Goal: Task Accomplishment & Management: Manage account settings

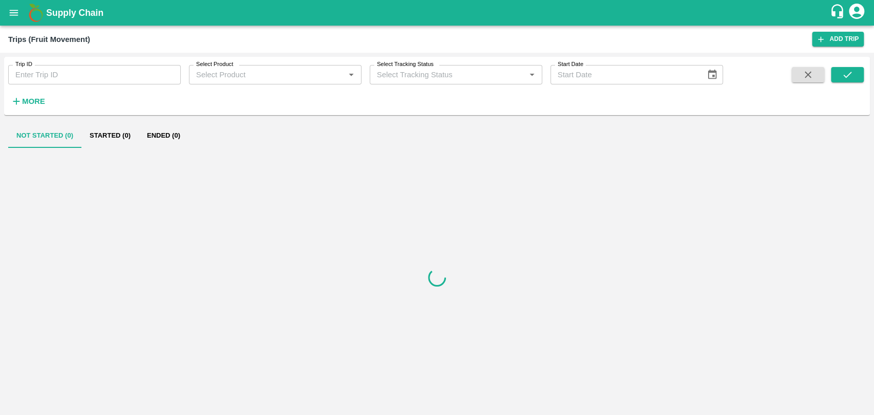
click at [32, 103] on strong "More" at bounding box center [33, 101] width 23 height 8
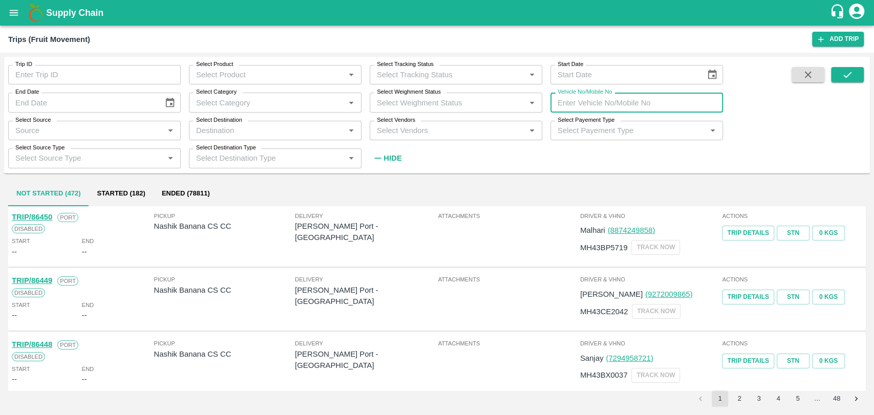
click at [602, 102] on input "Vehicle No/Mobile No" at bounding box center [636, 102] width 173 height 19
paste input "MH18BH3099"
type input "MH18BH3099"
click at [835, 77] on button "submit" at bounding box center [847, 74] width 33 height 15
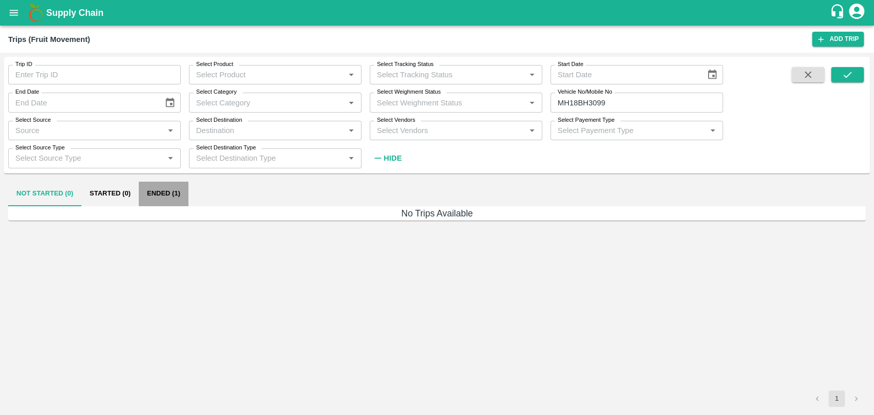
click at [167, 196] on button "Ended (1)" at bounding box center [164, 194] width 50 height 25
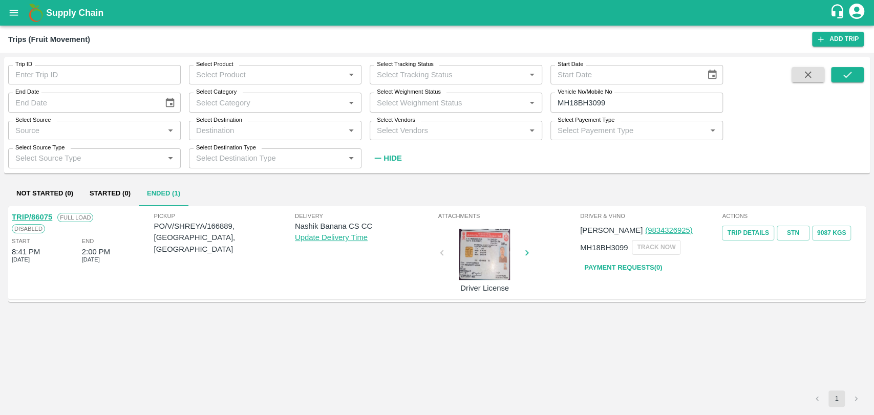
click at [46, 213] on link "TRIP/86075" at bounding box center [32, 217] width 40 height 8
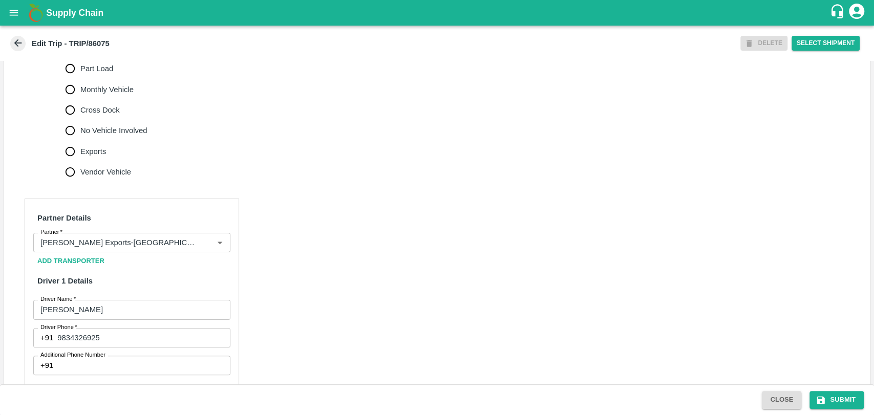
scroll to position [346, 0]
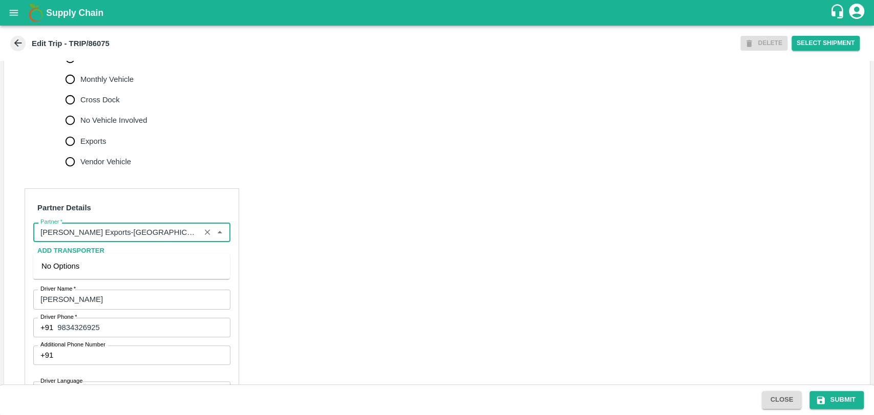
click at [138, 239] on input "Partner   *" at bounding box center [116, 232] width 161 height 13
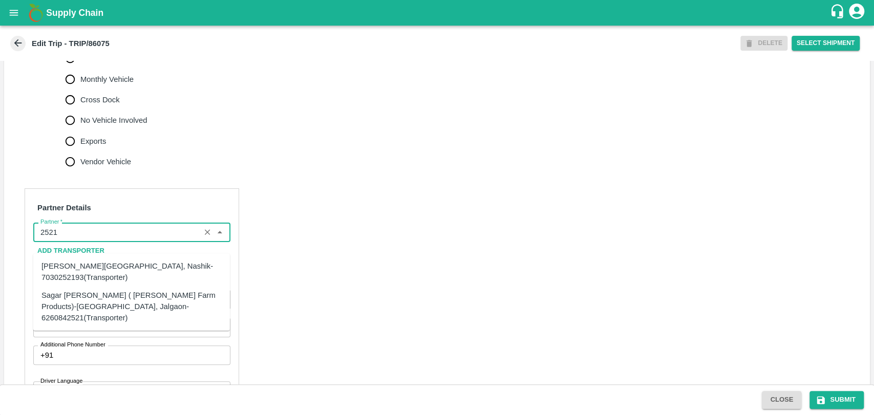
click at [70, 296] on div "Sagar Pramod Patil ( Shreyansh Farm Products)-Jalgaon, Jalgaon-6260842521(Trans…" at bounding box center [131, 307] width 180 height 34
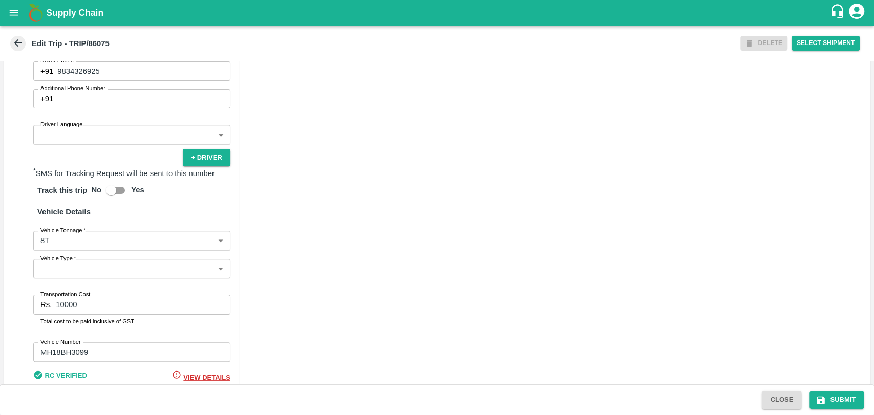
scroll to position [604, 0]
type input "Sagar Pramod Patil ( Shreyansh Farm Products)-Jalgaon, Jalgaon-6260842521(Trans…"
click at [59, 259] on body "Supply Chain Edit Trip - TRIP/86075 DELETE Select Shipment Trip Details Trip Ty…" at bounding box center [437, 207] width 874 height 415
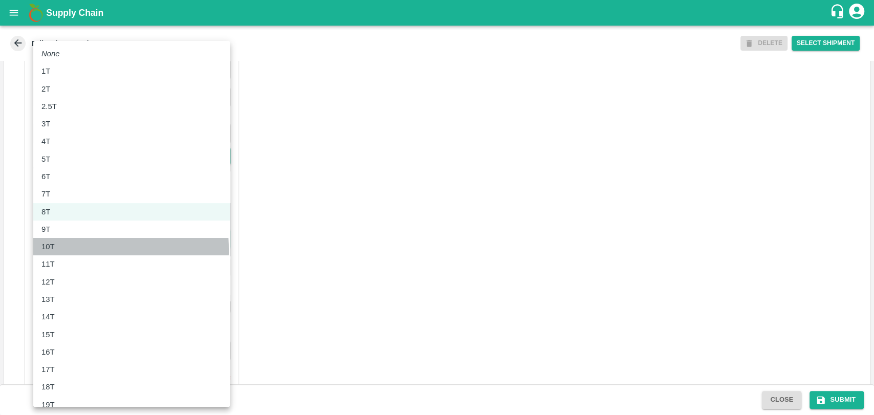
click at [56, 250] on div "10T" at bounding box center [50, 246] width 18 height 11
type input "10000"
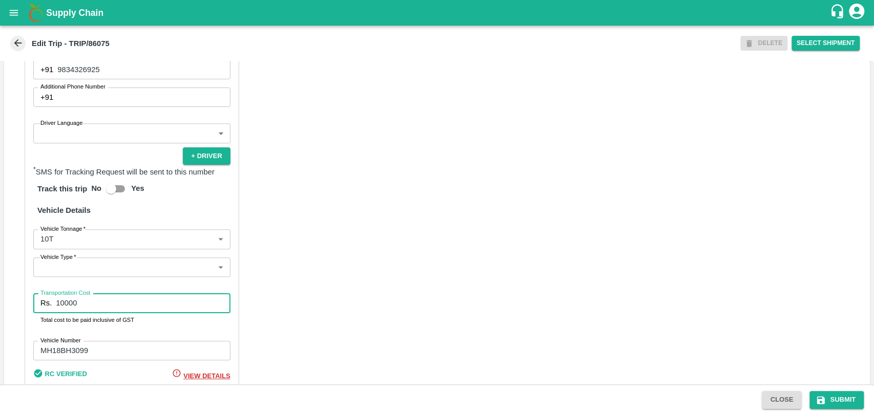
click at [62, 313] on input "10000" at bounding box center [143, 302] width 174 height 19
type input "18000"
click at [839, 398] on button "Submit" at bounding box center [836, 400] width 54 height 18
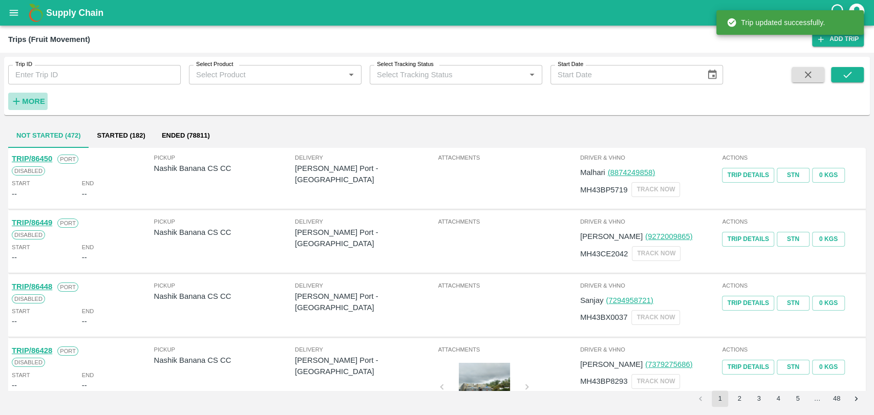
click at [28, 99] on strong "More" at bounding box center [33, 101] width 23 height 8
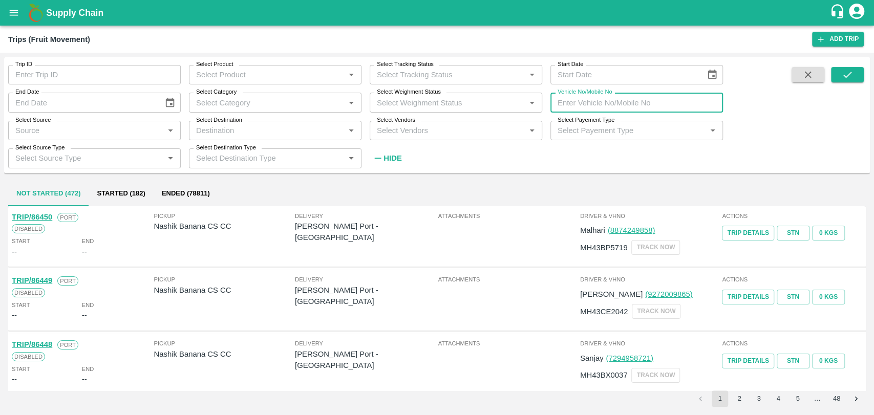
click at [610, 99] on input "Vehicle No/Mobile No" at bounding box center [636, 102] width 173 height 19
paste input "MH04HY3755"
type input "MH04HY3755"
click at [842, 74] on icon "submit" at bounding box center [847, 74] width 11 height 11
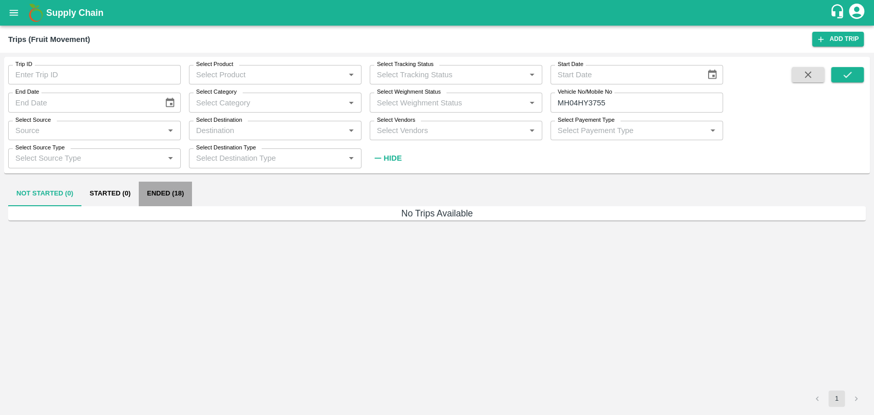
click at [166, 194] on button "Ended (18)" at bounding box center [165, 194] width 53 height 25
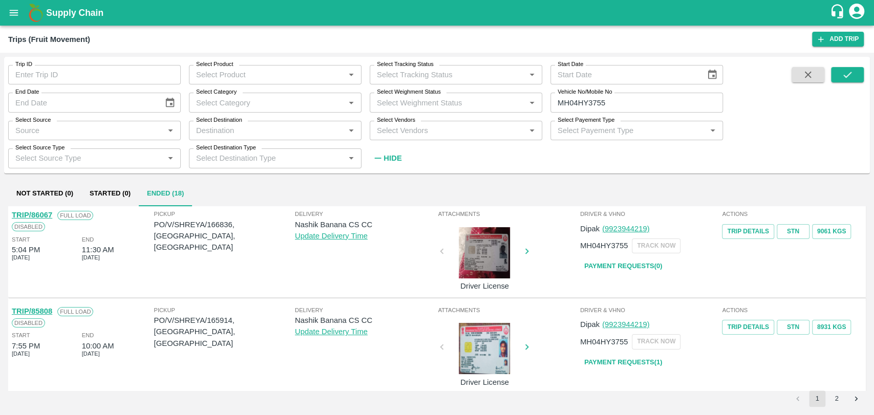
scroll to position [83, 0]
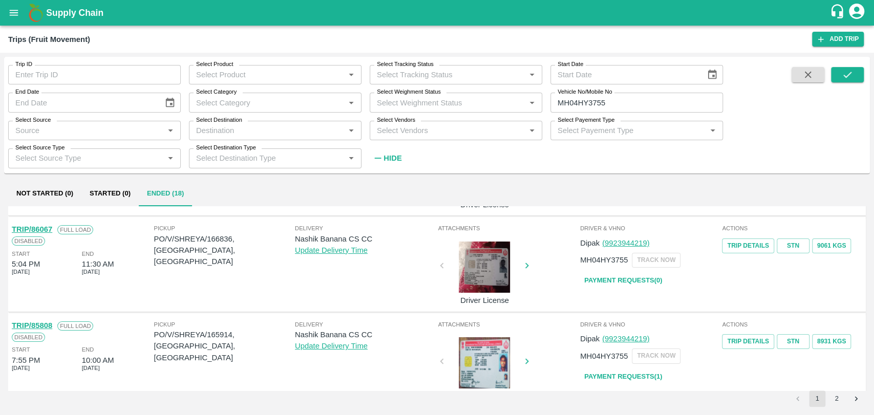
click at [50, 226] on link "TRIP/86067" at bounding box center [32, 229] width 40 height 8
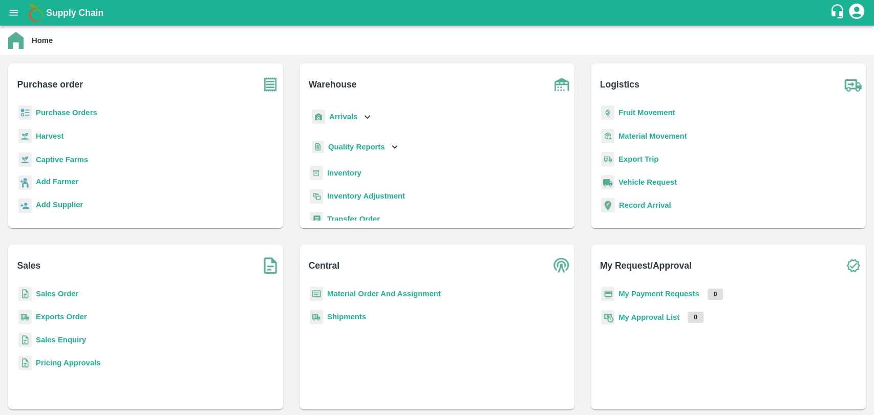
click at [650, 112] on b "Fruit Movement" at bounding box center [646, 113] width 57 height 8
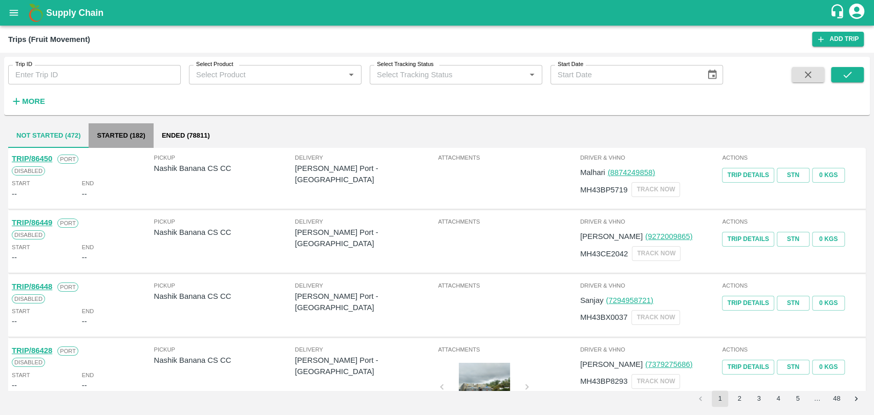
click at [114, 134] on button "Started (182)" at bounding box center [121, 135] width 65 height 25
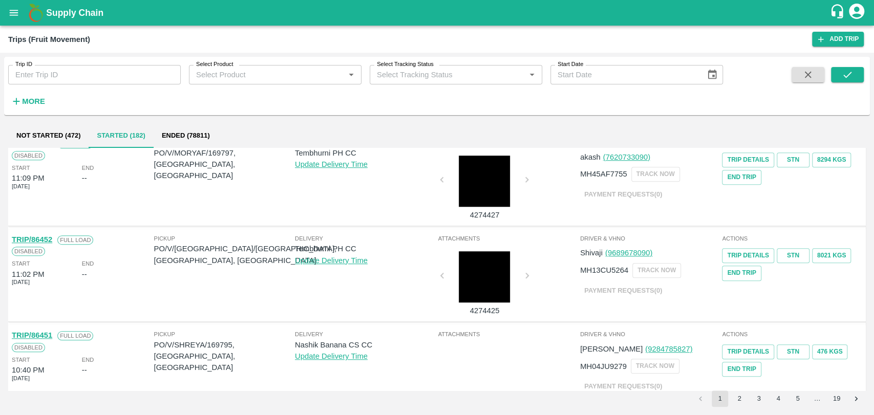
scroll to position [631, 0]
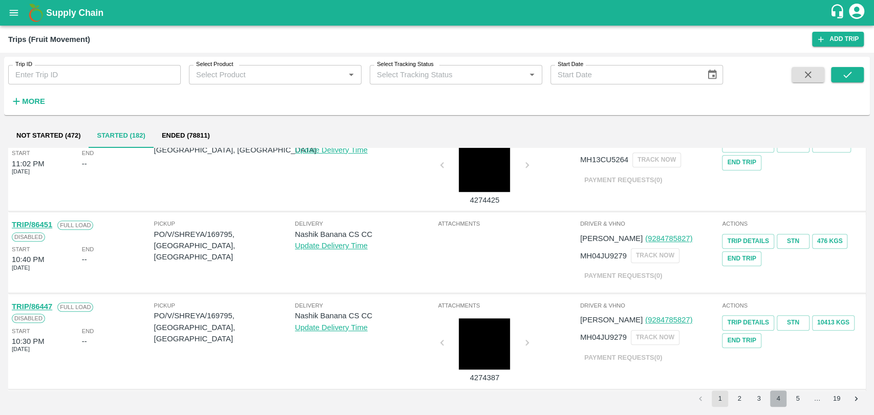
click at [781, 403] on button "4" at bounding box center [778, 399] width 16 height 16
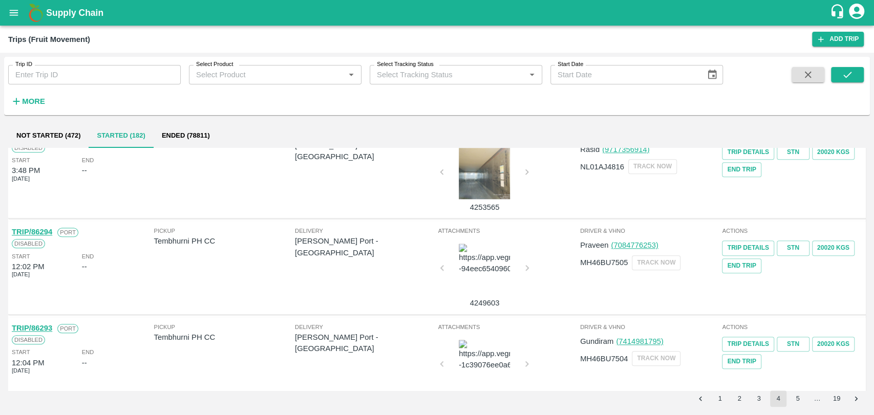
scroll to position [717, 0]
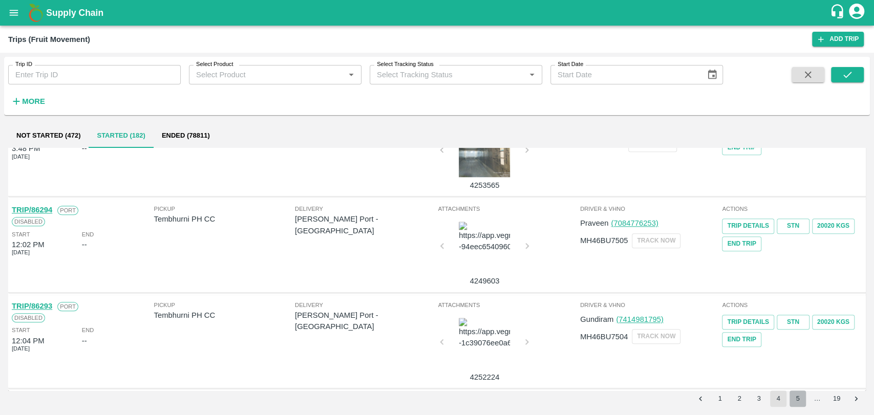
click at [800, 405] on button "5" at bounding box center [797, 399] width 16 height 16
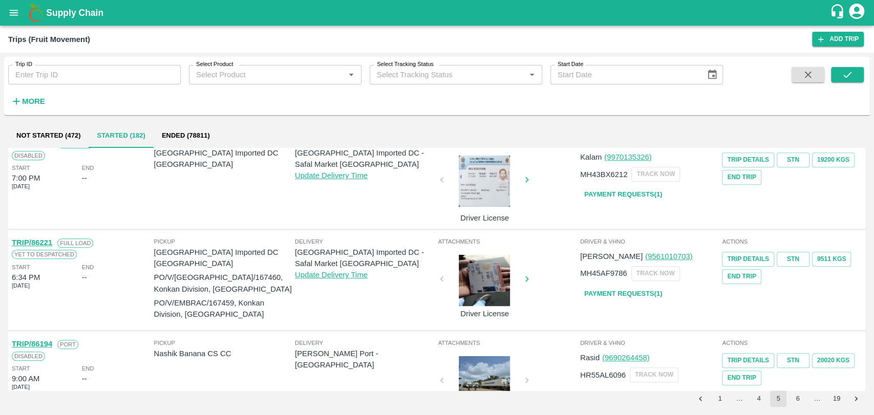
scroll to position [480, 0]
click at [647, 193] on link "Payment Requests( 1 )" at bounding box center [623, 196] width 86 height 18
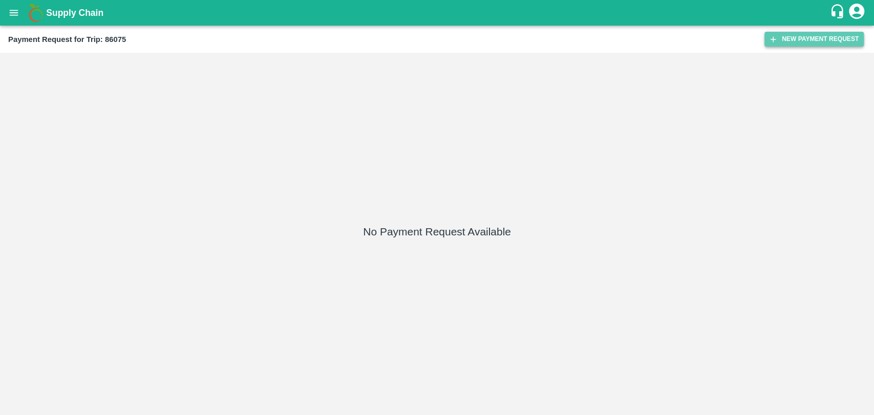
click at [797, 34] on button "New Payment Request" at bounding box center [813, 39] width 99 height 15
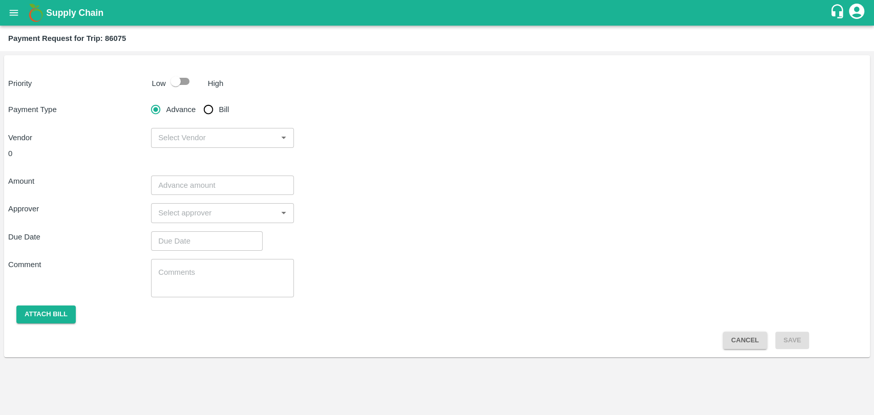
click at [183, 85] on input "checkbox" at bounding box center [175, 81] width 58 height 19
checkbox input "true"
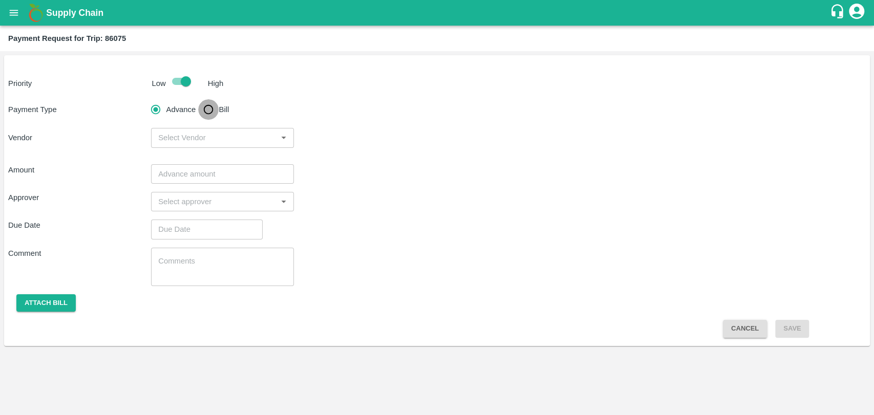
click at [208, 113] on input "Bill" at bounding box center [208, 109] width 20 height 20
radio input "true"
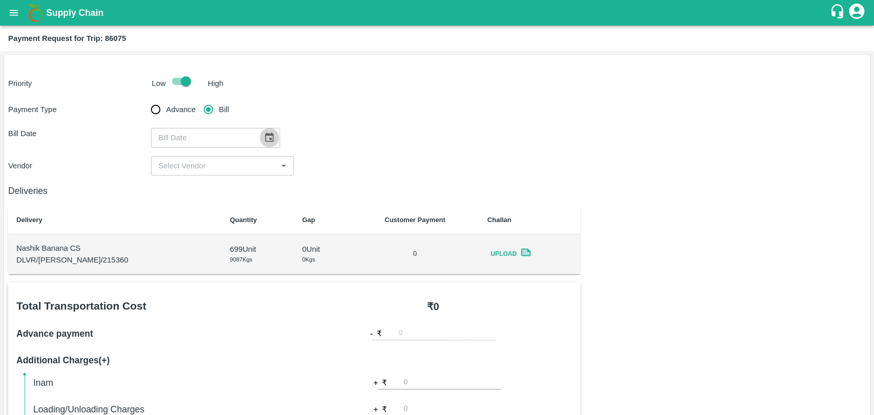
click at [260, 132] on button "Choose date" at bounding box center [269, 137] width 19 height 19
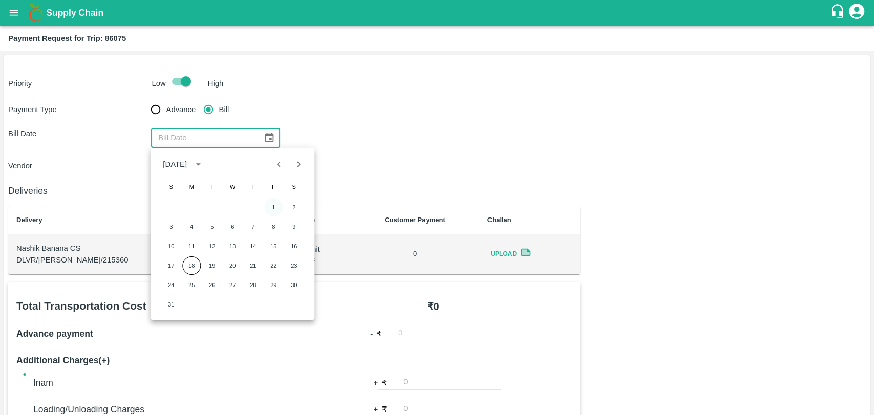
click at [274, 207] on button "1" at bounding box center [273, 207] width 18 height 18
type input "01/08/2025"
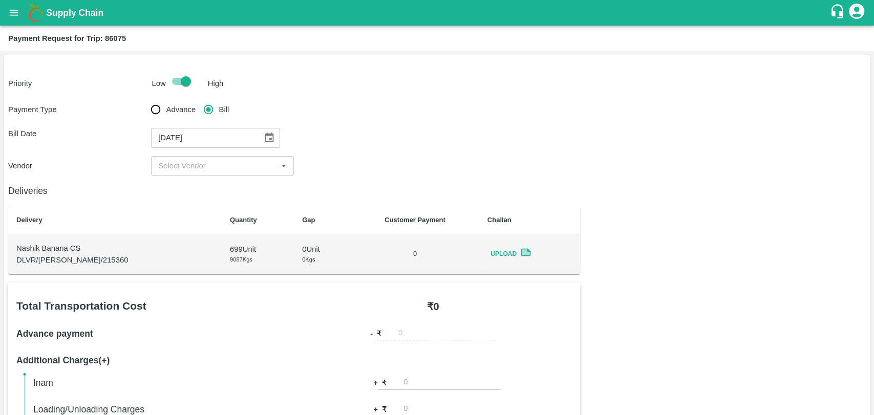
click at [182, 164] on input "input" at bounding box center [214, 165] width 120 height 13
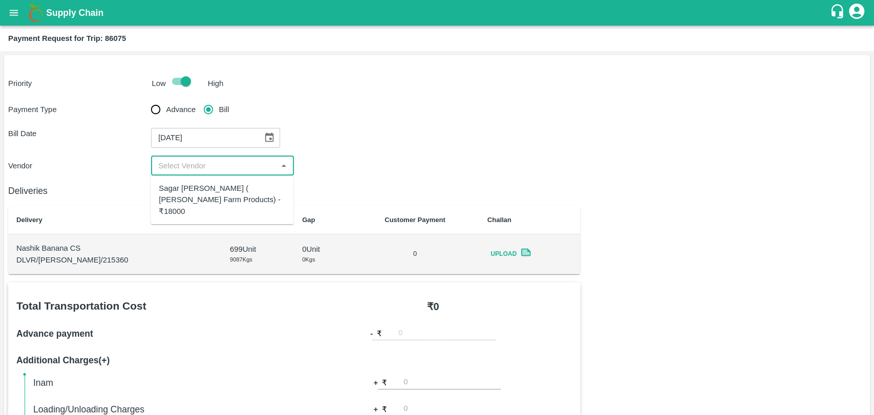
click at [189, 193] on div "Sagar Pramod Patil ( Shreyansh Farm Products) - ₹18000" at bounding box center [222, 200] width 126 height 34
type input "Sagar Pramod Patil ( Shreyansh Farm Products) - ₹18000"
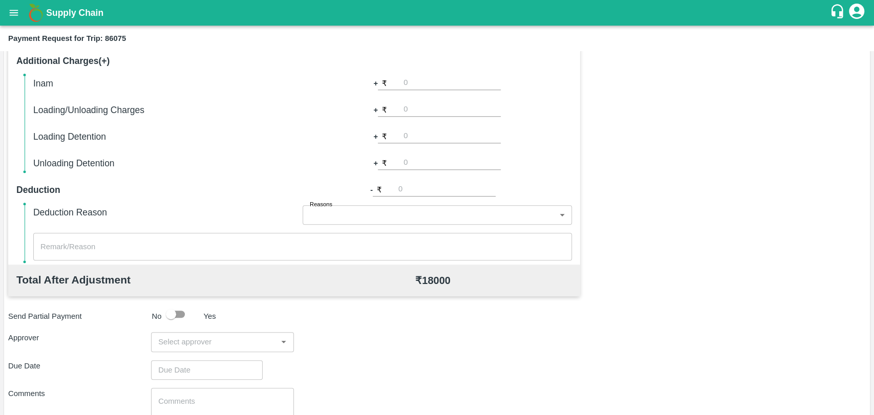
scroll to position [303, 0]
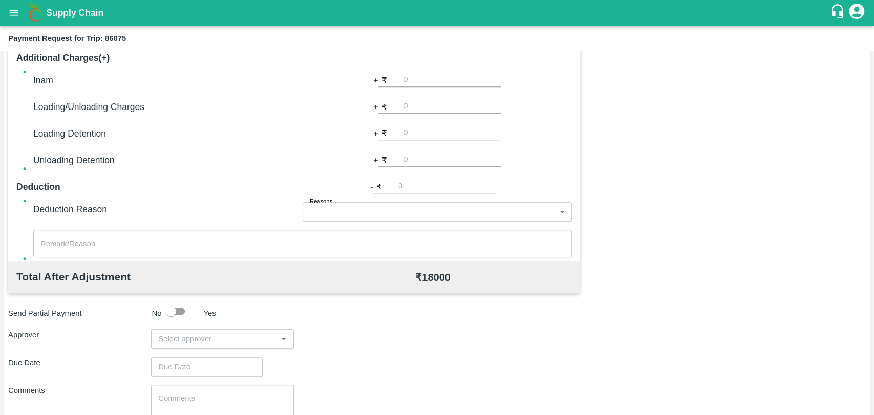
click at [201, 335] on input "input" at bounding box center [214, 338] width 120 height 13
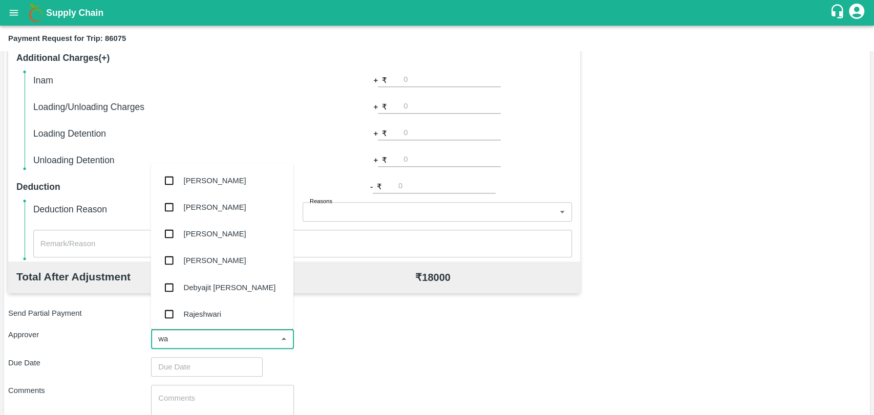
type input "wag"
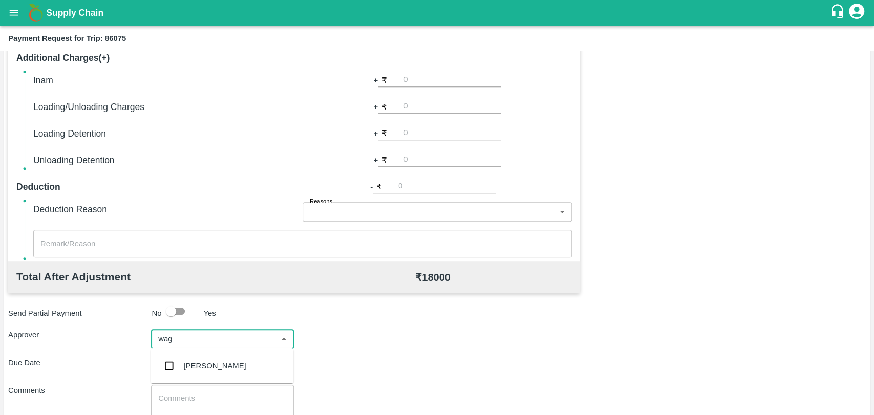
click at [184, 367] on div "[PERSON_NAME]" at bounding box center [215, 365] width 62 height 11
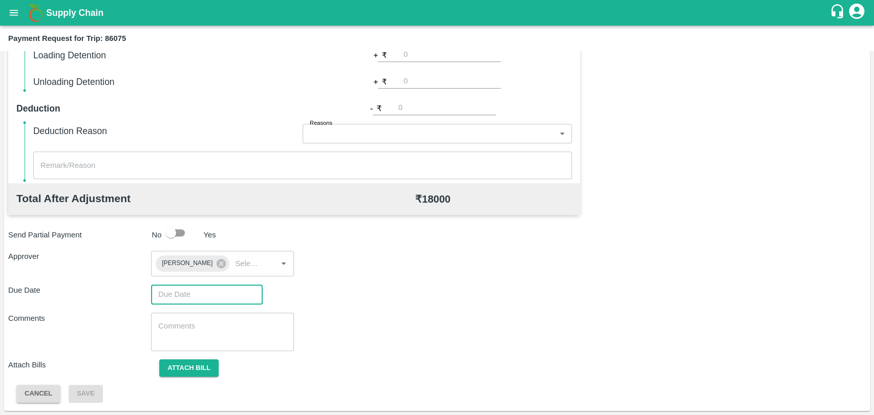
type input "DD/MM/YYYY hh:mm aa"
click at [183, 297] on input "DD/MM/YYYY hh:mm aa" at bounding box center [203, 294] width 104 height 19
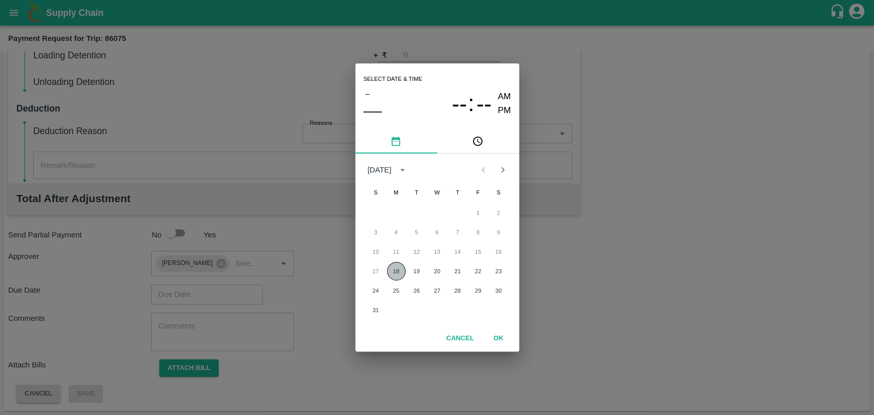
click at [394, 265] on button "18" at bounding box center [396, 271] width 18 height 18
type input "18/08/2025 12:00 AM"
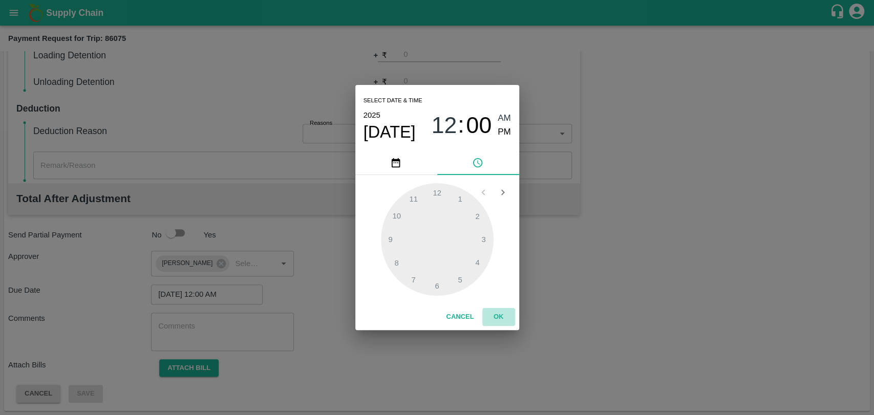
click at [496, 315] on button "OK" at bounding box center [498, 317] width 33 height 18
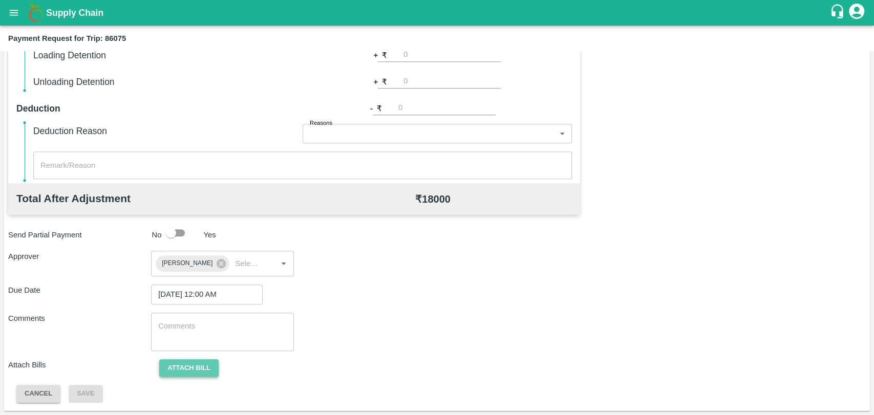
click at [189, 359] on button "Attach bill" at bounding box center [188, 368] width 59 height 18
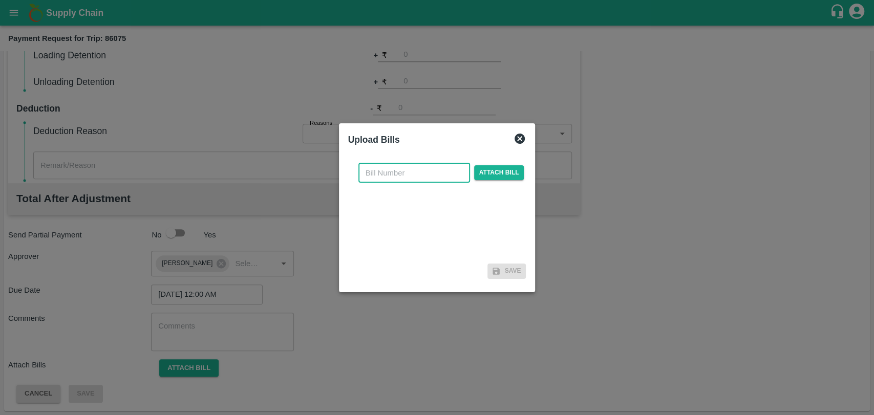
click at [379, 173] on input "text" at bounding box center [414, 172] width 112 height 19
type input "348"
click at [479, 174] on span "Attach bill" at bounding box center [499, 172] width 50 height 15
click at [0, 0] on input "Attach bill" at bounding box center [0, 0] width 0 height 0
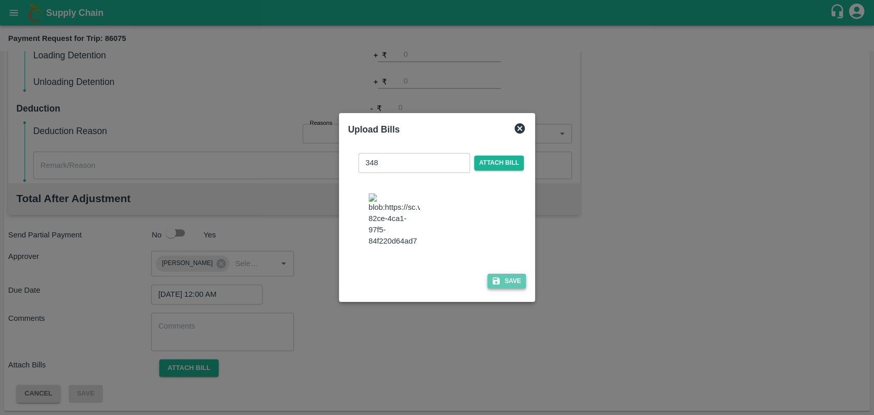
click at [502, 274] on button "Save" at bounding box center [506, 281] width 39 height 15
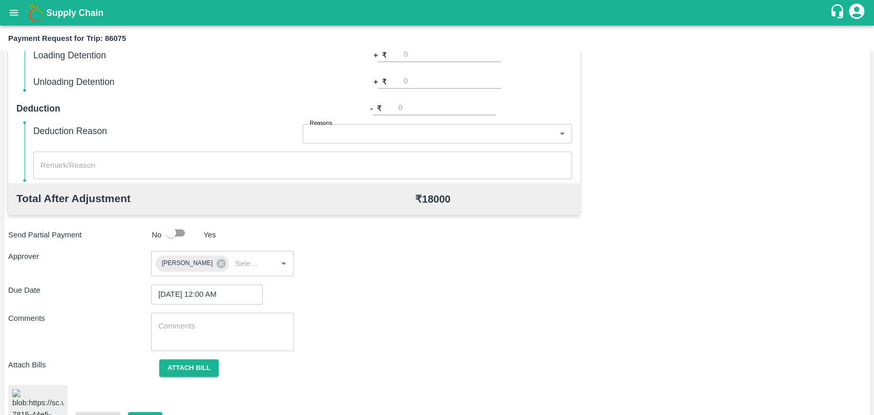
scroll to position [422, 0]
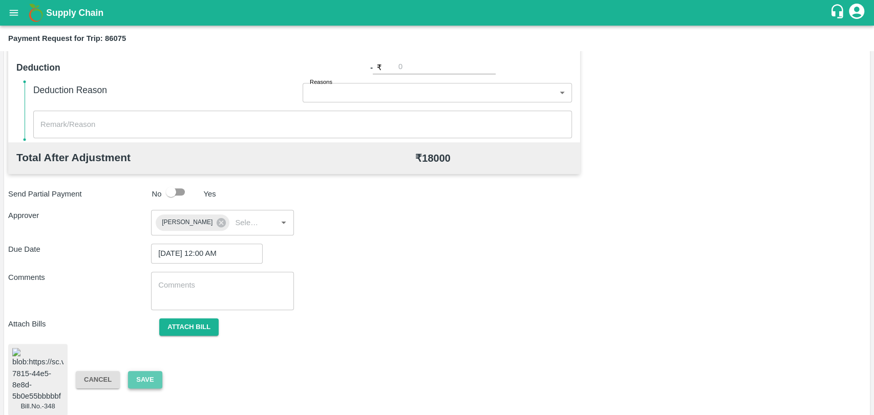
click at [149, 378] on button "Save" at bounding box center [145, 380] width 34 height 18
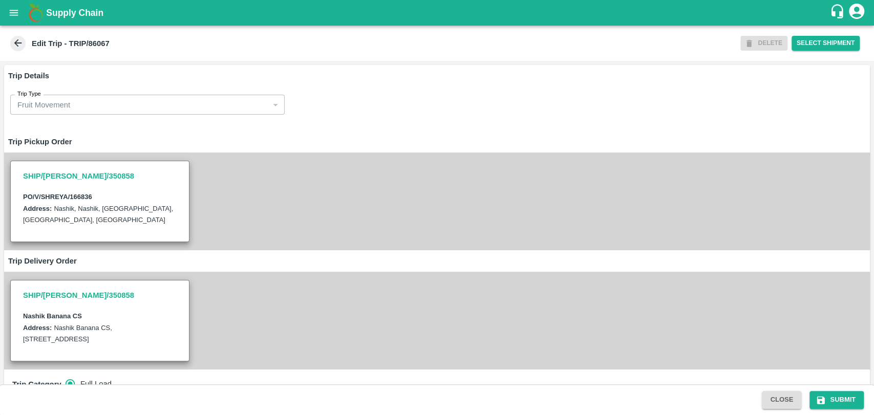
scroll to position [309, 0]
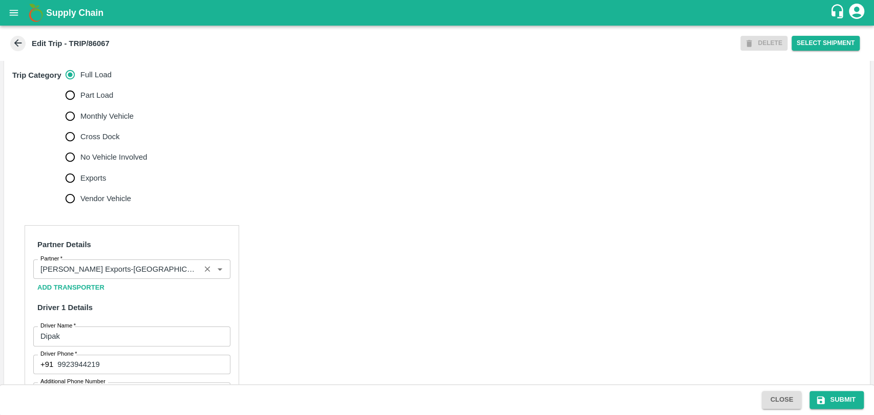
click at [93, 279] on div "Partner" at bounding box center [131, 269] width 197 height 19
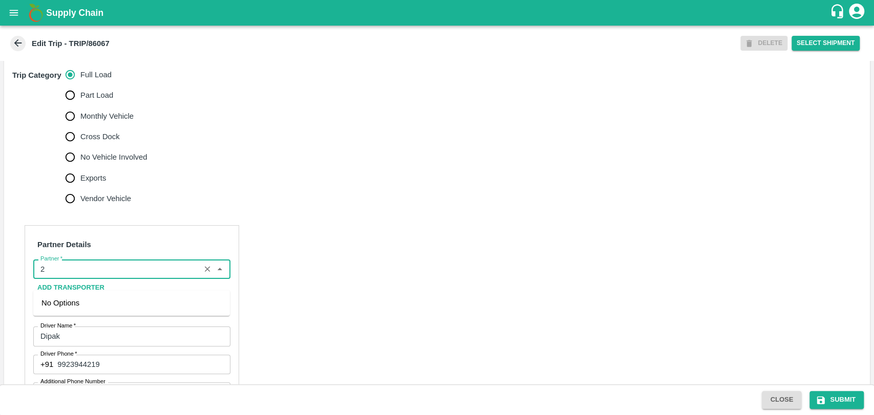
scroll to position [0, 0]
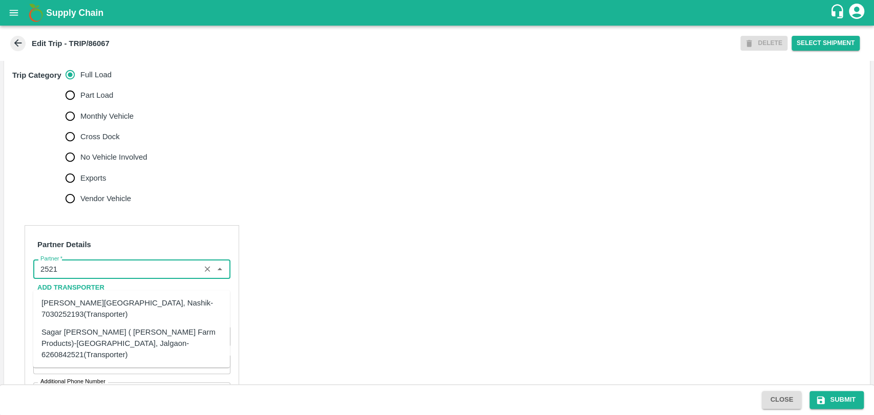
click at [60, 337] on div "Sagar [PERSON_NAME] ( [PERSON_NAME] Farm Products)-[GEOGRAPHIC_DATA], Jalgaon-6…" at bounding box center [131, 344] width 180 height 34
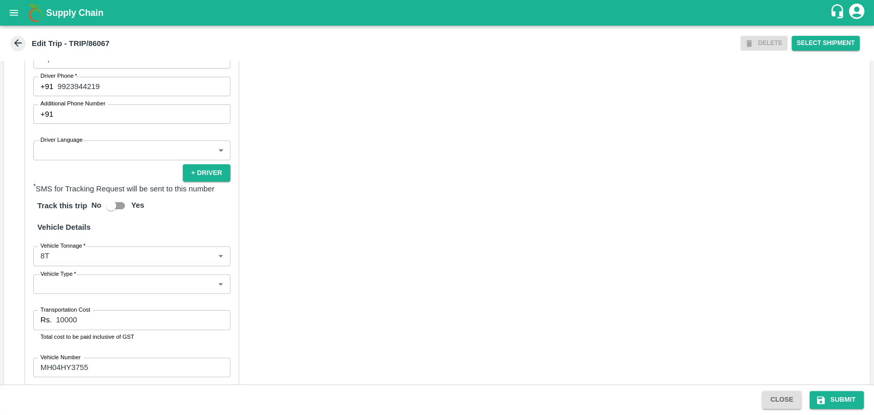
scroll to position [590, 0]
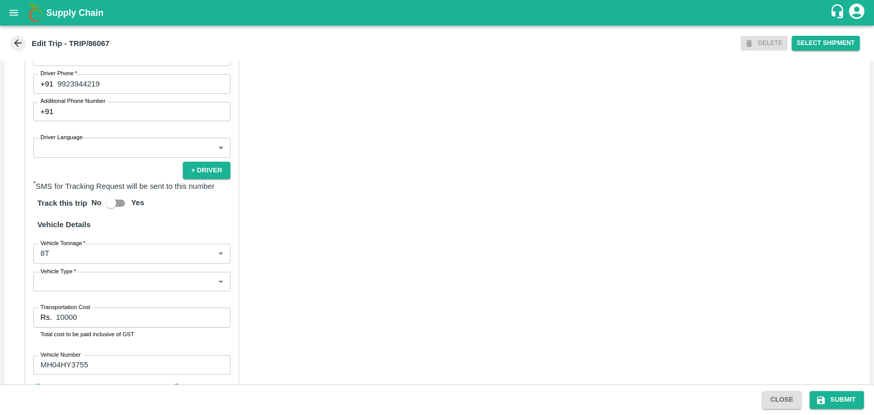
type input "Sagar [PERSON_NAME] ( [PERSON_NAME] Farm Products)-[GEOGRAPHIC_DATA], Jalgaon-6…"
click at [58, 267] on body "Supply Chain Edit Trip - TRIP/86067 DELETE Select Shipment Trip Details Trip Ty…" at bounding box center [437, 207] width 874 height 415
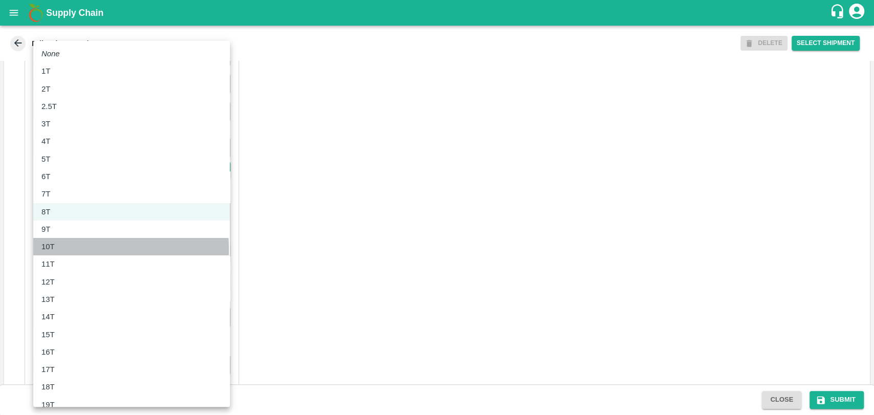
click at [58, 249] on div "10T" at bounding box center [50, 246] width 18 height 11
type input "10000"
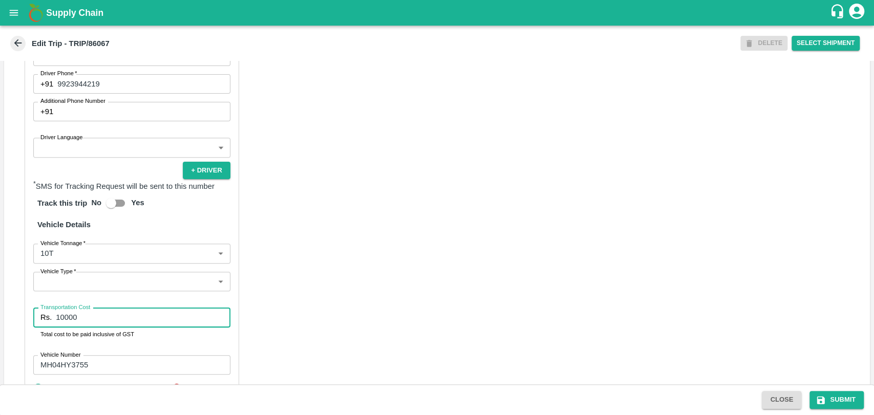
drag, startPoint x: 85, startPoint y: 329, endPoint x: 0, endPoint y: 326, distance: 85.0
click at [0, 326] on div "Trip Details Trip Type Fruit Movement 1 Trip Type Trip Pickup Order SHIP/[PERSO…" at bounding box center [437, 223] width 874 height 324
type input "18000"
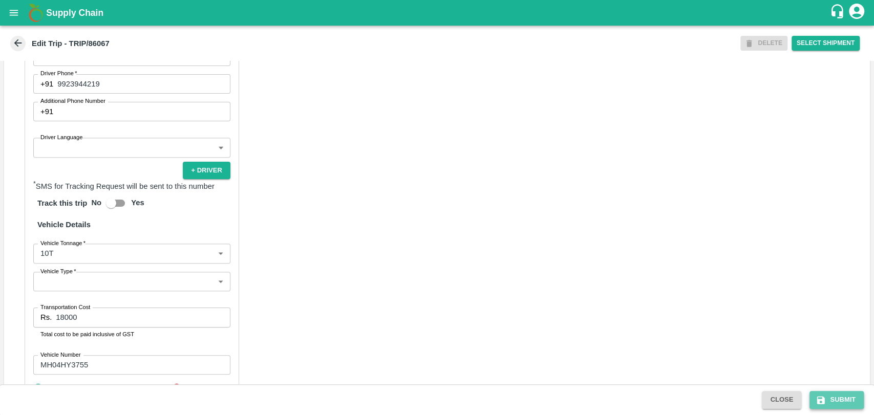
click at [833, 395] on button "Submit" at bounding box center [836, 400] width 54 height 18
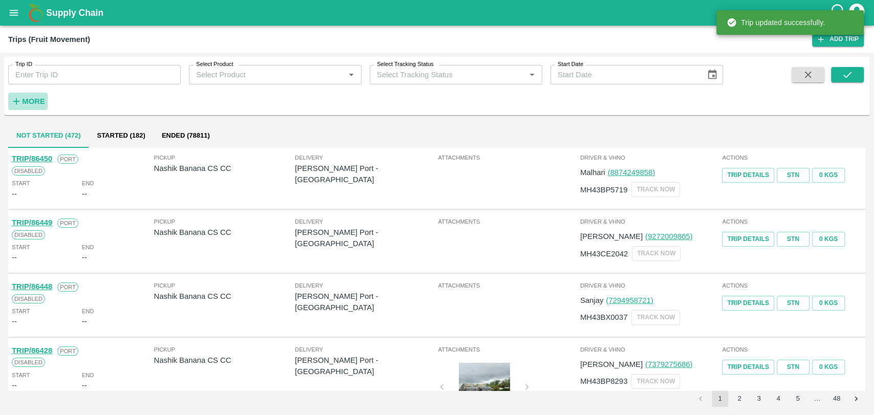
click at [32, 96] on h6 "More" at bounding box center [33, 101] width 23 height 13
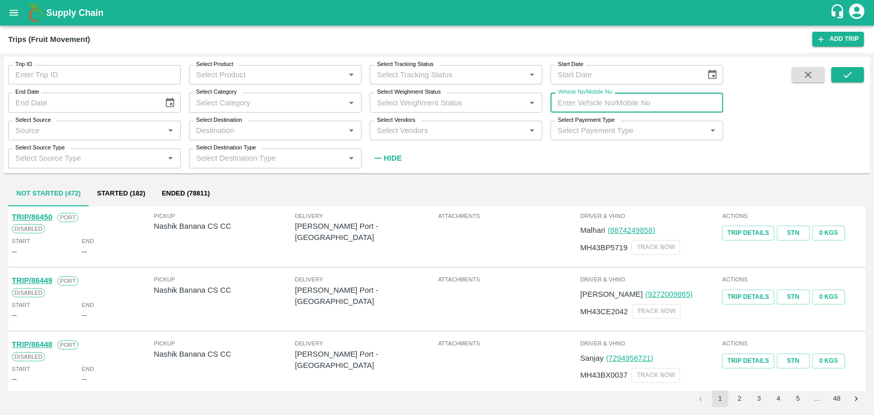
click at [608, 98] on input "Vehicle No/Mobile No" at bounding box center [636, 102] width 173 height 19
paste input "MH15HH3435"
type input "MH15HH3435"
click at [845, 77] on icon "submit" at bounding box center [847, 75] width 8 height 6
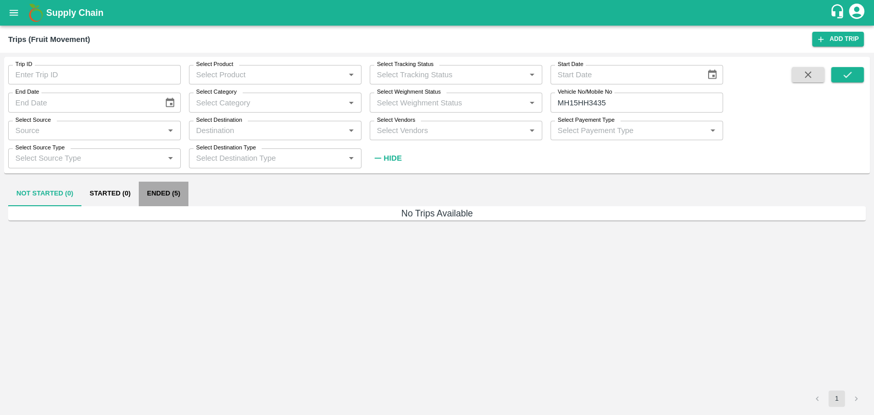
click at [182, 186] on button "Ended (5)" at bounding box center [164, 194] width 50 height 25
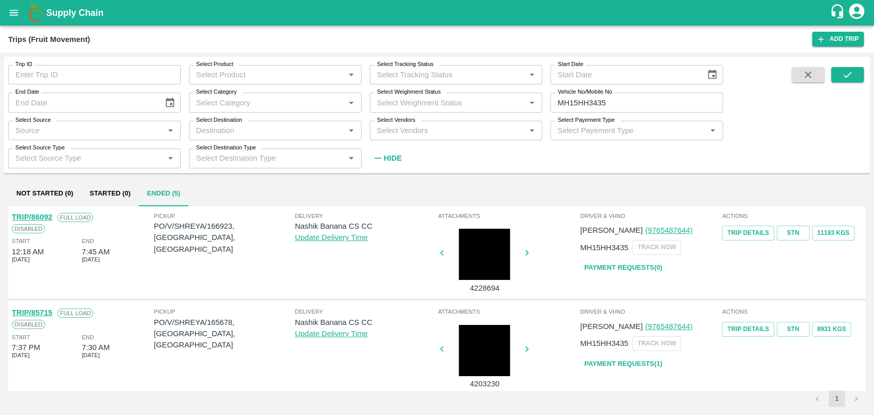
click at [477, 249] on div at bounding box center [484, 254] width 77 height 51
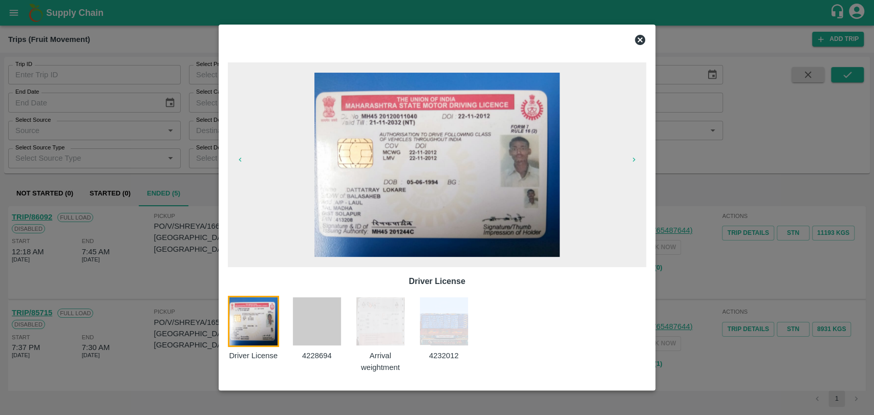
click at [372, 332] on img at bounding box center [380, 321] width 51 height 51
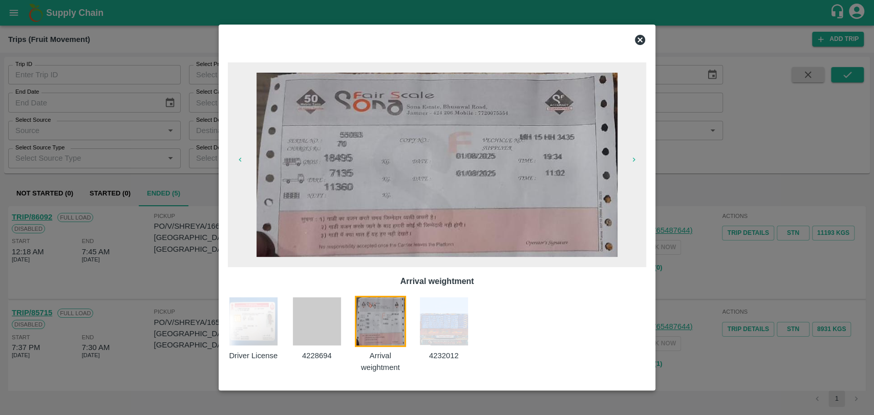
click at [147, 255] on div at bounding box center [437, 207] width 874 height 415
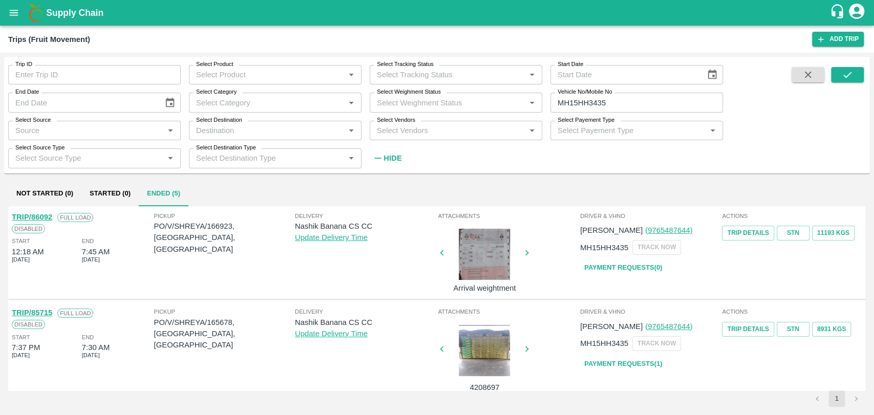
click at [49, 213] on link "TRIP/86092" at bounding box center [32, 217] width 40 height 8
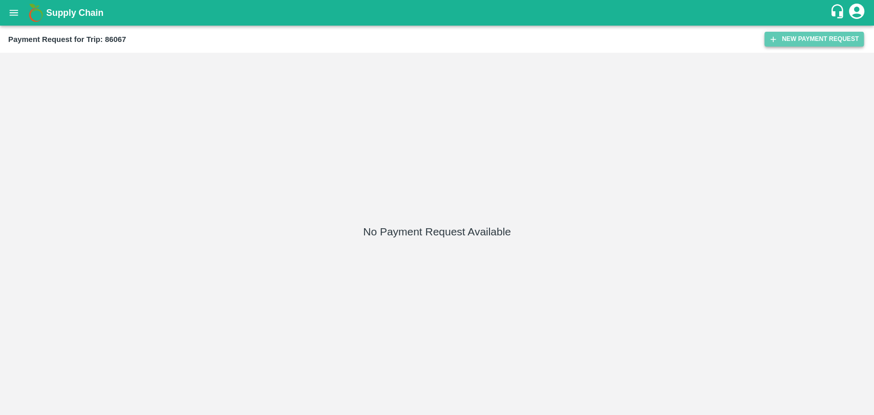
click at [781, 45] on button "New Payment Request" at bounding box center [813, 39] width 99 height 15
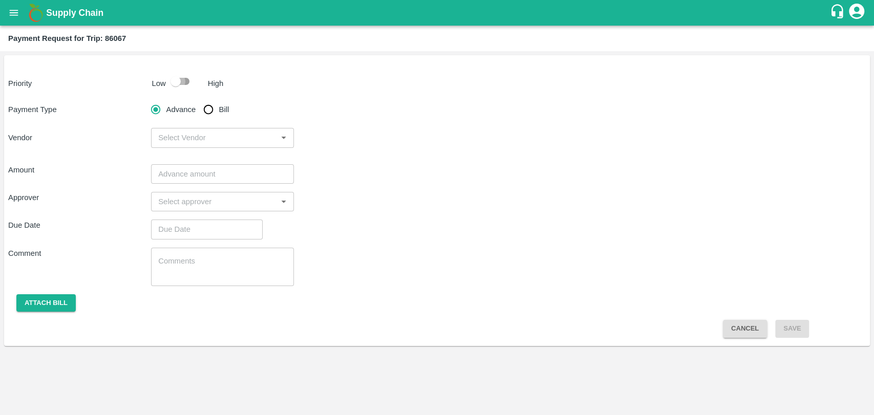
click at [194, 88] on input "checkbox" at bounding box center [175, 81] width 58 height 19
checkbox input "true"
click at [214, 112] on input "Bill" at bounding box center [208, 109] width 20 height 20
radio input "true"
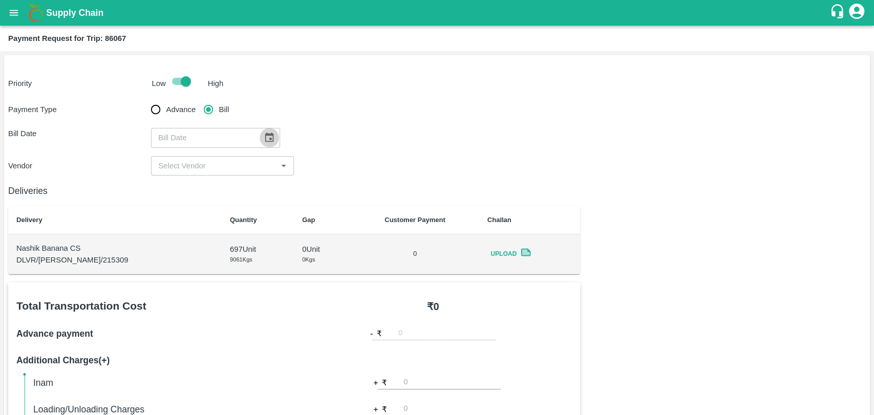
click at [264, 143] on icon "Choose date" at bounding box center [269, 137] width 11 height 11
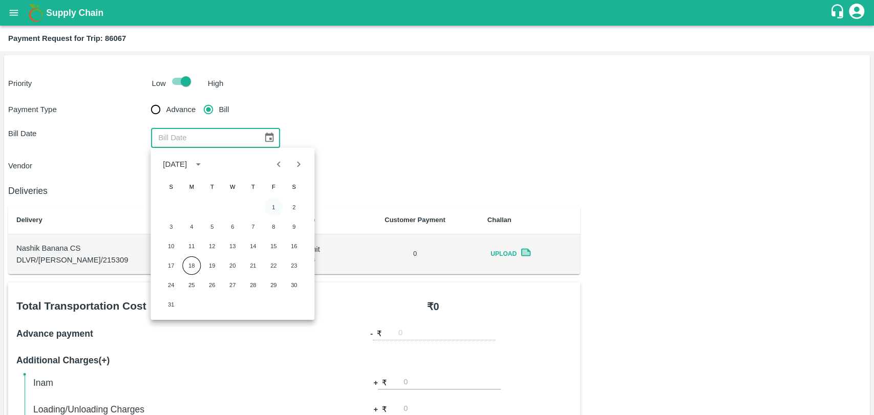
click at [277, 206] on button "1" at bounding box center [273, 207] width 18 height 18
type input "01/08/2025"
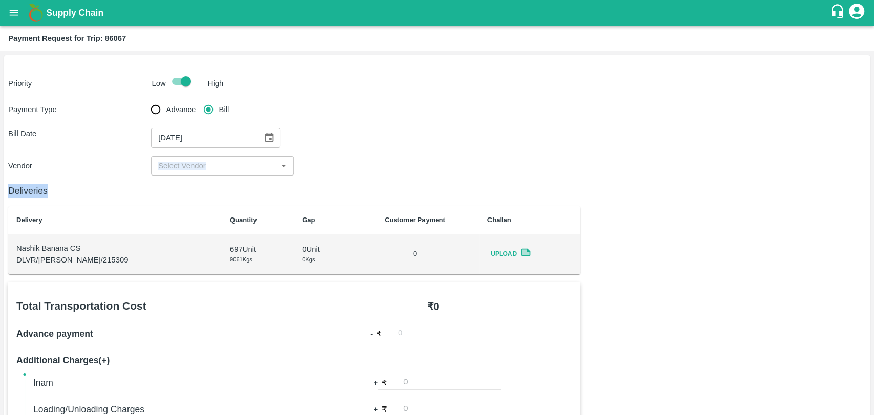
drag, startPoint x: 278, startPoint y: 205, endPoint x: 201, endPoint y: 160, distance: 89.7
click at [201, 160] on div "Priority Low High Payment Type Advance Bill Bill Date 01/08/2025 ​ Vendor ​ Del…" at bounding box center [437, 420] width 866 height 730
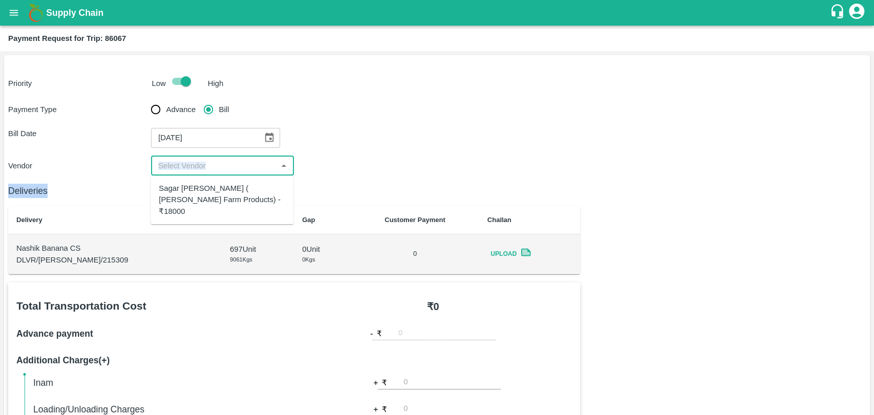
click at [201, 160] on input "input" at bounding box center [214, 165] width 120 height 13
drag, startPoint x: 196, startPoint y: 178, endPoint x: 196, endPoint y: 194, distance: 15.9
click at [196, 194] on ul "Sagar Pramod Patil ( Shreyansh Farm Products) - ₹18000" at bounding box center [222, 200] width 143 height 49
click at [196, 194] on div "Sagar Pramod Patil ( Shreyansh Farm Products) - ₹18000" at bounding box center [222, 200] width 126 height 34
type input "Sagar Pramod Patil ( Shreyansh Farm Products) - ₹18000"
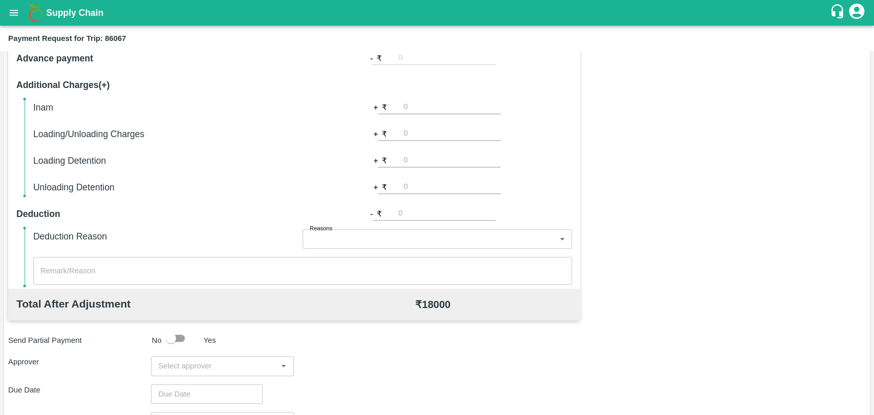
scroll to position [375, 0]
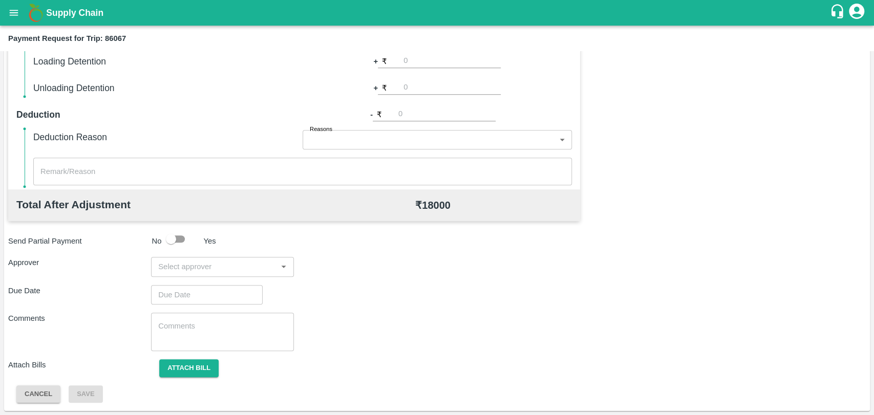
click at [188, 260] on input "input" at bounding box center [214, 266] width 120 height 13
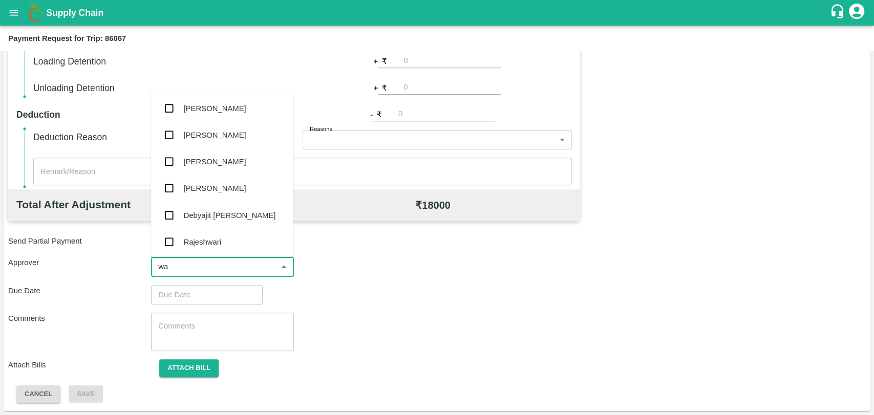
type input "wag"
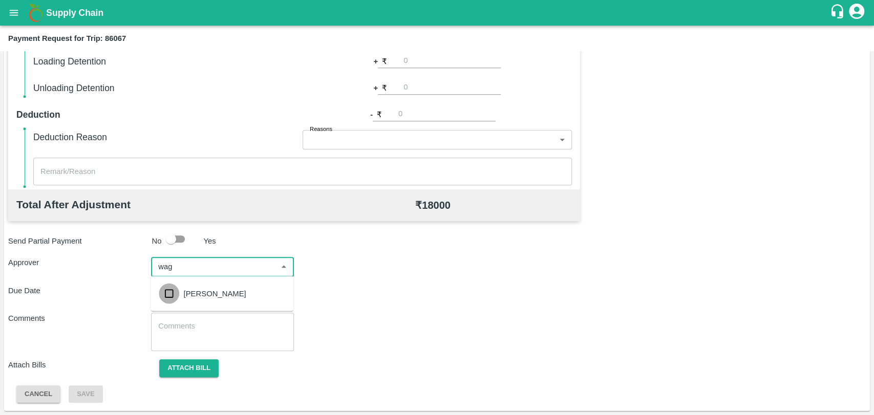
click at [174, 300] on input "checkbox" at bounding box center [169, 294] width 20 height 20
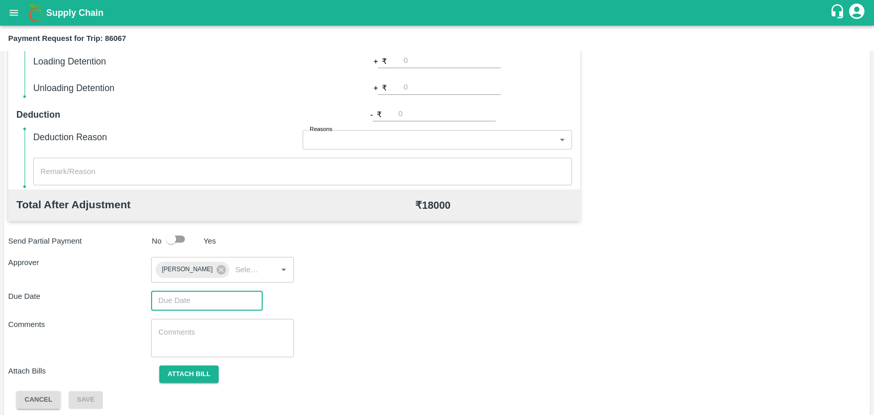
type input "DD/MM/YYYY hh:mm aa"
click at [192, 297] on input "DD/MM/YYYY hh:mm aa" at bounding box center [203, 300] width 104 height 19
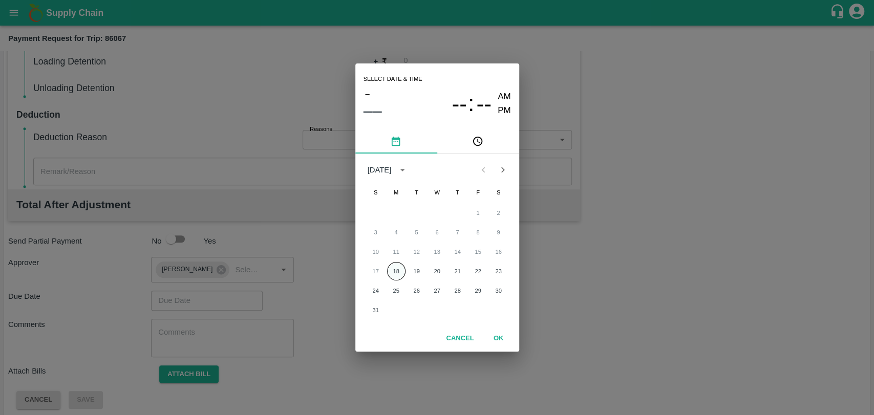
click at [397, 265] on button "18" at bounding box center [396, 271] width 18 height 18
type input "18/08/2025 12:00 AM"
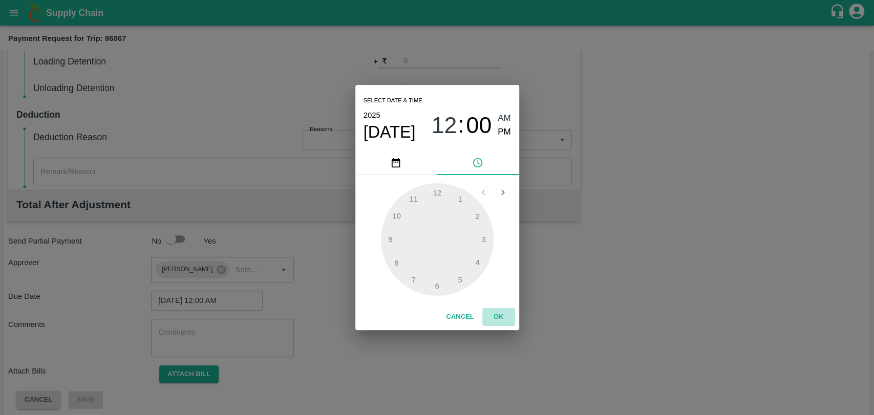
click at [495, 313] on button "OK" at bounding box center [498, 317] width 33 height 18
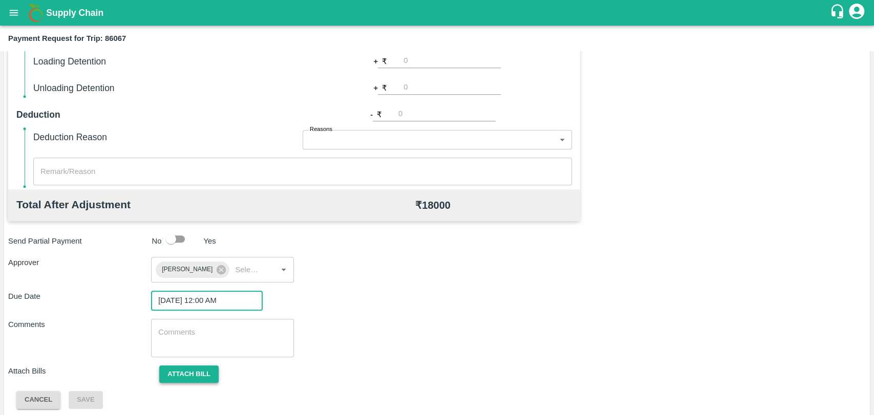
click at [191, 366] on button "Attach bill" at bounding box center [188, 375] width 59 height 18
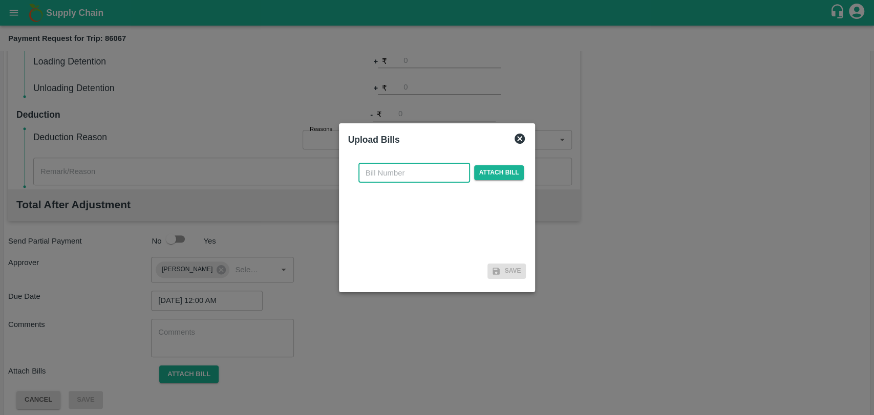
click at [401, 172] on input "text" at bounding box center [414, 172] width 112 height 19
type input "349"
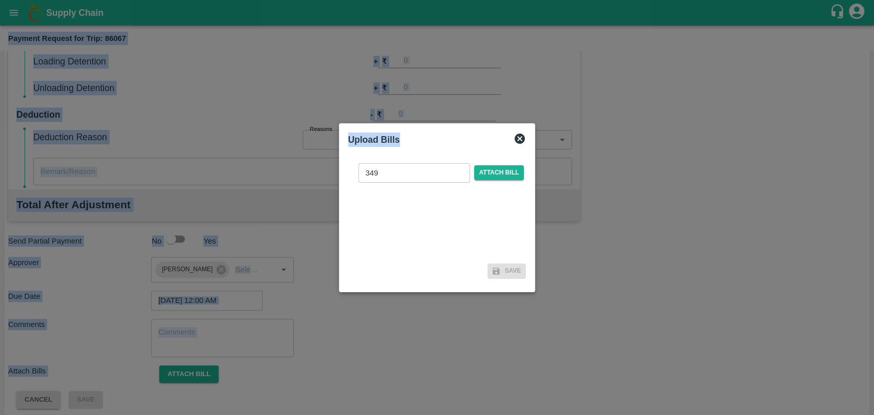
drag, startPoint x: 286, startPoint y: 45, endPoint x: 267, endPoint y: -41, distance: 88.0
click at [267, 0] on html "Supply Chain Payment Request for Trip: 86067 Priority Low High Payment Type Adv…" at bounding box center [437, 207] width 874 height 415
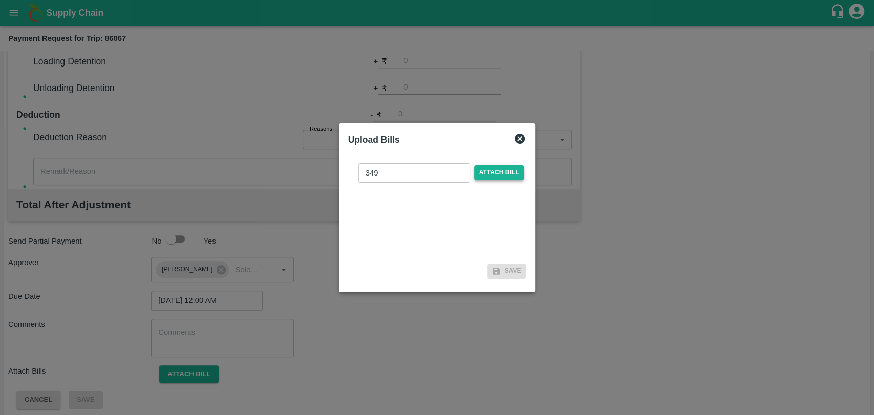
drag, startPoint x: 509, startPoint y: 183, endPoint x: 504, endPoint y: 178, distance: 7.6
click at [504, 178] on div "349 ​ Attach bill" at bounding box center [437, 207] width 178 height 105
click at [504, 178] on span "Attach bill" at bounding box center [499, 172] width 50 height 15
click at [0, 0] on input "Attach bill" at bounding box center [0, 0] width 0 height 0
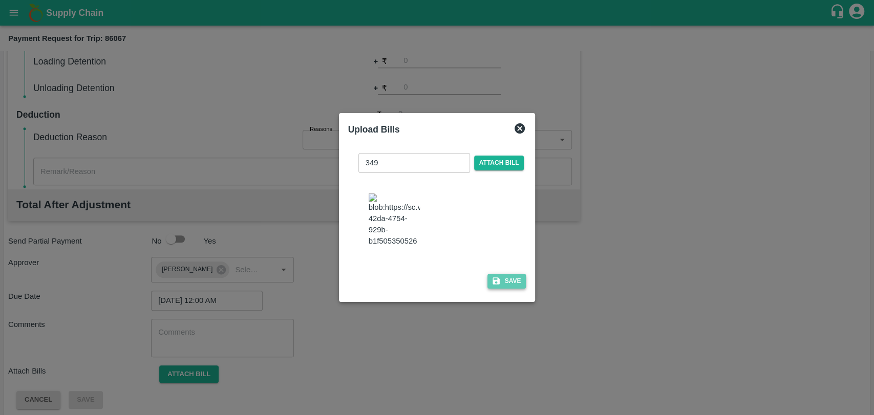
click at [501, 274] on button "Save" at bounding box center [506, 281] width 39 height 15
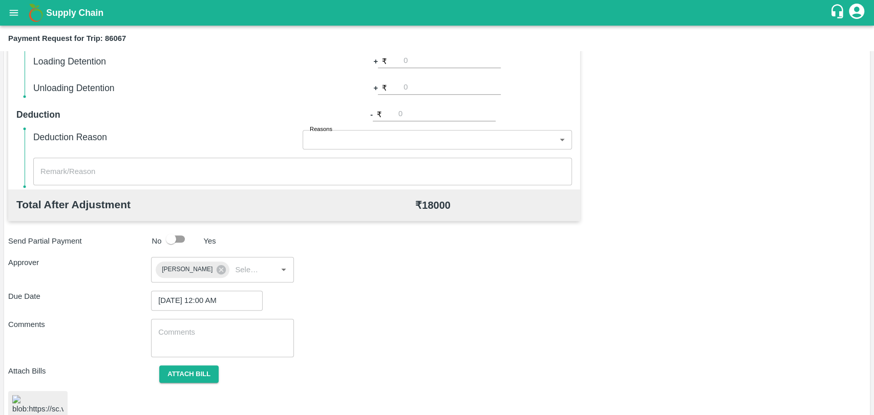
scroll to position [419, 0]
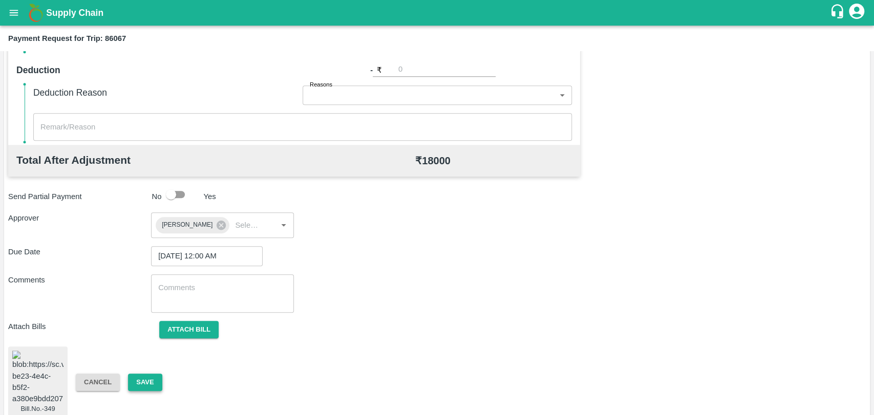
click at [147, 374] on button "Save" at bounding box center [145, 383] width 34 height 18
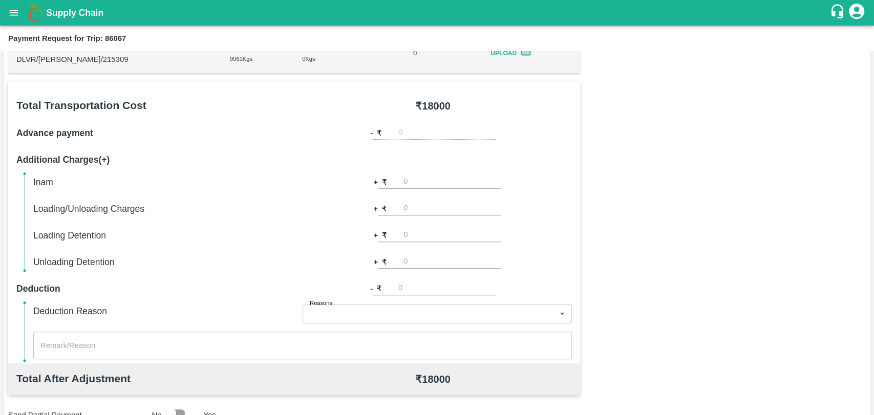
scroll to position [176, 0]
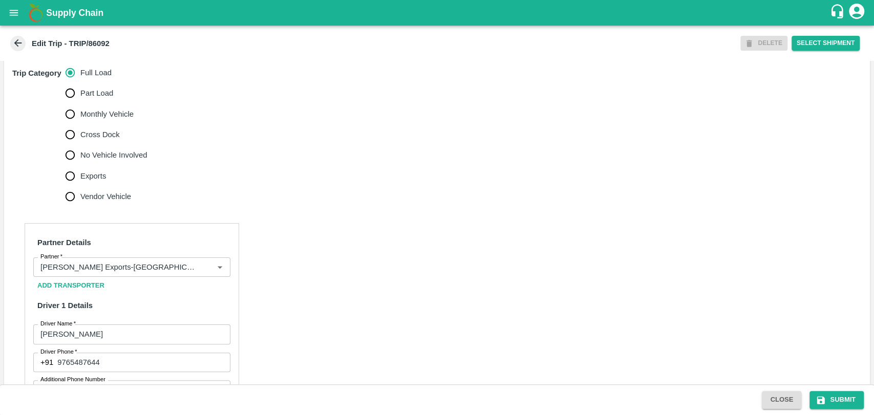
scroll to position [317, 0]
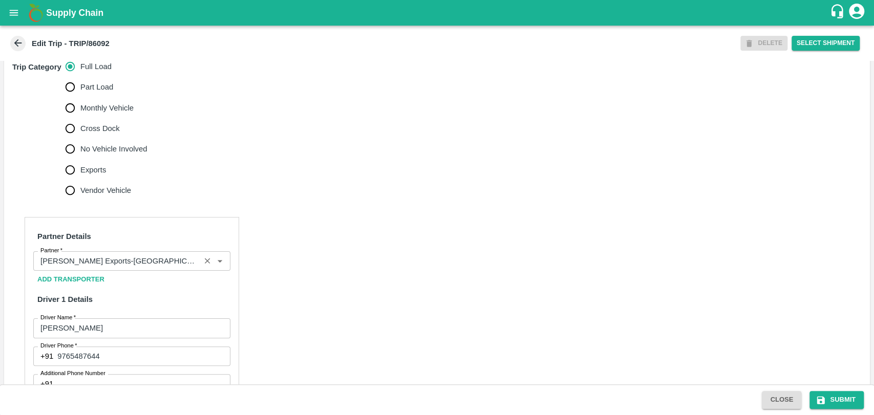
click at [150, 268] on input "Partner   *" at bounding box center [116, 260] width 161 height 13
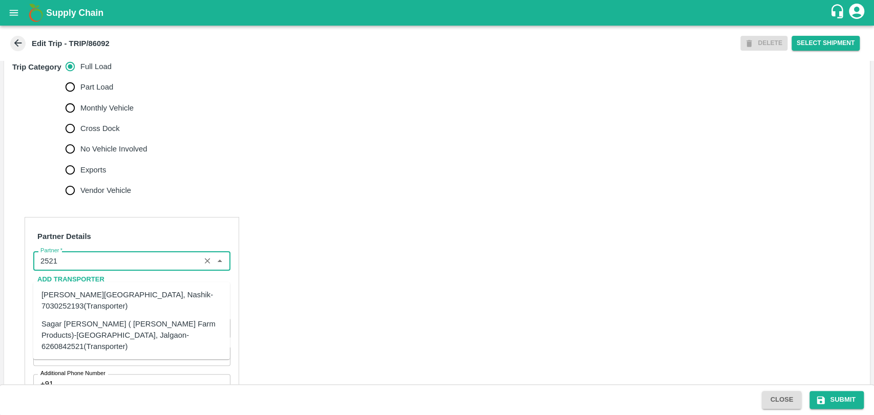
click at [88, 335] on div "Sagar [PERSON_NAME] ( [PERSON_NAME] Farm Products)-[GEOGRAPHIC_DATA], Jalgaon-6…" at bounding box center [131, 335] width 180 height 34
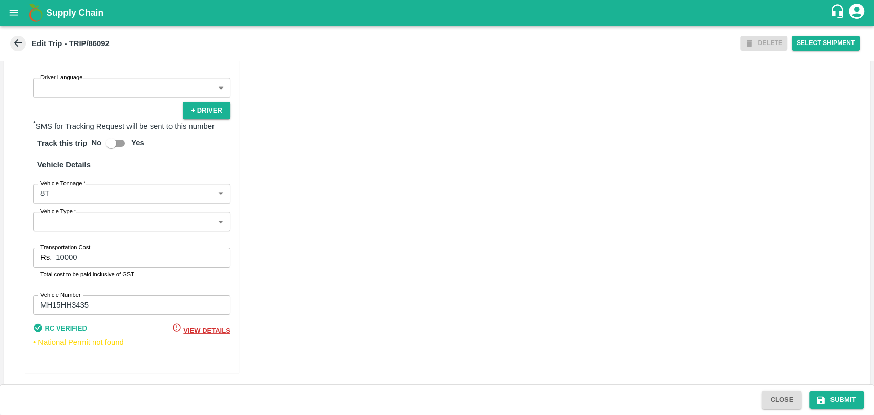
scroll to position [649, 0]
type input "Sagar [PERSON_NAME] ( [PERSON_NAME] Farm Products)-[GEOGRAPHIC_DATA], Jalgaon-6…"
click at [55, 188] on label "Vehicle Tonnage   *" at bounding box center [62, 184] width 45 height 8
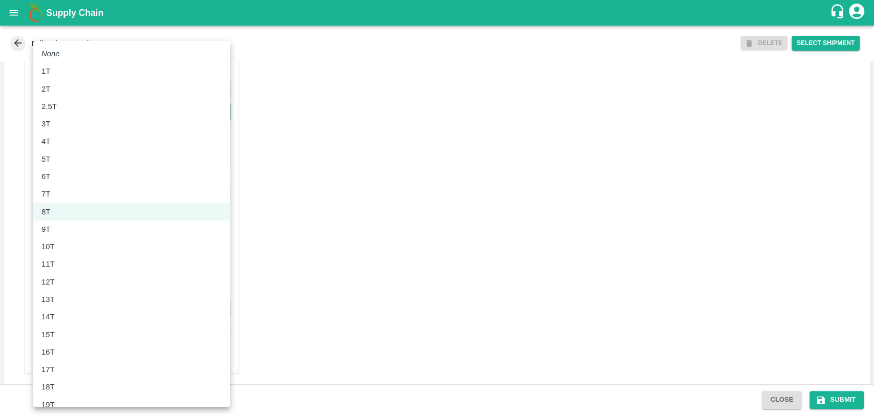
click at [56, 205] on body "Supply Chain Edit Trip - TRIP/86092 DELETE Select Shipment Trip Details Trip Ty…" at bounding box center [437, 207] width 874 height 415
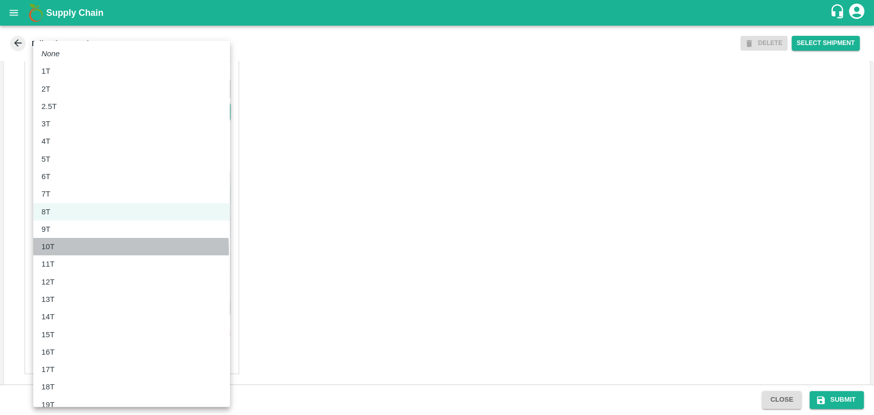
click at [63, 250] on div "10T" at bounding box center [131, 246] width 180 height 11
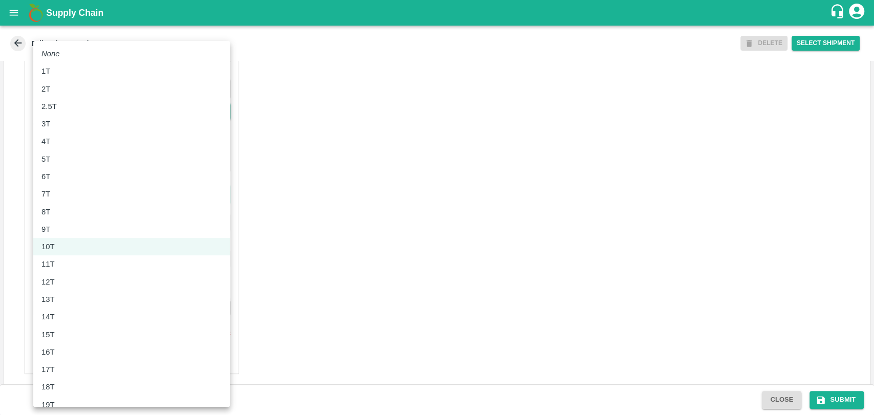
click at [61, 210] on body "Supply Chain Edit Trip - TRIP/86092 DELETE Select Shipment Trip Details Trip Ty…" at bounding box center [437, 207] width 874 height 415
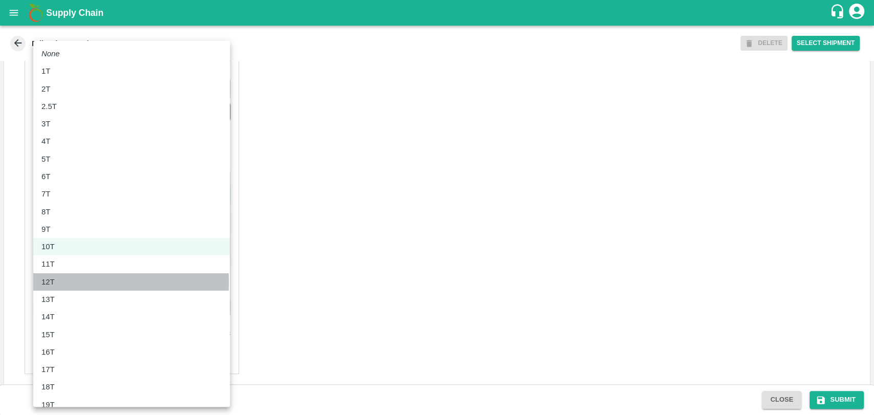
click at [66, 282] on div "12T" at bounding box center [131, 281] width 180 height 11
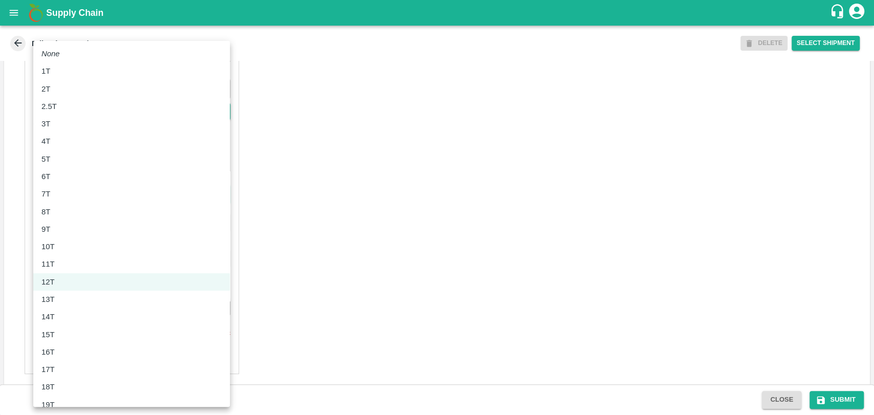
click at [56, 205] on body "Supply Chain Edit Trip - TRIP/86092 DELETE Select Shipment Trip Details Trip Ty…" at bounding box center [437, 207] width 874 height 415
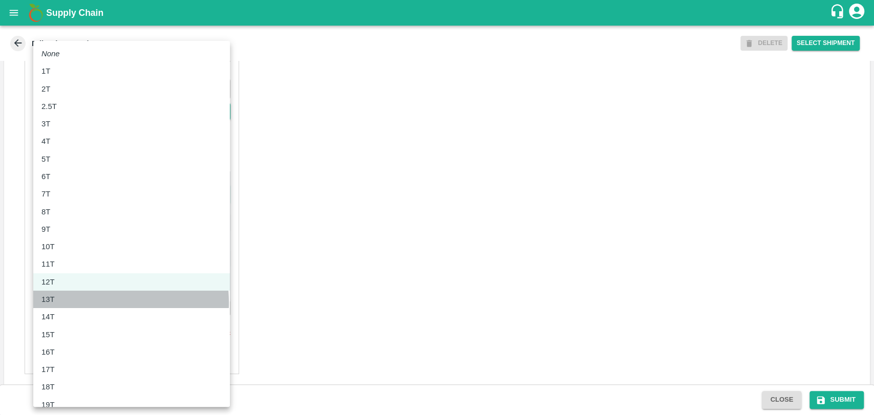
click at [60, 303] on div "13T" at bounding box center [131, 299] width 180 height 11
type input "13000"
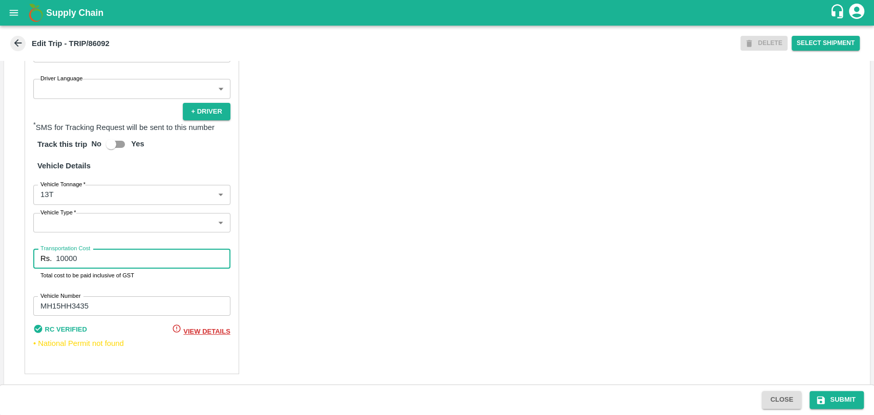
drag, startPoint x: 77, startPoint y: 266, endPoint x: 0, endPoint y: 251, distance: 78.1
click at [0, 251] on div "Trip Details Trip Type Fruit Movement 1 Trip Type Trip Pickup Order SHIP/[PERSO…" at bounding box center [437, 223] width 874 height 324
type input "22500"
click at [829, 394] on button "Submit" at bounding box center [836, 400] width 54 height 18
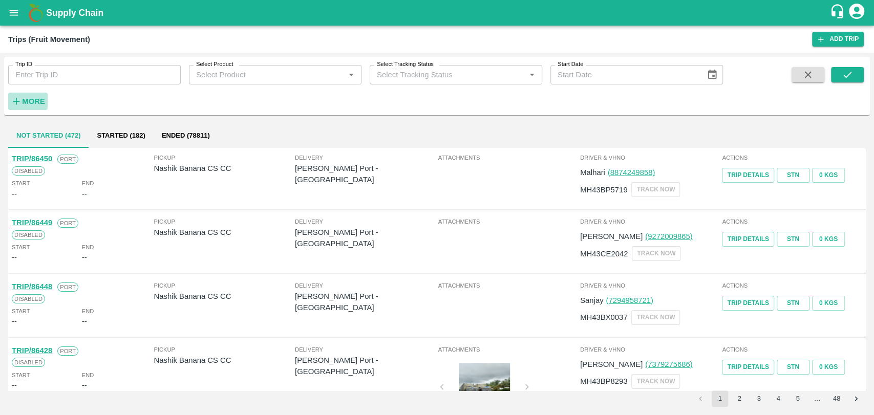
click at [37, 104] on strong "More" at bounding box center [33, 101] width 23 height 8
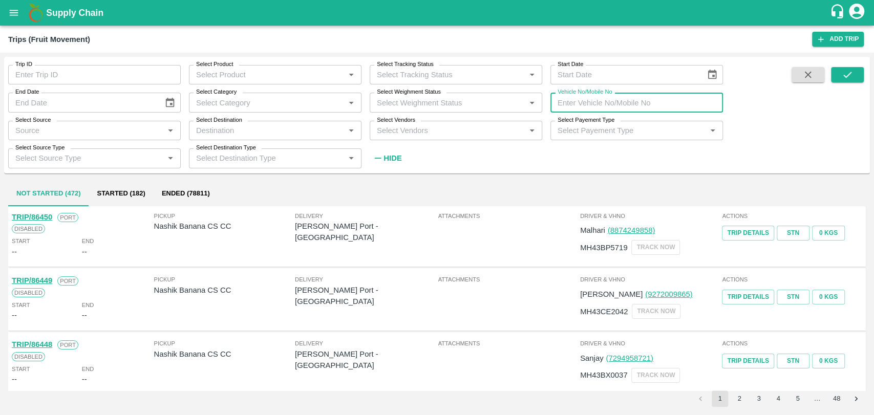
click at [607, 105] on input "Vehicle No/Mobile No" at bounding box center [636, 102] width 173 height 19
paste input "MH15JC0733"
type input "MH15JC0733"
click at [844, 77] on icon "submit" at bounding box center [847, 74] width 11 height 11
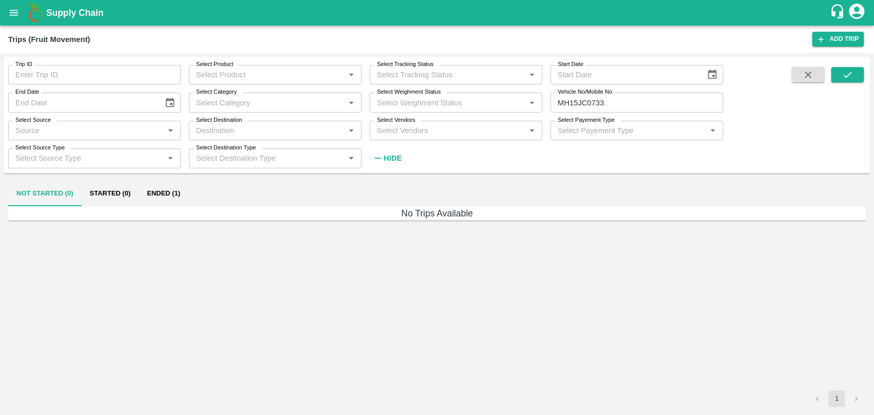
click at [182, 184] on button "Ended (1)" at bounding box center [164, 194] width 50 height 25
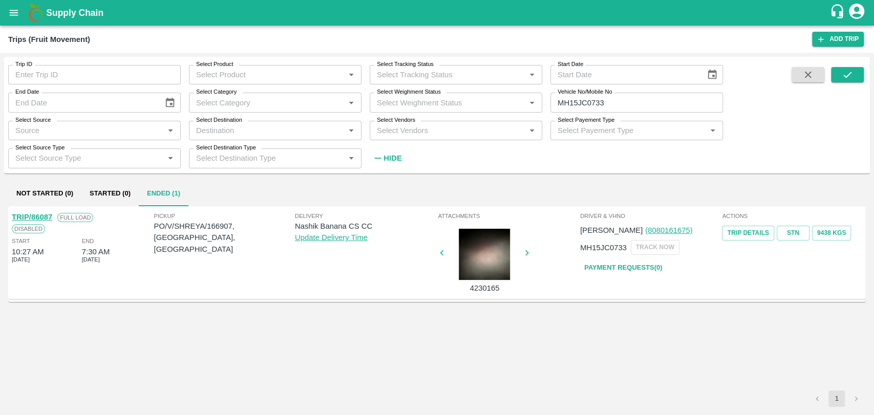
click at [44, 218] on link "TRIP/86087" at bounding box center [32, 217] width 40 height 8
click at [502, 280] on div at bounding box center [484, 254] width 77 height 51
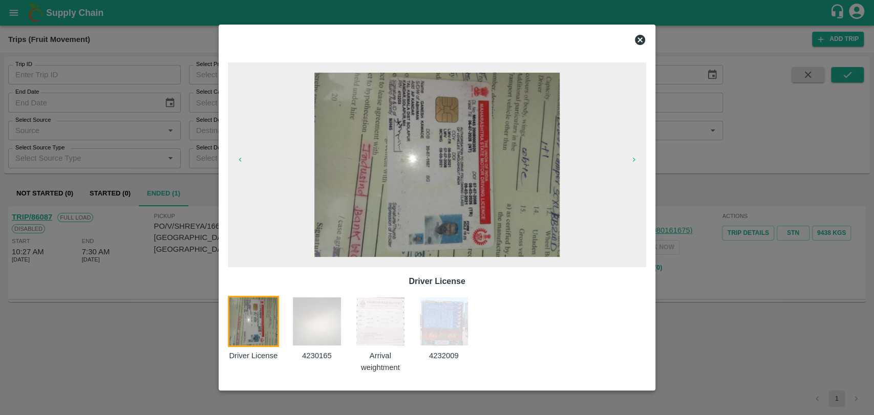
click at [389, 331] on img at bounding box center [380, 321] width 51 height 51
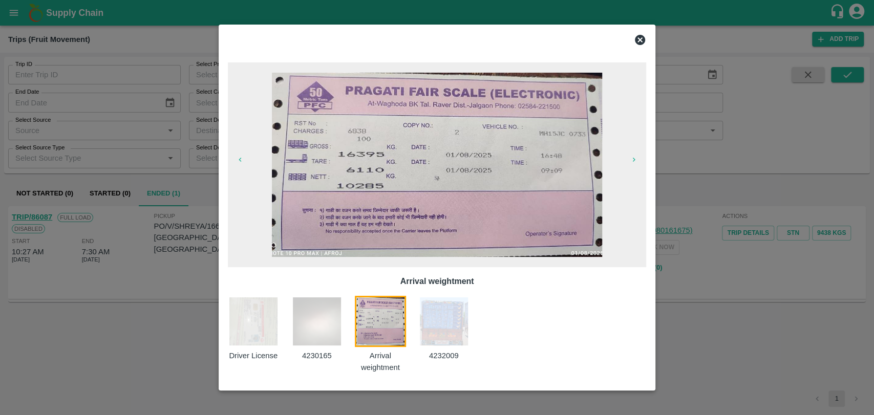
click at [33, 216] on div at bounding box center [437, 207] width 874 height 415
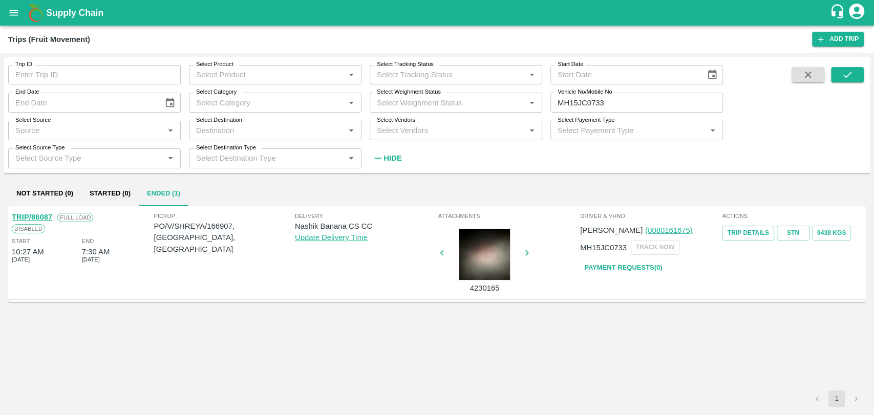
click at [33, 216] on link "TRIP/86087" at bounding box center [32, 217] width 40 height 8
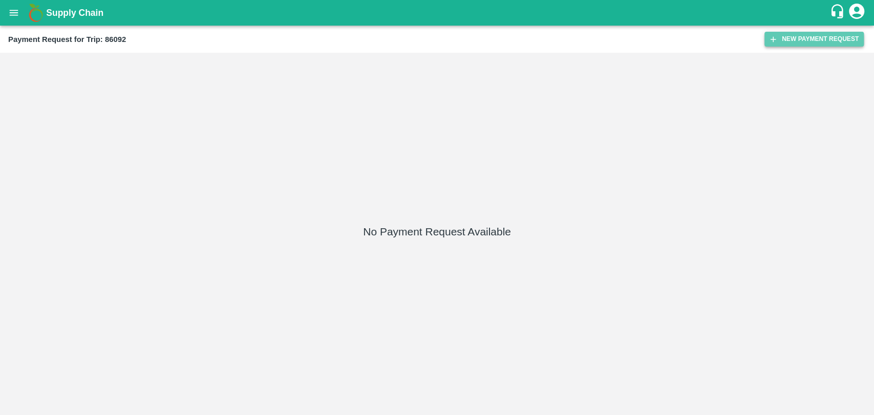
click at [802, 35] on button "New Payment Request" at bounding box center [813, 39] width 99 height 15
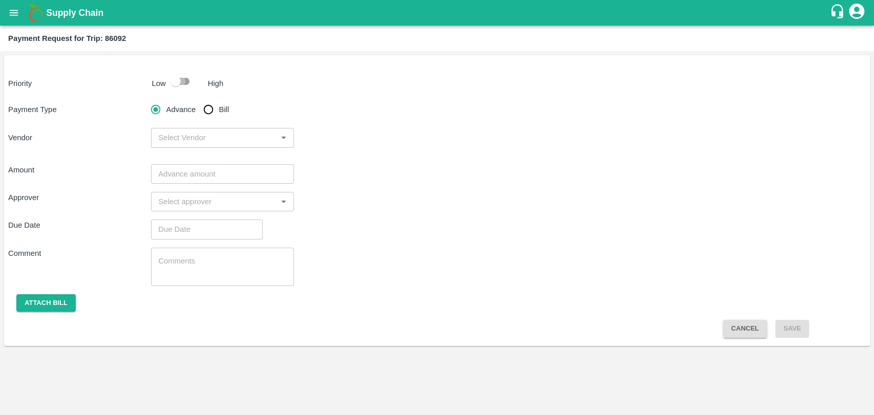
click at [172, 80] on input "checkbox" at bounding box center [175, 81] width 58 height 19
checkbox input "true"
click at [213, 107] on input "Bill" at bounding box center [208, 109] width 20 height 20
radio input "true"
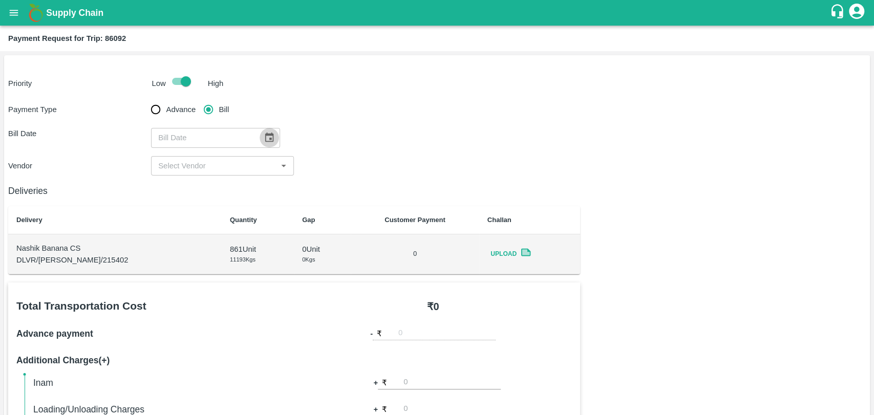
click at [264, 141] on icon "Choose date" at bounding box center [269, 137] width 11 height 11
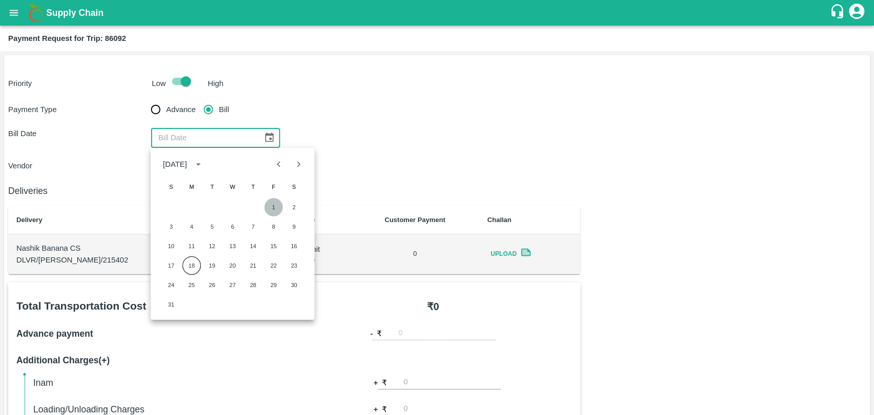
click at [272, 206] on button "1" at bounding box center [273, 207] width 18 height 18
type input "01/08/2025"
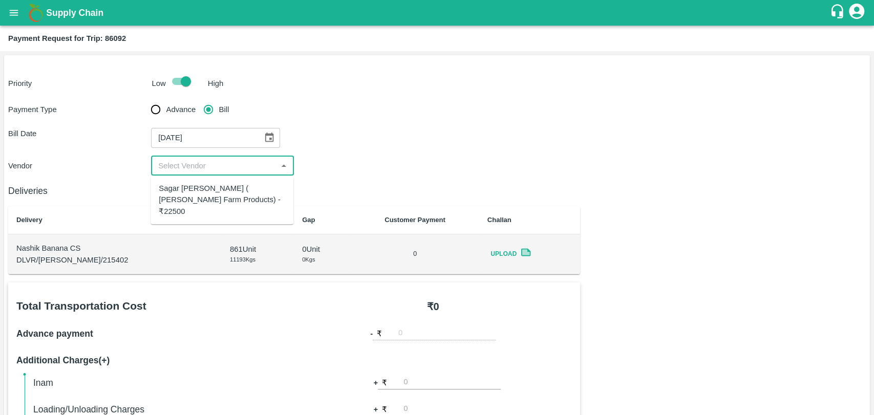
drag, startPoint x: 194, startPoint y: 162, endPoint x: 194, endPoint y: 194, distance: 31.2
click at [194, 194] on body "Supply Chain Payment Request for Trip: 86092 Priority Low High Payment Type Adv…" at bounding box center [437, 207] width 874 height 415
click at [194, 194] on div "Sagar Pramod Patil ( Shreyansh Farm Products) - ₹22500" at bounding box center [222, 200] width 126 height 34
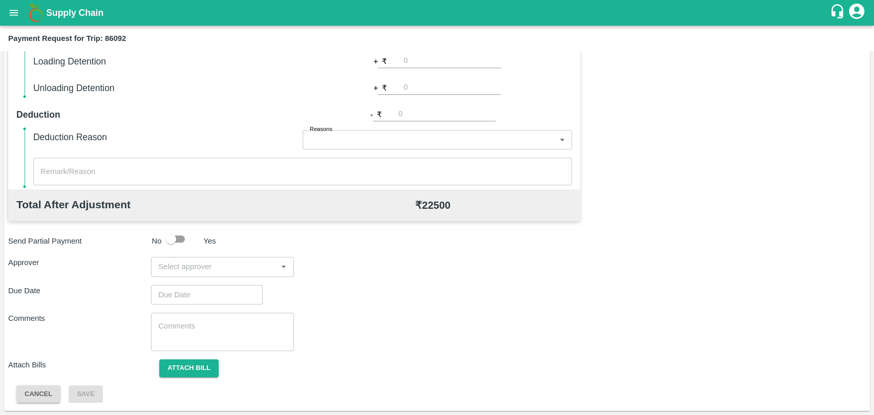
scroll to position [374, 0]
click at [219, 274] on div "Total Transportation Cost ₹ 22500 Advance payment - ₹ Additional Charges(+) Ina…" at bounding box center [436, 156] width 857 height 496
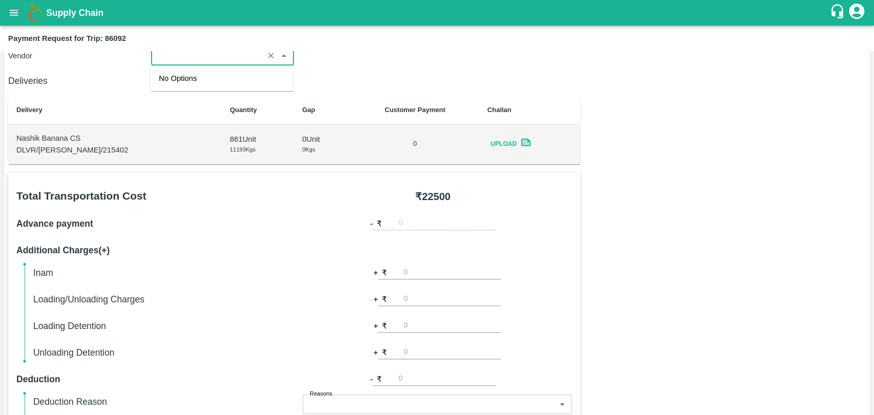
scroll to position [0, 110]
type input "Sagar Pramod Patil ( Shreyansh Farm Products) - ₹22500"
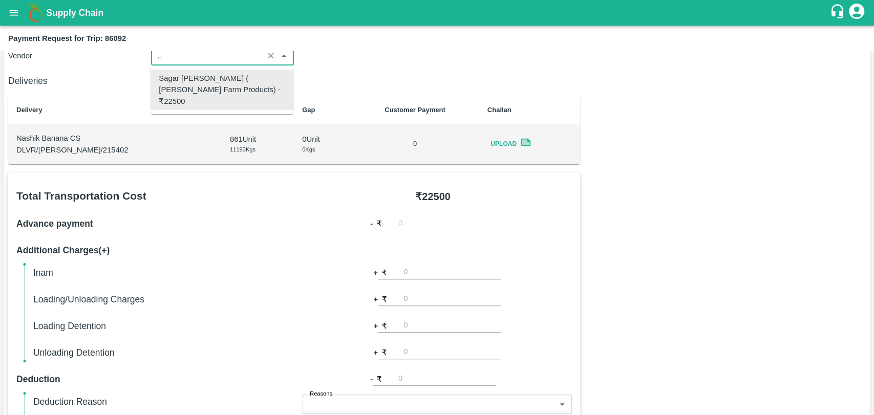
scroll to position [0, 0]
click at [241, 222] on h6 "Advance payment" at bounding box center [154, 224] width 277 height 14
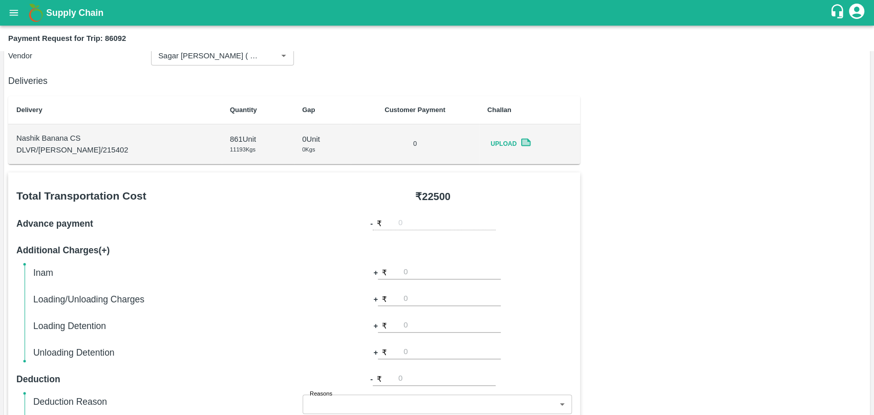
scroll to position [375, 0]
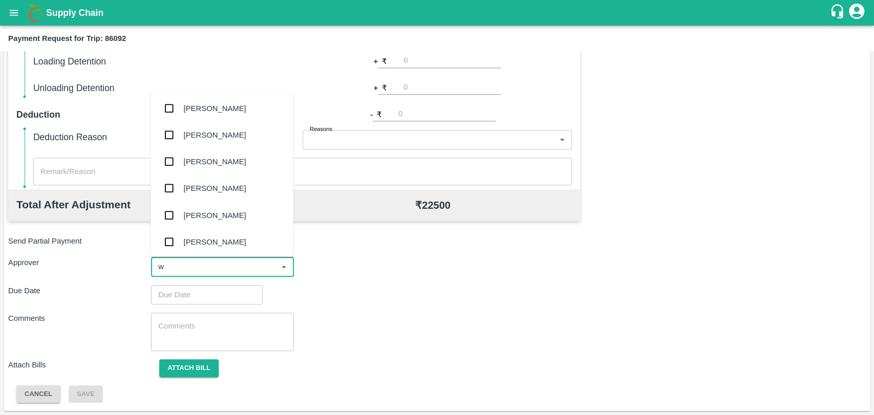
click at [205, 263] on input "input" at bounding box center [214, 266] width 120 height 13
type input "ag"
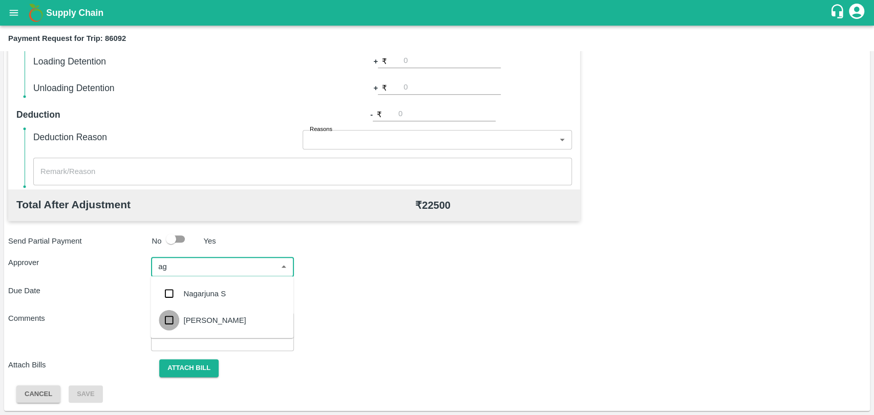
click at [177, 326] on input "checkbox" at bounding box center [169, 320] width 20 height 20
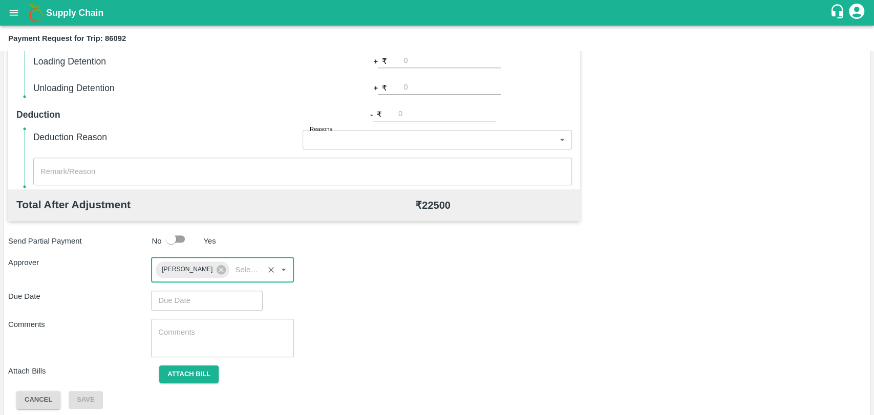
type input "DD/MM/YYYY hh:mm aa"
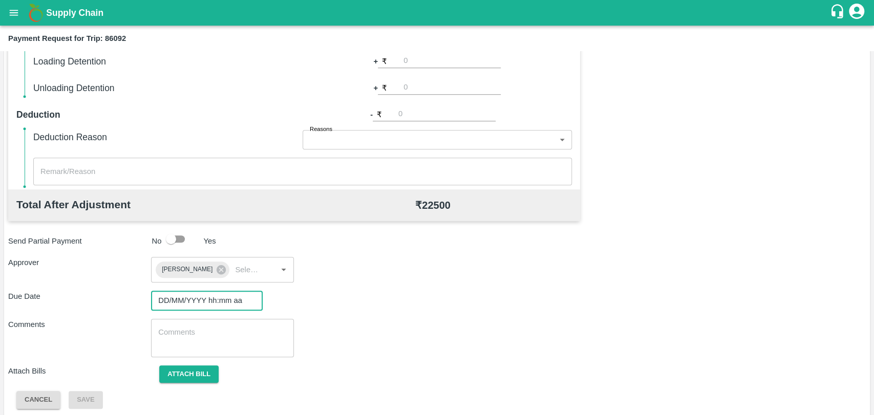
click at [181, 298] on input "DD/MM/YYYY hh:mm aa" at bounding box center [203, 300] width 104 height 19
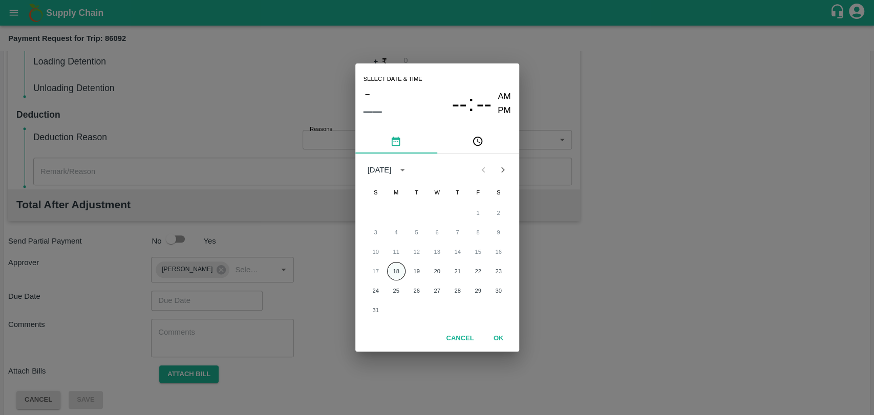
click at [393, 266] on button "18" at bounding box center [396, 271] width 18 height 18
type input "[DATE] 12:00 AM"
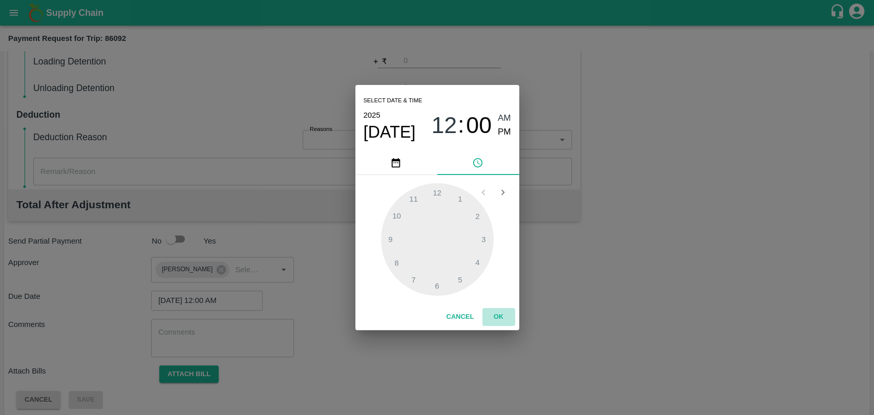
click at [492, 311] on button "OK" at bounding box center [498, 317] width 33 height 18
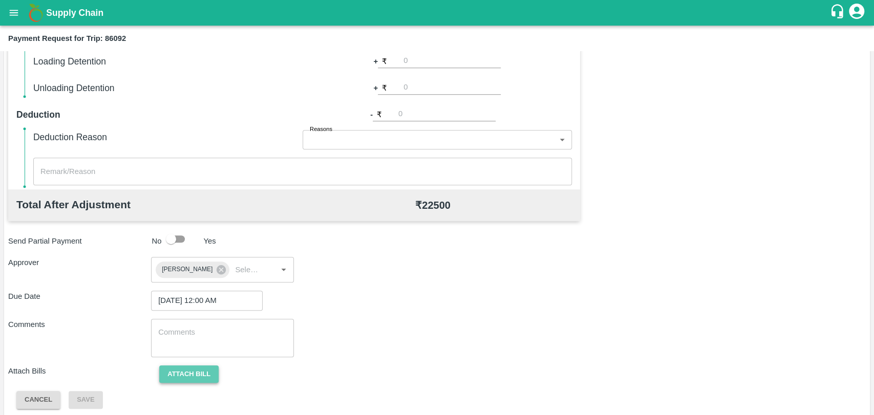
click at [188, 369] on button "Attach bill" at bounding box center [188, 375] width 59 height 18
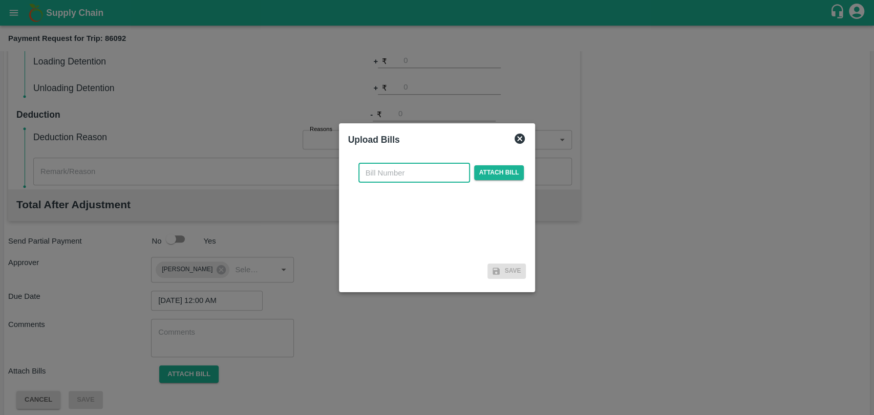
click at [396, 169] on input "text" at bounding box center [414, 172] width 112 height 19
type input "350"
click at [495, 177] on span "Attach bill" at bounding box center [499, 172] width 50 height 15
click at [0, 0] on input "Attach bill" at bounding box center [0, 0] width 0 height 0
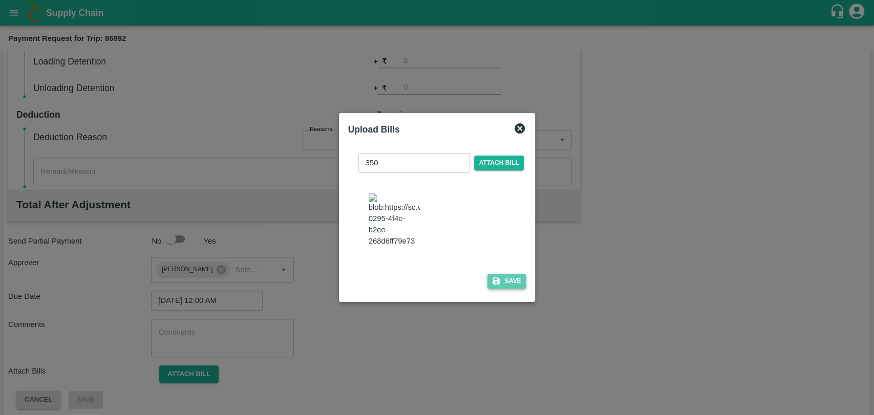
click at [502, 274] on button "Save" at bounding box center [506, 281] width 39 height 15
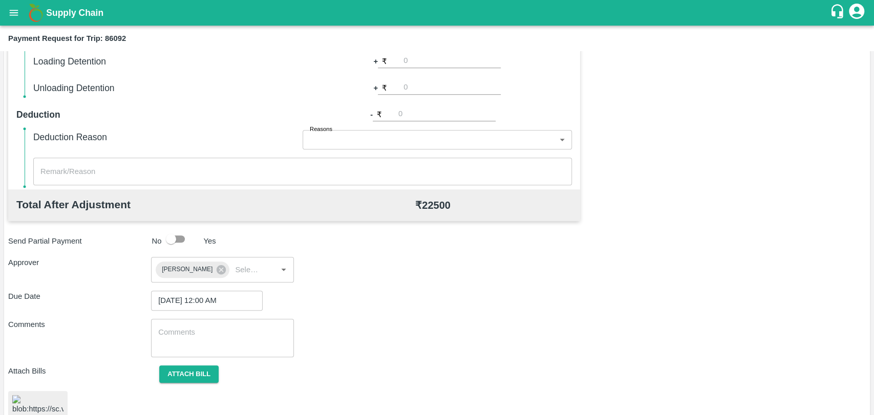
scroll to position [419, 0]
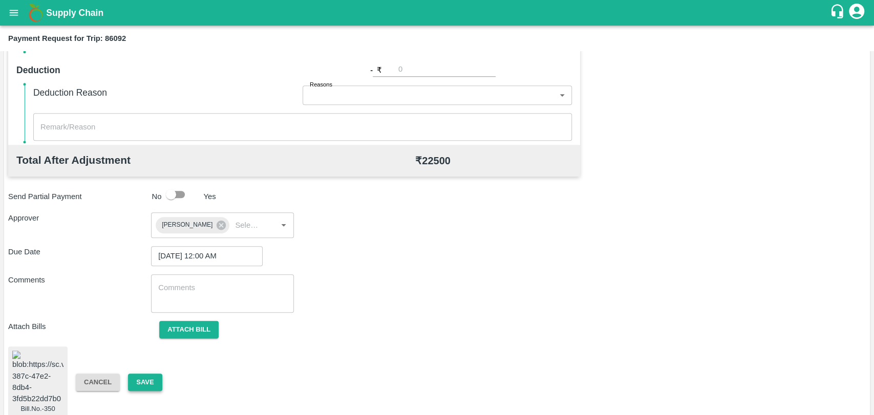
drag, startPoint x: 143, startPoint y: 362, endPoint x: 143, endPoint y: 374, distance: 12.3
click at [143, 374] on div "Bill.No.-350 Cancel Save" at bounding box center [436, 383] width 857 height 72
click at [143, 374] on button "Save" at bounding box center [145, 383] width 34 height 18
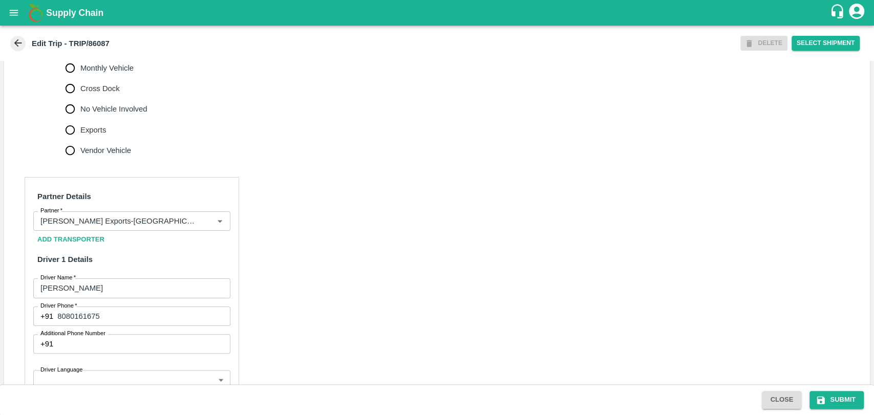
scroll to position [361, 0]
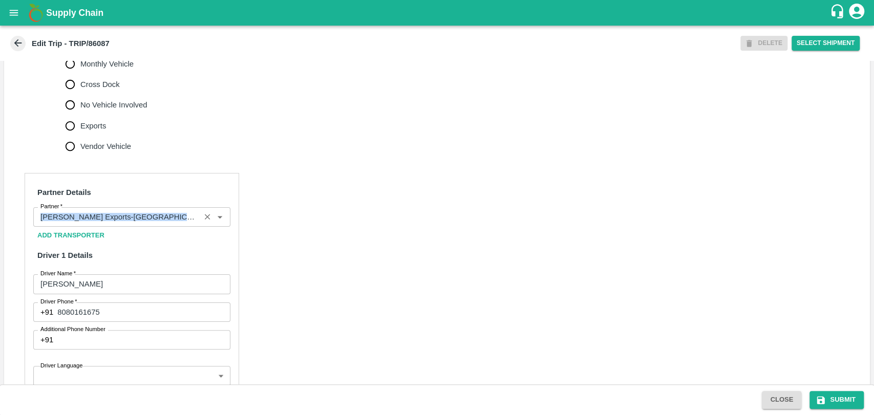
drag, startPoint x: 123, startPoint y: 239, endPoint x: 130, endPoint y: 227, distance: 13.3
click at [130, 227] on div "Partner Details Partner   * Partner Add Transporter Driver 1 Details Driver Nam…" at bounding box center [132, 417] width 214 height 488
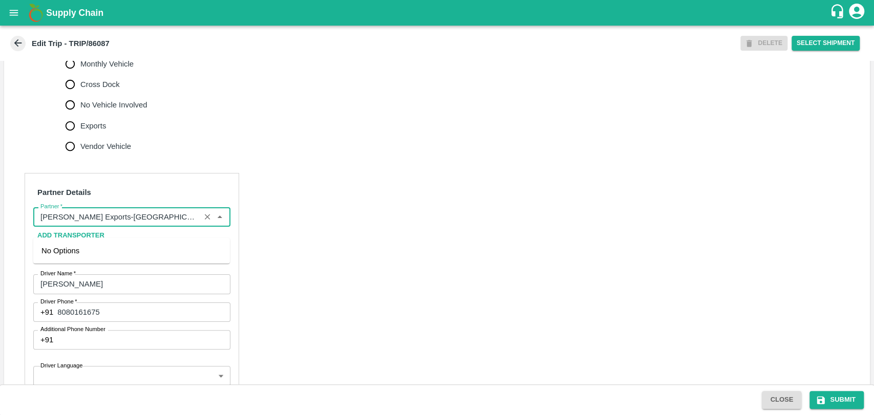
click at [130, 224] on input "Partner   *" at bounding box center [116, 216] width 161 height 13
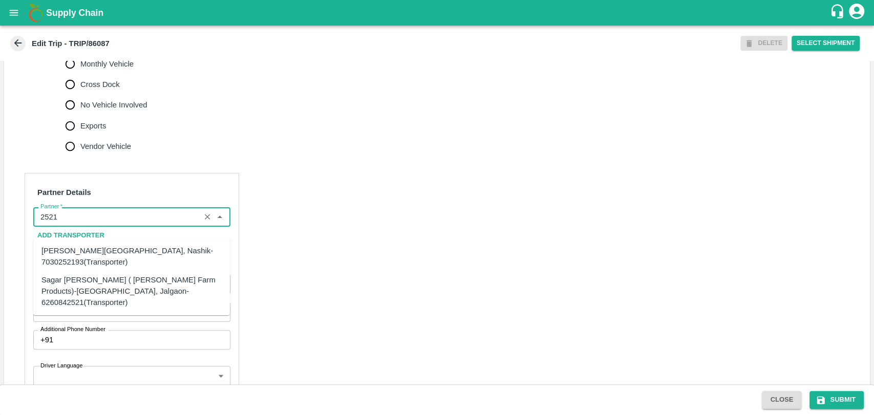
click at [62, 285] on div "Sagar [PERSON_NAME] ( [PERSON_NAME] Farm Products)-[GEOGRAPHIC_DATA], Jalgaon-6…" at bounding box center [131, 291] width 180 height 34
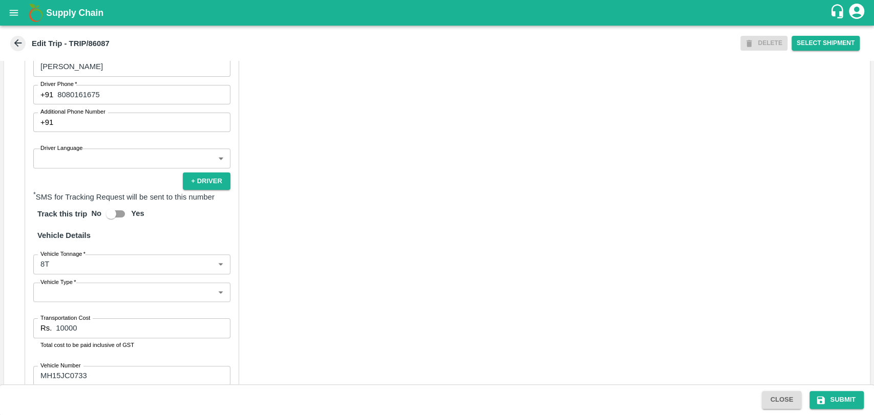
scroll to position [586, 0]
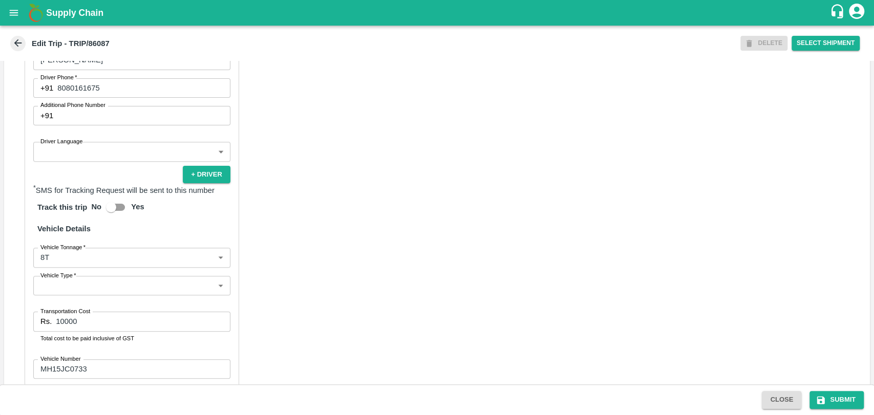
type input "Sagar [PERSON_NAME] ( [PERSON_NAME] Farm Products)-[GEOGRAPHIC_DATA], Jalgaon-6…"
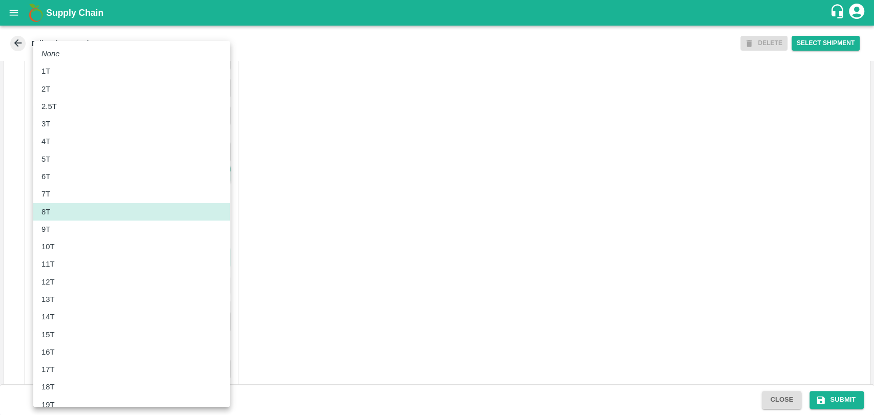
click at [65, 267] on body "Supply Chain Edit Trip - TRIP/86087 DELETE Select Shipment Trip Details Trip Ty…" at bounding box center [437, 207] width 874 height 415
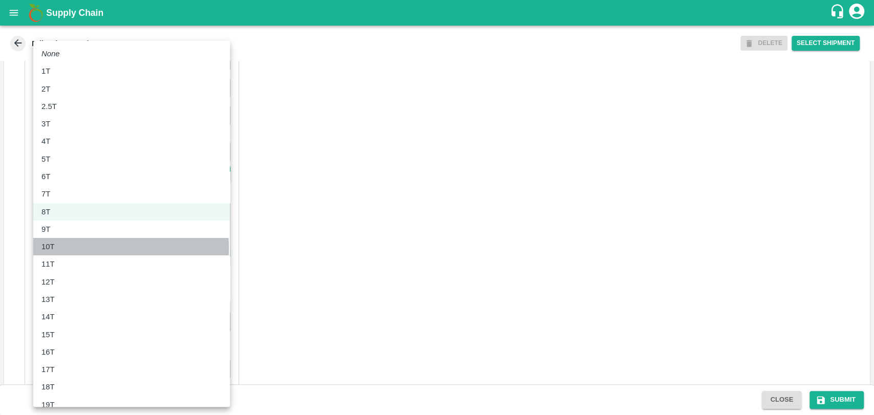
click at [61, 248] on div "10T" at bounding box center [131, 246] width 180 height 11
type input "10000"
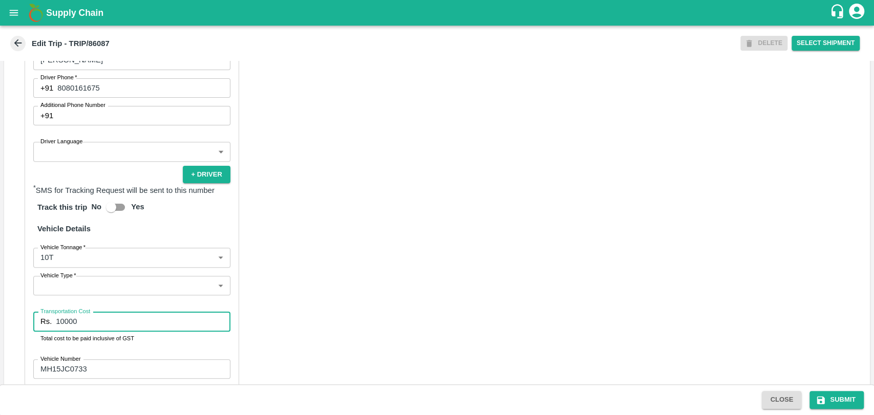
drag, startPoint x: 83, startPoint y: 337, endPoint x: 0, endPoint y: 336, distance: 83.4
click at [0, 336] on div "Trip Details Trip Type Fruit Movement 1 Trip Type Trip Pickup Order SHIP/NASH/3…" at bounding box center [437, 223] width 874 height 324
type input "18000"
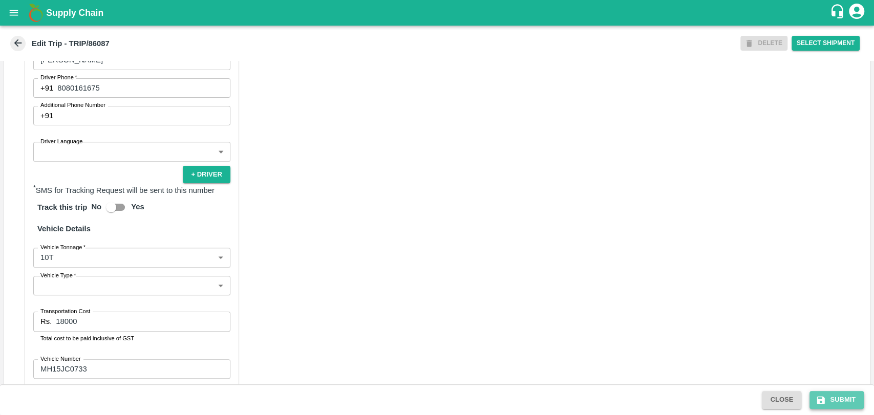
click at [817, 399] on icon "submit" at bounding box center [821, 400] width 8 height 8
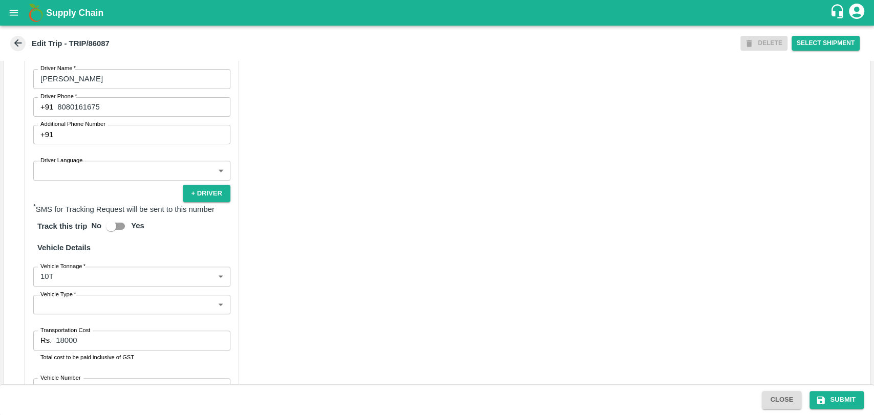
scroll to position [665, 0]
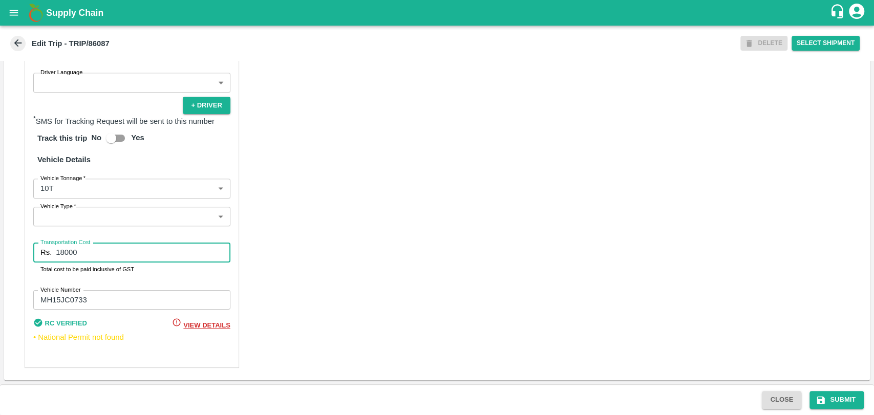
click at [89, 251] on input "18000" at bounding box center [143, 252] width 174 height 19
type input "18900"
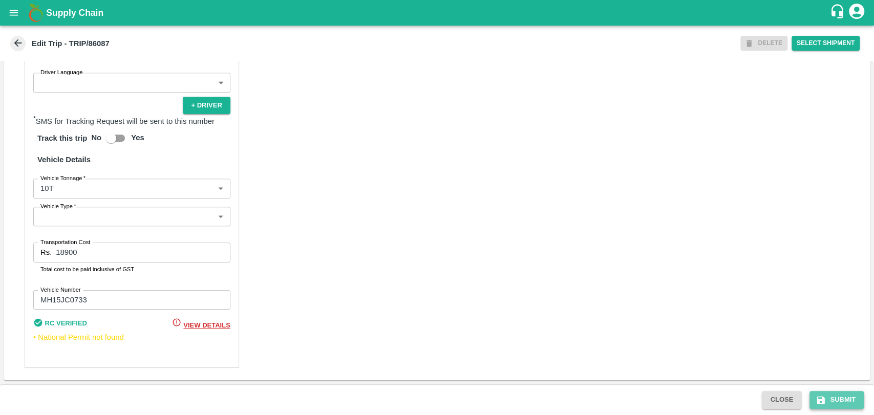
click at [818, 399] on icon "submit" at bounding box center [821, 400] width 8 height 8
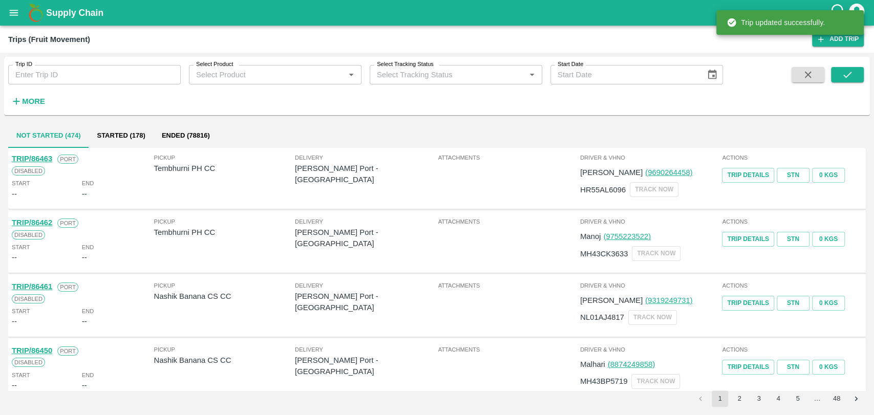
click at [33, 103] on strong "More" at bounding box center [33, 101] width 23 height 8
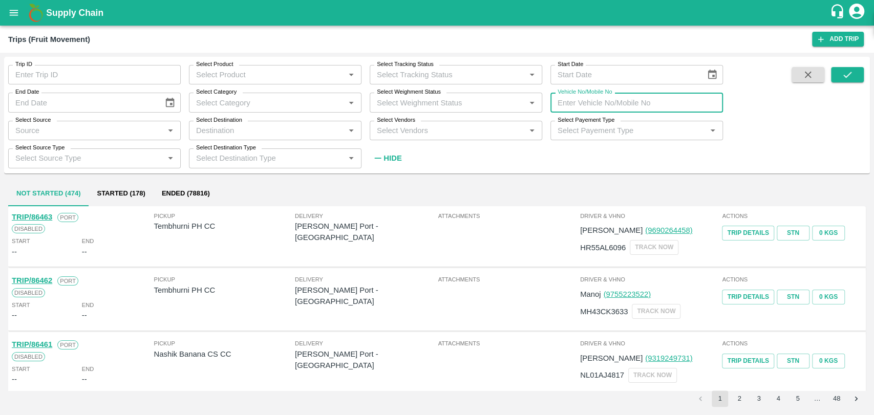
click at [642, 108] on input "Vehicle No/Mobile No" at bounding box center [636, 102] width 173 height 19
paste input "MH19CY9755"
type input "MH19CY9755"
click at [840, 78] on button "submit" at bounding box center [847, 74] width 33 height 15
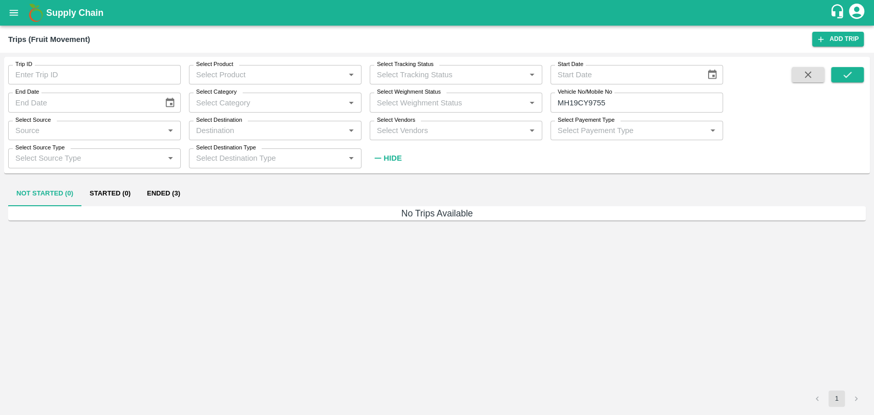
click at [182, 201] on button "Ended (3)" at bounding box center [164, 194] width 50 height 25
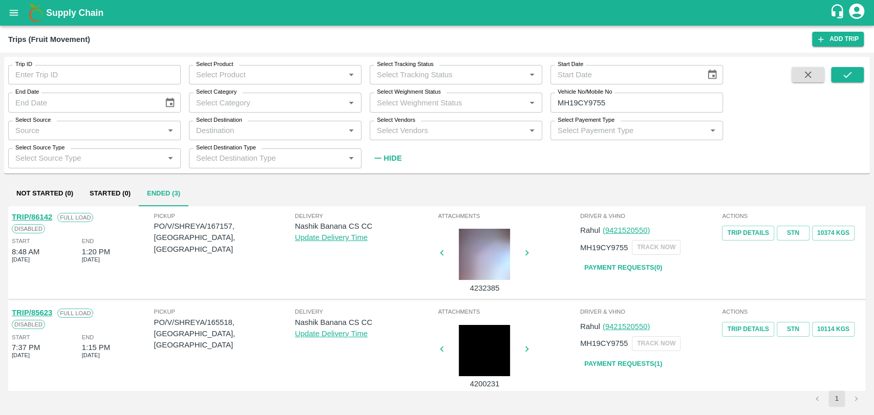
click at [47, 217] on link "TRIP/86142" at bounding box center [32, 217] width 40 height 8
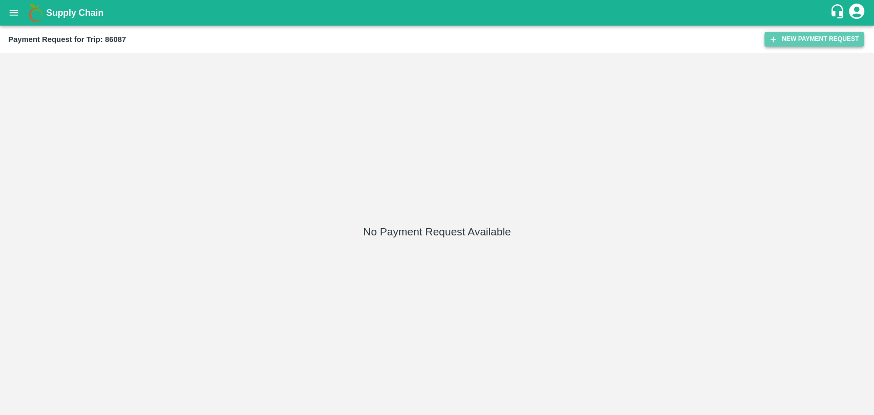
click at [803, 37] on button "New Payment Request" at bounding box center [813, 39] width 99 height 15
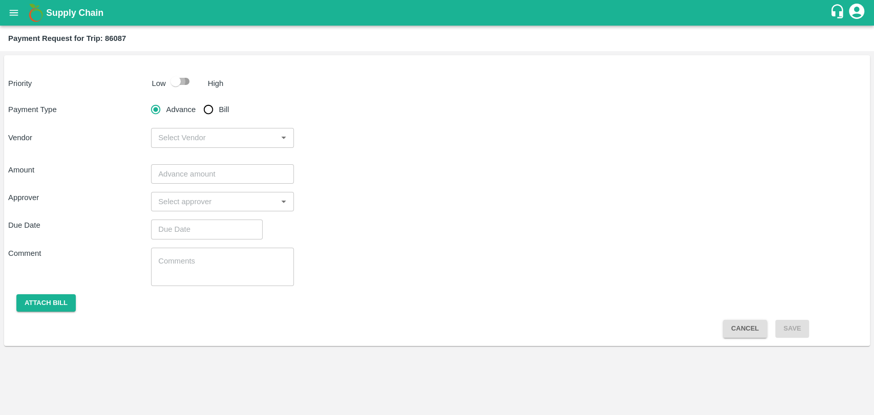
click at [178, 85] on input "checkbox" at bounding box center [175, 81] width 58 height 19
checkbox input "true"
click at [210, 109] on input "Bill" at bounding box center [208, 109] width 20 height 20
radio input "true"
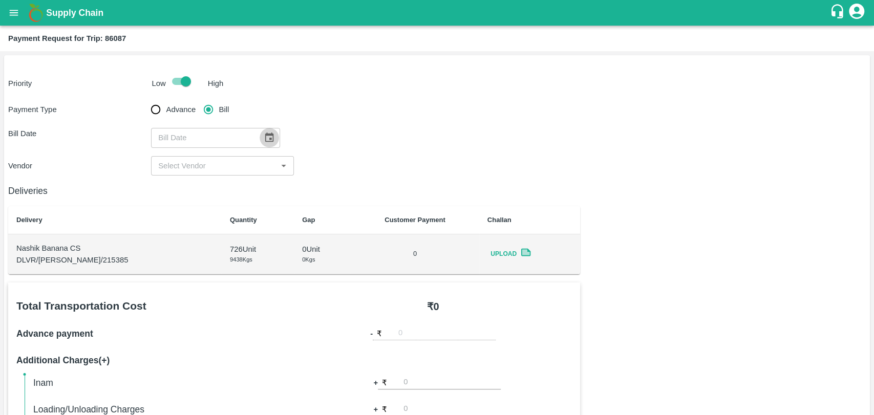
click at [264, 139] on icon "Choose date" at bounding box center [269, 137] width 11 height 11
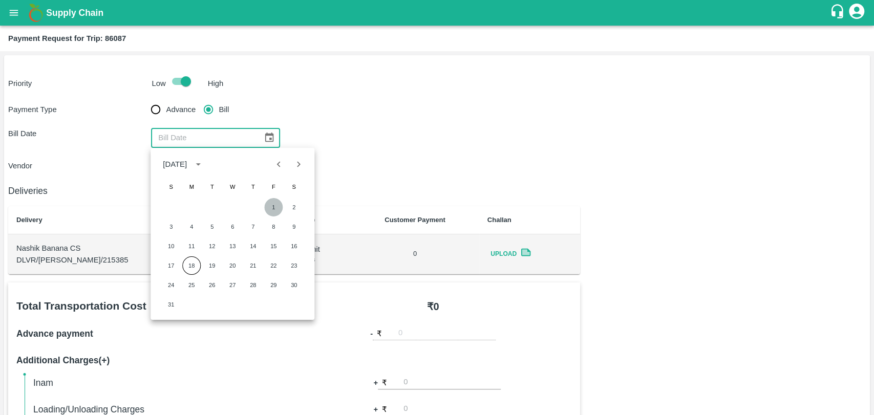
click at [269, 206] on button "1" at bounding box center [273, 207] width 18 height 18
type input "[DATE]"
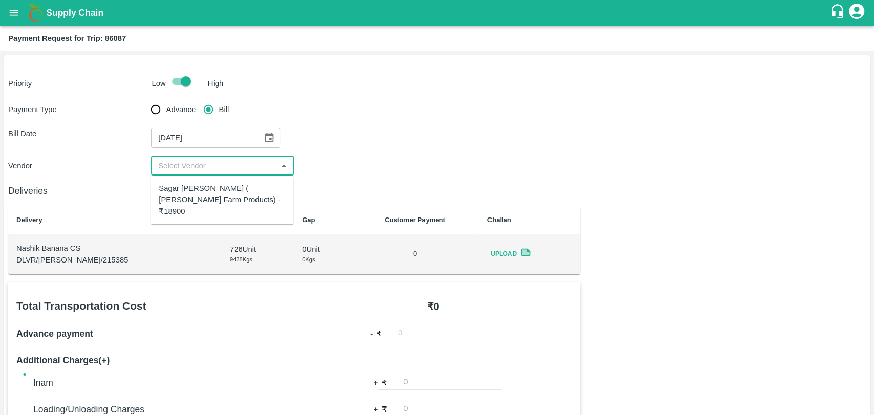
drag, startPoint x: 194, startPoint y: 165, endPoint x: 194, endPoint y: 196, distance: 30.7
click at [194, 196] on body "Supply Chain Payment Request for Trip: 86087 Priority Low High Payment Type Adv…" at bounding box center [437, 207] width 874 height 415
click at [194, 196] on div "Sagar [PERSON_NAME] ( [PERSON_NAME] Farm Products) - ₹18900" at bounding box center [222, 200] width 126 height 34
type input "Sagar [PERSON_NAME] ( [PERSON_NAME] Farm Products) - ₹18900"
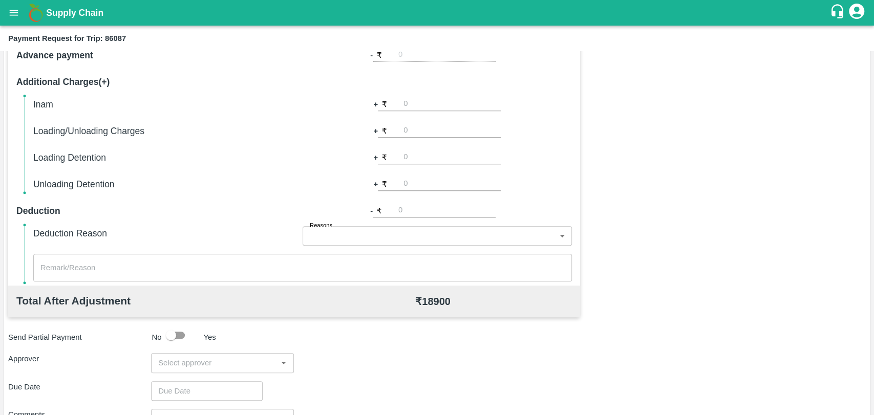
scroll to position [375, 0]
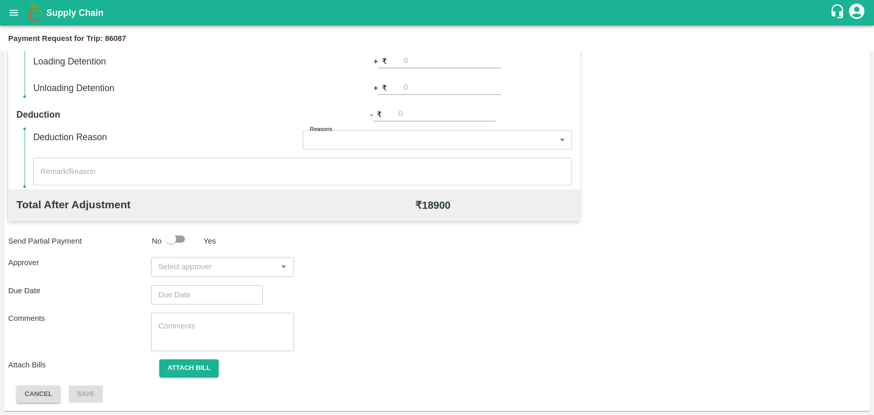
click at [424, 119] on input "number" at bounding box center [446, 115] width 97 height 14
type input "900"
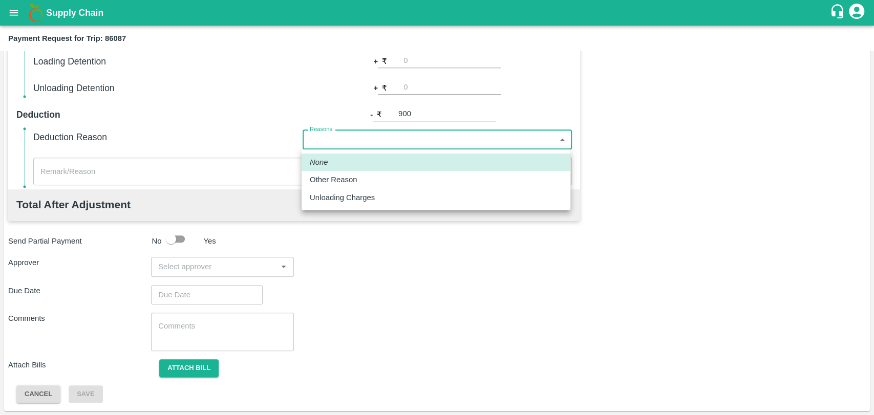
click at [374, 138] on body "Supply Chain Payment Request for Trip: 86087 Priority Low High Payment Type Adv…" at bounding box center [437, 207] width 874 height 415
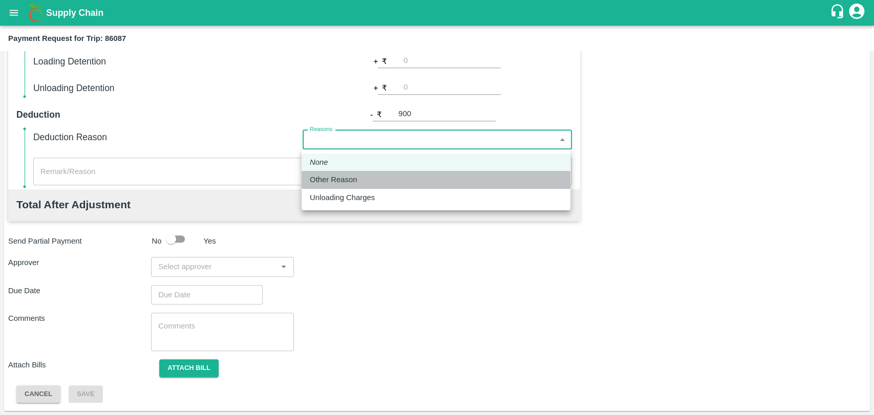
click at [341, 175] on p "Other Reason" at bounding box center [333, 179] width 47 height 11
type input "Other Reason"
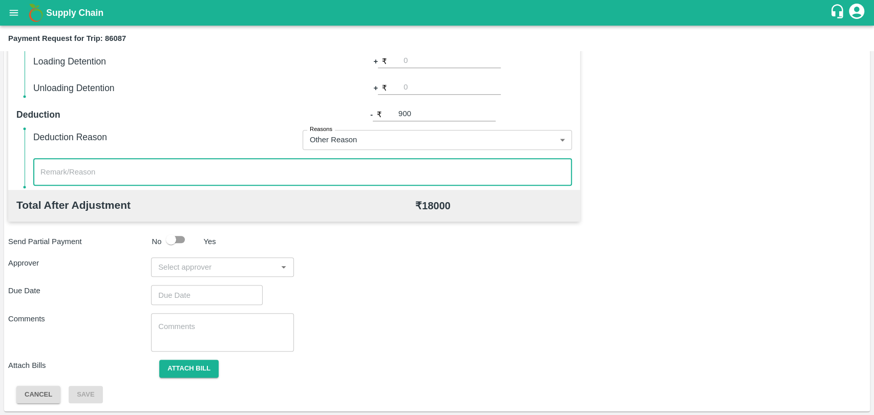
click at [189, 169] on textarea at bounding box center [302, 172] width 524 height 11
type textarea "Extra load charges applied"
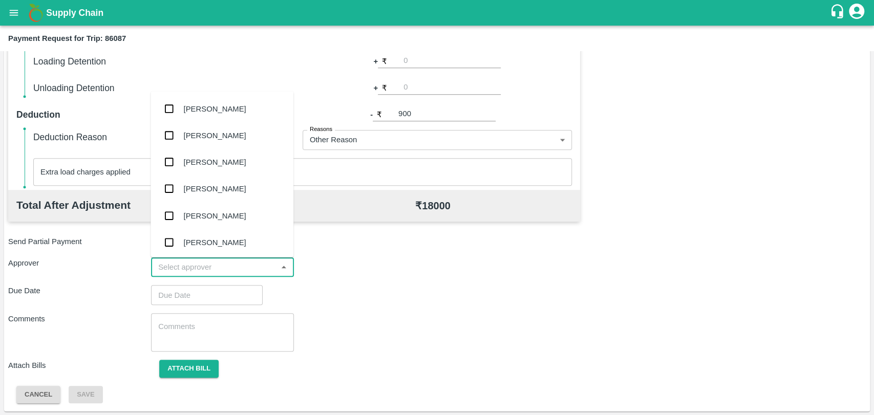
click at [181, 265] on input "input" at bounding box center [214, 267] width 120 height 13
type input "wag"
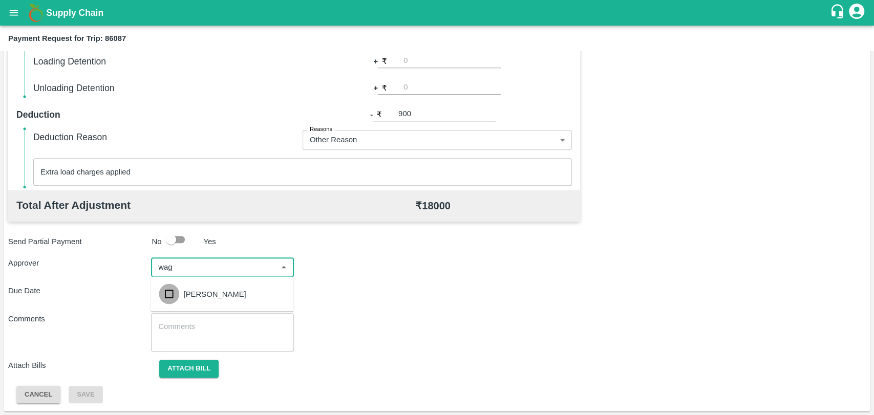
click at [168, 294] on input "checkbox" at bounding box center [169, 294] width 20 height 20
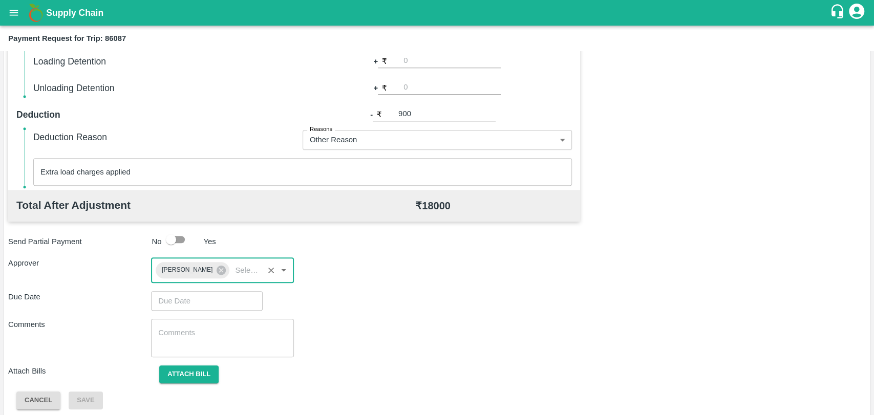
type input "DD/MM/YYYY hh:mm aa"
click at [168, 294] on input "DD/MM/YYYY hh:mm aa" at bounding box center [203, 300] width 104 height 19
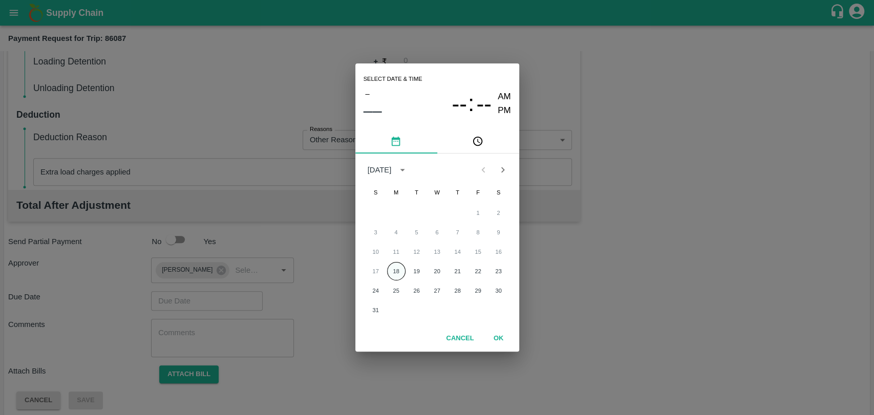
click at [395, 273] on button "18" at bounding box center [396, 271] width 18 height 18
type input "[DATE] 12:00 AM"
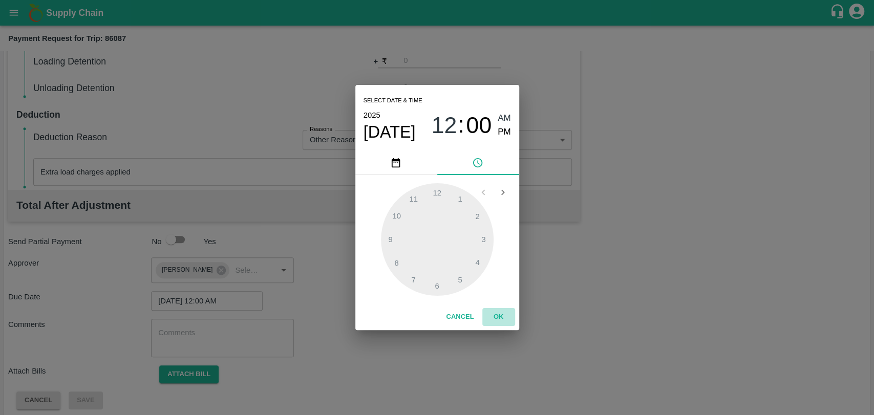
click at [486, 319] on button "OK" at bounding box center [498, 317] width 33 height 18
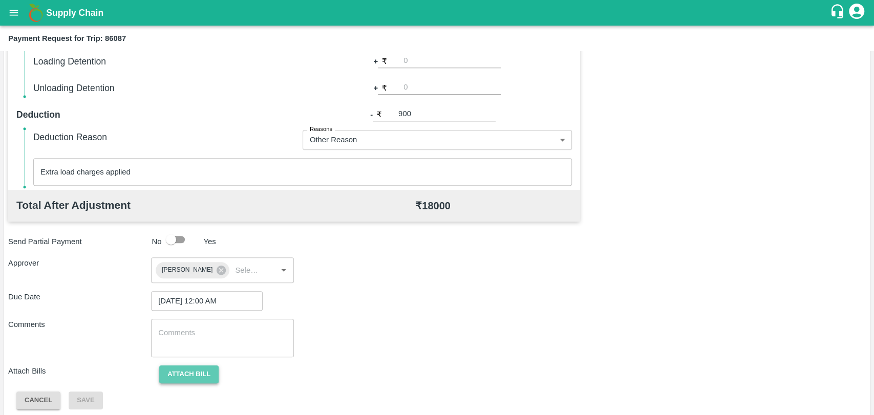
click at [200, 374] on button "Attach bill" at bounding box center [188, 375] width 59 height 18
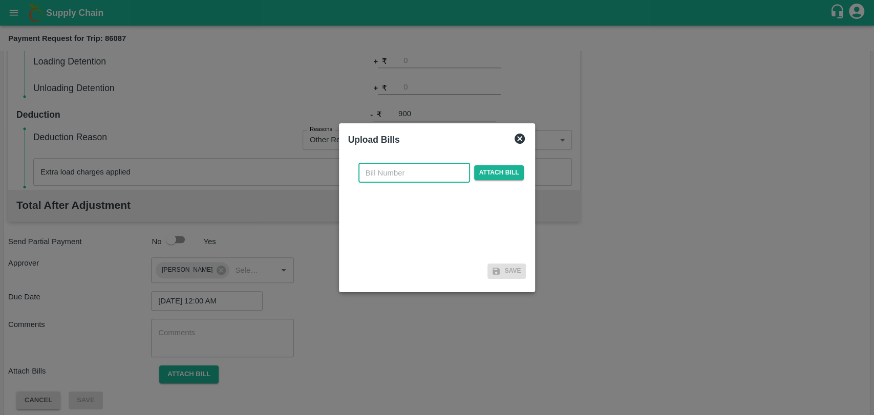
click at [393, 173] on input "text" at bounding box center [414, 172] width 112 height 19
type input "351"
click at [504, 170] on span "Attach bill" at bounding box center [499, 172] width 50 height 15
click at [0, 0] on input "Attach bill" at bounding box center [0, 0] width 0 height 0
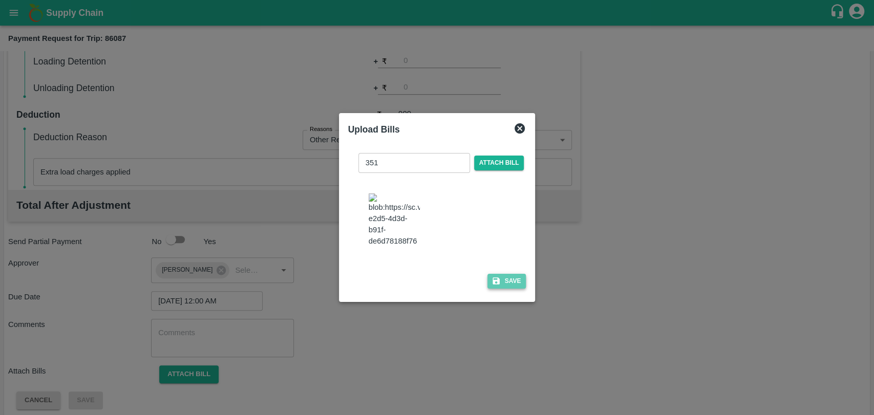
click at [508, 278] on button "Save" at bounding box center [506, 281] width 39 height 15
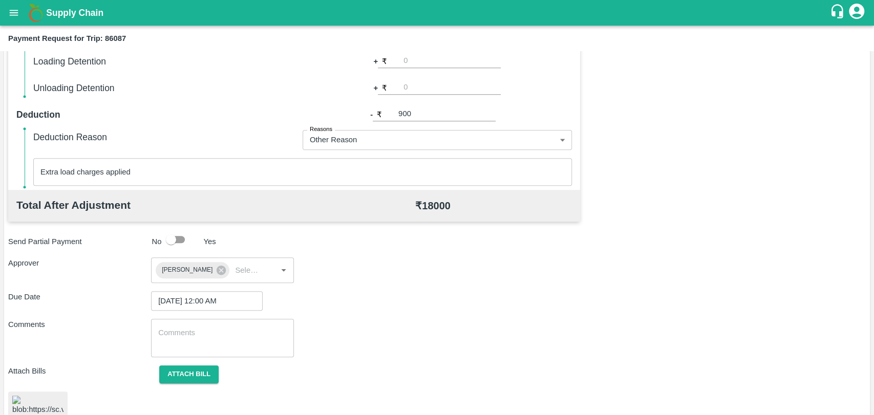
scroll to position [422, 0]
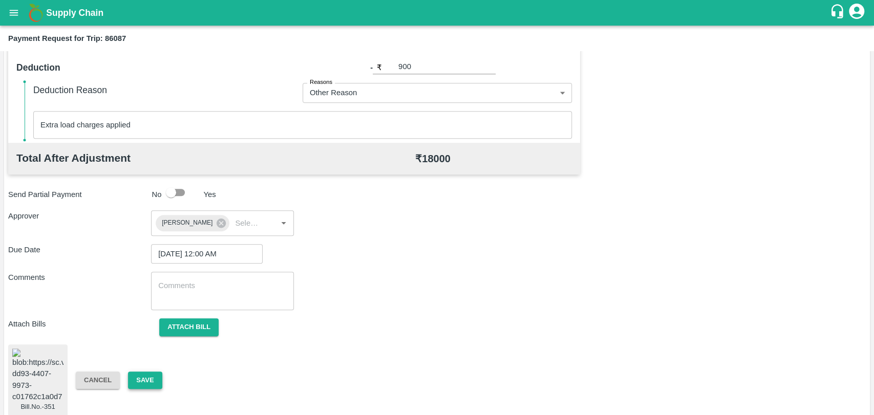
click at [143, 372] on button "Save" at bounding box center [145, 381] width 34 height 18
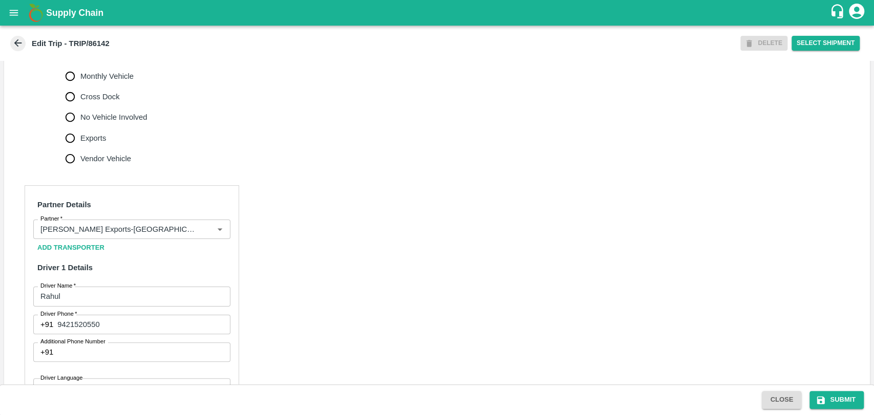
scroll to position [398, 0]
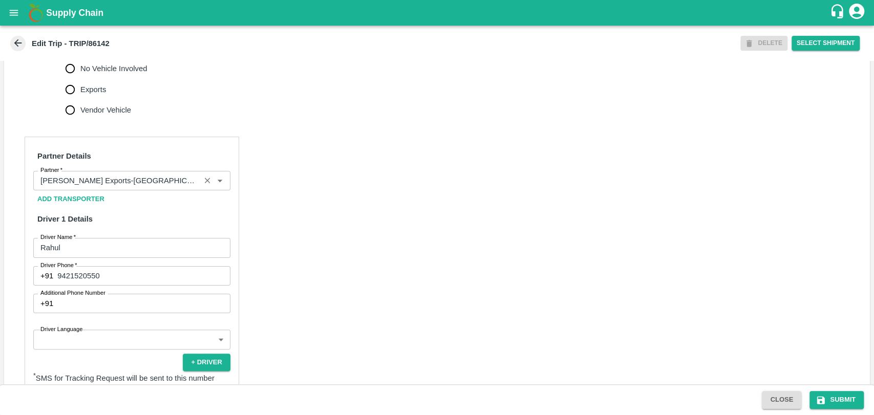
click at [172, 187] on input "Partner   *" at bounding box center [116, 180] width 161 height 13
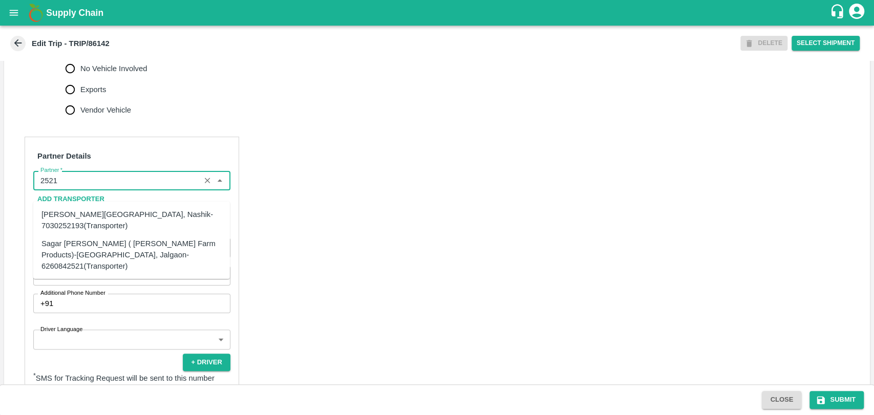
click at [103, 242] on div "Sagar [PERSON_NAME] ( [PERSON_NAME] Farm Products)-[GEOGRAPHIC_DATA], Jalgaon-6…" at bounding box center [131, 255] width 180 height 34
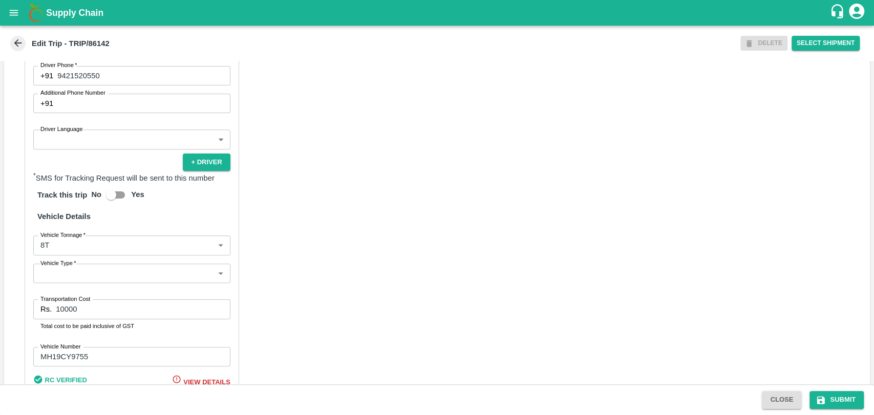
scroll to position [626, 0]
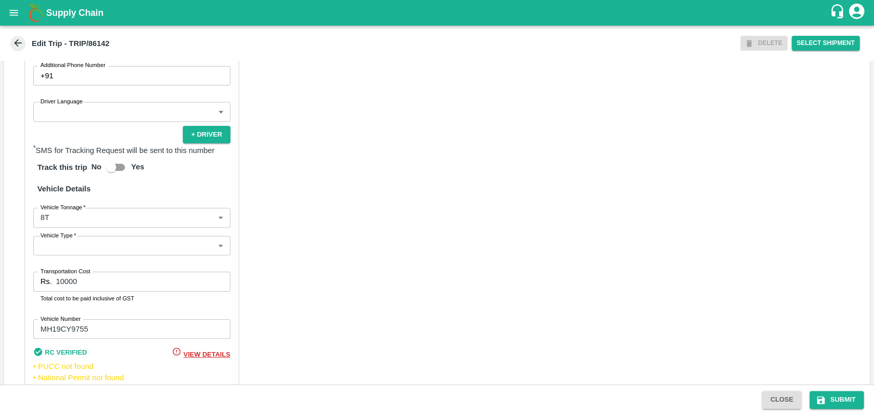
type input "Sagar [PERSON_NAME] ( [PERSON_NAME] Farm Products)-[GEOGRAPHIC_DATA], Jalgaon-6…"
click at [122, 230] on body "Supply Chain Edit Trip - TRIP/86142 DELETE Select Shipment Trip Details Trip Ty…" at bounding box center [437, 207] width 874 height 415
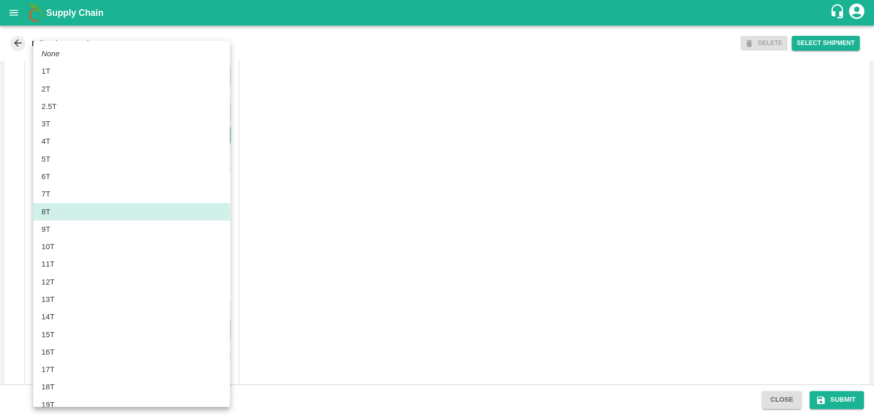
click at [62, 269] on div "11T" at bounding box center [131, 264] width 180 height 11
type input "11000"
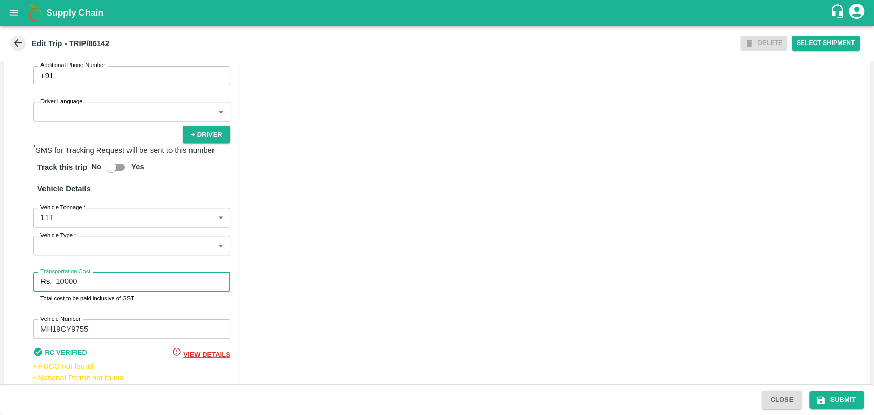
drag, startPoint x: 70, startPoint y: 294, endPoint x: 39, endPoint y: 291, distance: 30.8
click at [39, 291] on div "Rs. 10000 Transportation Cost" at bounding box center [131, 281] width 197 height 19
type input "19800"
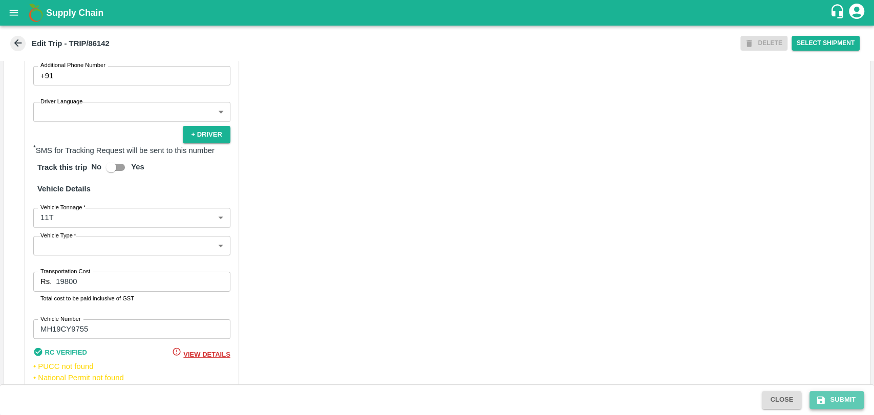
click at [830, 395] on button "Submit" at bounding box center [836, 400] width 54 height 18
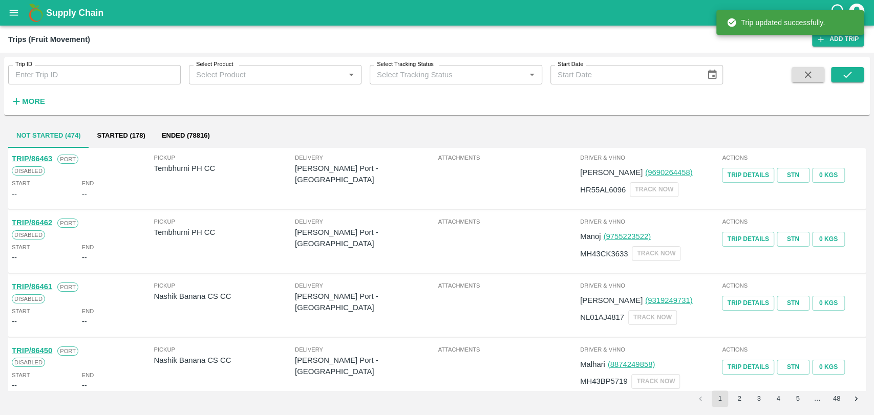
click at [16, 108] on button "More" at bounding box center [27, 101] width 39 height 17
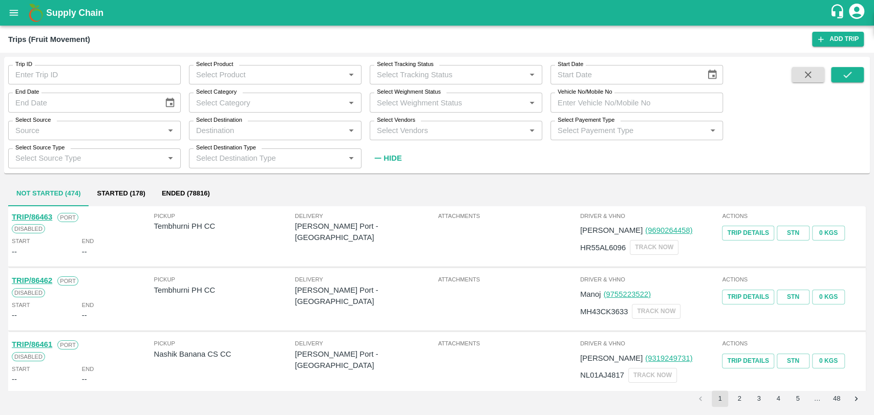
click at [675, 105] on input "Vehicle No/Mobile No" at bounding box center [636, 102] width 173 height 19
paste input "MH47AS5685"
type input "MH47AS5685"
click at [840, 76] on button "submit" at bounding box center [847, 74] width 33 height 15
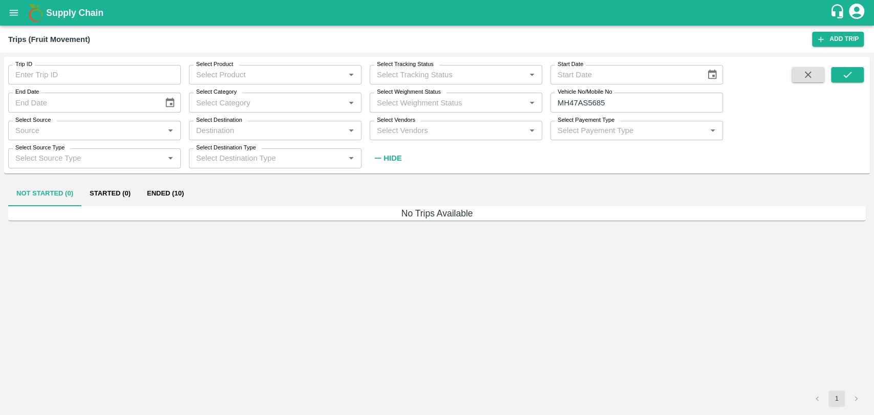
click at [172, 199] on button "Ended (10)" at bounding box center [165, 194] width 53 height 25
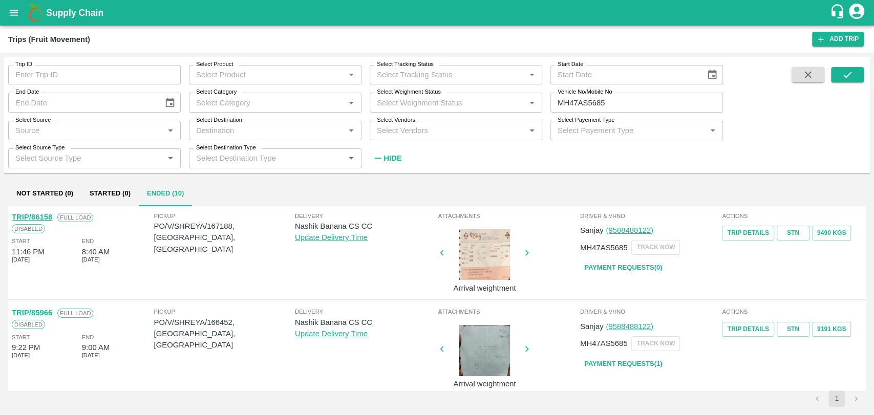
click at [52, 217] on link "TRIP/86158" at bounding box center [32, 217] width 40 height 8
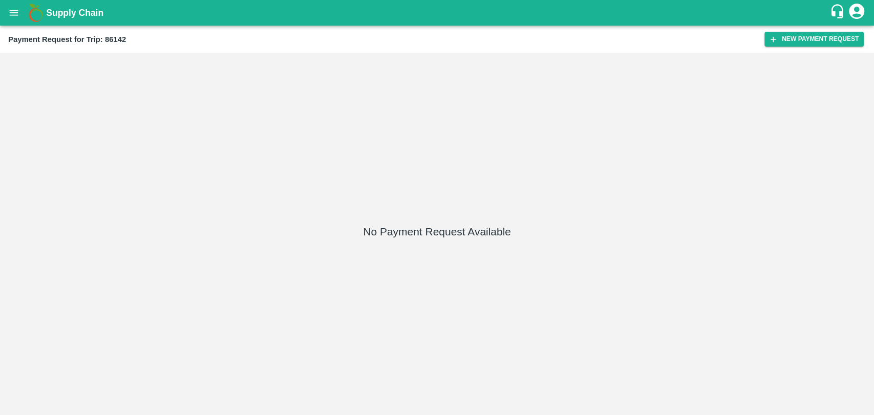
click at [807, 30] on div "Payment Request for Trip: 86142 New Payment Request" at bounding box center [437, 39] width 874 height 27
click at [808, 38] on button "New Payment Request" at bounding box center [813, 39] width 99 height 15
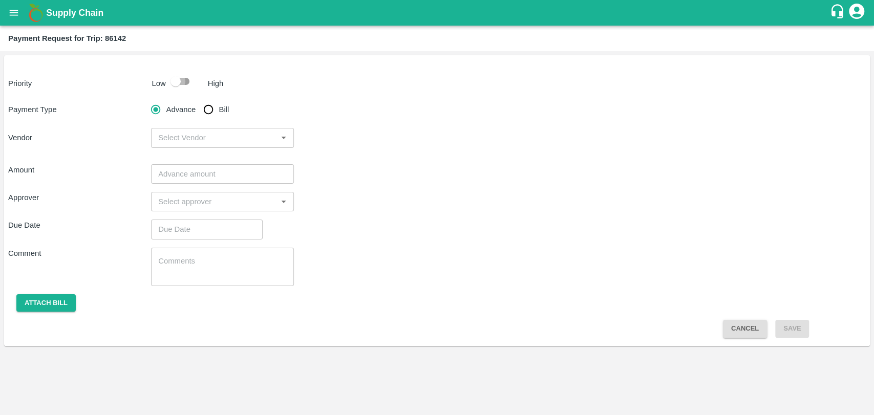
click at [172, 78] on input "checkbox" at bounding box center [175, 81] width 58 height 19
checkbox input "true"
click at [216, 112] on input "Bill" at bounding box center [208, 109] width 20 height 20
radio input "true"
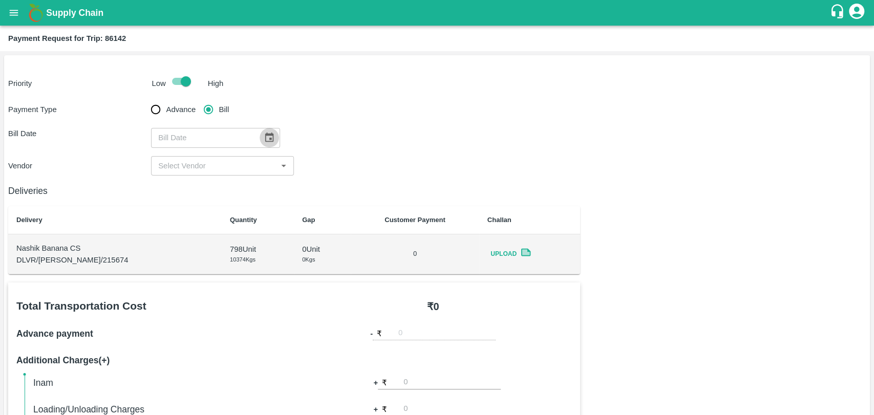
click at [269, 135] on icon "Choose date" at bounding box center [269, 137] width 11 height 11
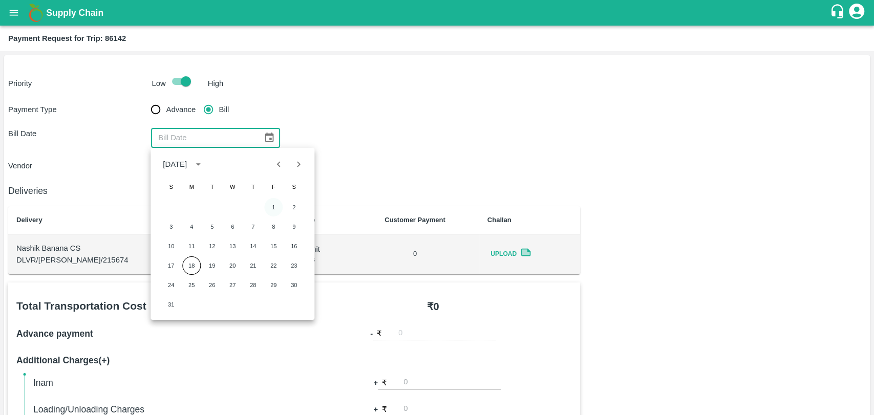
click at [273, 200] on button "1" at bounding box center [273, 207] width 18 height 18
type input "01/08/2025"
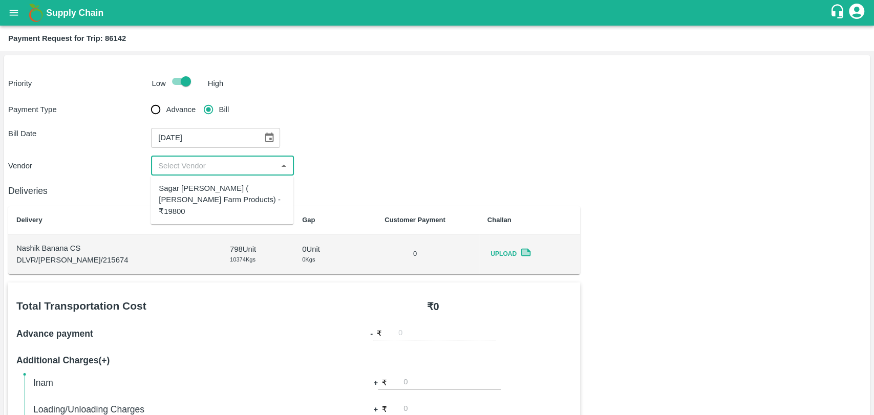
click at [190, 165] on input "input" at bounding box center [214, 165] width 120 height 13
click at [207, 201] on div "Sagar Pramod Patil ( Shreyansh Farm Products) - ₹19800" at bounding box center [222, 200] width 126 height 34
type input "Sagar Pramod Patil ( Shreyansh Farm Products) - ₹19800"
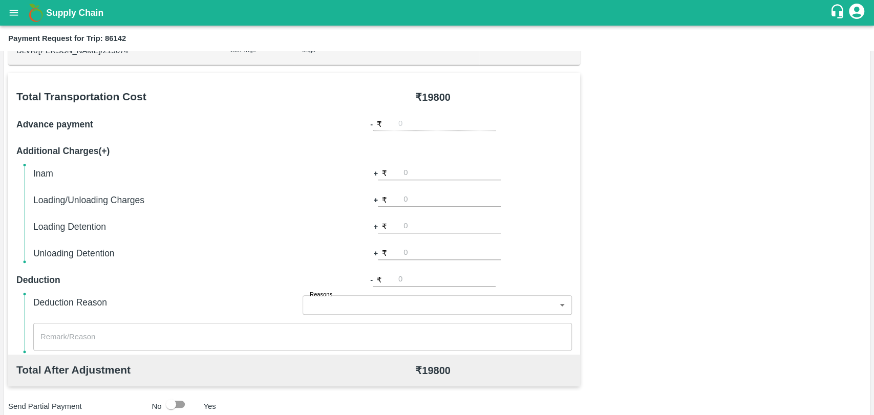
scroll to position [375, 0]
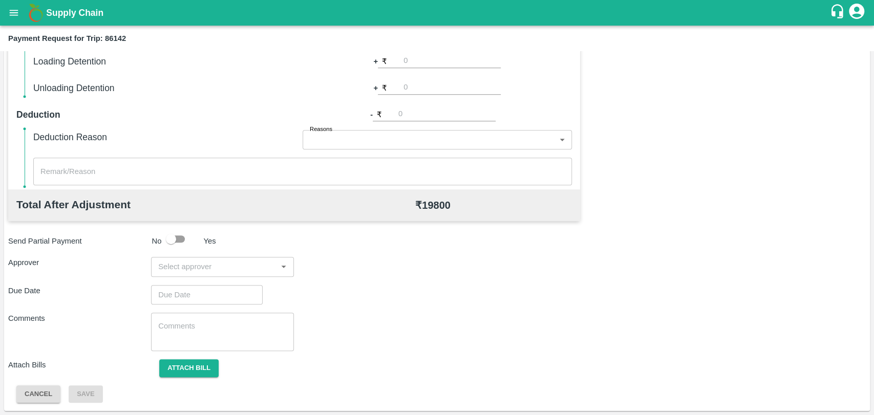
click at [214, 263] on input "input" at bounding box center [214, 266] width 120 height 13
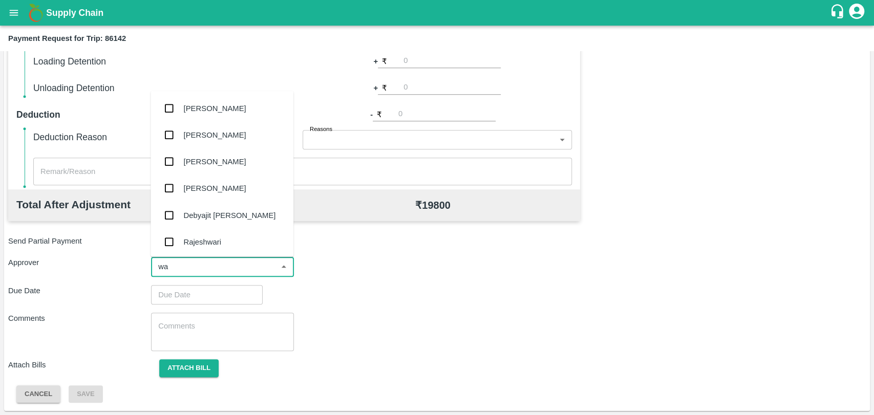
type input "wag"
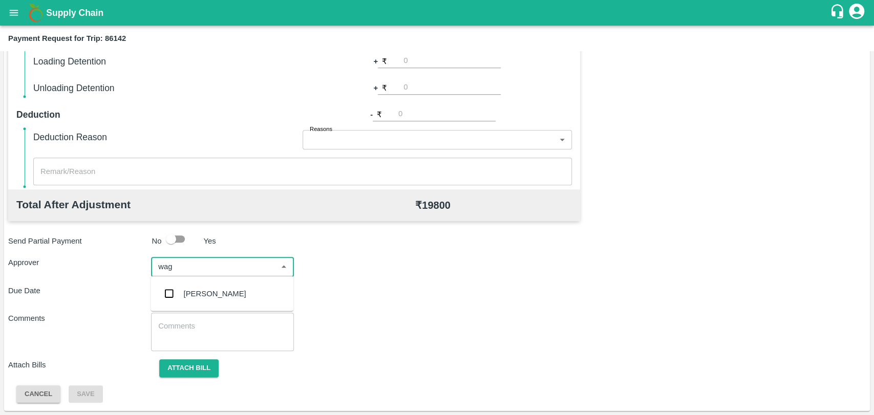
click at [195, 287] on div "[PERSON_NAME]" at bounding box center [222, 294] width 143 height 27
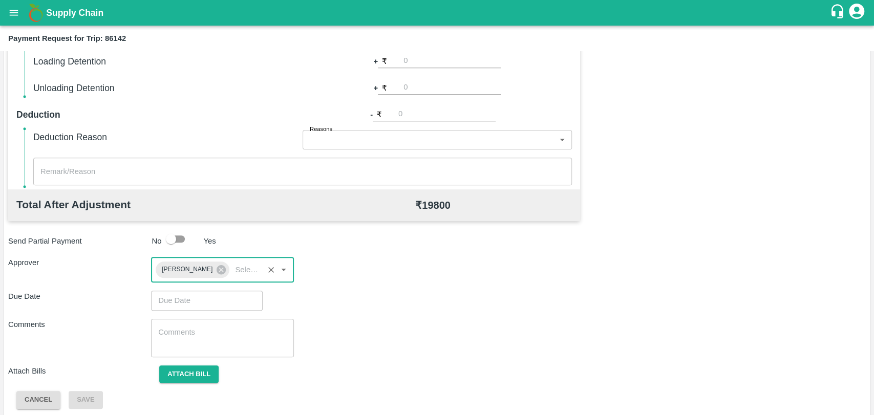
click at [188, 304] on input "Choose date" at bounding box center [203, 300] width 104 height 19
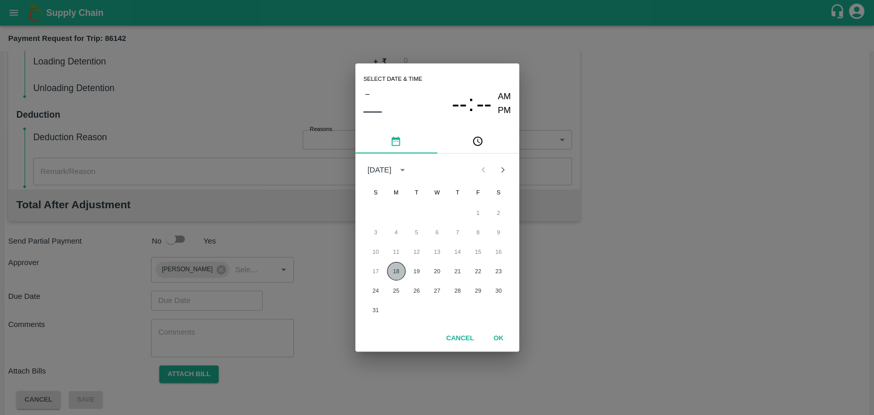
click at [396, 269] on button "18" at bounding box center [396, 271] width 18 height 18
type input "[DATE] 12:00 AM"
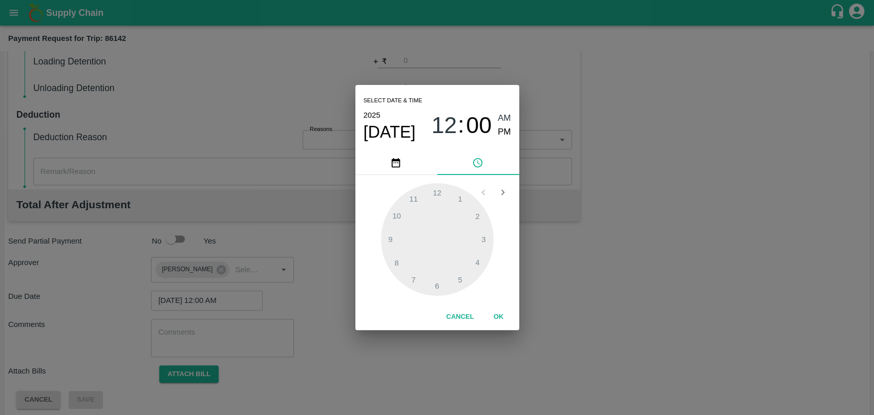
click at [504, 323] on button "OK" at bounding box center [498, 317] width 33 height 18
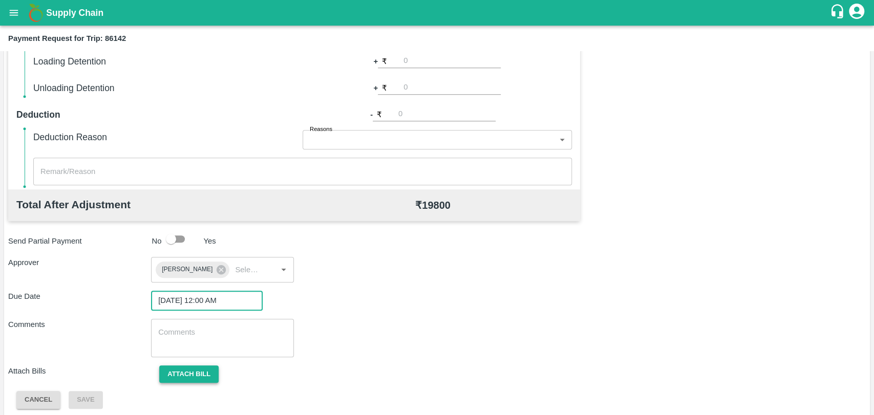
click at [203, 369] on button "Attach bill" at bounding box center [188, 375] width 59 height 18
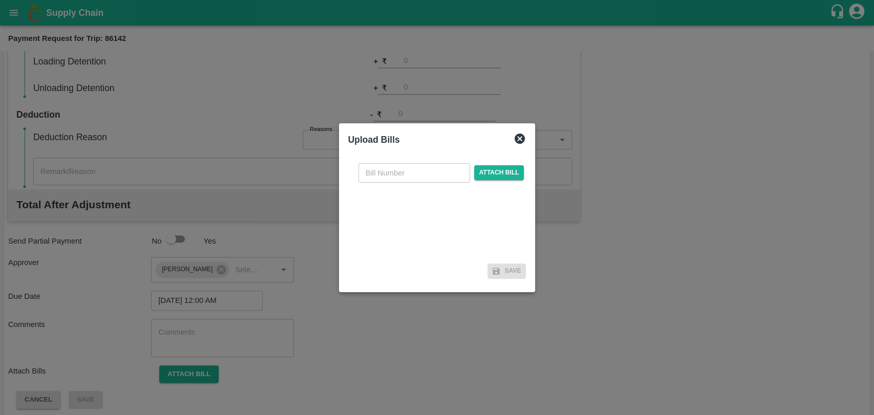
click at [401, 157] on div "​ Attach bill" at bounding box center [437, 207] width 178 height 105
click at [401, 169] on input "text" at bounding box center [414, 172] width 112 height 19
type input "352"
click at [482, 168] on span "Attach bill" at bounding box center [499, 172] width 50 height 15
click at [0, 0] on input "Attach bill" at bounding box center [0, 0] width 0 height 0
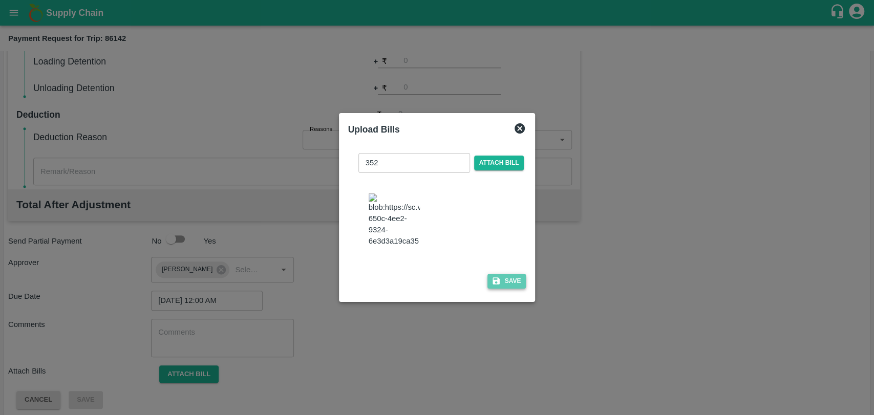
click at [508, 274] on button "Save" at bounding box center [506, 281] width 39 height 15
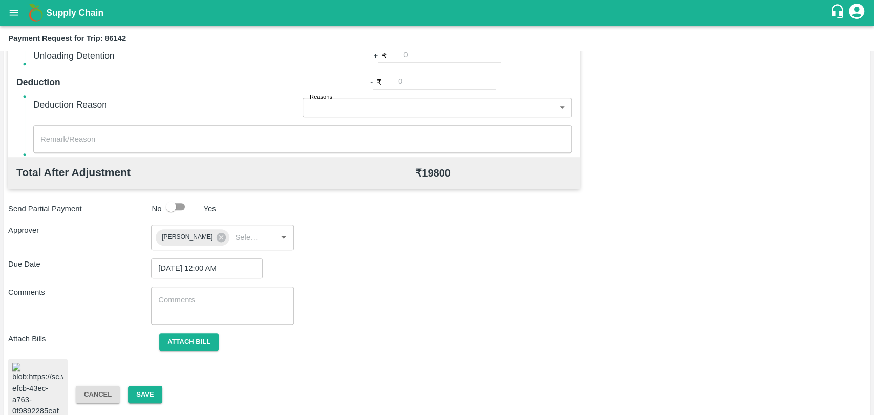
scroll to position [422, 0]
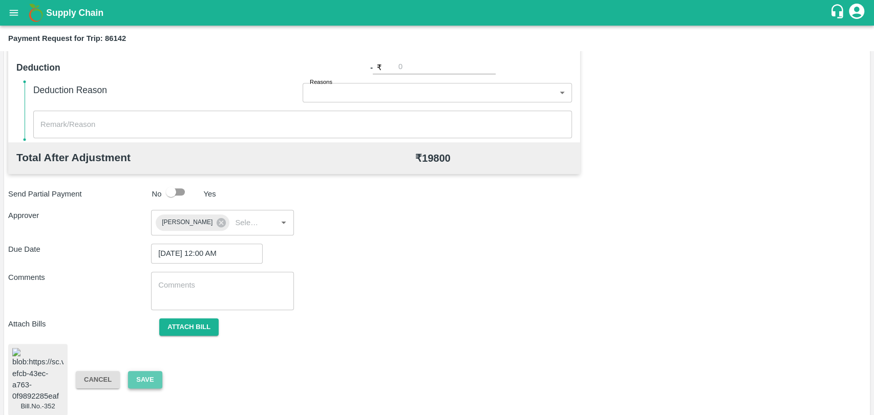
click at [142, 374] on button "Save" at bounding box center [145, 380] width 34 height 18
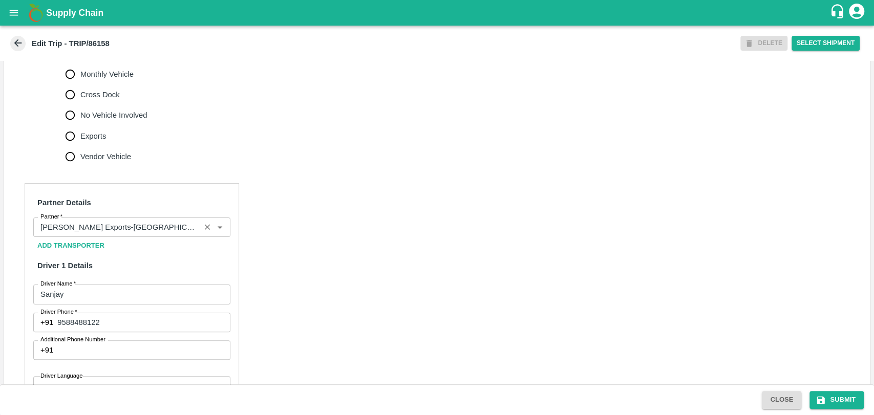
scroll to position [455, 0]
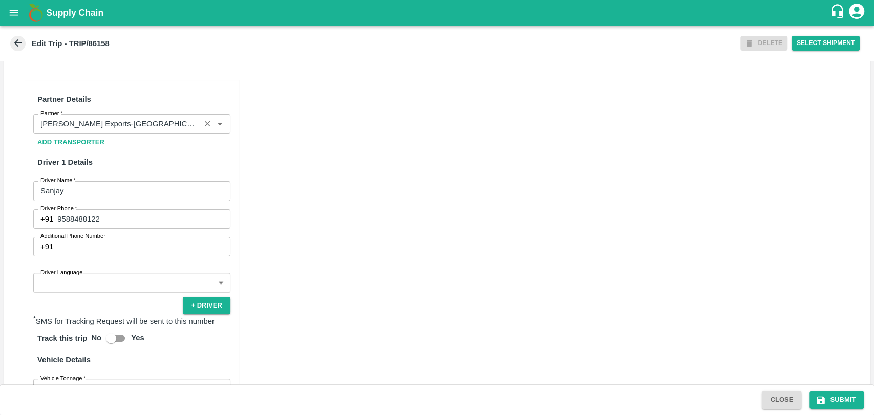
click at [141, 134] on div "Partner" at bounding box center [131, 123] width 197 height 19
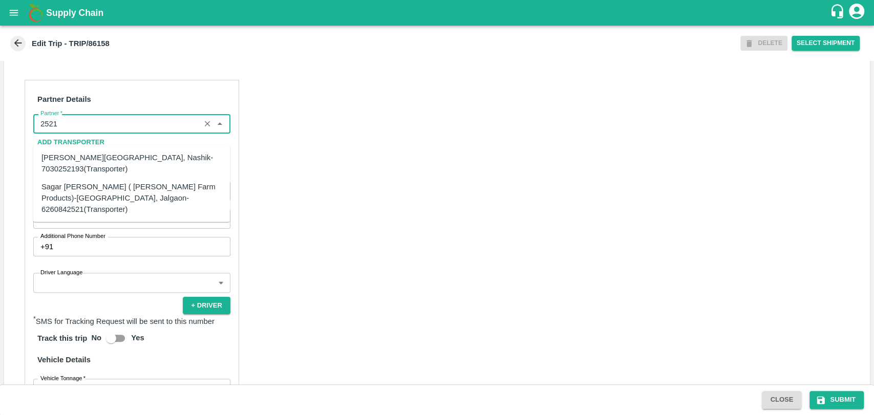
click at [57, 192] on div "Sagar [PERSON_NAME] ( [PERSON_NAME] Farm Products)-[GEOGRAPHIC_DATA], Jalgaon-6…" at bounding box center [131, 198] width 180 height 34
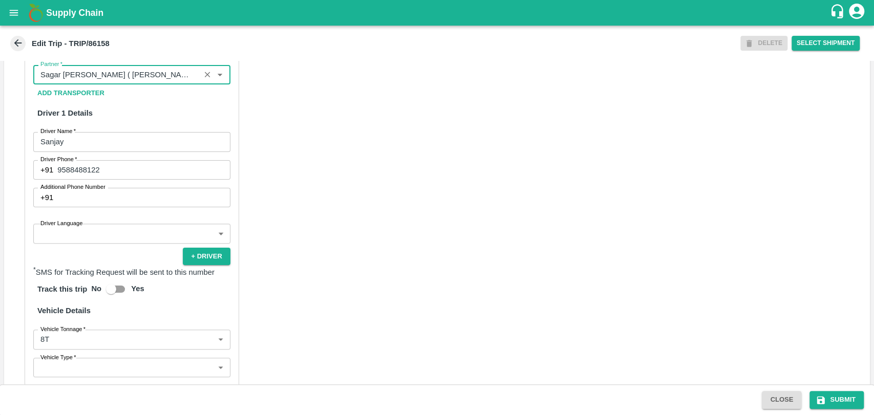
scroll to position [626, 0]
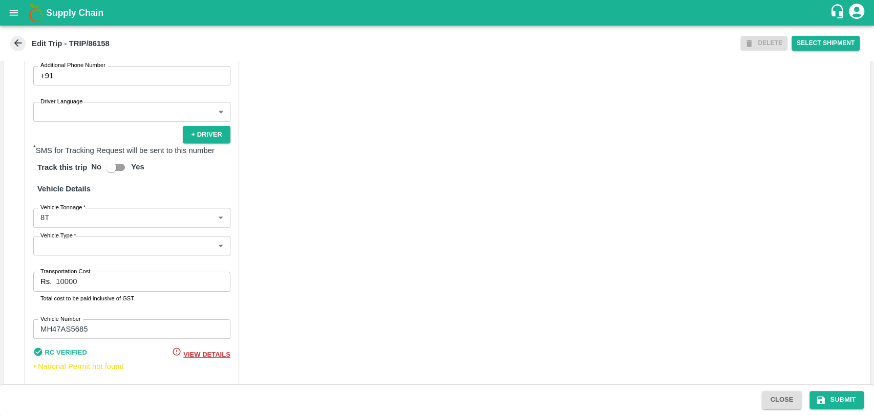
type input "Sagar [PERSON_NAME] ( [PERSON_NAME] Farm Products)-[GEOGRAPHIC_DATA], Jalgaon-6…"
click at [63, 228] on body "Supply Chain Edit Trip - TRIP/86158 DELETE Select Shipment Trip Details Trip Ty…" at bounding box center [437, 207] width 874 height 415
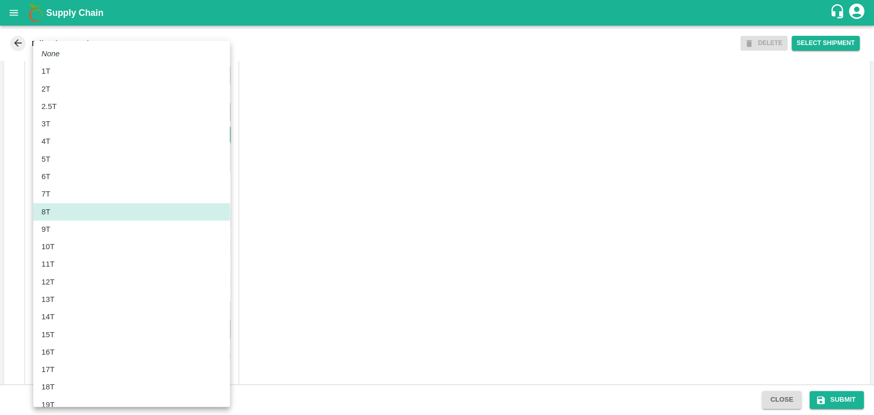
click at [66, 247] on div "10T" at bounding box center [131, 246] width 180 height 11
type input "10000"
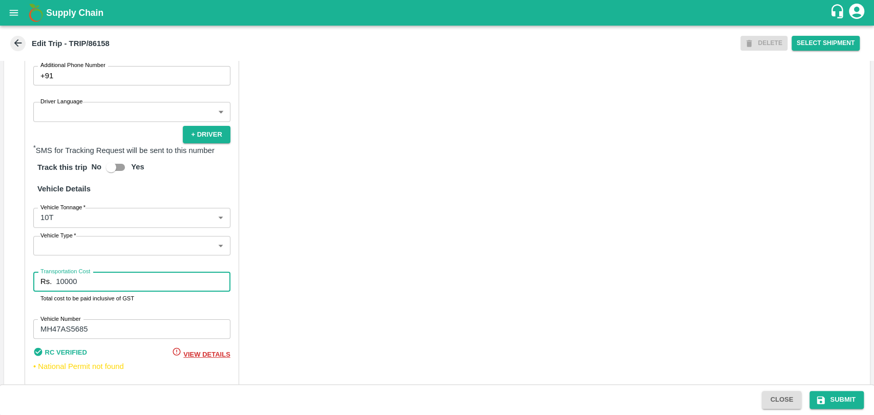
drag, startPoint x: 78, startPoint y: 291, endPoint x: 27, endPoint y: 291, distance: 51.7
click at [27, 291] on div "Partner Details Partner   * Partner Add Transporter Driver 1 Details Driver Nam…" at bounding box center [132, 153] width 214 height 488
type input "18000"
click at [823, 398] on icon "submit" at bounding box center [821, 400] width 8 height 8
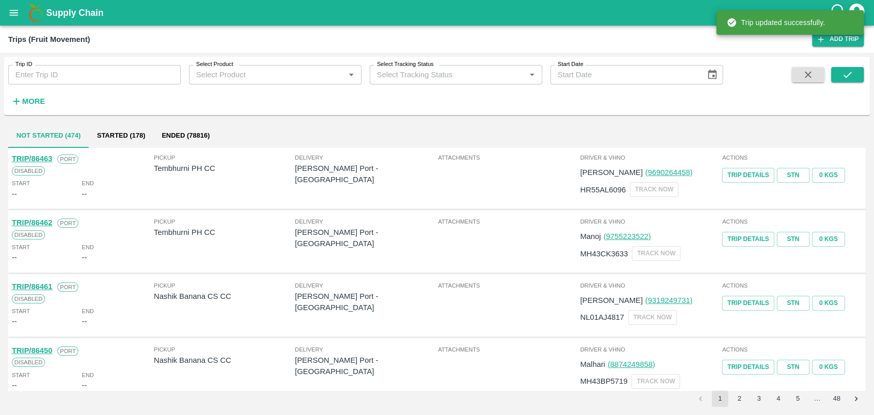
drag, startPoint x: 33, startPoint y: 87, endPoint x: 30, endPoint y: 93, distance: 6.7
click at [32, 90] on div "More" at bounding box center [24, 97] width 48 height 26
click at [29, 97] on strong "More" at bounding box center [33, 101] width 23 height 8
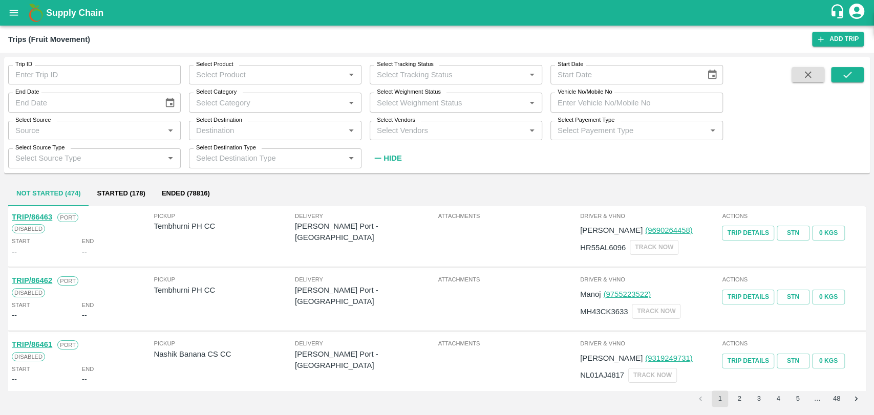
click at [601, 101] on input "Vehicle No/Mobile No" at bounding box center [636, 102] width 173 height 19
paste input "MH04KF2928"
type input "MH04KF2928"
click at [846, 73] on icon "submit" at bounding box center [847, 74] width 11 height 11
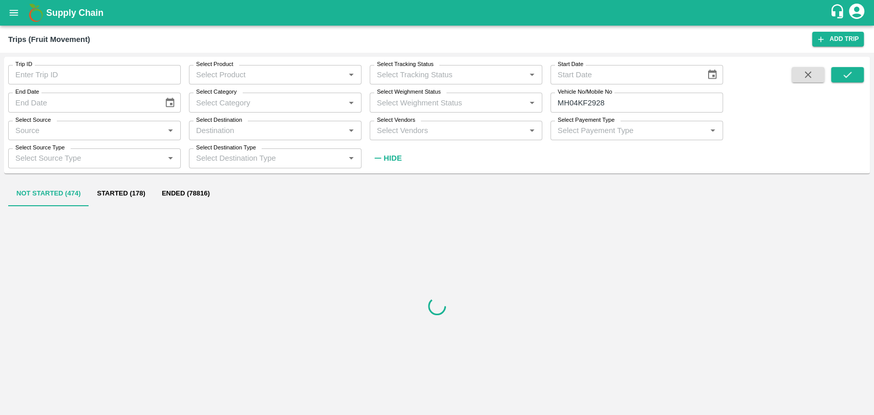
click at [189, 192] on button "Ended (78816)" at bounding box center [186, 194] width 65 height 25
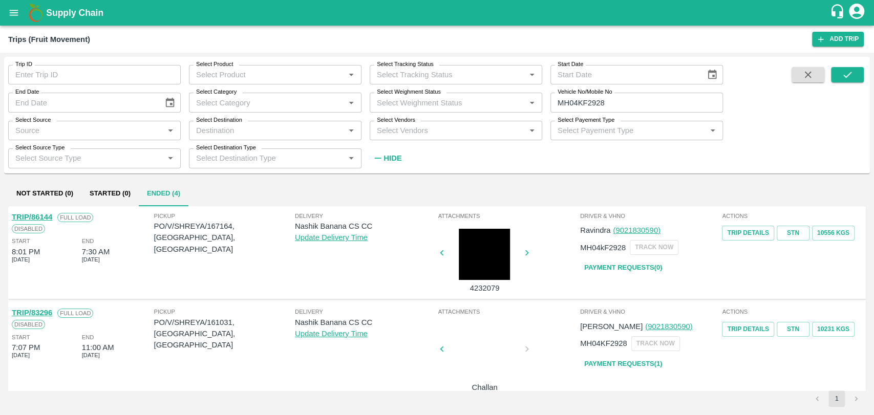
click at [52, 214] on div "Full Load" at bounding box center [72, 216] width 41 height 11
click at [45, 216] on link "TRIP/86144" at bounding box center [32, 217] width 40 height 8
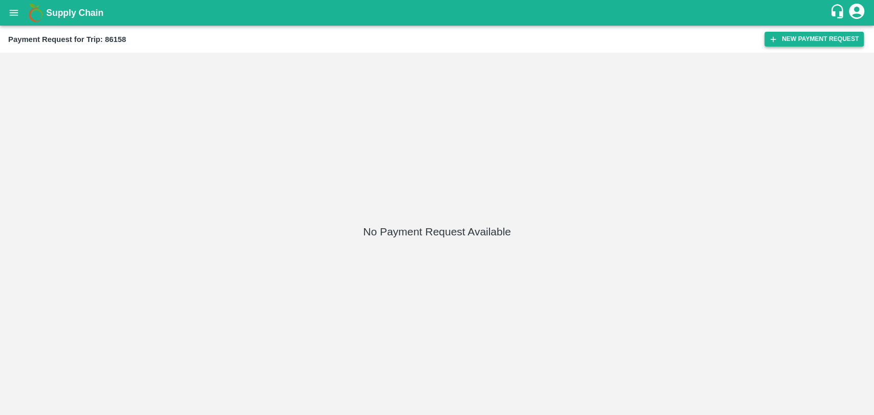
click at [796, 37] on button "New Payment Request" at bounding box center [813, 39] width 99 height 15
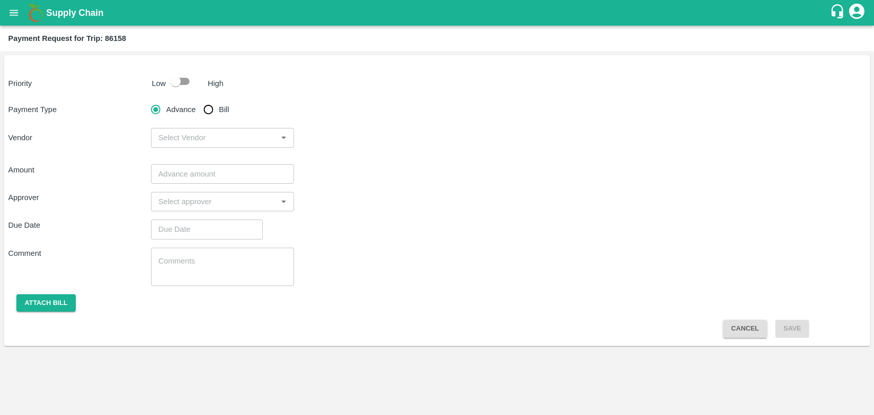
click at [174, 78] on input "checkbox" at bounding box center [175, 81] width 58 height 19
checkbox input "true"
click at [210, 110] on input "Bill" at bounding box center [208, 109] width 20 height 20
radio input "true"
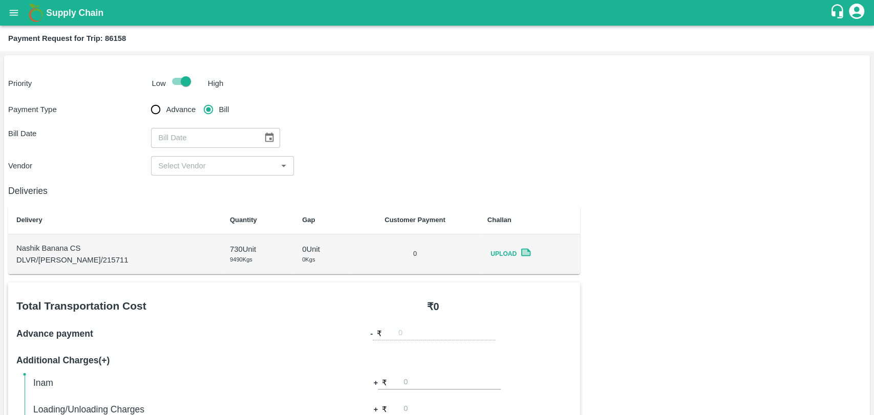
click at [264, 139] on icon "Choose date" at bounding box center [269, 137] width 11 height 11
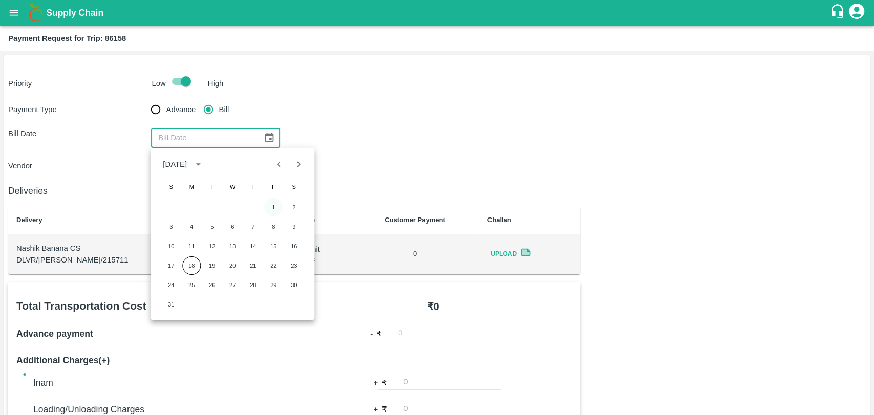
click at [267, 206] on button "1" at bounding box center [273, 207] width 18 height 18
type input "[DATE]"
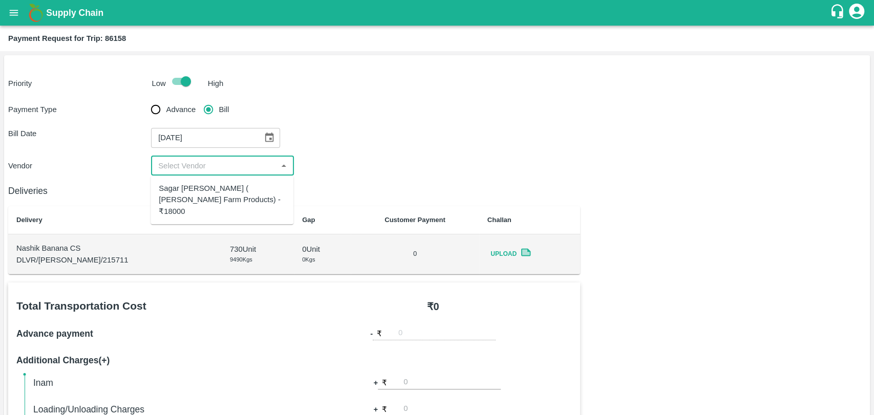
click at [175, 171] on input "input" at bounding box center [214, 165] width 120 height 13
click at [177, 186] on div "Sagar [PERSON_NAME] ( [PERSON_NAME] Farm Products) - ₹18000" at bounding box center [222, 200] width 126 height 34
type input "Sagar [PERSON_NAME] ( [PERSON_NAME] Farm Products) - ₹18000"
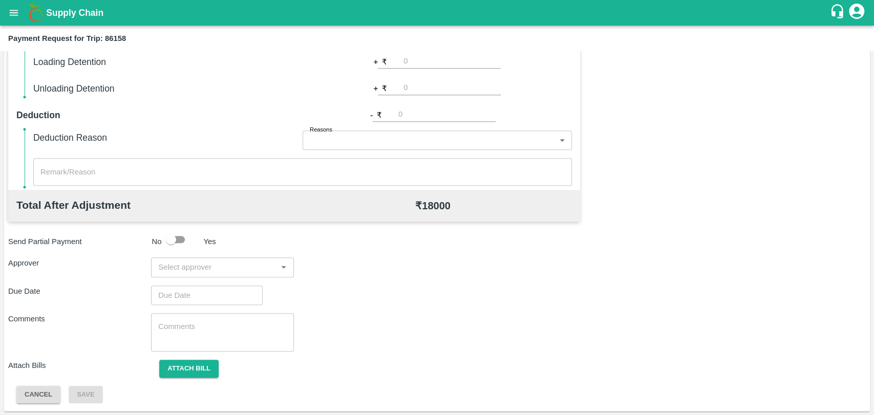
scroll to position [375, 0]
click at [217, 267] on input "input" at bounding box center [214, 266] width 120 height 13
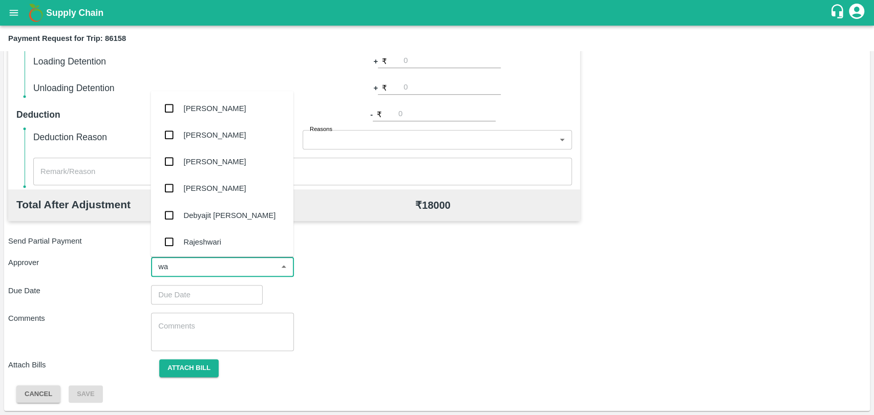
type input "wag"
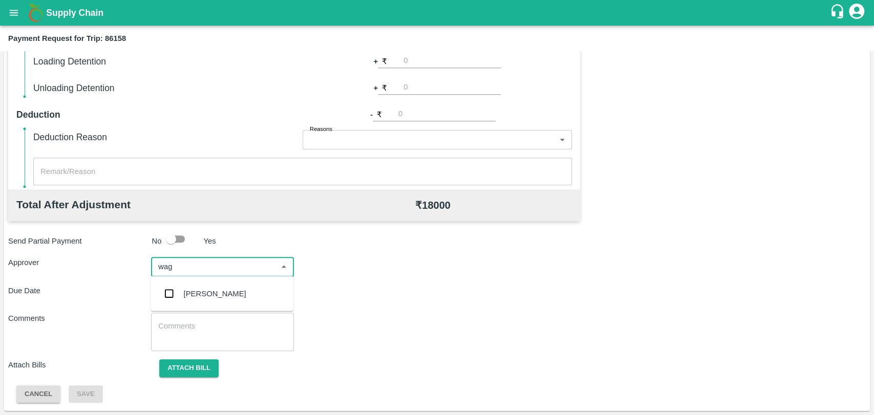
click at [205, 297] on div "[PERSON_NAME]" at bounding box center [215, 293] width 62 height 11
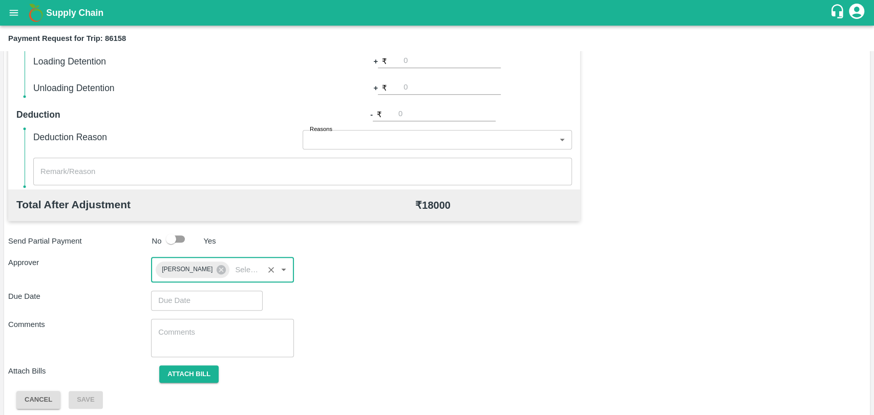
click at [205, 297] on input "Choose date" at bounding box center [203, 300] width 104 height 19
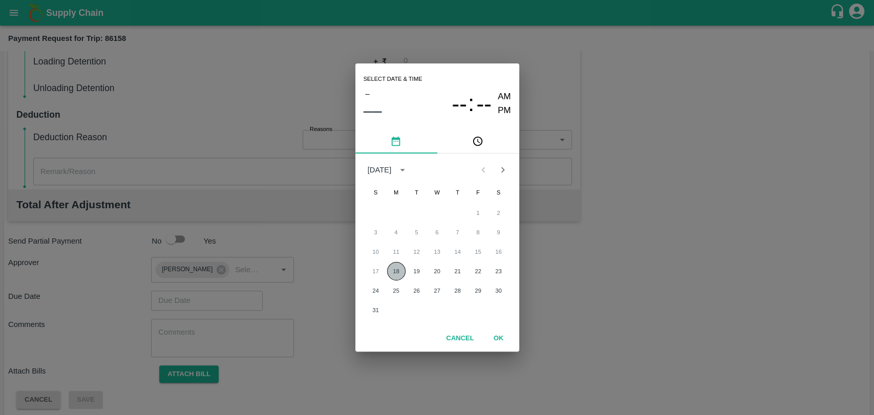
click at [398, 267] on button "18" at bounding box center [396, 271] width 18 height 18
type input "[DATE] 12:00 AM"
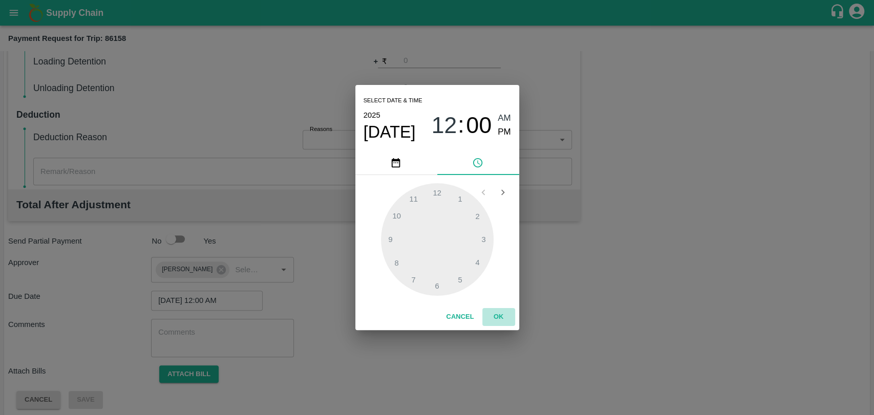
click at [504, 315] on button "OK" at bounding box center [498, 317] width 33 height 18
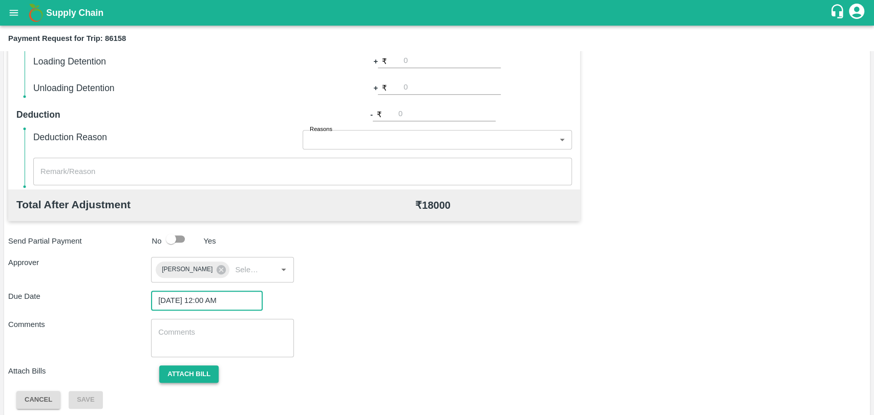
click at [200, 373] on button "Attach bill" at bounding box center [188, 375] width 59 height 18
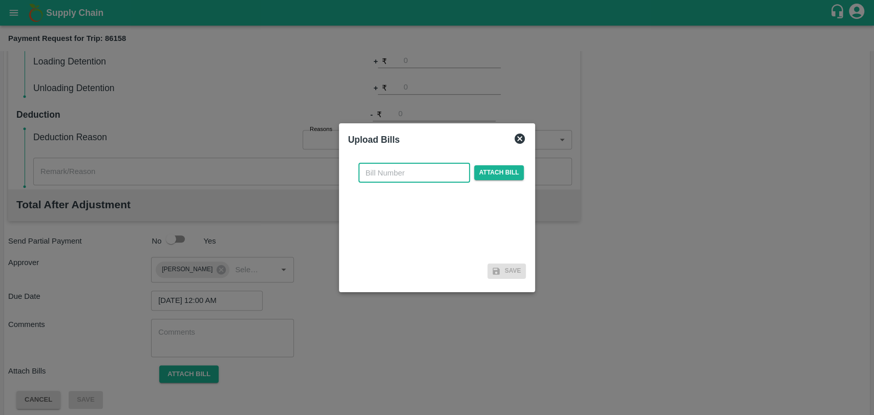
click at [411, 168] on input "text" at bounding box center [414, 172] width 112 height 19
type input "353"
click at [500, 177] on span "Attach bill" at bounding box center [499, 172] width 50 height 15
click at [0, 0] on input "Attach bill" at bounding box center [0, 0] width 0 height 0
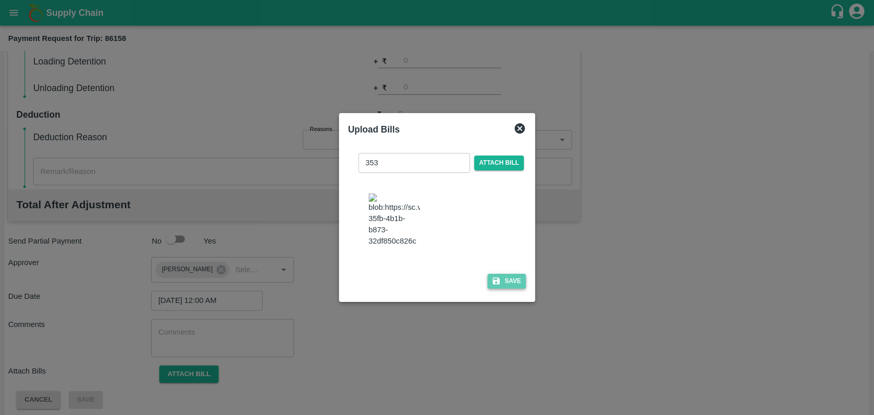
click at [507, 274] on button "Save" at bounding box center [506, 281] width 39 height 15
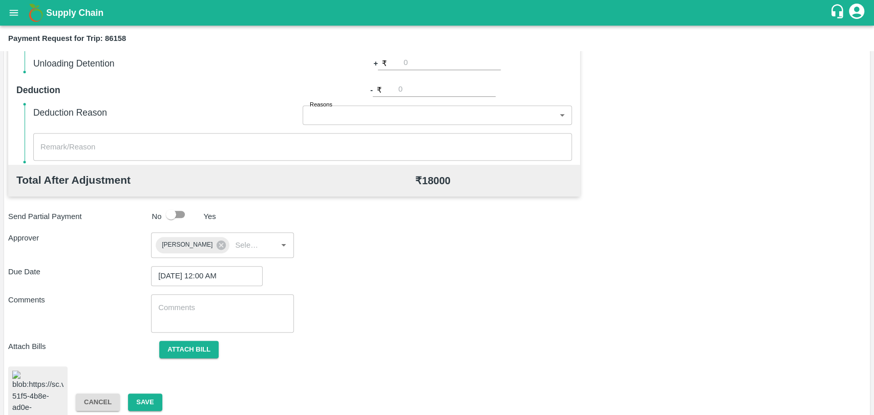
scroll to position [423, 0]
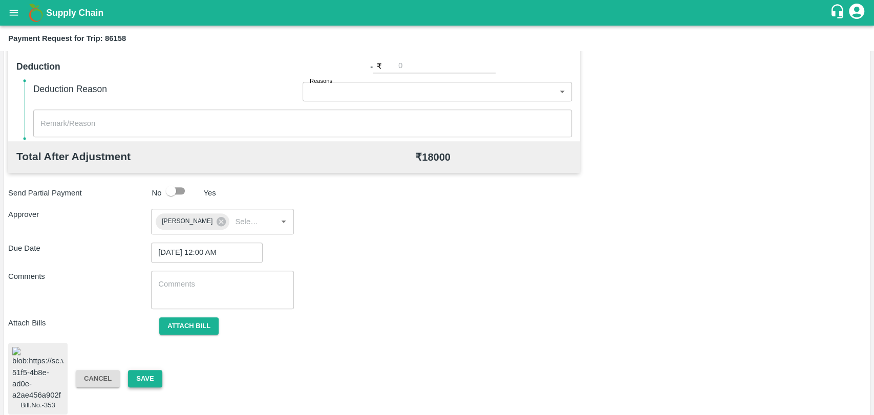
click at [138, 381] on button "Save" at bounding box center [145, 379] width 34 height 18
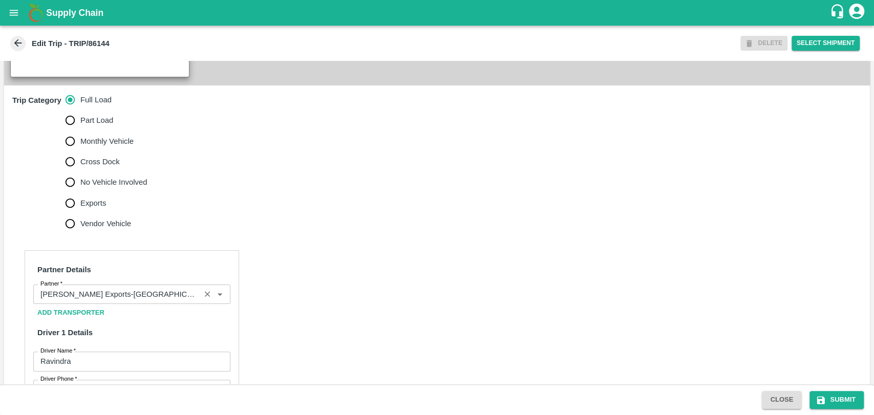
scroll to position [341, 0]
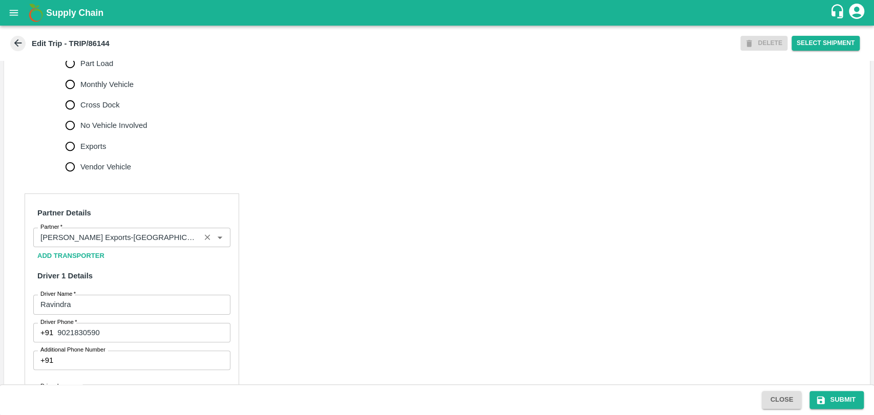
click at [130, 244] on input "Partner   *" at bounding box center [116, 237] width 161 height 13
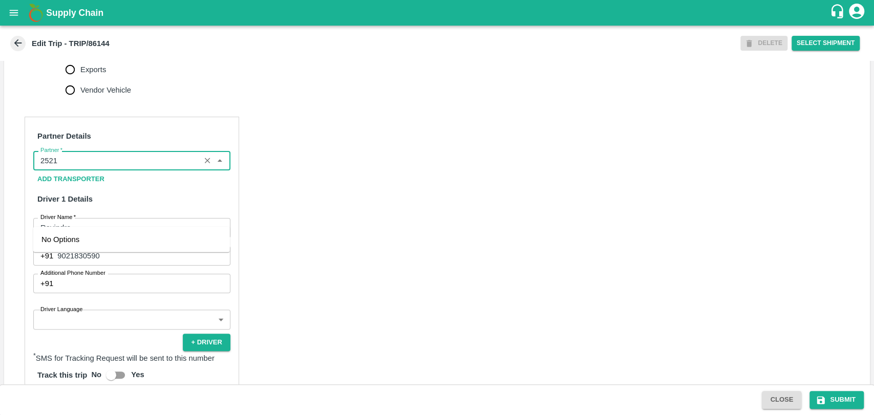
scroll to position [512, 0]
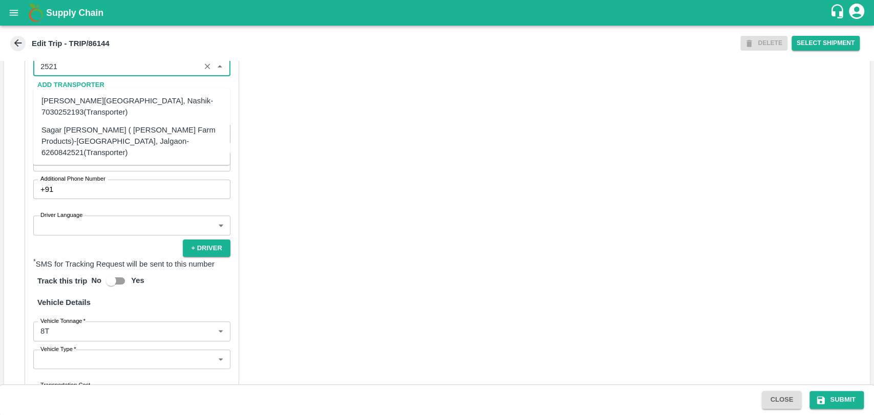
click at [88, 135] on div "Sagar [PERSON_NAME] ( [PERSON_NAME] Farm Products)-[GEOGRAPHIC_DATA], Jalgaon-6…" at bounding box center [131, 141] width 180 height 34
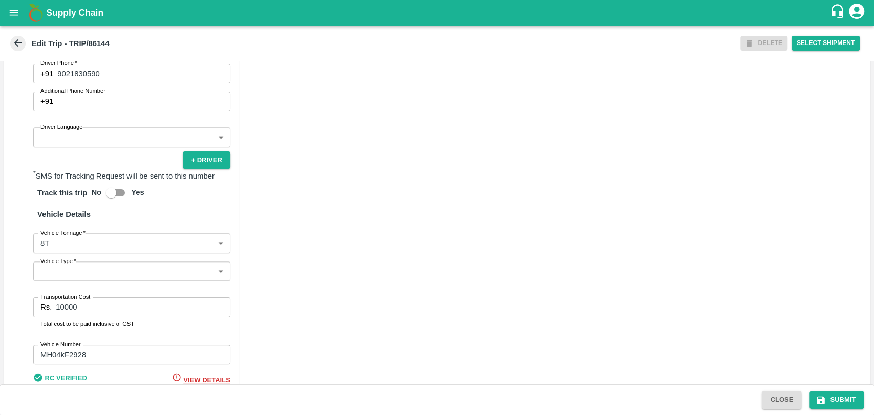
scroll to position [665, 0]
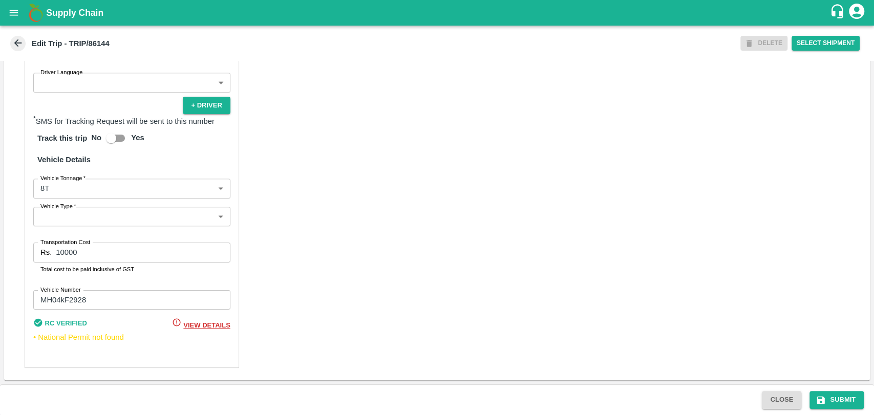
type input "Sagar [PERSON_NAME] ( [PERSON_NAME] Farm Products)-[GEOGRAPHIC_DATA], Jalgaon-6…"
click at [77, 186] on body "Supply Chain Edit Trip - TRIP/86144 DELETE Select Shipment Trip Details Trip Ty…" at bounding box center [437, 207] width 874 height 415
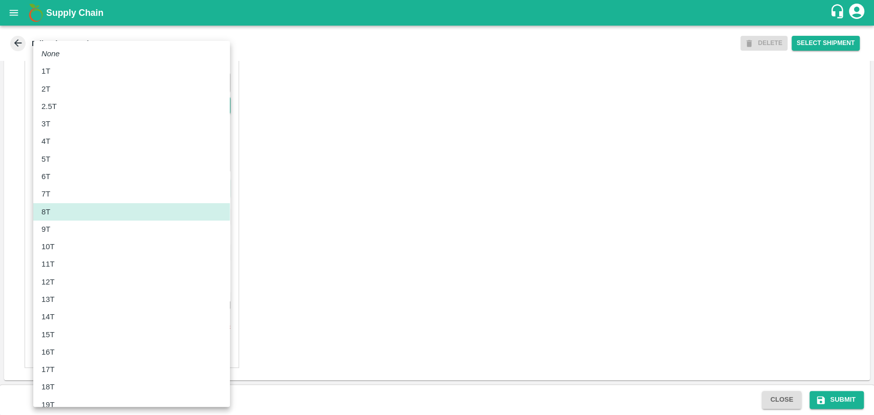
click at [71, 261] on div "11T" at bounding box center [131, 264] width 180 height 11
type input "11000"
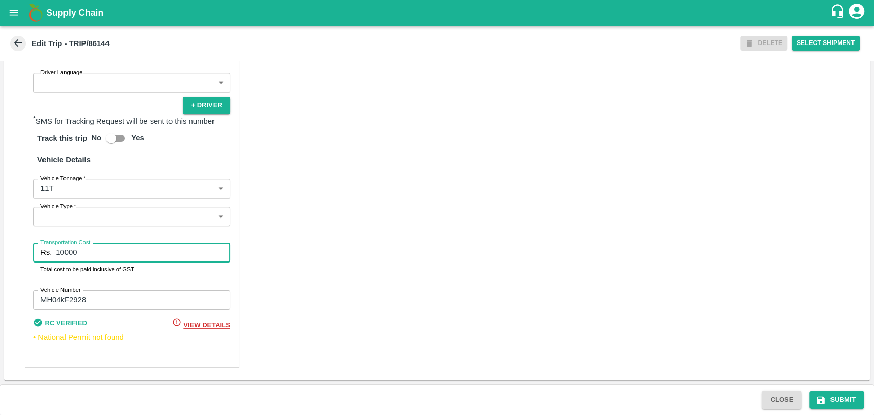
drag, startPoint x: 89, startPoint y: 252, endPoint x: 50, endPoint y: 254, distance: 38.9
click at [50, 254] on div "Rs. 10000 Transportation Cost" at bounding box center [131, 252] width 197 height 19
type input "18900"
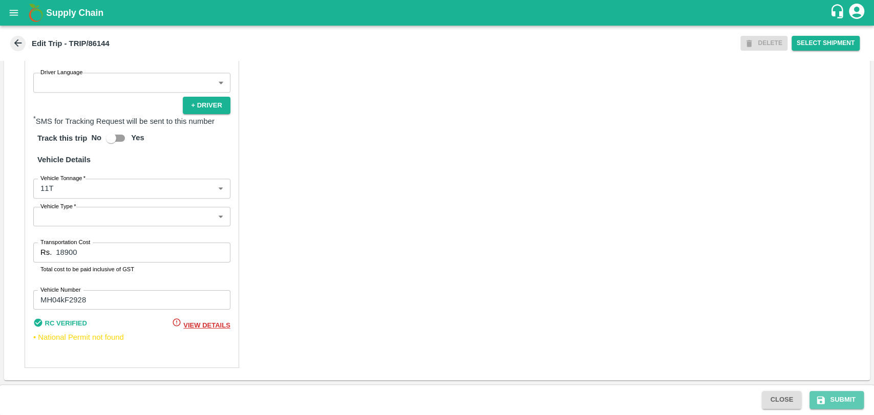
drag, startPoint x: 836, startPoint y: 399, endPoint x: 685, endPoint y: 335, distance: 164.0
click at [835, 399] on button "Submit" at bounding box center [836, 400] width 54 height 18
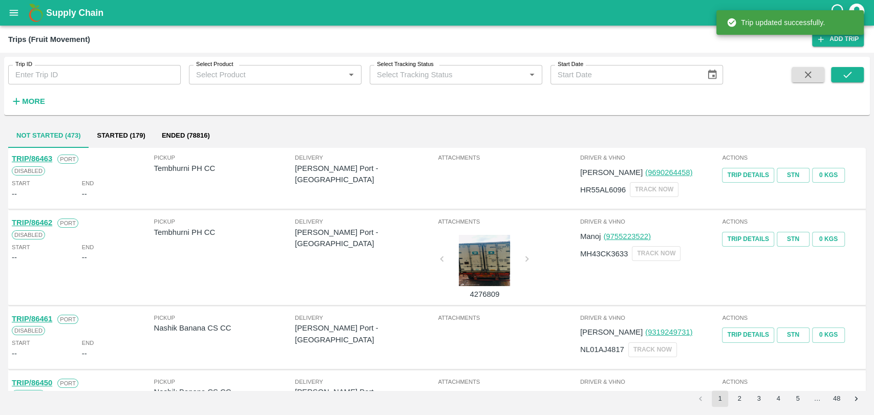
click at [28, 100] on strong "More" at bounding box center [33, 101] width 23 height 8
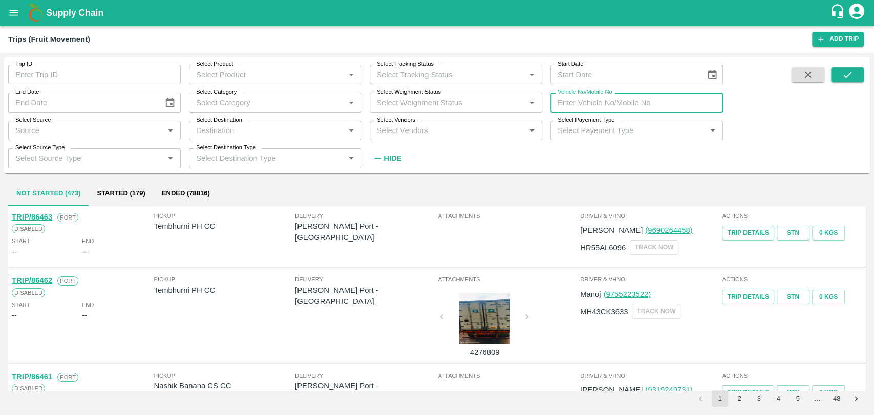
click at [618, 100] on input "Vehicle No/Mobile No" at bounding box center [636, 102] width 173 height 19
paste input "MH04FD3428"
type input "MH04FD3428"
click at [836, 75] on button "submit" at bounding box center [847, 74] width 33 height 15
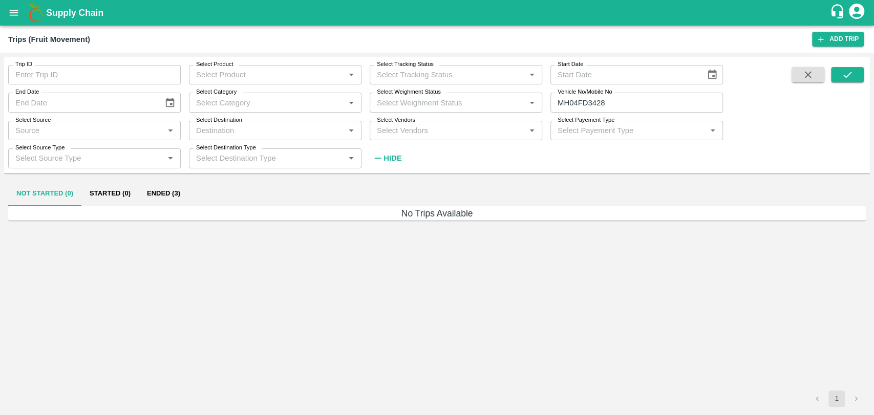
click at [182, 197] on button "Ended (3)" at bounding box center [164, 194] width 50 height 25
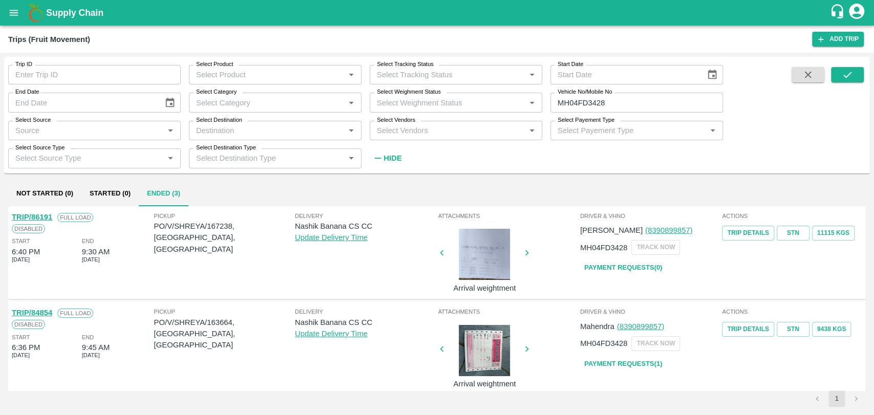
click at [35, 219] on link "TRIP/86191" at bounding box center [32, 217] width 40 height 8
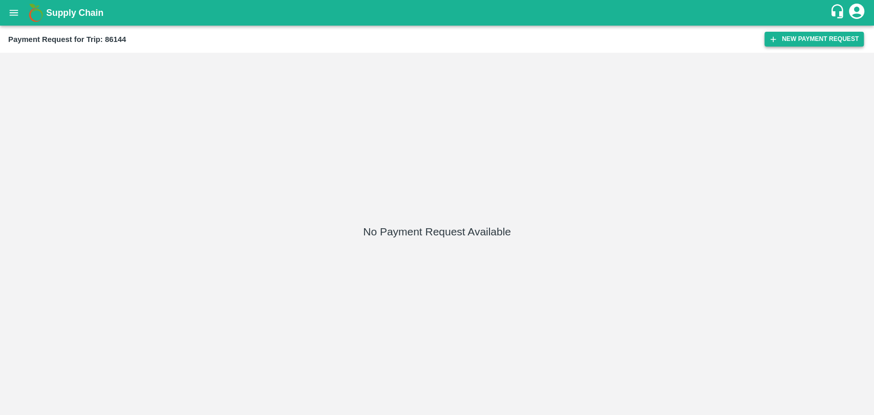
click at [815, 44] on button "New Payment Request" at bounding box center [813, 39] width 99 height 15
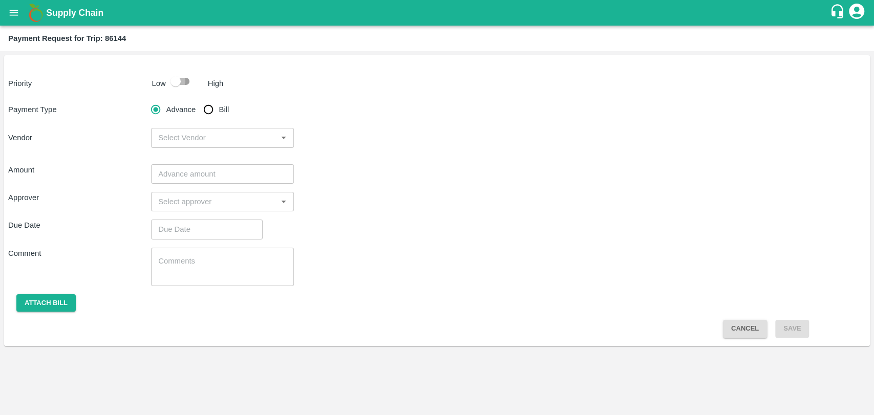
click at [166, 84] on input "checkbox" at bounding box center [175, 81] width 58 height 19
checkbox input "true"
click at [204, 104] on input "Bill" at bounding box center [208, 109] width 20 height 20
radio input "true"
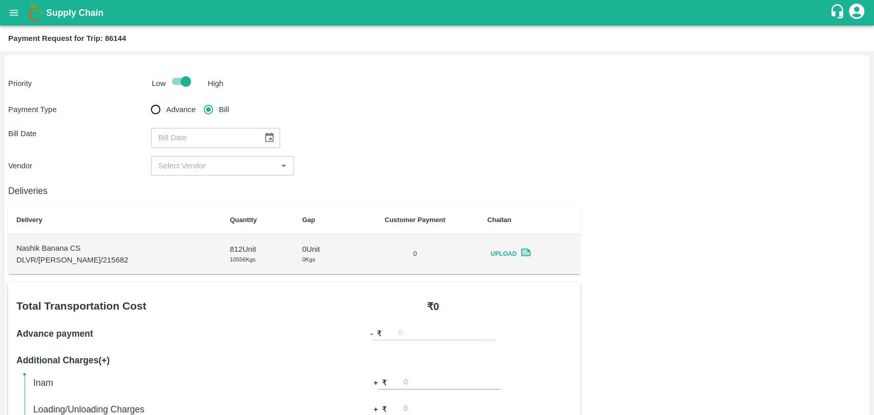
click at [278, 128] on div "​" at bounding box center [222, 137] width 143 height 19
click at [270, 134] on icon "Choose date" at bounding box center [269, 137] width 11 height 11
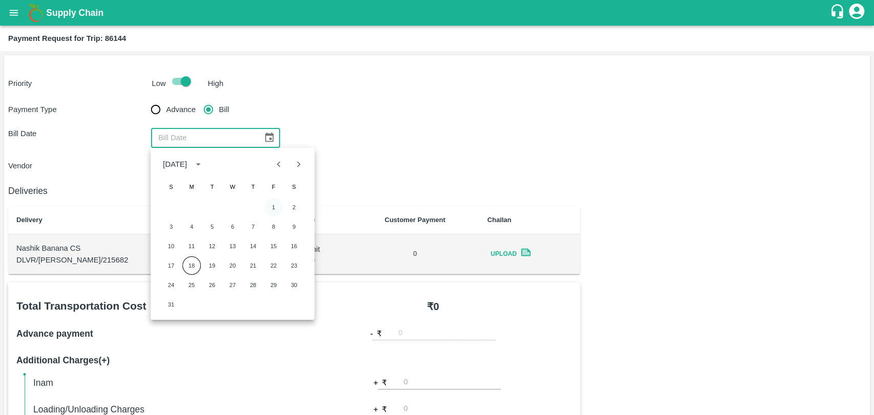
click at [274, 206] on button "1" at bounding box center [273, 207] width 18 height 18
type input "01/08/2025"
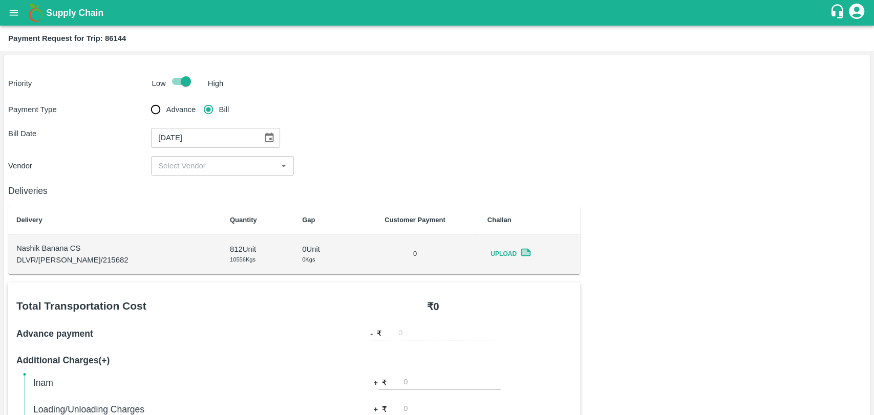
click at [205, 164] on input "input" at bounding box center [214, 165] width 120 height 13
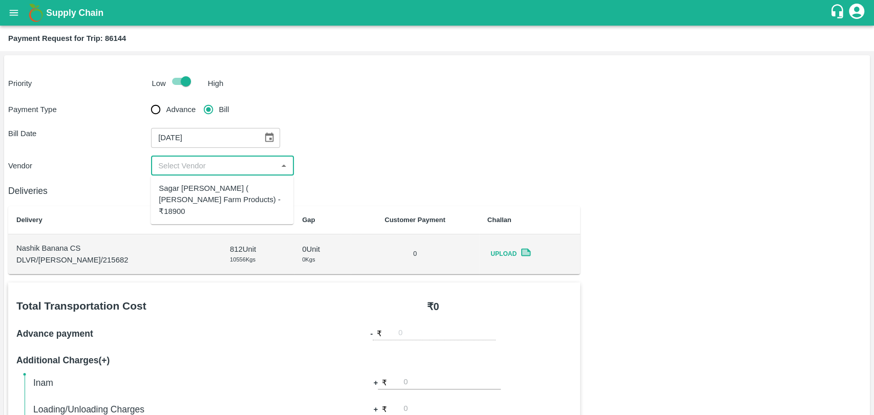
click at [197, 195] on div "Sagar Pramod Patil ( Shreyansh Farm Products) - ₹18900" at bounding box center [222, 200] width 126 height 34
type input "Sagar Pramod Patil ( Shreyansh Farm Products) - ₹18900"
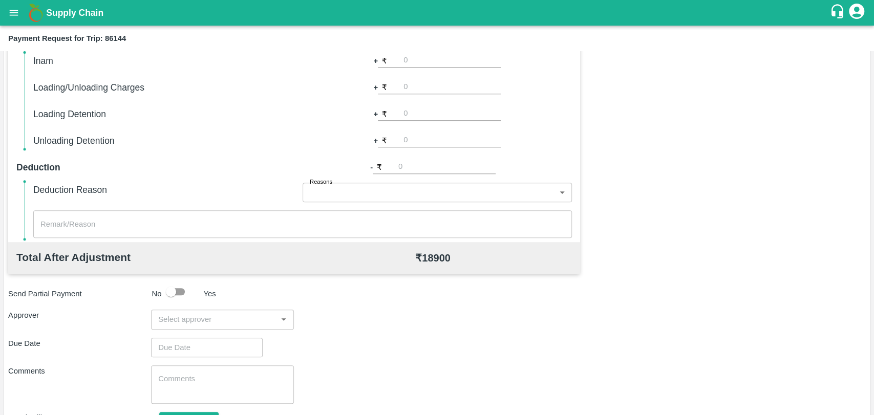
scroll to position [341, 0]
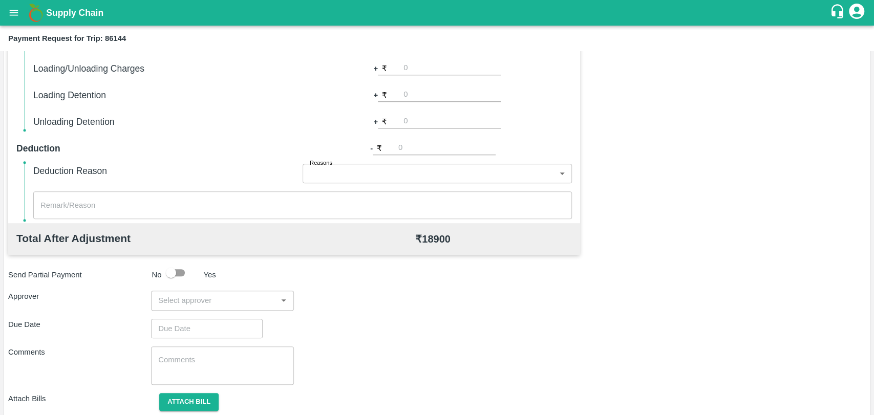
click at [209, 302] on input "input" at bounding box center [214, 300] width 120 height 13
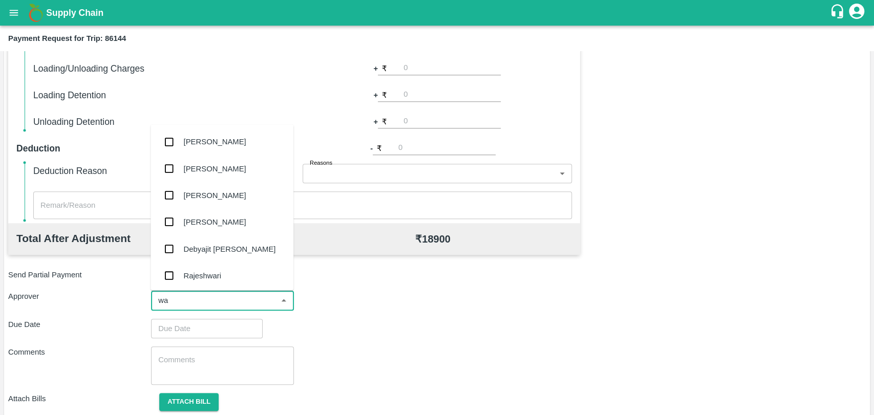
type input "wag"
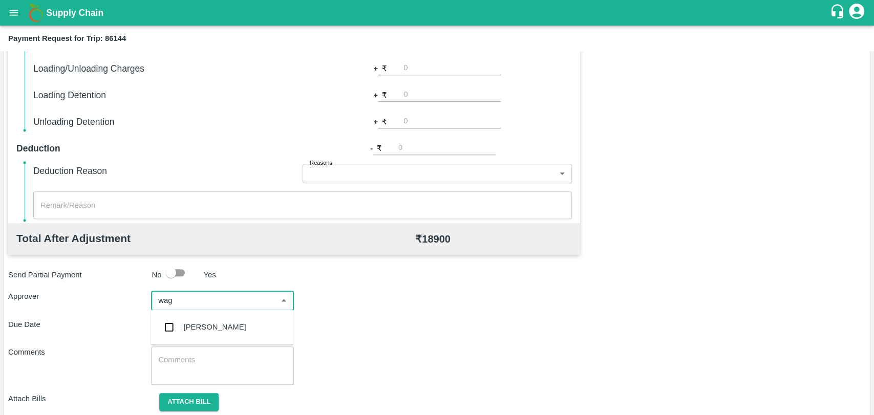
click at [205, 316] on div "Prasad Waghade" at bounding box center [222, 327] width 143 height 27
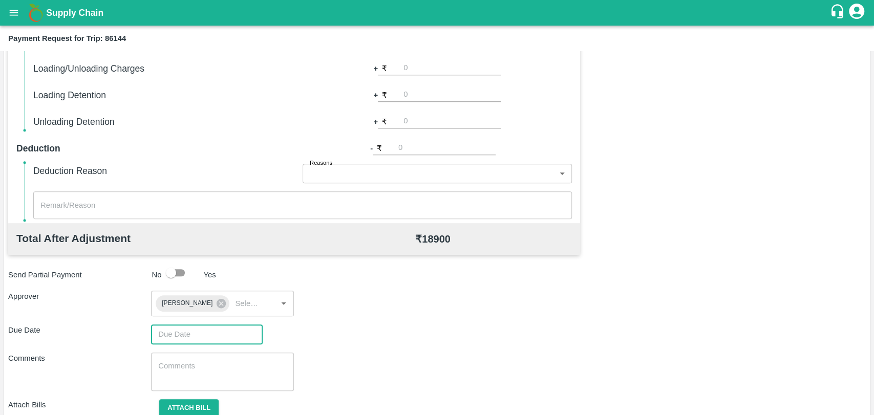
type input "DD/MM/YYYY hh:mm aa"
click at [205, 333] on input "DD/MM/YYYY hh:mm aa" at bounding box center [203, 334] width 104 height 19
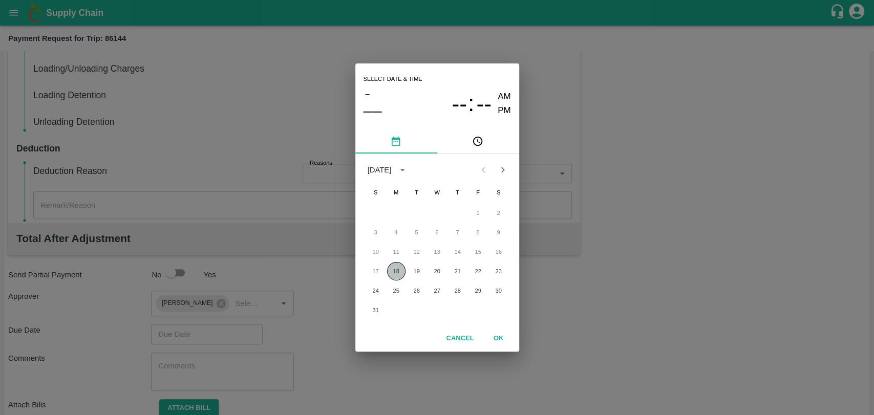
click at [396, 268] on button "18" at bounding box center [396, 271] width 18 height 18
type input "18/08/2025 12:00 AM"
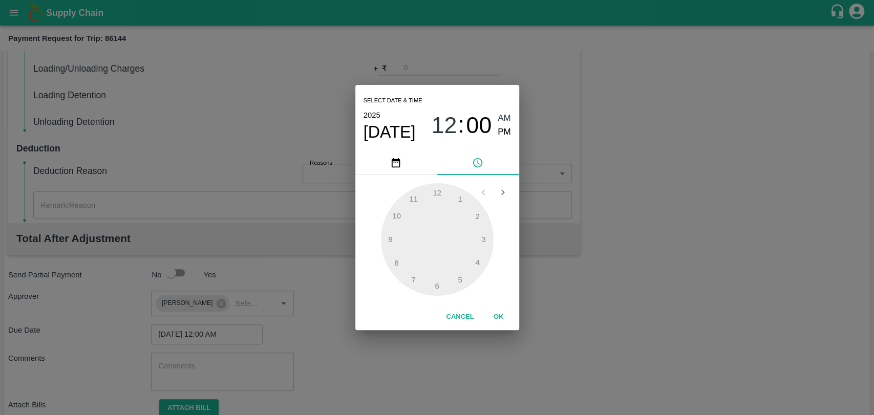
click at [504, 312] on button "OK" at bounding box center [498, 317] width 33 height 18
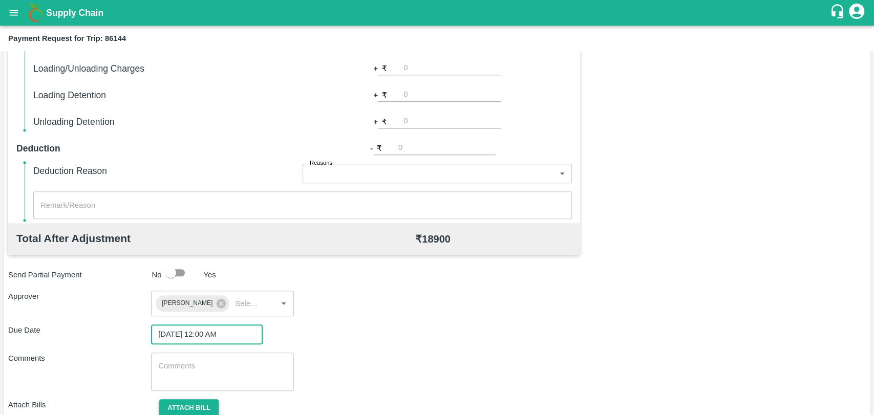
click at [194, 404] on button "Attach bill" at bounding box center [188, 408] width 59 height 18
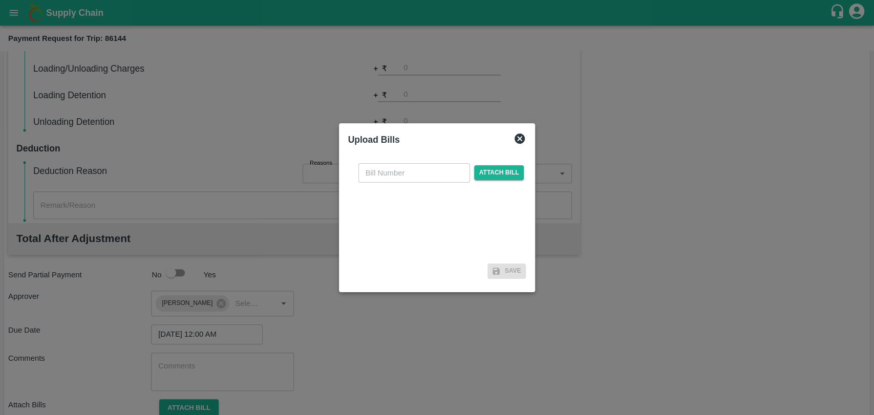
click at [397, 168] on input "text" at bounding box center [414, 172] width 112 height 19
click at [489, 174] on span "Attach bill" at bounding box center [499, 172] width 50 height 15
click at [0, 0] on input "Attach bill" at bounding box center [0, 0] width 0 height 0
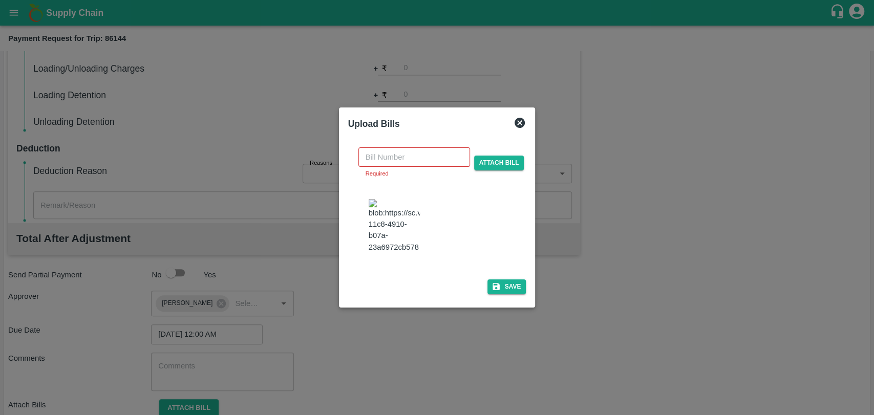
click at [385, 165] on input "text" at bounding box center [414, 156] width 112 height 19
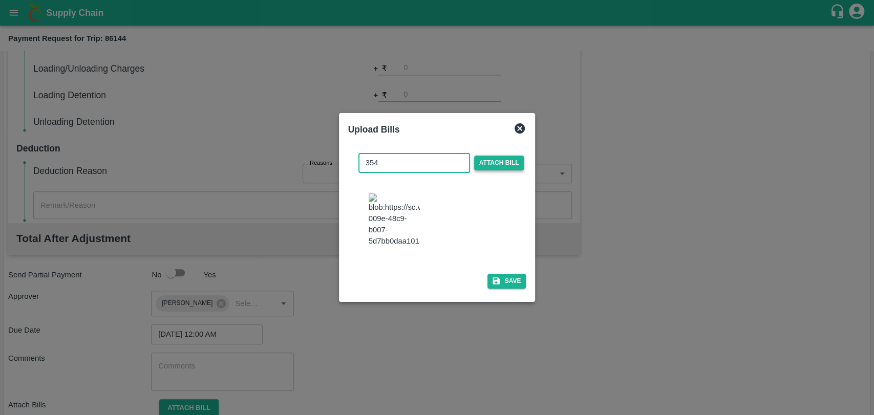
type input "354"
click at [490, 169] on span "Attach bill" at bounding box center [499, 163] width 50 height 15
click at [0, 0] on input "Attach bill" at bounding box center [0, 0] width 0 height 0
click at [514, 277] on button "Save" at bounding box center [506, 281] width 39 height 15
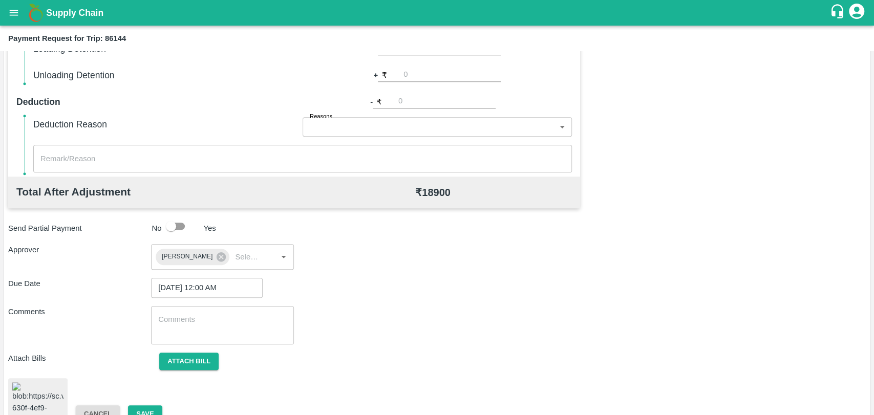
scroll to position [421, 0]
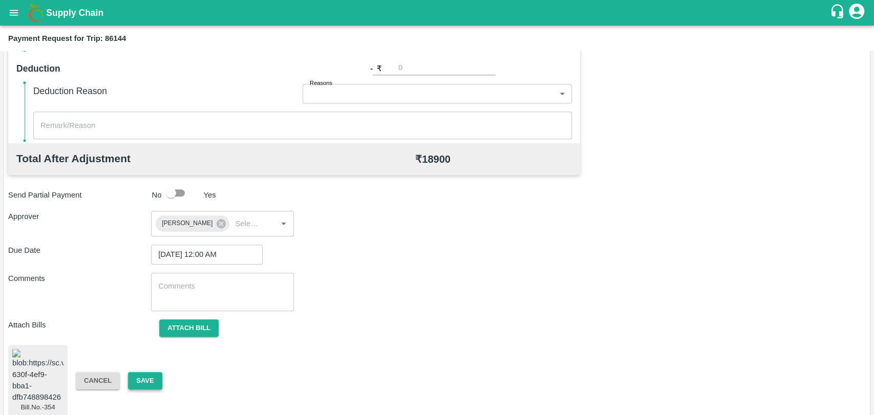
click at [154, 372] on button "Save" at bounding box center [145, 381] width 34 height 18
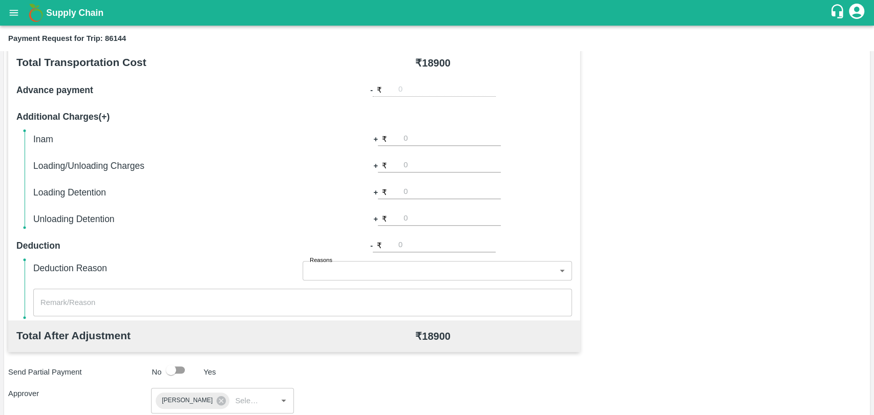
scroll to position [193, 0]
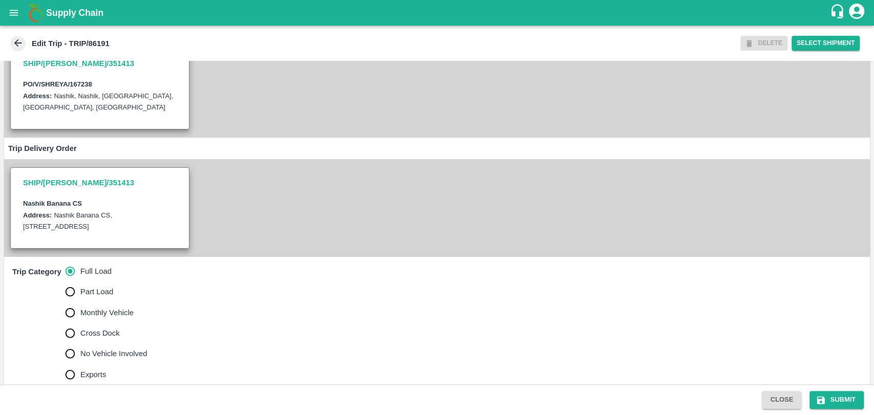
scroll to position [284, 0]
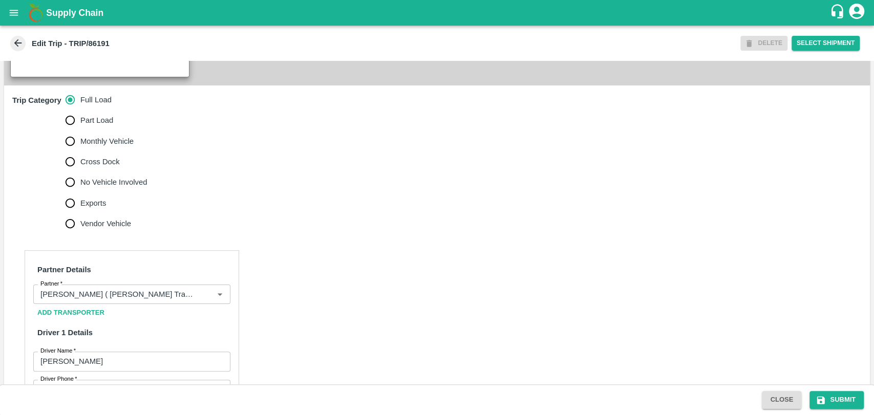
click at [124, 301] on input "Partner   *" at bounding box center [116, 294] width 161 height 13
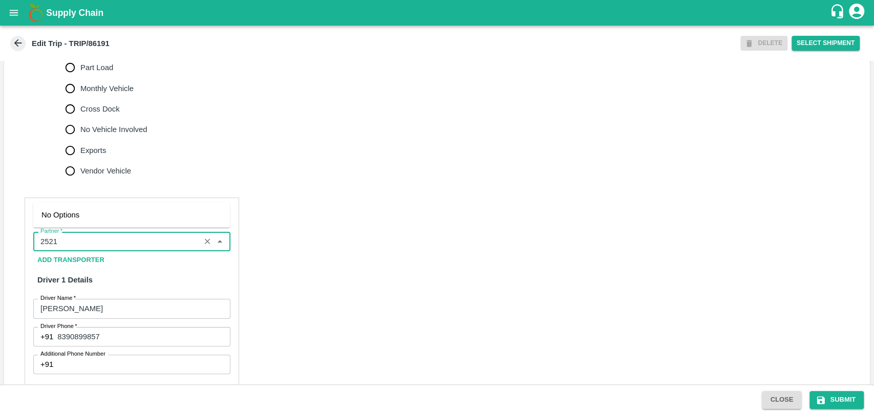
scroll to position [455, 0]
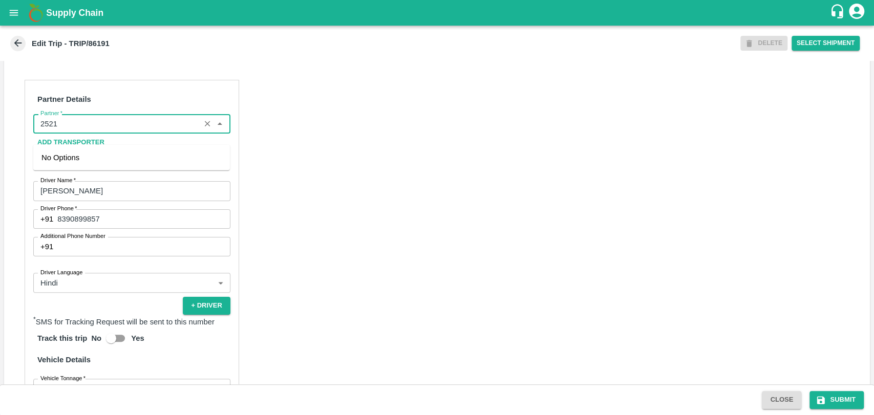
click at [76, 131] on input "Partner   *" at bounding box center [116, 123] width 161 height 13
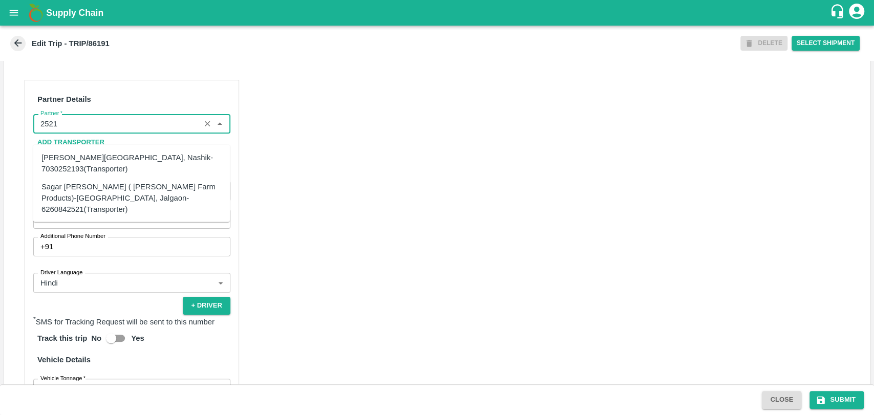
click at [84, 195] on div "Sagar [PERSON_NAME] ( [PERSON_NAME] Farm Products)-[GEOGRAPHIC_DATA], Jalgaon-6…" at bounding box center [131, 198] width 180 height 34
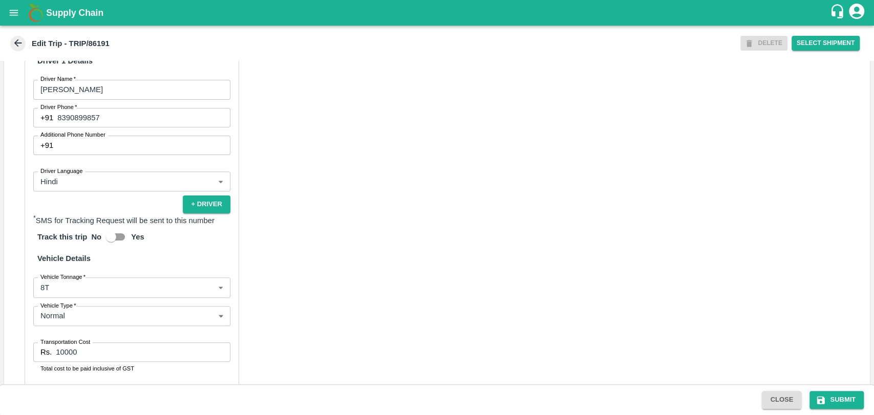
scroll to position [682, 0]
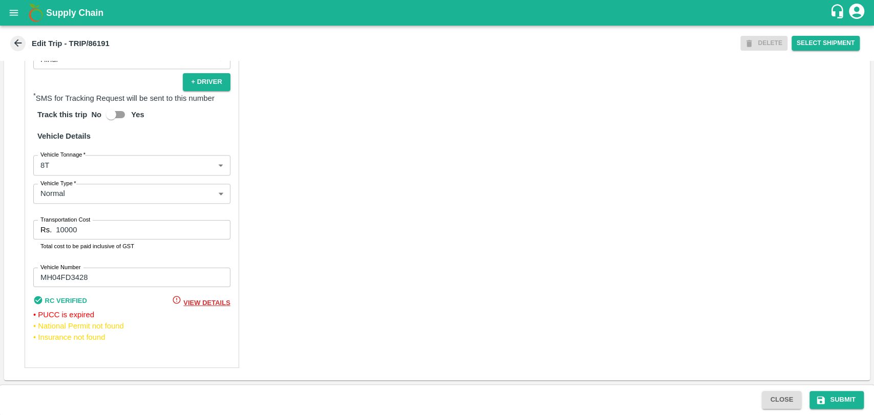
type input "Sagar [PERSON_NAME] ( [PERSON_NAME] Farm Products)-[GEOGRAPHIC_DATA], Jalgaon-6…"
click at [58, 177] on body "Supply Chain Edit Trip - TRIP/86191 DELETE Select Shipment Trip Details Trip Ty…" at bounding box center [437, 207] width 874 height 415
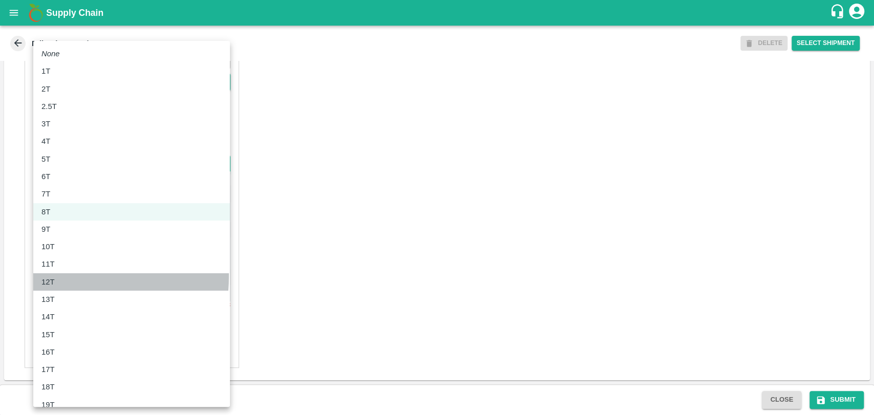
click at [51, 276] on p "12T" at bounding box center [47, 281] width 13 height 11
type input "12000"
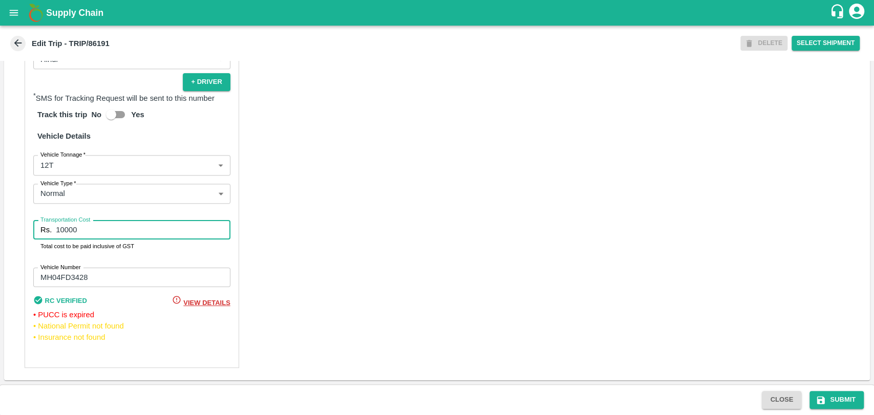
drag, startPoint x: 80, startPoint y: 238, endPoint x: 4, endPoint y: 239, distance: 76.3
click at [4, 239] on div "Partner Details Partner   * Partner Add Transporter Driver 1 Details Driver Nam…" at bounding box center [437, 112] width 866 height 536
type input "22140"
click at [842, 397] on button "Submit" at bounding box center [836, 400] width 54 height 18
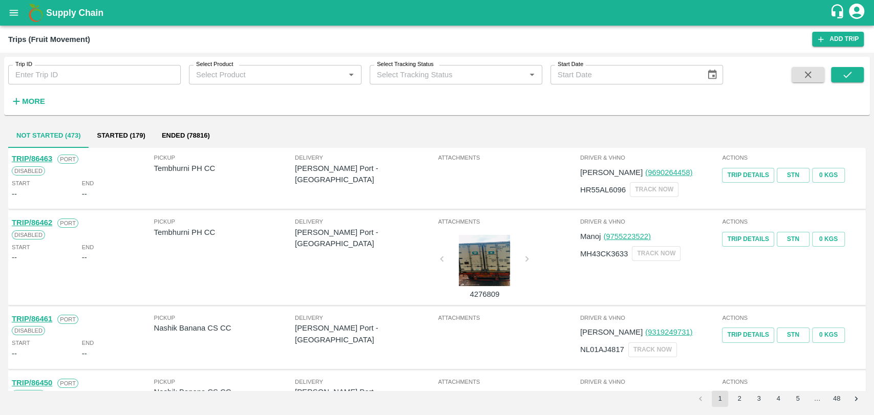
click at [40, 96] on h6 "More" at bounding box center [33, 101] width 23 height 13
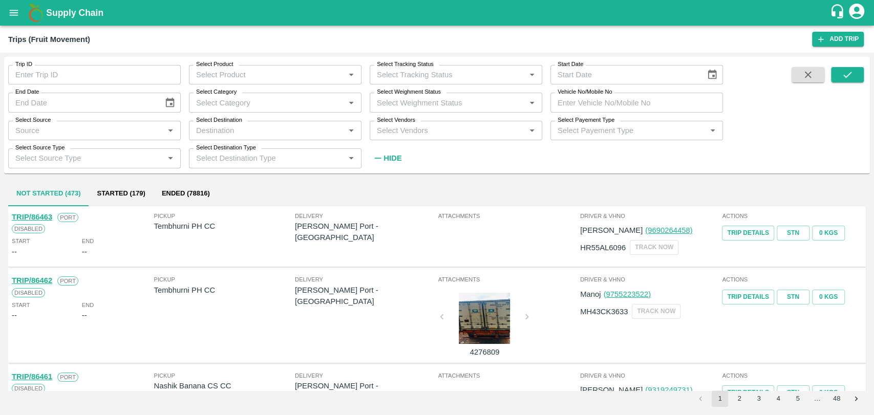
click at [593, 96] on input "Vehicle No/Mobile No" at bounding box center [636, 102] width 173 height 19
paste input "MH15JC4753"
type input "MH15JC4753"
click at [833, 76] on button "submit" at bounding box center [847, 74] width 33 height 15
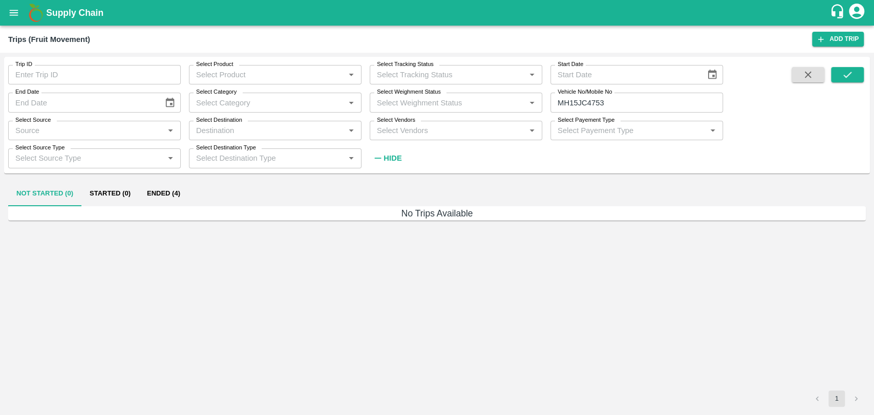
click at [175, 192] on button "Ended (4)" at bounding box center [164, 194] width 50 height 25
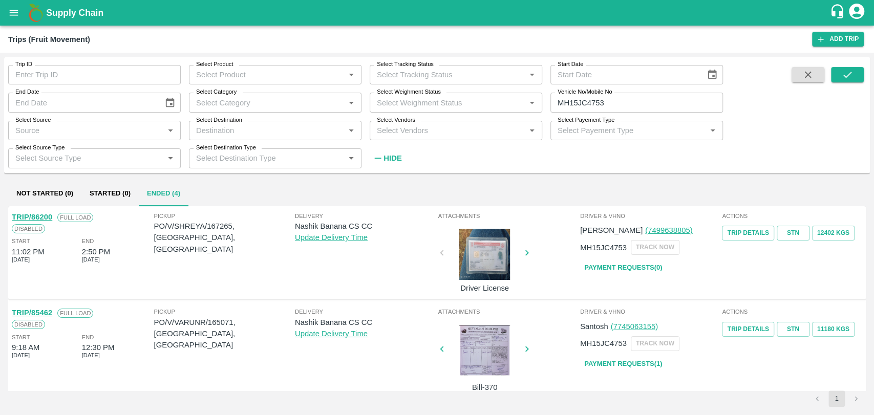
click at [47, 217] on link "TRIP/86200" at bounding box center [32, 217] width 40 height 8
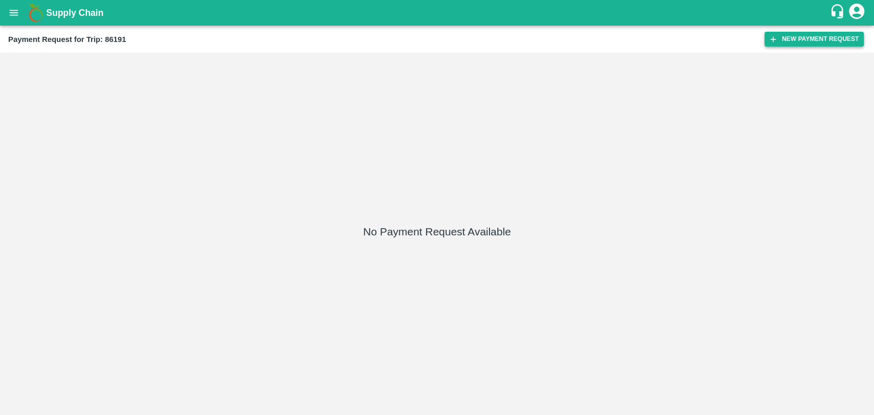
click at [823, 37] on button "New Payment Request" at bounding box center [813, 39] width 99 height 15
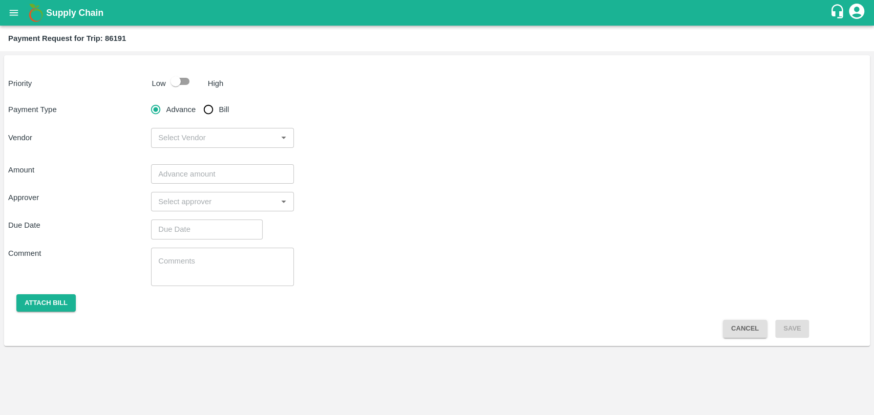
click at [184, 77] on input "checkbox" at bounding box center [175, 81] width 58 height 19
checkbox input "true"
click at [205, 104] on input "Bill" at bounding box center [208, 109] width 20 height 20
radio input "true"
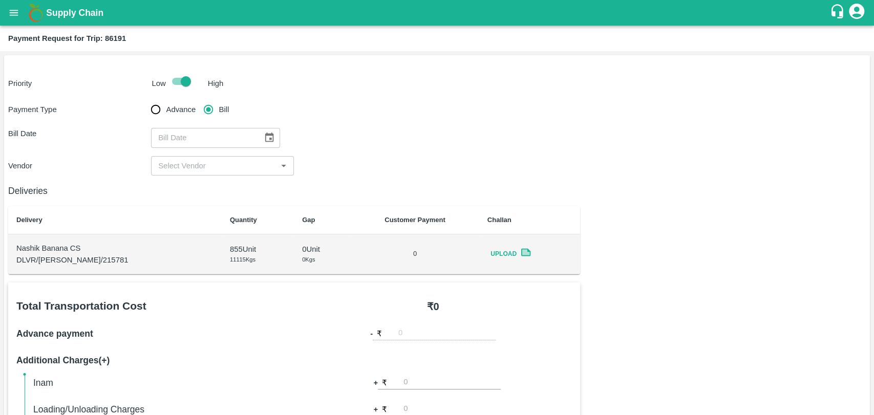
click at [261, 131] on button "Choose date" at bounding box center [269, 137] width 19 height 19
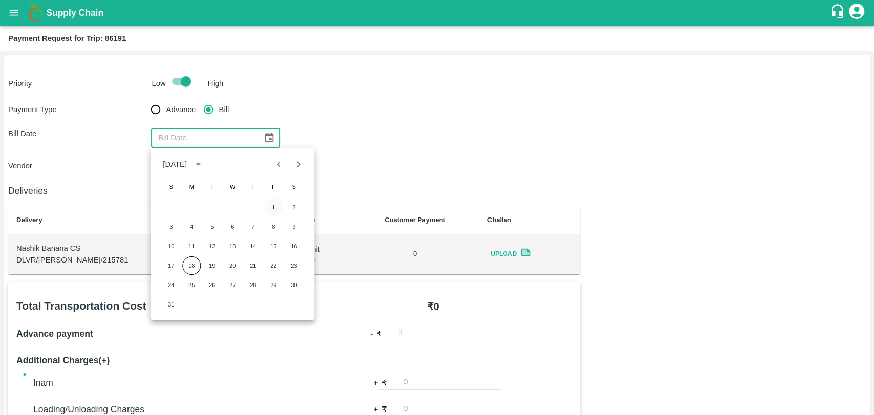
click at [275, 207] on button "1" at bounding box center [273, 207] width 18 height 18
type input "01/08/2025"
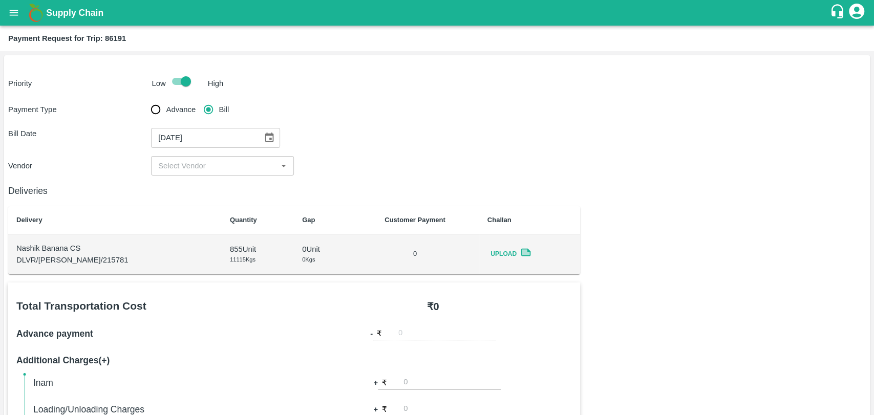
click at [205, 170] on input "input" at bounding box center [214, 165] width 120 height 13
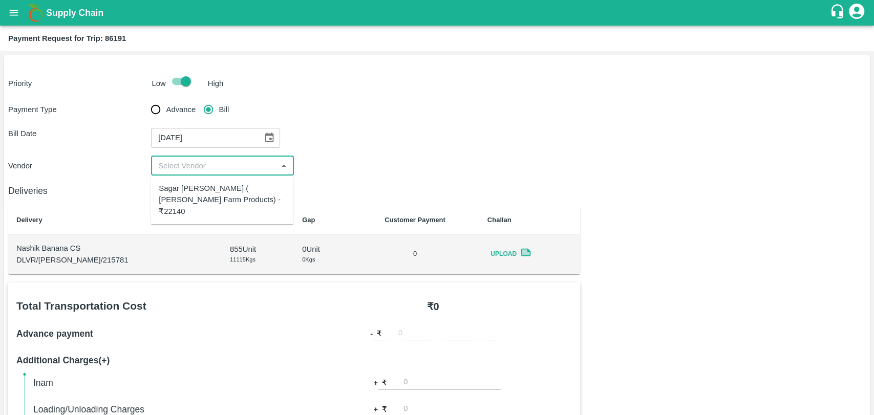
click at [207, 183] on div "Sagar Pramod Patil ( Shreyansh Farm Products) - ₹22140" at bounding box center [222, 200] width 126 height 34
type input "Sagar Pramod Patil ( Shreyansh Farm Products) - ₹22140"
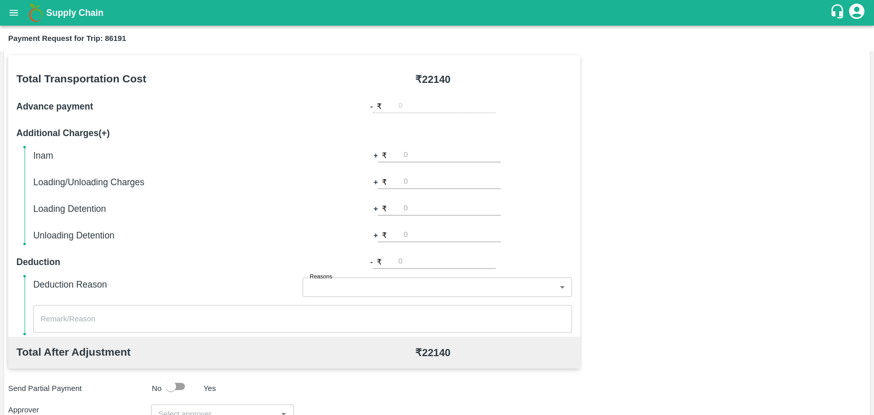
scroll to position [375, 0]
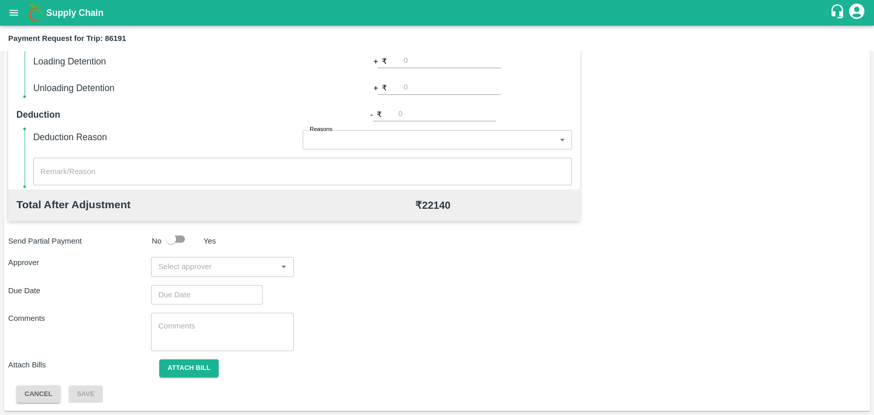
click at [189, 269] on input "input" at bounding box center [214, 266] width 120 height 13
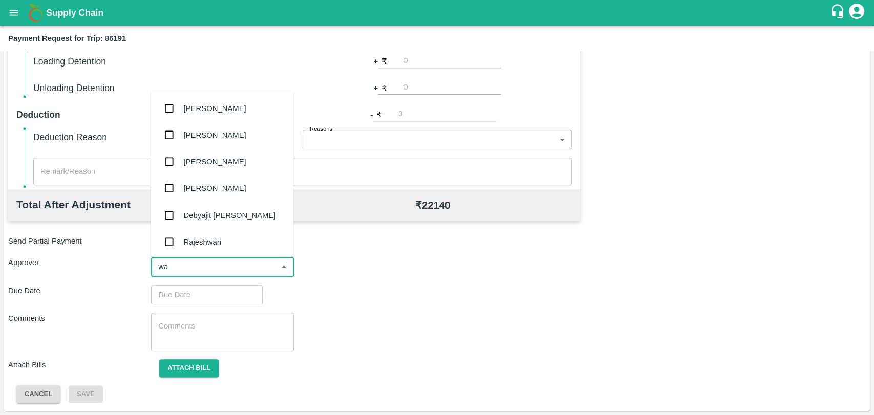
type input "wag"
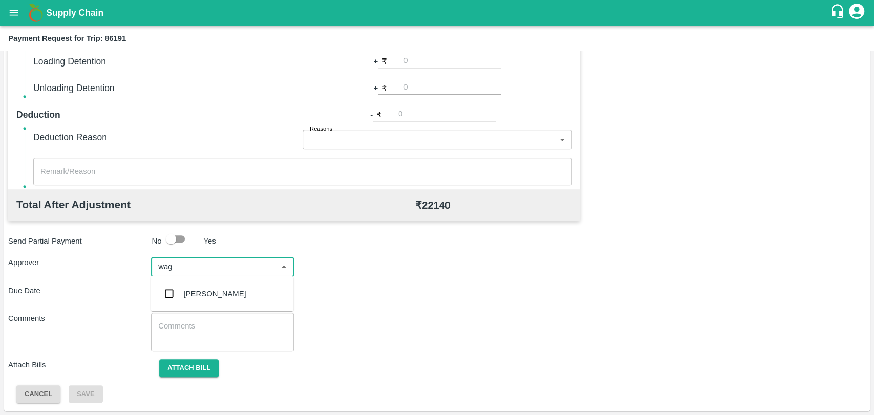
click at [188, 297] on div "[PERSON_NAME]" at bounding box center [215, 293] width 62 height 11
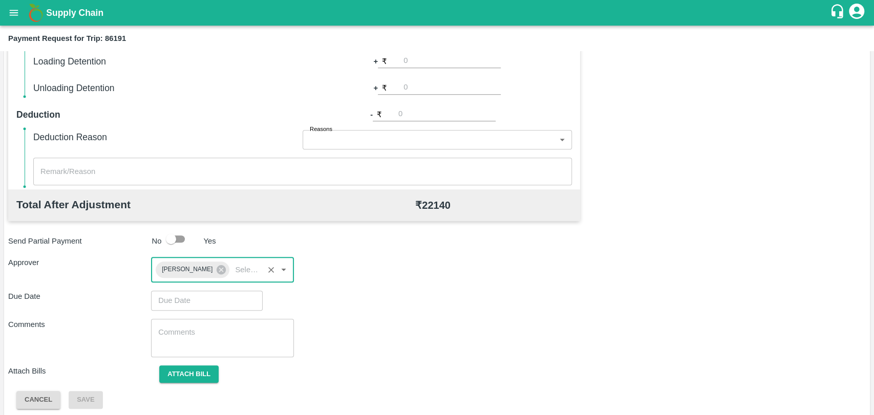
type input "DD/MM/YYYY hh:mm aa"
click at [186, 297] on input "DD/MM/YYYY hh:mm aa" at bounding box center [203, 300] width 104 height 19
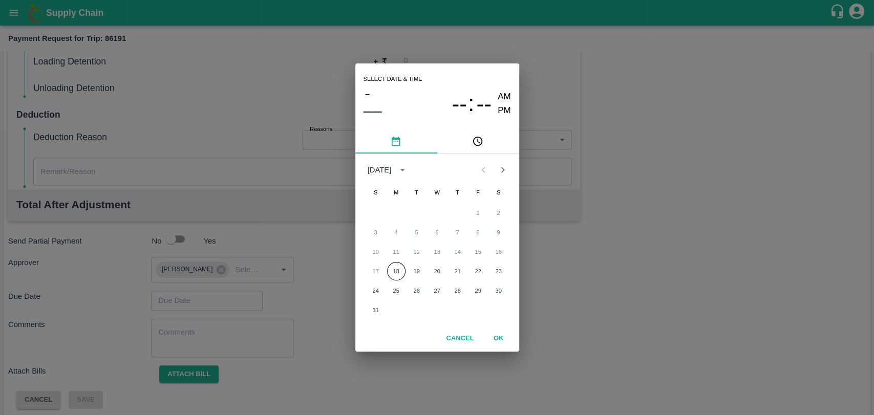
click at [386, 267] on div "17 18 19 20 21 22 23" at bounding box center [437, 271] width 164 height 18
click at [402, 271] on button "18" at bounding box center [396, 271] width 18 height 18
type input "18/08/2025 12:00 AM"
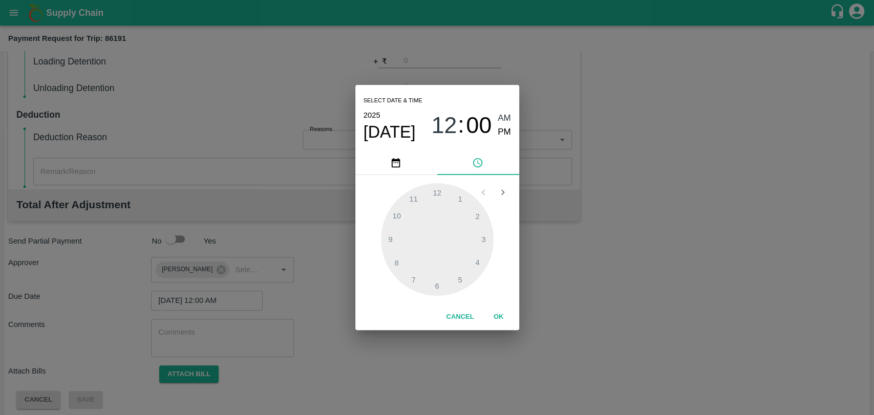
click at [491, 317] on button "OK" at bounding box center [498, 317] width 33 height 18
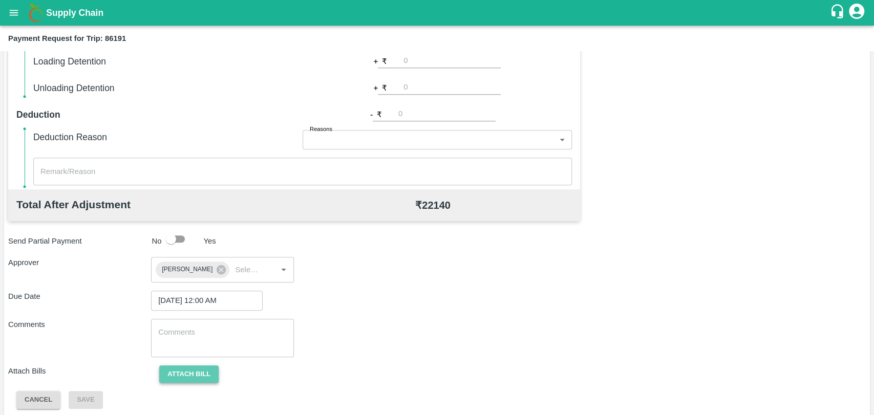
click at [190, 366] on button "Attach bill" at bounding box center [188, 375] width 59 height 18
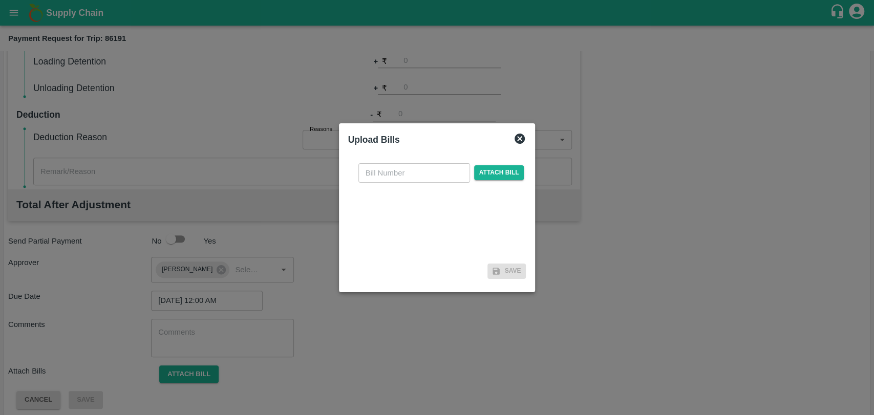
click at [416, 185] on div "​ Attach bill" at bounding box center [437, 207] width 178 height 105
click at [416, 177] on input "text" at bounding box center [414, 172] width 112 height 19
type input "355"
click at [479, 170] on span "Attach bill" at bounding box center [499, 172] width 50 height 15
click at [0, 0] on input "Attach bill" at bounding box center [0, 0] width 0 height 0
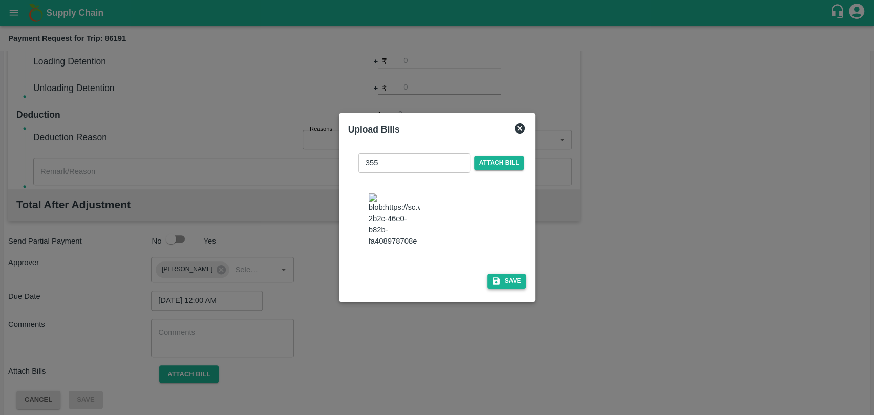
click at [513, 274] on button "Save" at bounding box center [506, 281] width 39 height 15
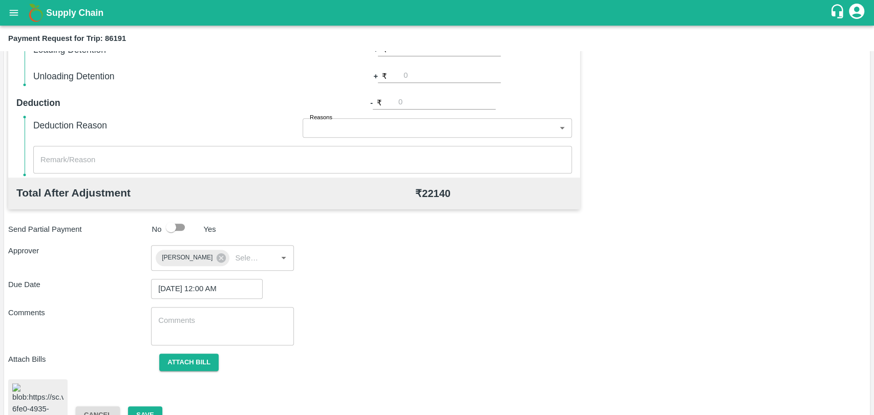
scroll to position [419, 0]
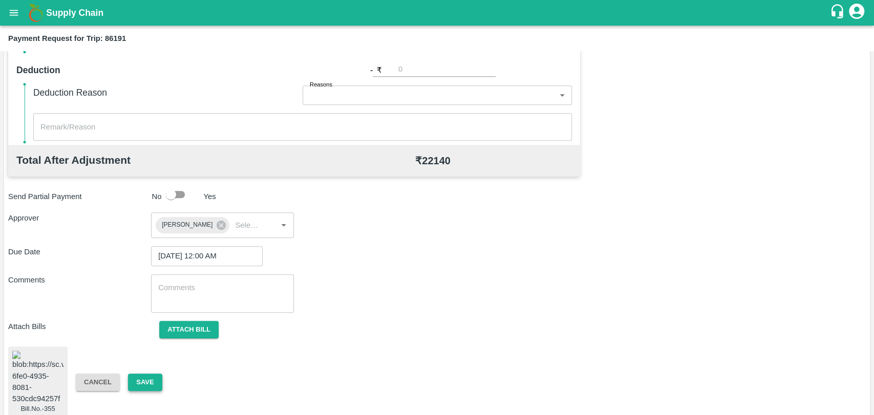
click at [140, 374] on button "Save" at bounding box center [145, 383] width 34 height 18
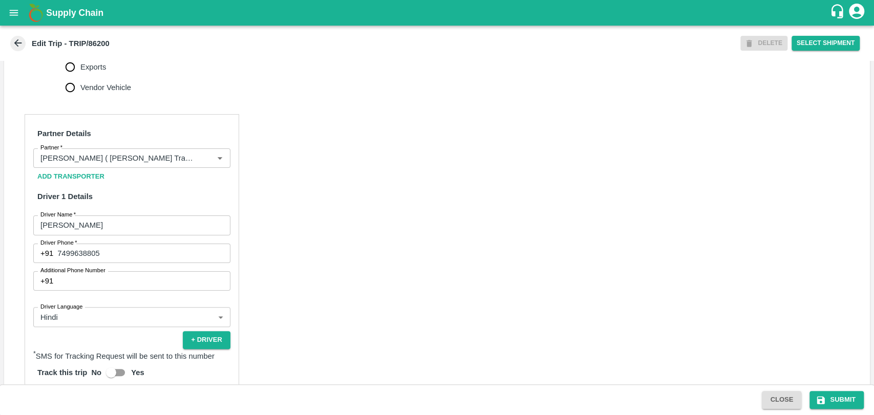
scroll to position [421, 0]
click at [184, 164] on input "Partner   *" at bounding box center [116, 157] width 161 height 13
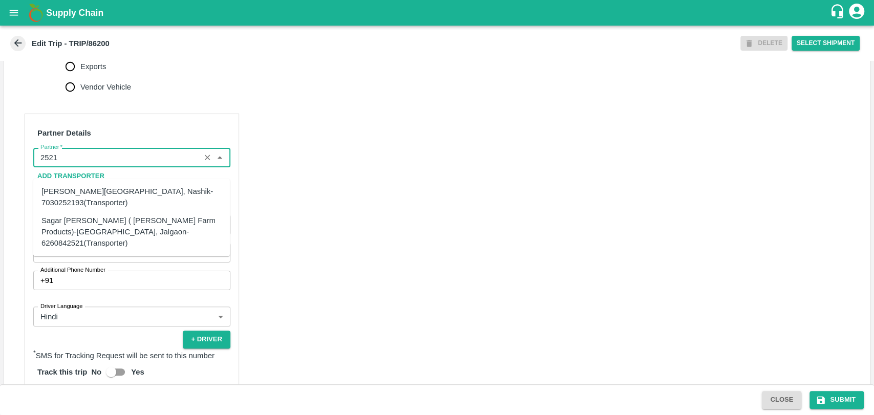
click at [71, 226] on div "Sagar [PERSON_NAME] ( [PERSON_NAME] Farm Products)-[GEOGRAPHIC_DATA], Jalgaon-6…" at bounding box center [131, 232] width 180 height 34
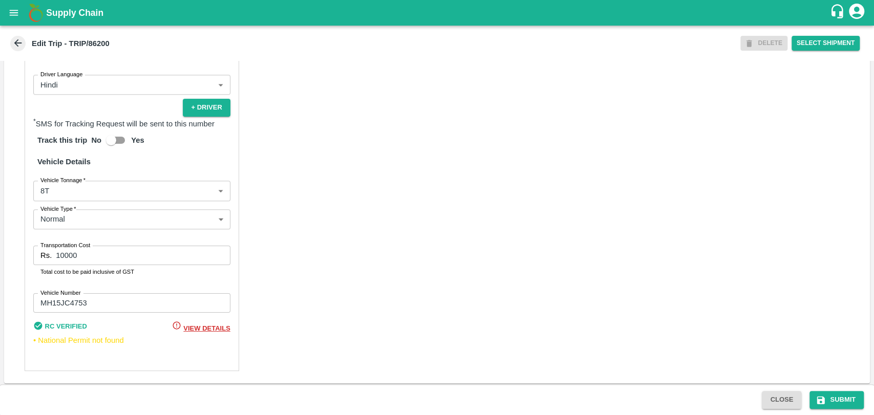
scroll to position [654, 0]
type input "Sagar [PERSON_NAME] ( [PERSON_NAME] Farm Products)-[GEOGRAPHIC_DATA], Jalgaon-6…"
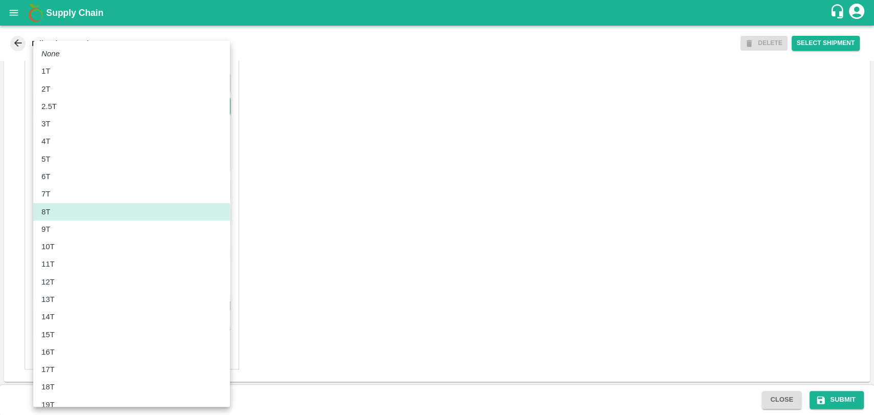
click at [115, 206] on body "Supply Chain Edit Trip - TRIP/86200 DELETE Select Shipment Trip Details Trip Ty…" at bounding box center [437, 207] width 874 height 415
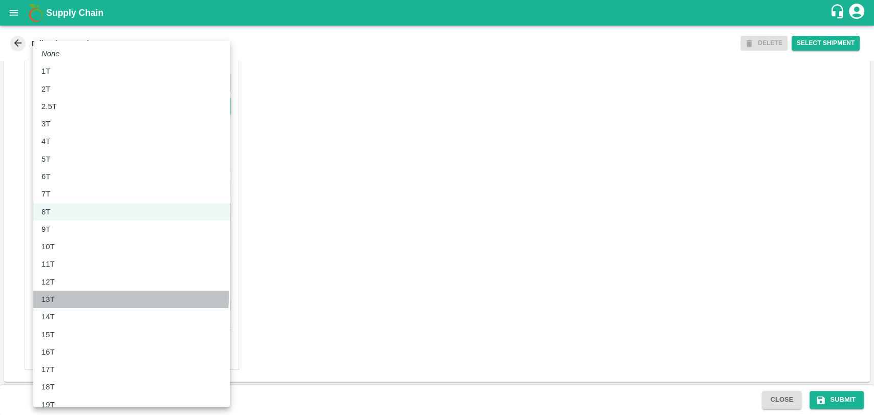
click at [93, 296] on div "13T" at bounding box center [131, 299] width 180 height 11
type input "13000"
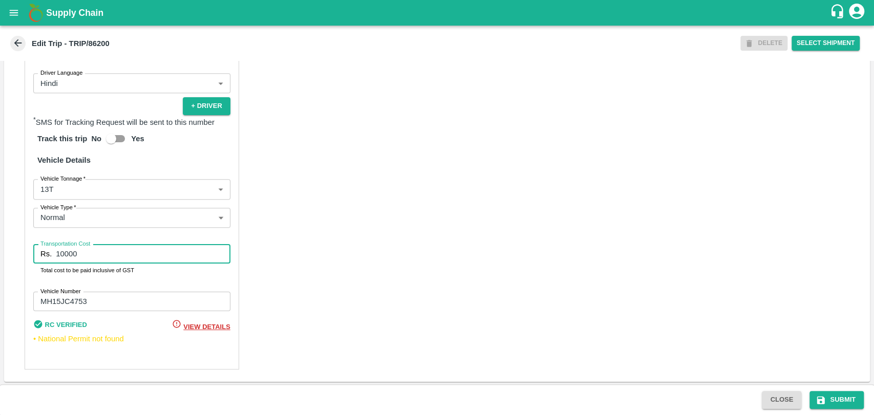
drag, startPoint x: 79, startPoint y: 262, endPoint x: 0, endPoint y: 229, distance: 85.6
click at [0, 229] on div "Trip Details Trip Type Fruit Movement 1 Trip Type Trip Pickup Order SHIP/NASH/3…" at bounding box center [437, 223] width 874 height 324
type input "23400"
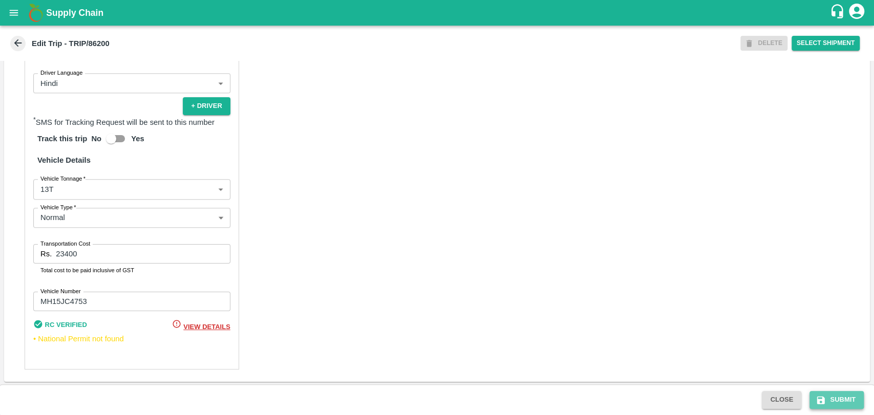
click at [819, 399] on icon "submit" at bounding box center [821, 400] width 8 height 8
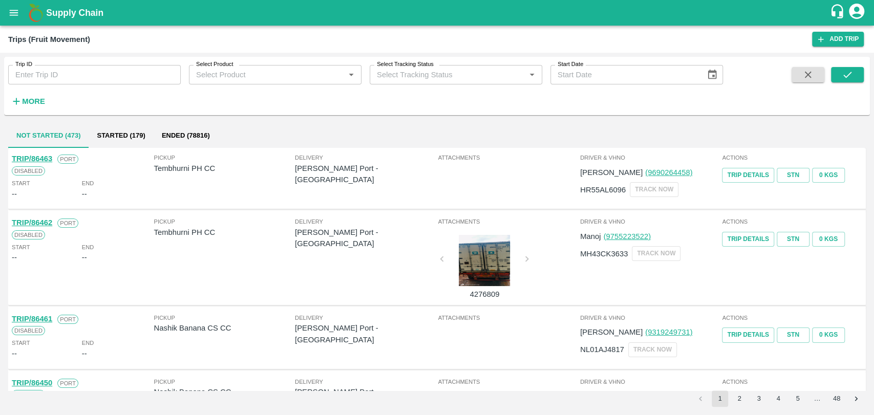
click at [23, 113] on div "Trip ID Trip ID Select Product Select Product   * Select Tracking Status Select…" at bounding box center [437, 86] width 866 height 58
click at [25, 104] on strong "More" at bounding box center [33, 101] width 23 height 8
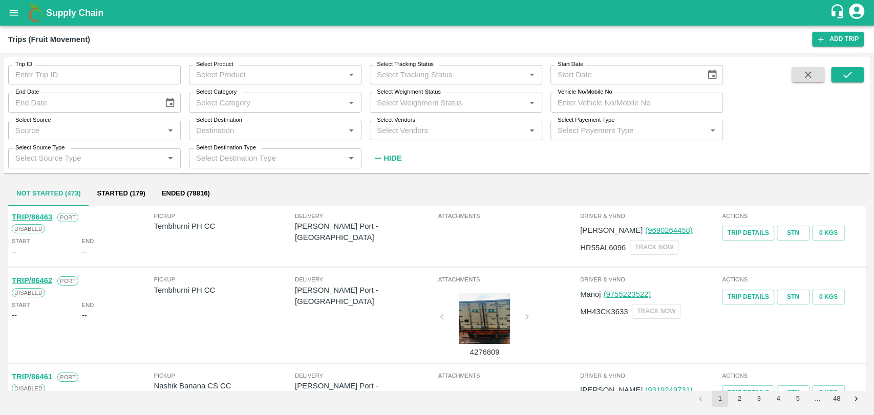
click at [618, 108] on input "Vehicle No/Mobile No" at bounding box center [636, 102] width 173 height 19
paste input "MH19CX5313"
type input "MH19CX5313"
click at [853, 70] on button "submit" at bounding box center [847, 74] width 33 height 15
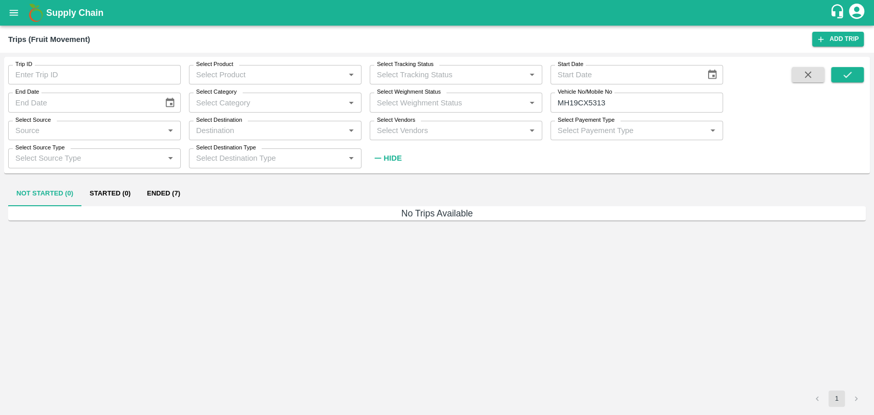
click at [176, 198] on button "Ended (7)" at bounding box center [164, 194] width 50 height 25
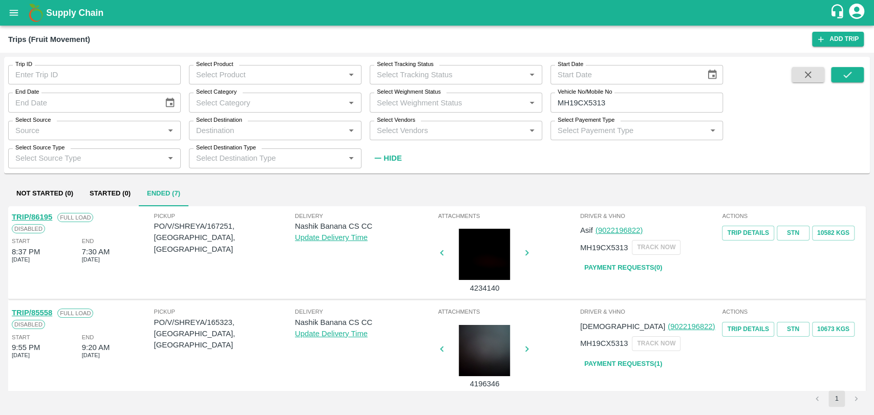
click at [48, 221] on div "TRIP/86195" at bounding box center [32, 216] width 40 height 11
click at [48, 218] on link "TRIP/86195" at bounding box center [32, 217] width 40 height 8
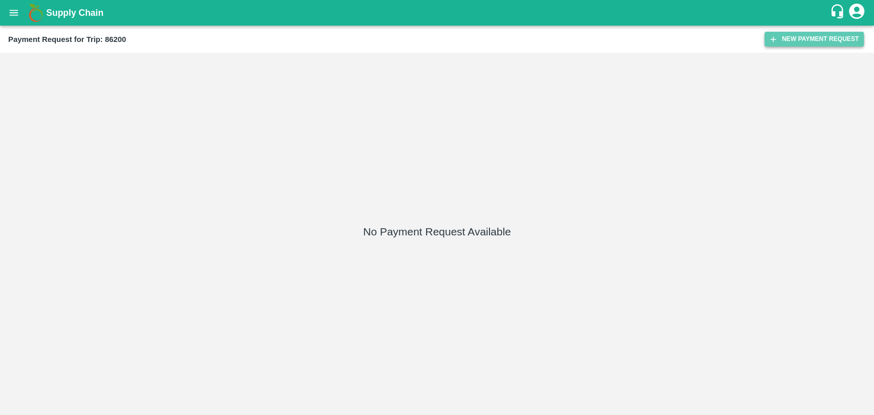
click at [772, 46] on button "New Payment Request" at bounding box center [813, 39] width 99 height 15
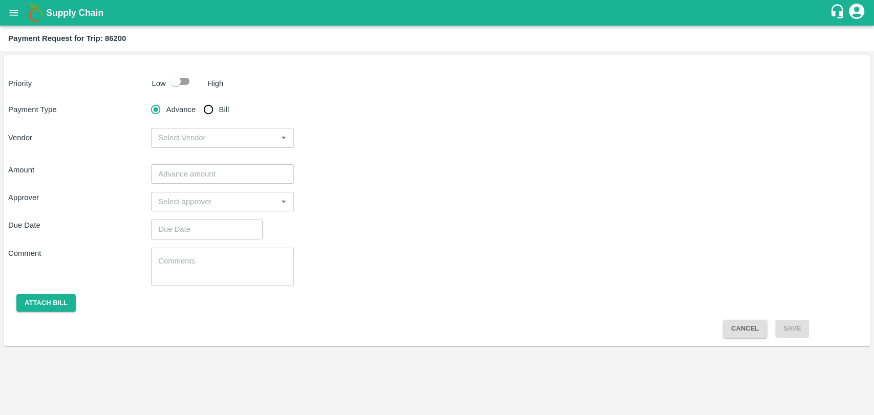
click at [176, 77] on input "checkbox" at bounding box center [175, 81] width 58 height 19
checkbox input "true"
click at [199, 108] on input "Bill" at bounding box center [208, 109] width 20 height 20
radio input "true"
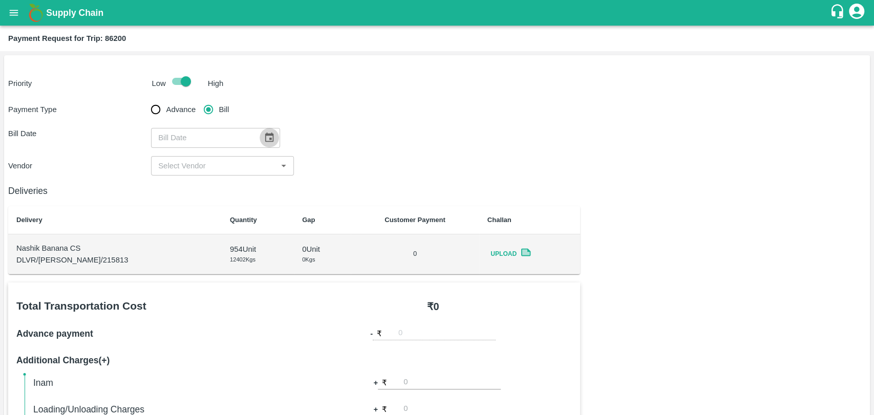
click at [260, 138] on button "Choose date" at bounding box center [269, 137] width 19 height 19
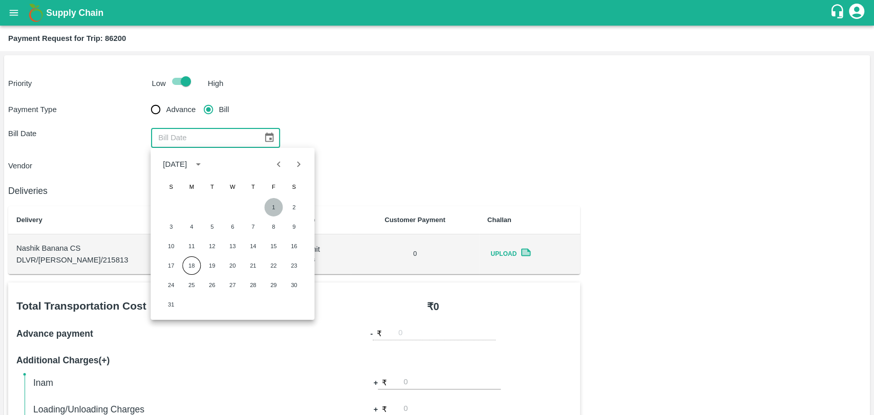
click at [270, 212] on button "1" at bounding box center [273, 207] width 18 height 18
type input "[DATE]"
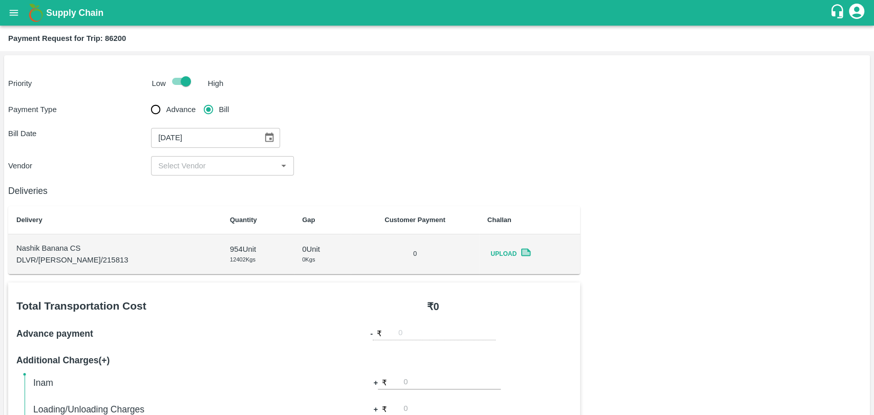
click at [212, 164] on input "input" at bounding box center [214, 165] width 120 height 13
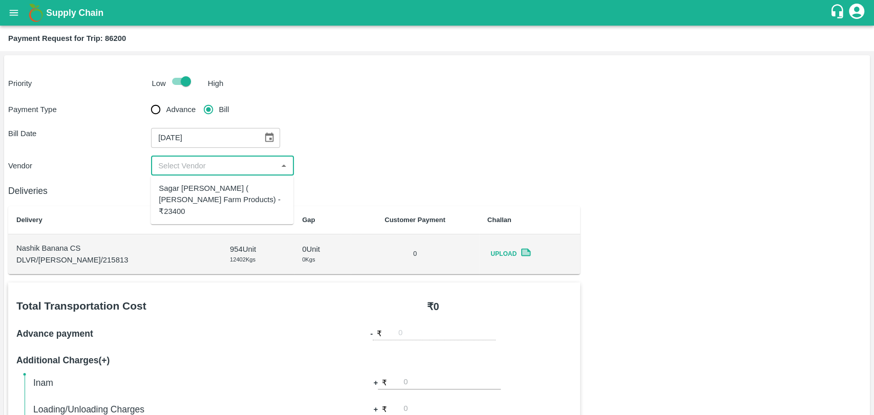
click at [210, 190] on div "Sagar [PERSON_NAME] ( [PERSON_NAME] Farm Products) - ₹23400" at bounding box center [222, 200] width 126 height 34
type input "Sagar [PERSON_NAME] ( [PERSON_NAME] Farm Products) - ₹23400"
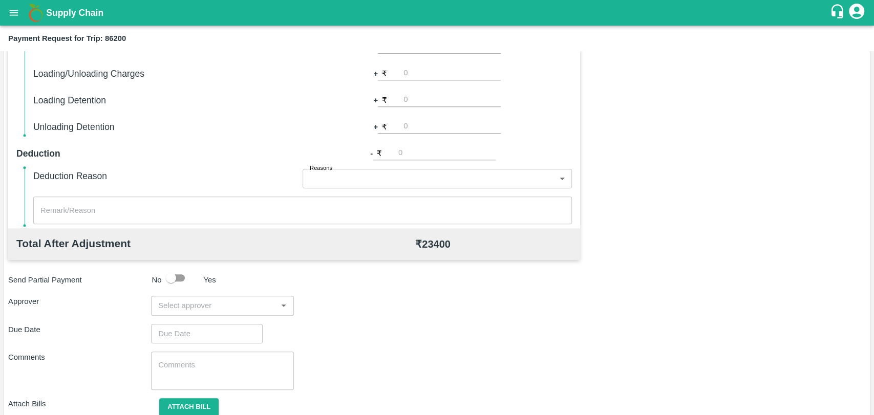
scroll to position [375, 0]
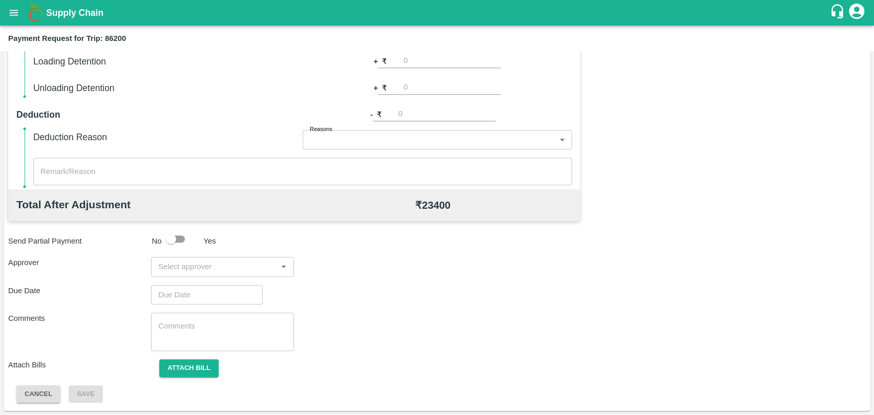
click at [217, 259] on div "​" at bounding box center [222, 266] width 143 height 19
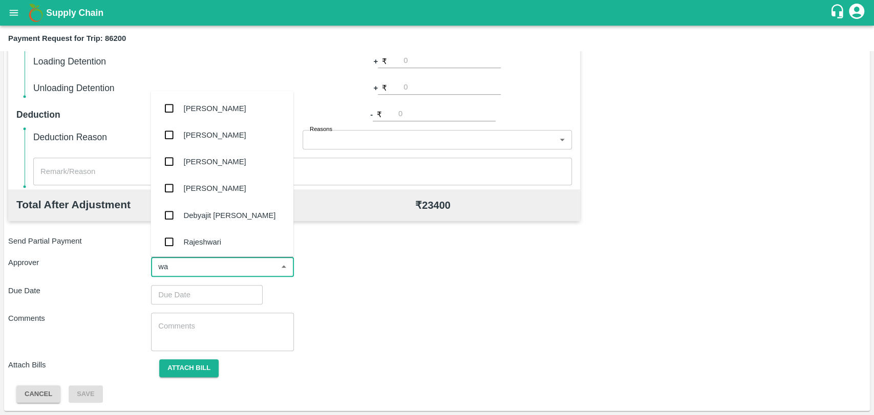
type input "wag"
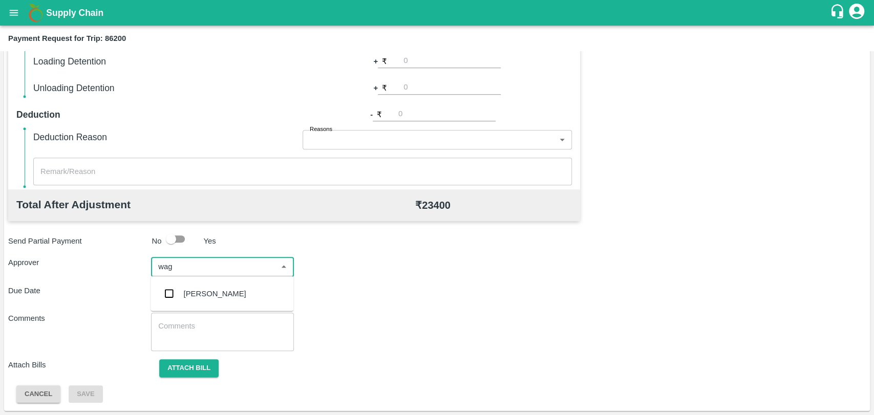
click at [214, 288] on div "[PERSON_NAME]" at bounding box center [215, 293] width 62 height 11
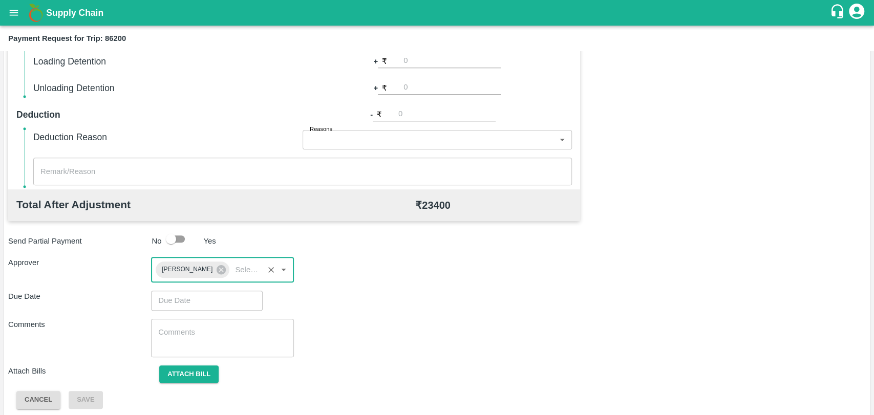
click at [197, 300] on input "Choose date" at bounding box center [203, 300] width 104 height 19
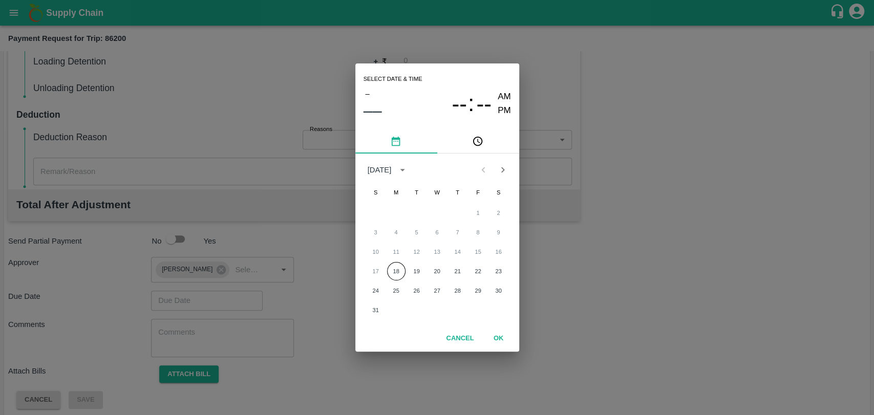
click at [386, 271] on div "17 18 19 20 21 22 23" at bounding box center [437, 271] width 164 height 18
click at [401, 268] on button "18" at bounding box center [396, 271] width 18 height 18
type input "[DATE] 12:00 AM"
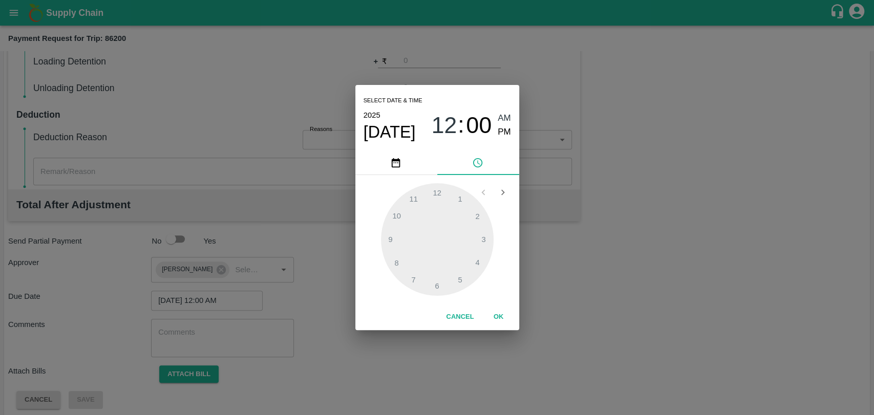
click at [499, 317] on button "OK" at bounding box center [498, 317] width 33 height 18
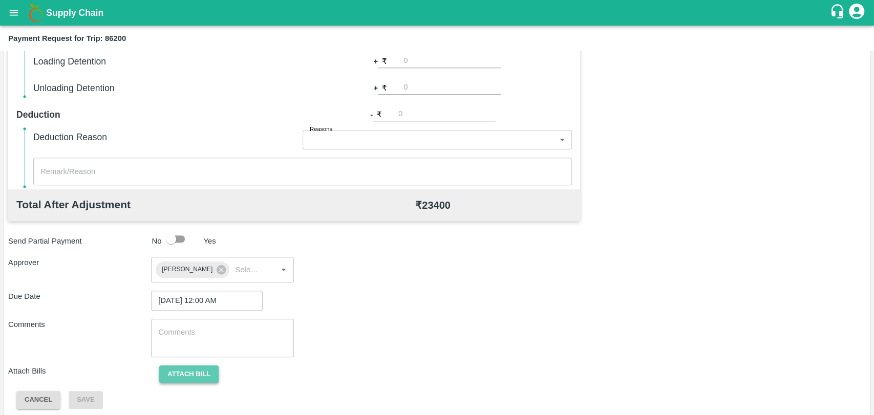
click at [194, 379] on button "Attach bill" at bounding box center [188, 375] width 59 height 18
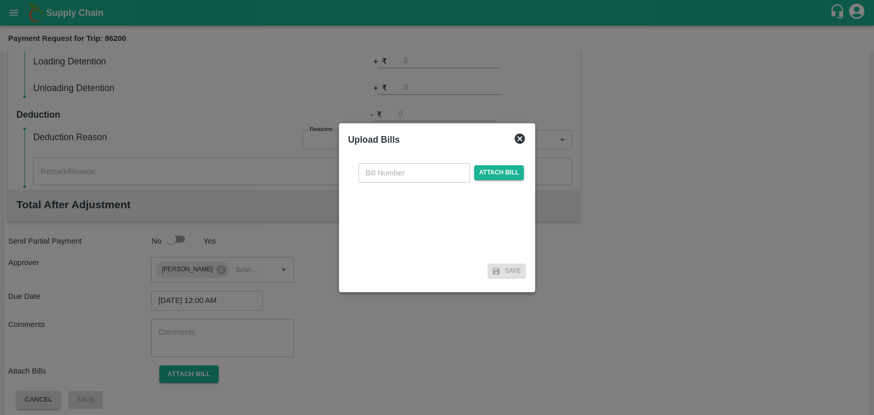
click at [430, 177] on input "text" at bounding box center [414, 172] width 112 height 19
type input "356"
click at [500, 170] on span "Attach bill" at bounding box center [499, 172] width 50 height 15
click at [0, 0] on input "Attach bill" at bounding box center [0, 0] width 0 height 0
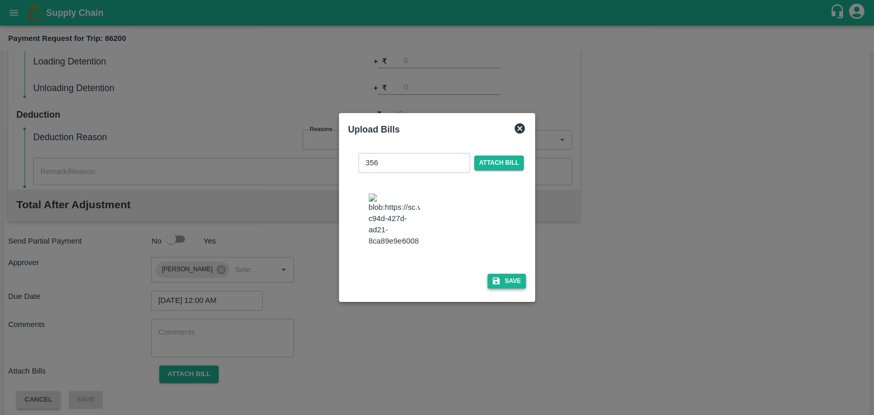
click at [511, 274] on button "Save" at bounding box center [506, 281] width 39 height 15
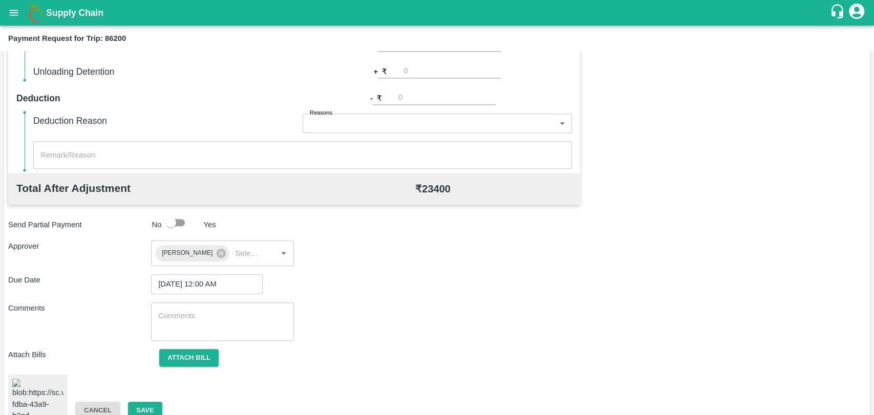
scroll to position [419, 0]
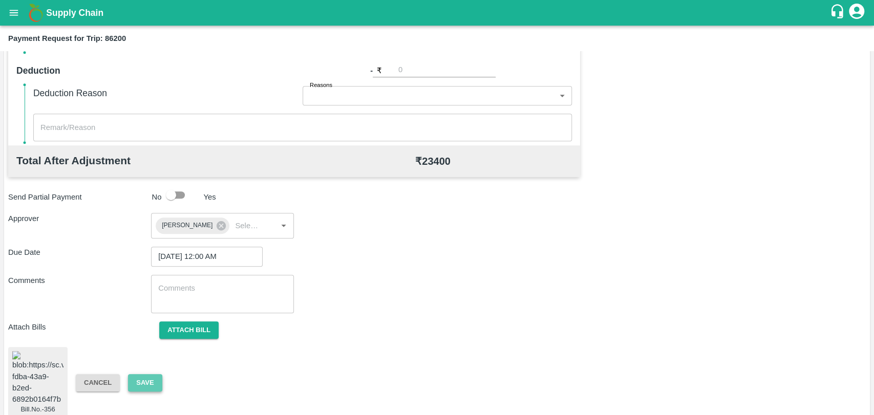
click at [148, 374] on button "Save" at bounding box center [145, 383] width 34 height 18
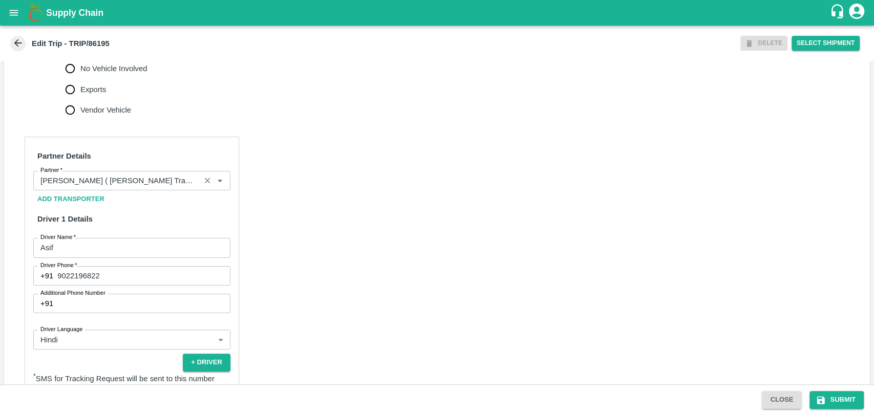
scroll to position [455, 0]
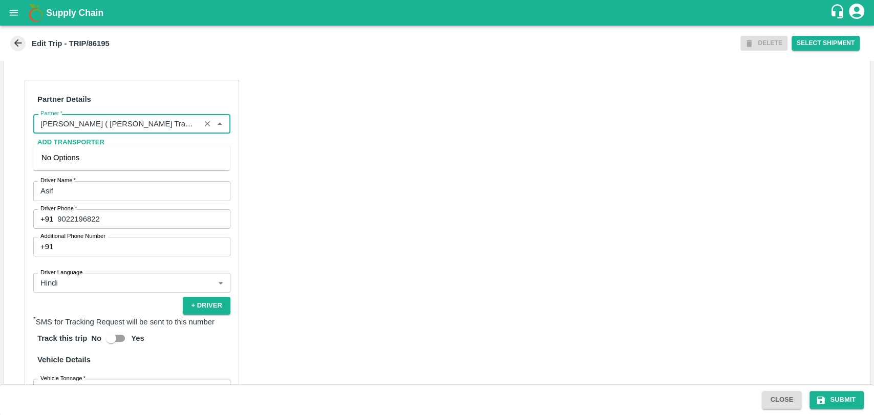
click at [116, 131] on input "Partner   *" at bounding box center [116, 123] width 161 height 13
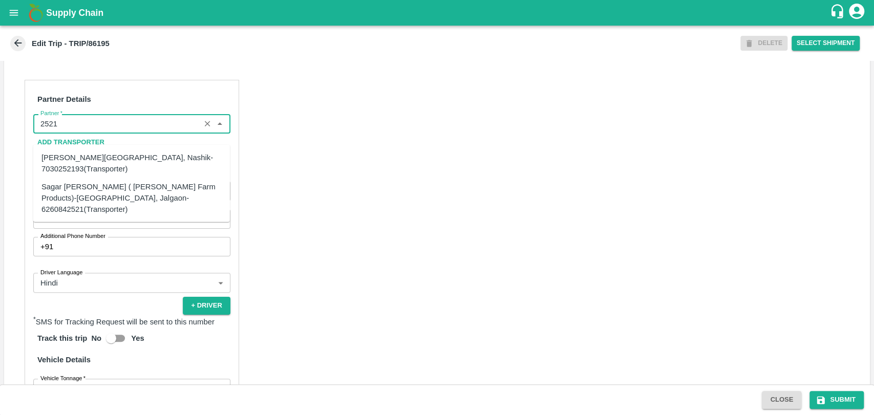
click at [69, 188] on div "Sagar [PERSON_NAME] ( [PERSON_NAME] Farm Products)-[GEOGRAPHIC_DATA], Jalgaon-6…" at bounding box center [131, 198] width 180 height 34
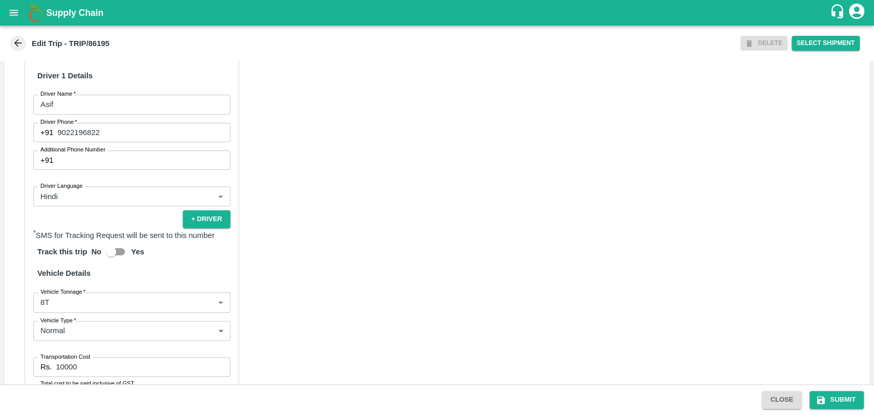
scroll to position [654, 0]
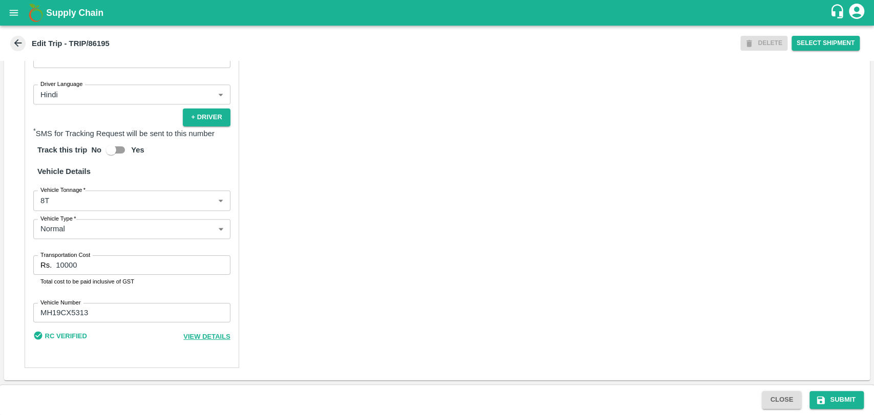
type input "Sagar Pramod Patil ( Shreyansh Farm Products)-Jalgaon, Jalgaon-6260842521(Trans…"
click at [76, 202] on body "Supply Chain Edit Trip - TRIP/86195 DELETE Select Shipment Trip Details Trip Ty…" at bounding box center [437, 207] width 874 height 415
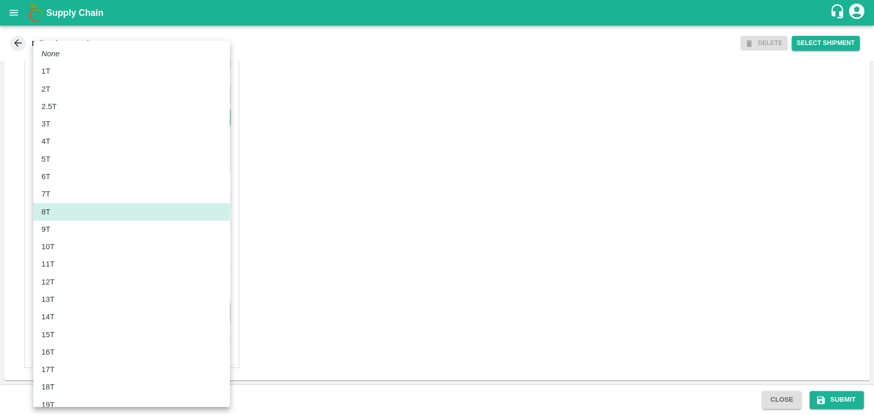
click at [72, 282] on div "12T" at bounding box center [131, 281] width 180 height 11
type input "12000"
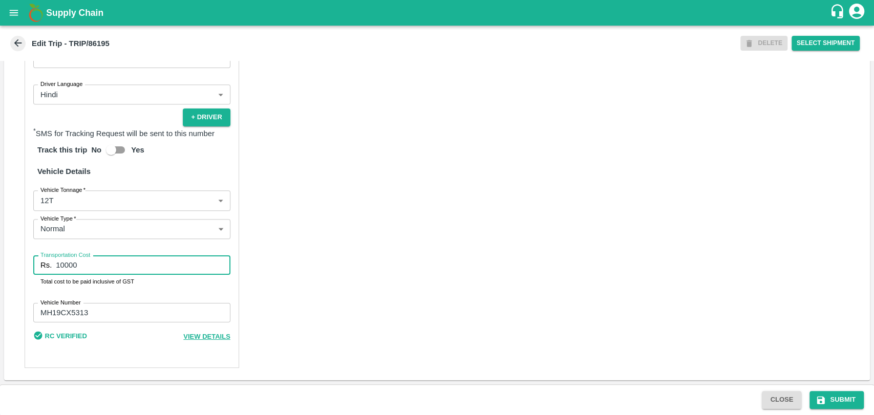
drag, startPoint x: 79, startPoint y: 264, endPoint x: 0, endPoint y: 256, distance: 79.3
click at [0, 256] on div "Trip Details Trip Type Fruit Movement 1 Trip Type Trip Pickup Order SHIP/NASH/3…" at bounding box center [437, 223] width 874 height 324
type input "21240"
click at [823, 402] on icon "submit" at bounding box center [821, 400] width 8 height 8
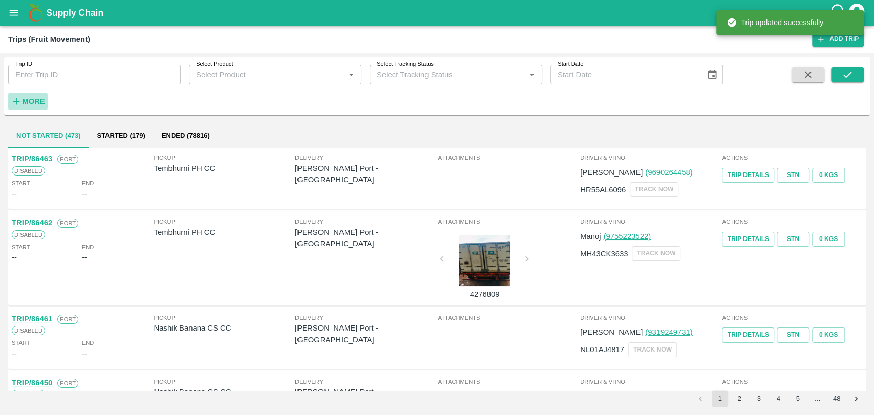
click at [35, 95] on h6 "More" at bounding box center [33, 101] width 23 height 13
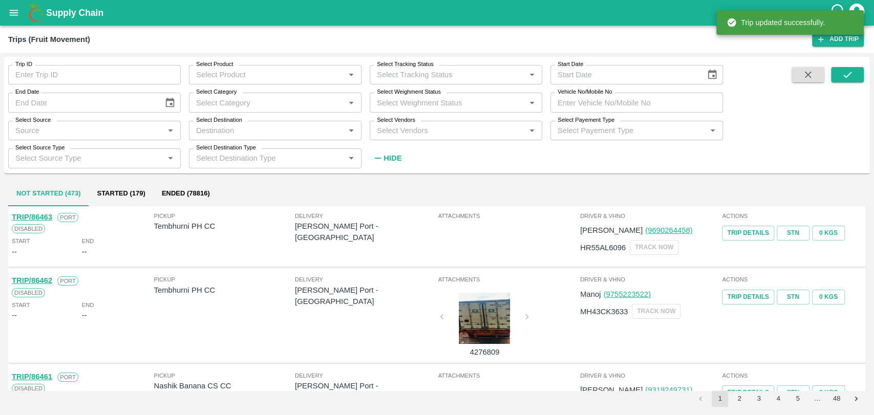
click at [615, 102] on input "Vehicle No/Mobile No" at bounding box center [636, 102] width 173 height 19
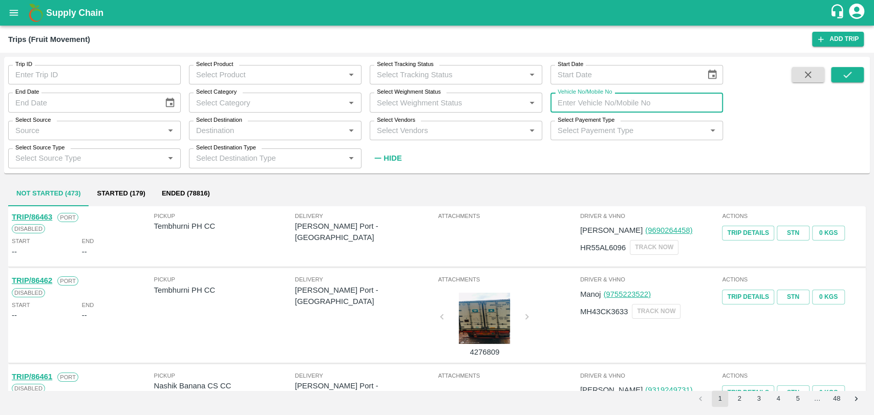
paste input "MH19CX2669"
type input "MH19CX2669"
click at [850, 73] on icon "submit" at bounding box center [847, 75] width 8 height 6
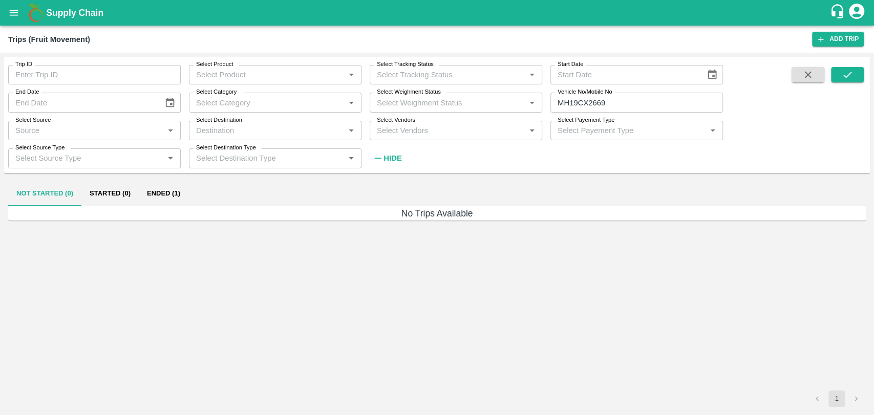
click at [180, 190] on button "Ended (1)" at bounding box center [164, 194] width 50 height 25
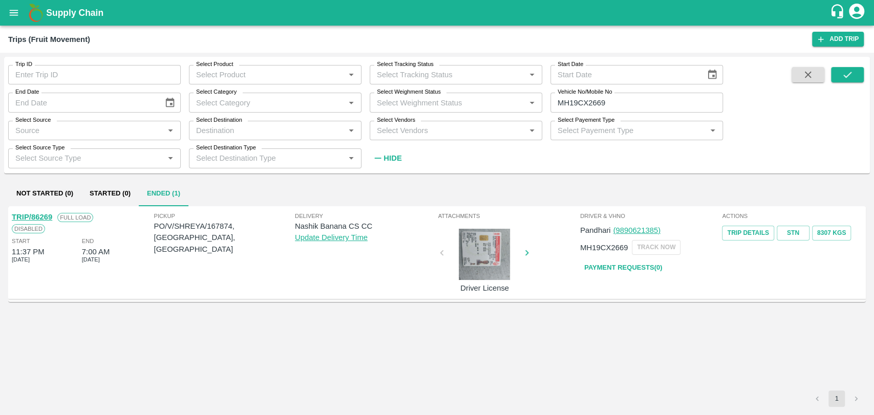
click at [48, 215] on link "TRIP/86269" at bounding box center [32, 217] width 40 height 8
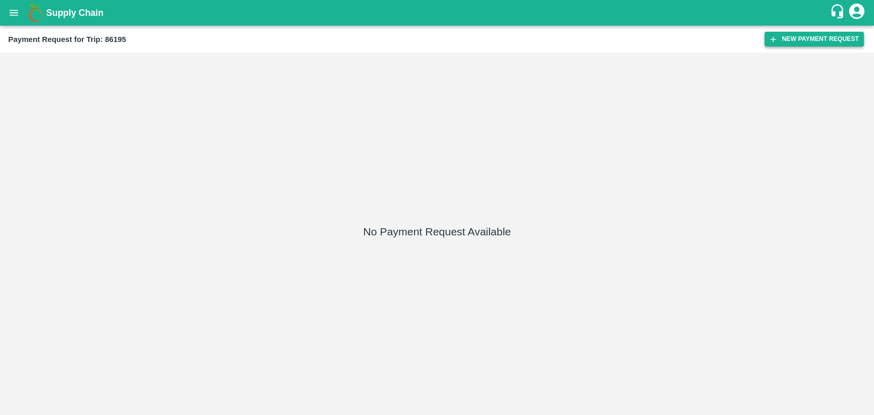
click at [778, 46] on button "New Payment Request" at bounding box center [813, 39] width 99 height 15
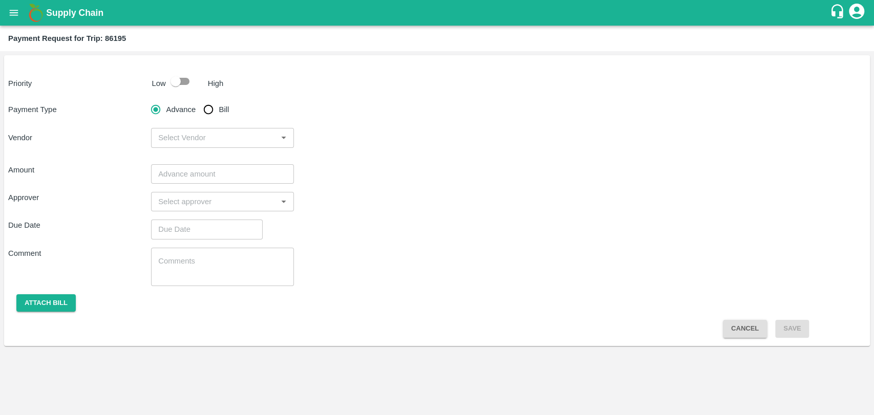
click at [185, 65] on div "Priority Low High Payment Type Advance Bill Vendor ​ Amount ​ Approver ​ Due Da…" at bounding box center [437, 200] width 866 height 291
click at [181, 86] on input "checkbox" at bounding box center [175, 81] width 58 height 19
checkbox input "true"
click at [213, 104] on input "Bill" at bounding box center [208, 109] width 20 height 20
radio input "true"
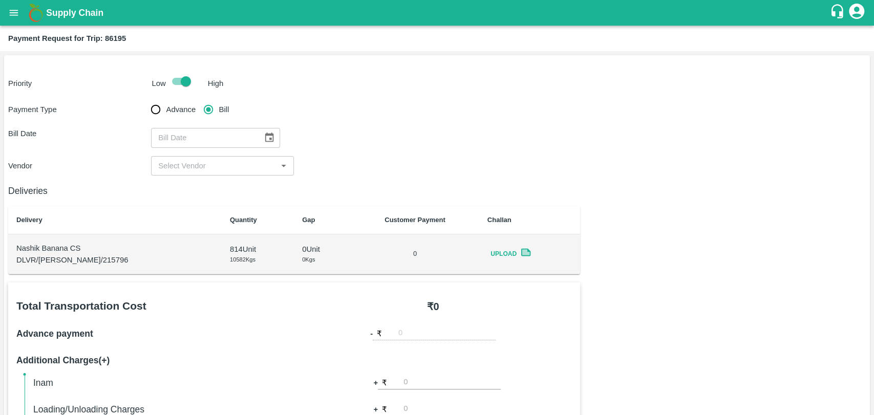
click at [260, 134] on button "Choose date" at bounding box center [269, 137] width 19 height 19
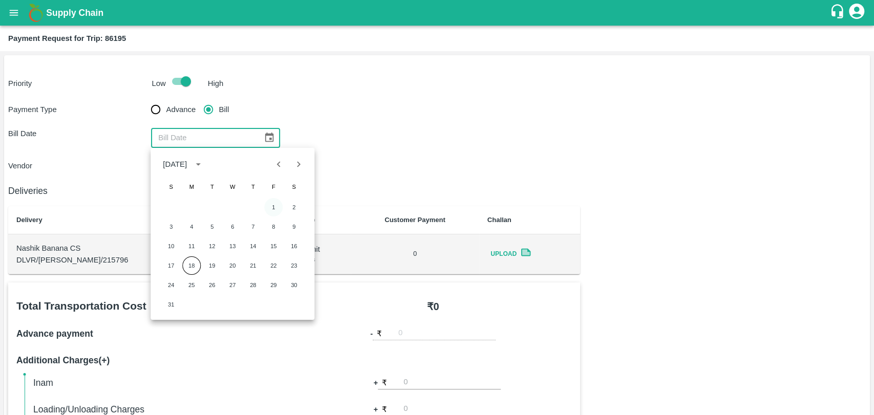
click at [271, 208] on button "1" at bounding box center [273, 207] width 18 height 18
type input "[DATE]"
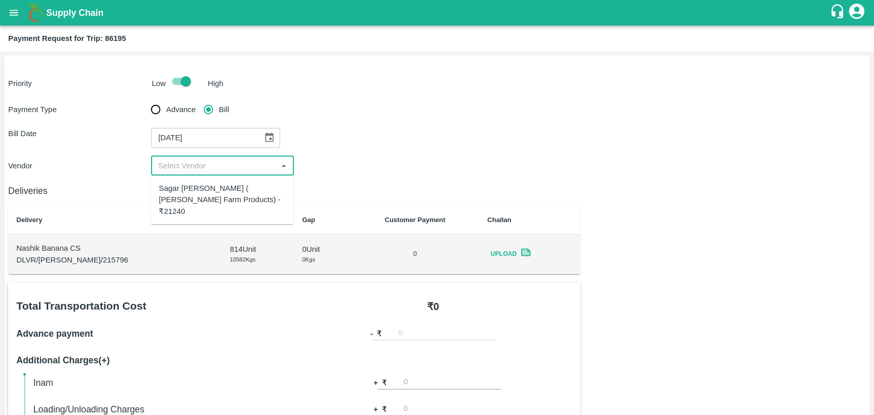
click at [216, 176] on body "Supply Chain Payment Request for Trip: 86195 Priority Low High Payment Type Adv…" at bounding box center [437, 207] width 874 height 415
click at [213, 190] on div "Sagar [PERSON_NAME] ( [PERSON_NAME] Farm Products) - ₹21240" at bounding box center [222, 200] width 126 height 34
type input "Sagar [PERSON_NAME] ( [PERSON_NAME] Farm Products) - ₹21240"
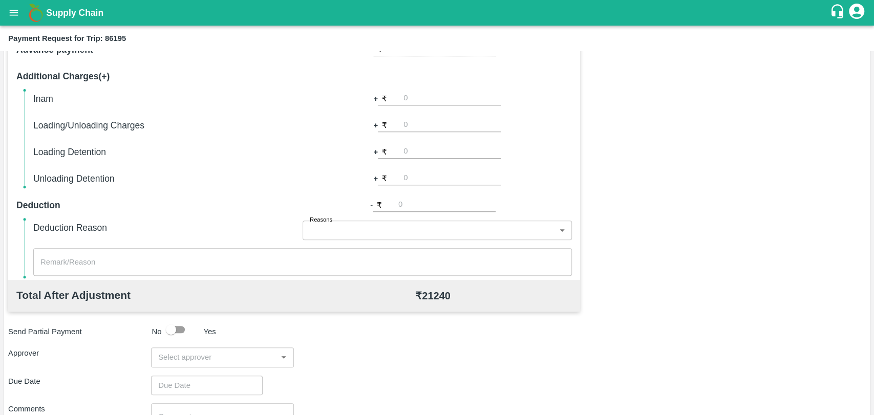
scroll to position [375, 0]
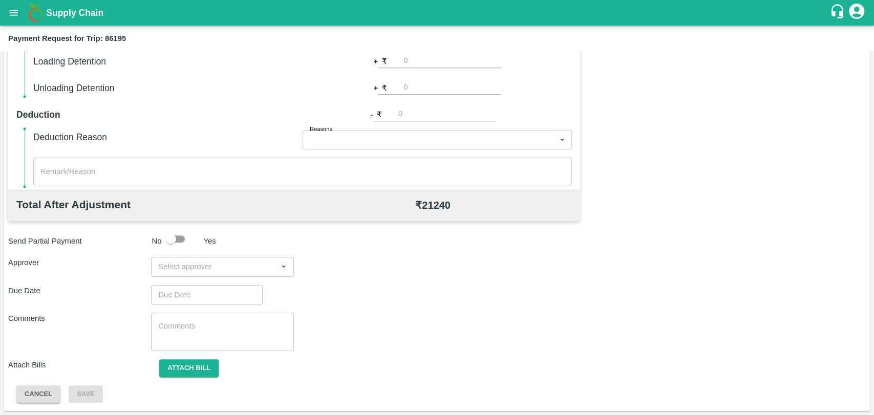
click at [203, 262] on input "input" at bounding box center [214, 266] width 120 height 13
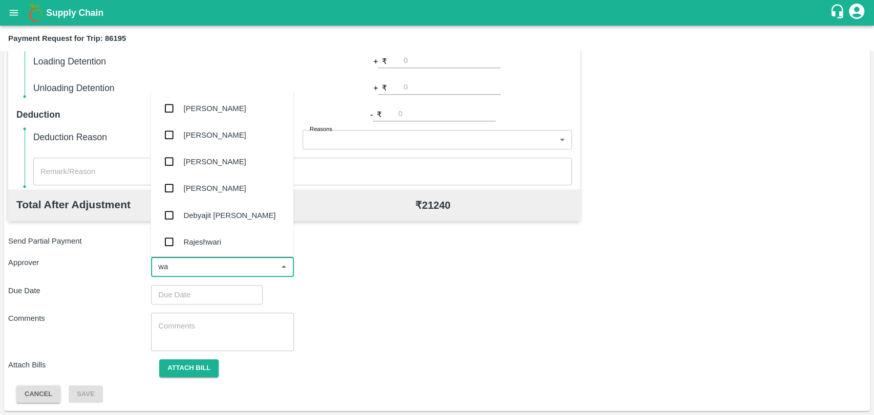
type input "wag"
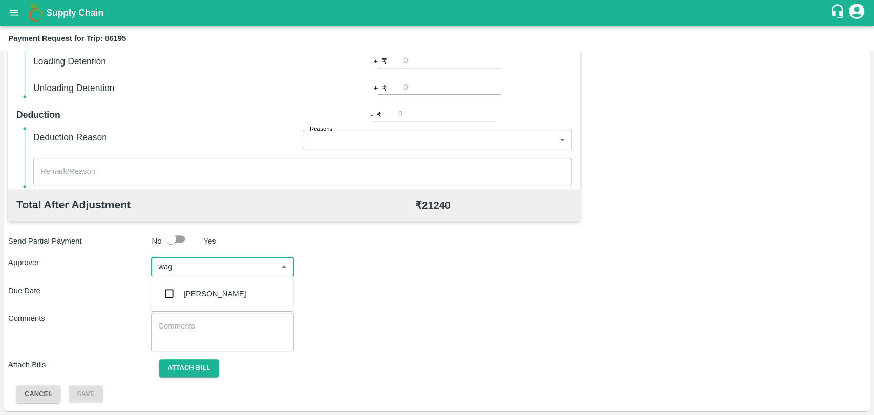
click at [199, 296] on div "[PERSON_NAME]" at bounding box center [215, 293] width 62 height 11
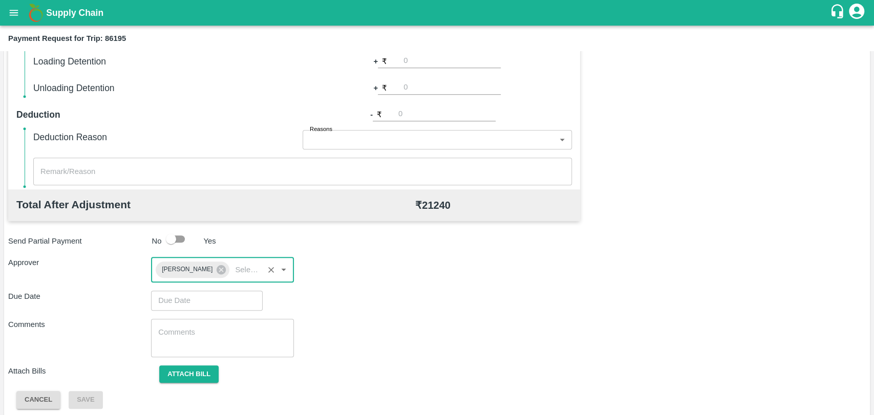
click at [191, 296] on input "Choose date" at bounding box center [203, 300] width 104 height 19
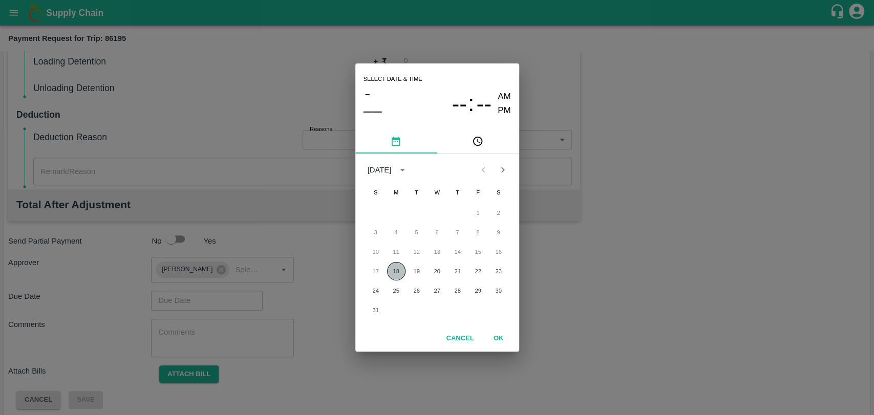
click at [395, 272] on button "18" at bounding box center [396, 271] width 18 height 18
type input "[DATE] 12:00 AM"
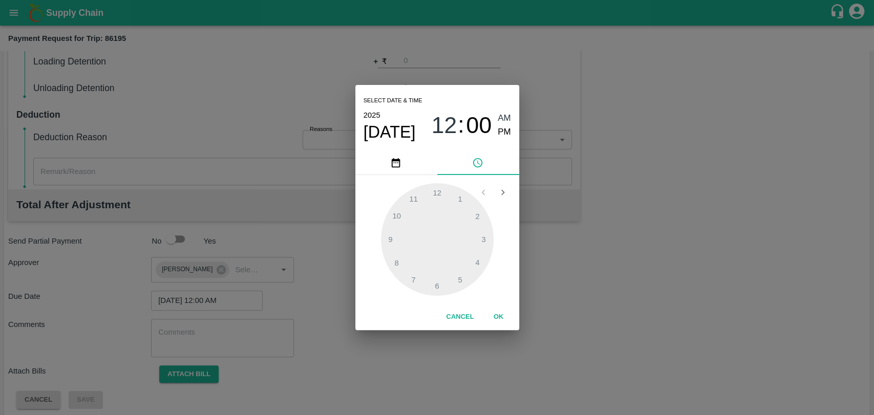
click at [489, 311] on button "OK" at bounding box center [498, 317] width 33 height 18
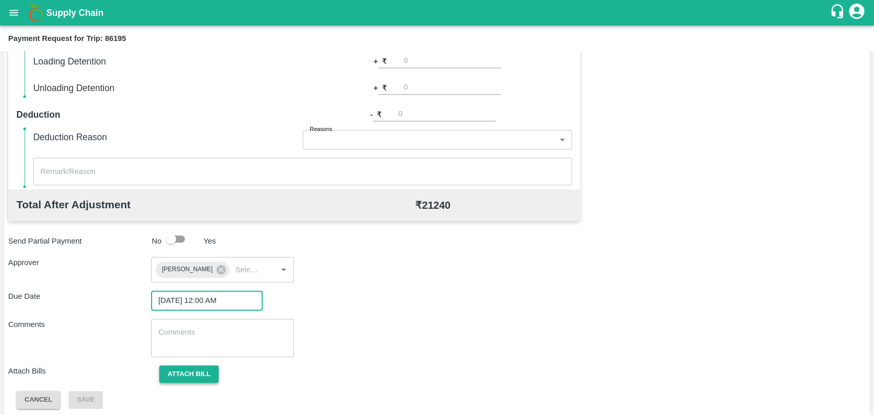
click at [200, 368] on button "Attach bill" at bounding box center [188, 375] width 59 height 18
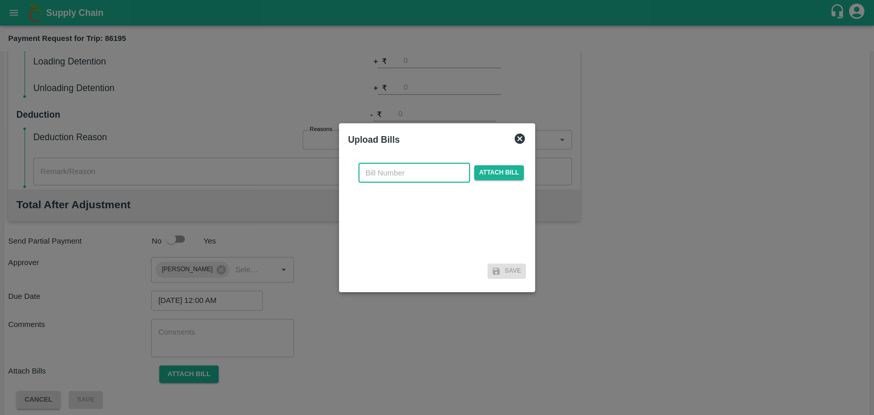
click at [404, 175] on input "text" at bounding box center [414, 172] width 112 height 19
type input "357"
click at [507, 171] on span "Attach bill" at bounding box center [499, 172] width 50 height 15
click at [0, 0] on input "Attach bill" at bounding box center [0, 0] width 0 height 0
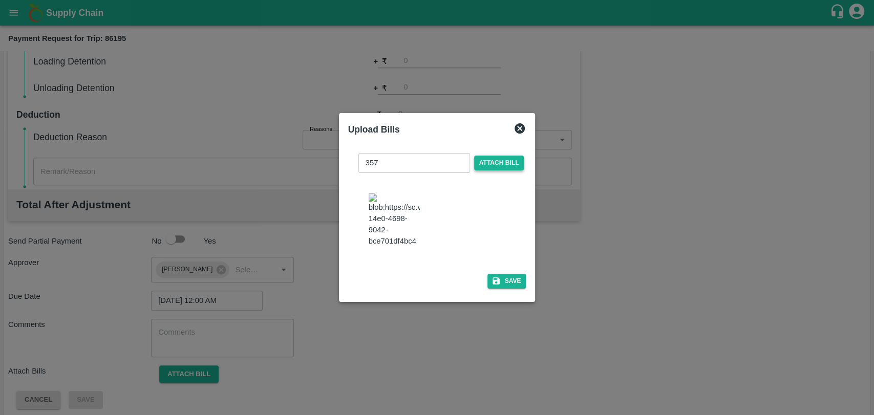
click at [127, 58] on div at bounding box center [437, 207] width 874 height 415
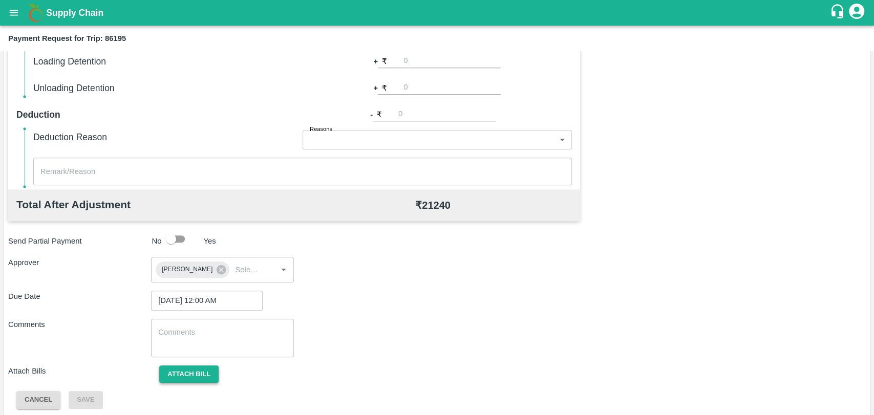
click at [189, 372] on button "Attach bill" at bounding box center [188, 375] width 59 height 18
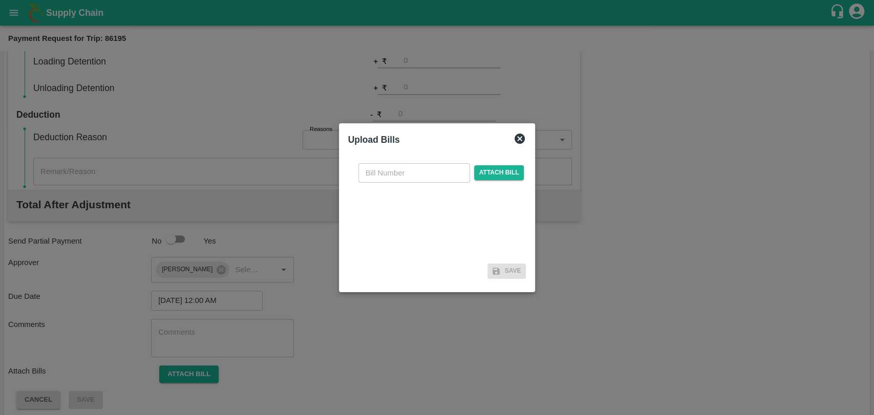
click at [439, 175] on input "text" at bounding box center [414, 172] width 112 height 19
type input "357"
click at [496, 172] on span "Attach bill" at bounding box center [499, 172] width 50 height 15
click at [0, 0] on input "Attach bill" at bounding box center [0, 0] width 0 height 0
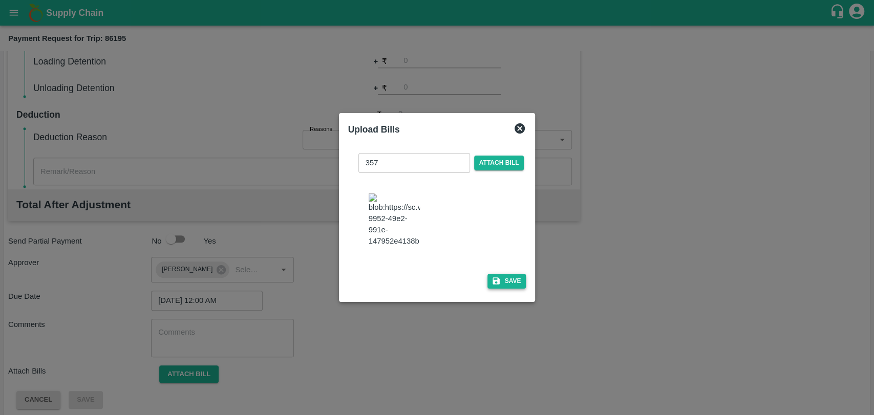
click at [514, 275] on button "Save" at bounding box center [506, 281] width 39 height 15
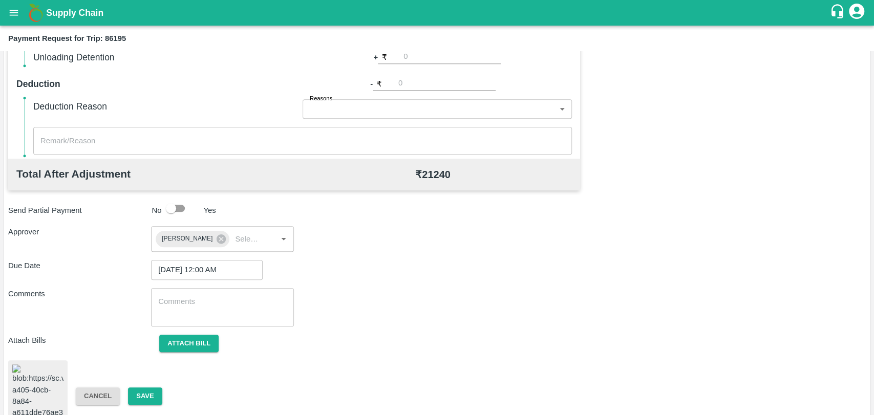
scroll to position [420, 0]
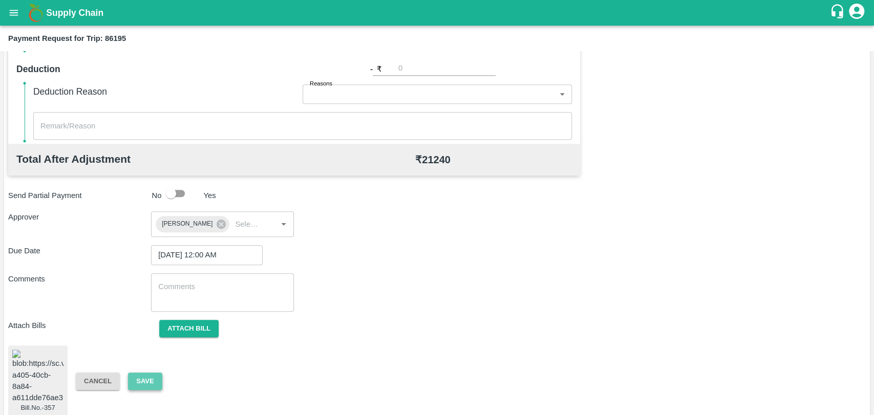
click at [148, 373] on button "Save" at bounding box center [145, 382] width 34 height 18
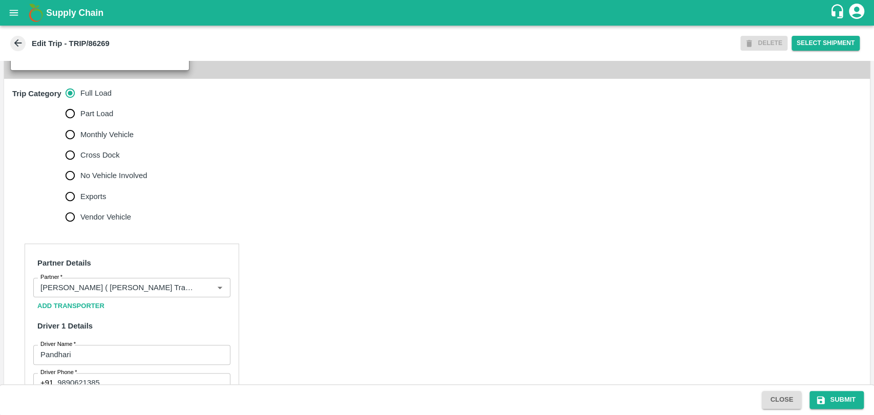
scroll to position [398, 0]
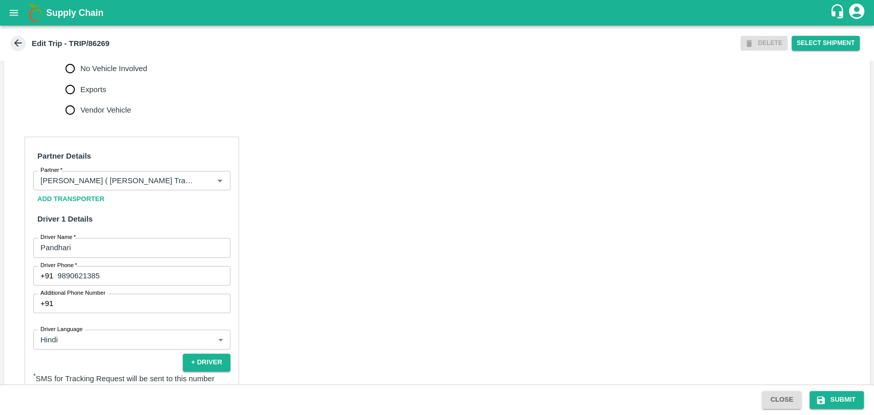
drag, startPoint x: 125, startPoint y: 171, endPoint x: 123, endPoint y: 177, distance: 6.0
click at [125, 167] on h6 "Partner Details" at bounding box center [131, 156] width 197 height 22
click at [120, 186] on input "Partner   *" at bounding box center [116, 180] width 161 height 13
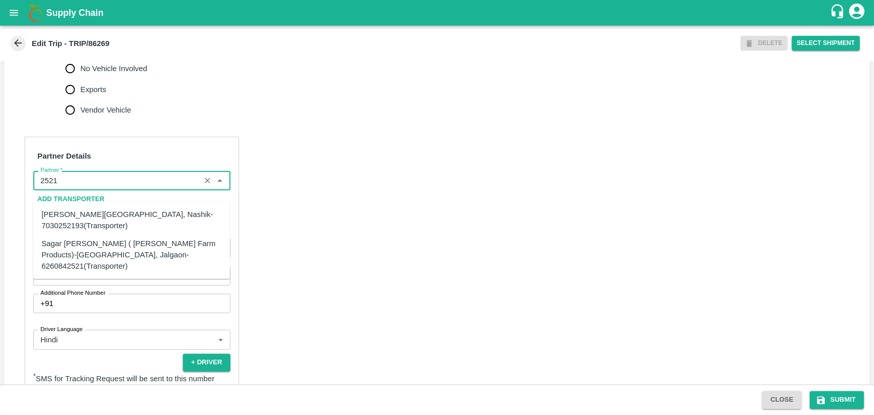
click at [97, 244] on div "Sagar [PERSON_NAME] ( [PERSON_NAME] Farm Products)-[GEOGRAPHIC_DATA], Jalgaon-6…" at bounding box center [131, 255] width 180 height 34
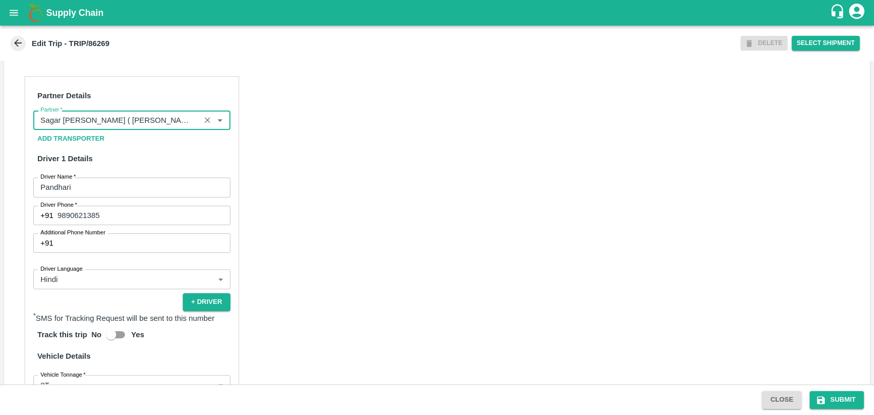
scroll to position [626, 0]
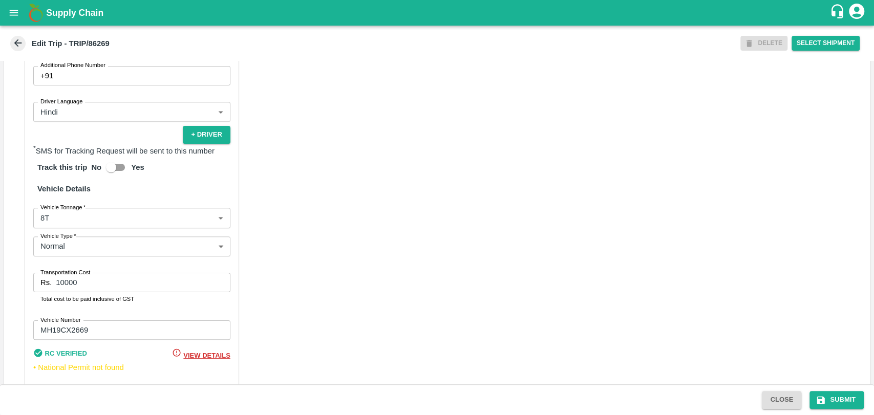
type input "Sagar [PERSON_NAME] ( [PERSON_NAME] Farm Products)-[GEOGRAPHIC_DATA], Jalgaon-6…"
click at [91, 230] on body "Supply Chain Edit Trip - TRIP/86269 DELETE Select Shipment Trip Details Trip Ty…" at bounding box center [437, 207] width 874 height 415
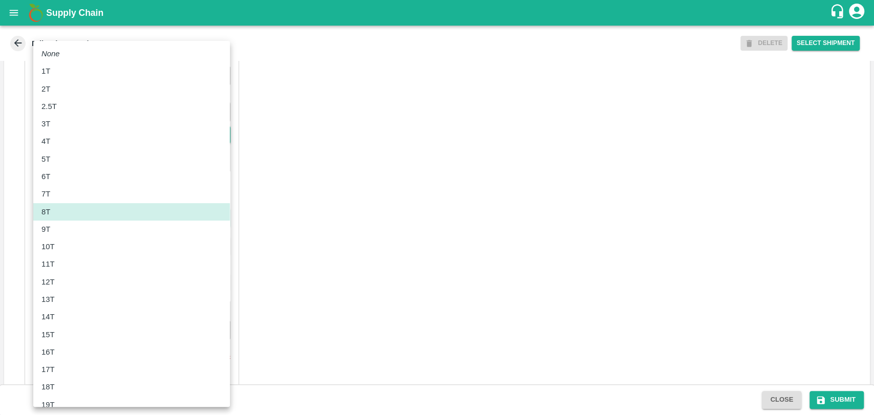
click at [55, 247] on div "10T" at bounding box center [50, 246] width 18 height 11
type input "10000"
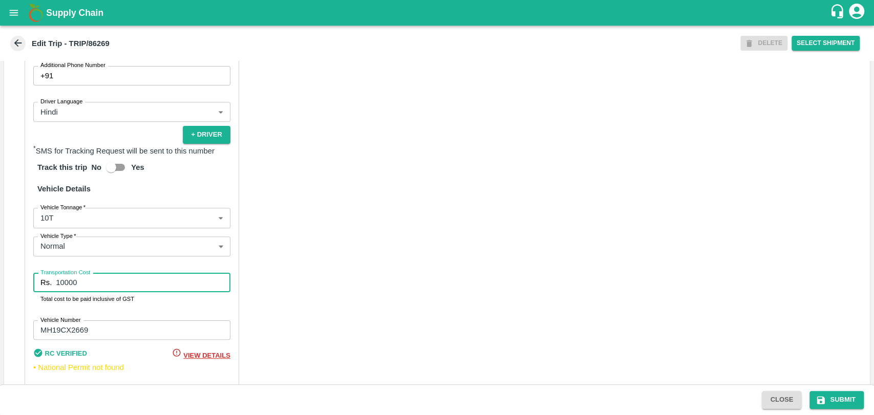
drag, startPoint x: 86, startPoint y: 293, endPoint x: 19, endPoint y: 293, distance: 67.1
click at [20, 293] on div "Partner Details Partner   * Partner Add Transporter Driver 1 Details Driver Nam…" at bounding box center [437, 154] width 866 height 514
type input "19000"
click at [844, 397] on button "Submit" at bounding box center [836, 400] width 54 height 18
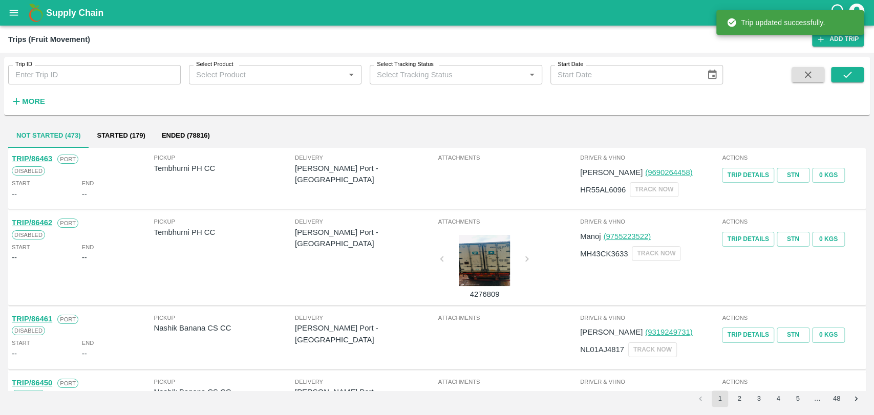
click at [35, 100] on strong "More" at bounding box center [33, 101] width 23 height 8
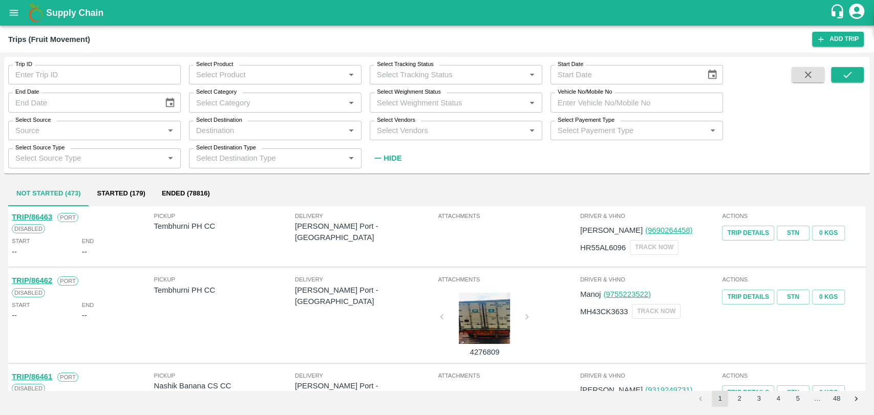
click at [614, 101] on input "Vehicle No/Mobile No" at bounding box center [636, 102] width 173 height 19
paste input "MH04CY3755"
type input "MH04CY3755"
click at [836, 79] on button "submit" at bounding box center [847, 74] width 33 height 15
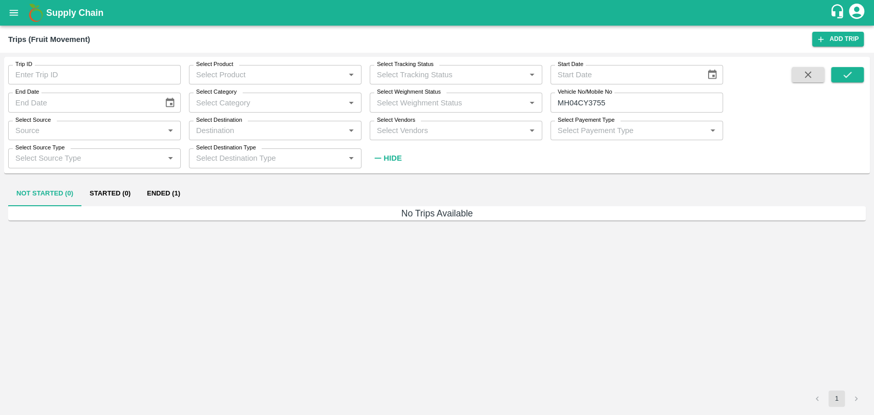
click at [175, 196] on button "Ended (1)" at bounding box center [164, 194] width 50 height 25
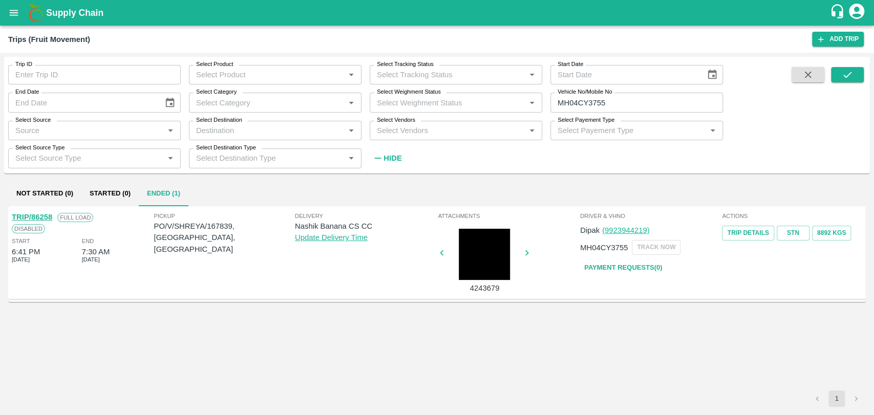
click at [45, 218] on link "TRIP/86258" at bounding box center [32, 217] width 40 height 8
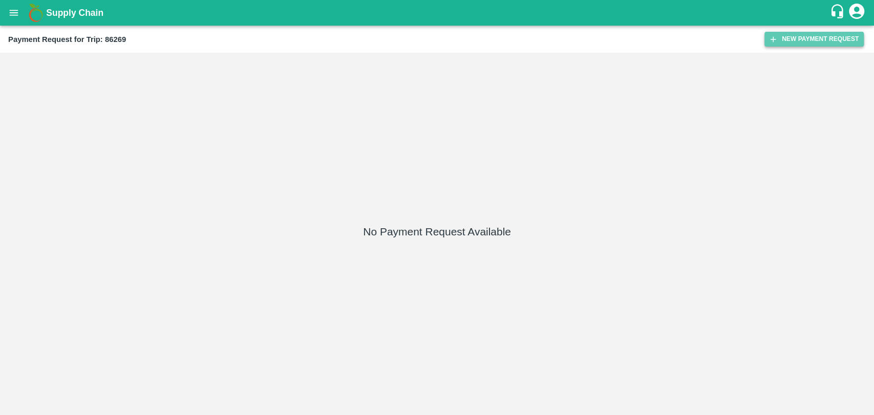
click at [794, 40] on button "New Payment Request" at bounding box center [813, 39] width 99 height 15
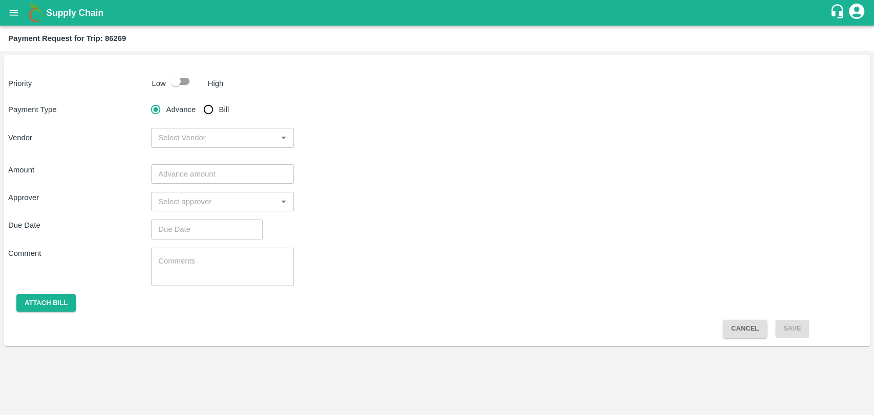
click at [175, 81] on input "checkbox" at bounding box center [175, 81] width 58 height 19
checkbox input "true"
click at [206, 108] on input "Bill" at bounding box center [208, 109] width 20 height 20
radio input "true"
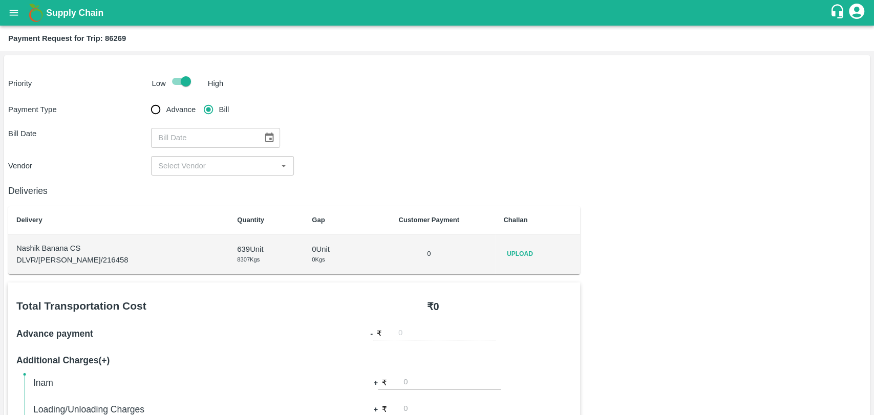
click at [260, 135] on button "Choose date" at bounding box center [269, 137] width 19 height 19
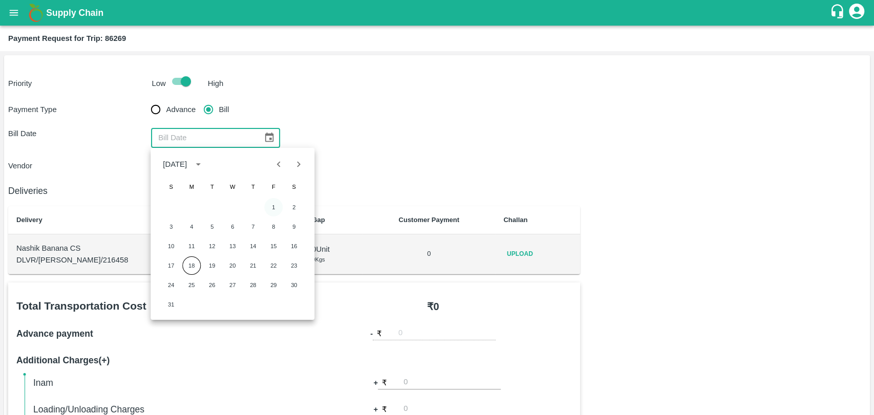
click at [270, 203] on button "1" at bounding box center [273, 207] width 18 height 18
type input "[DATE]"
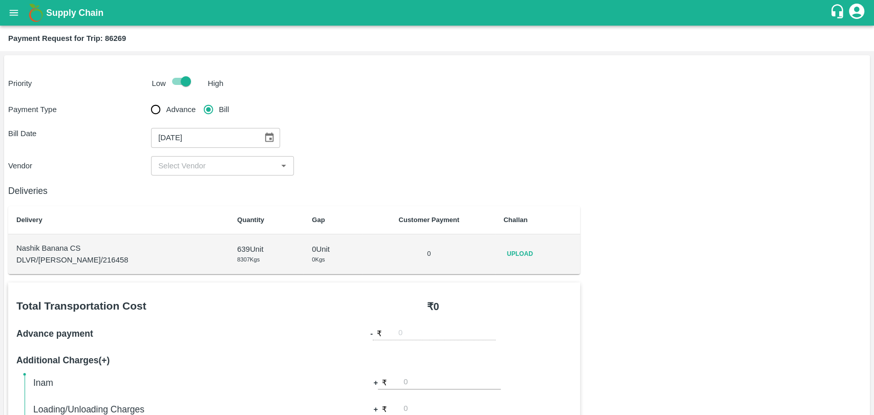
click at [207, 169] on input "input" at bounding box center [214, 165] width 120 height 13
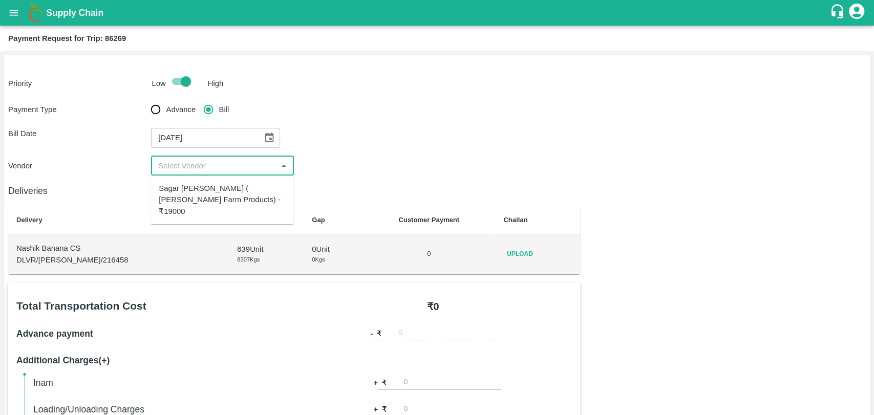
click at [202, 189] on div "Sagar [PERSON_NAME] ( [PERSON_NAME] Farm Products) - ₹19000" at bounding box center [222, 200] width 126 height 34
type input "Sagar [PERSON_NAME] ( [PERSON_NAME] Farm Products) - ₹19000"
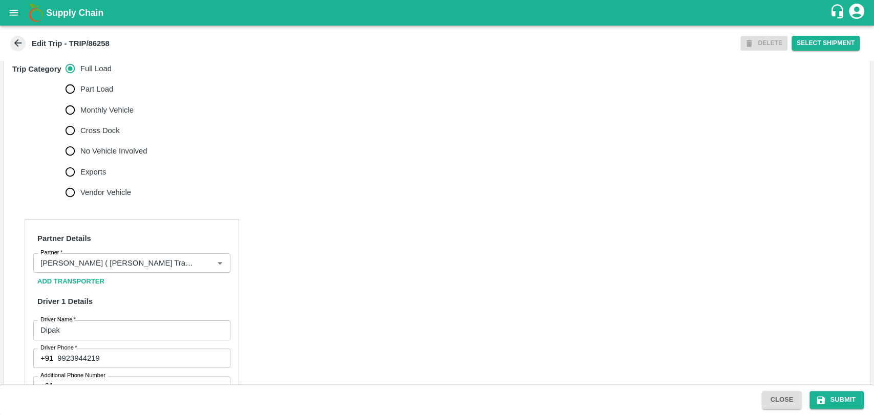
scroll to position [341, 0]
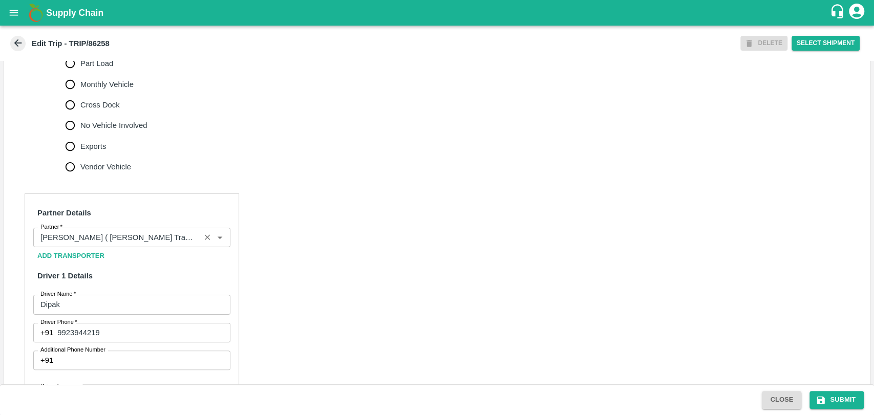
click at [151, 244] on input "Partner   *" at bounding box center [116, 237] width 161 height 13
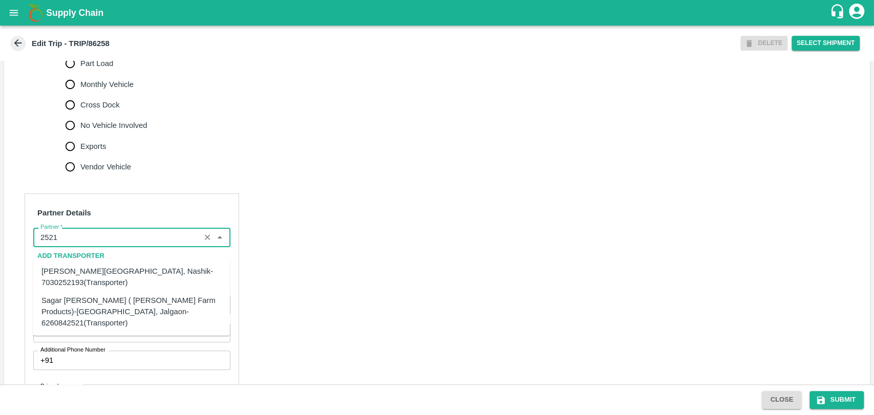
click at [117, 304] on div "Sagar [PERSON_NAME] ( [PERSON_NAME] Farm Products)-[GEOGRAPHIC_DATA], Jalgaon-6…" at bounding box center [131, 311] width 180 height 34
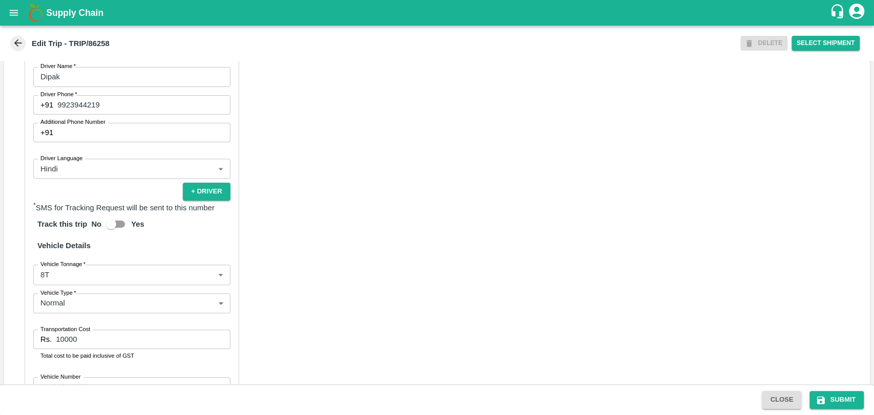
scroll to position [667, 0]
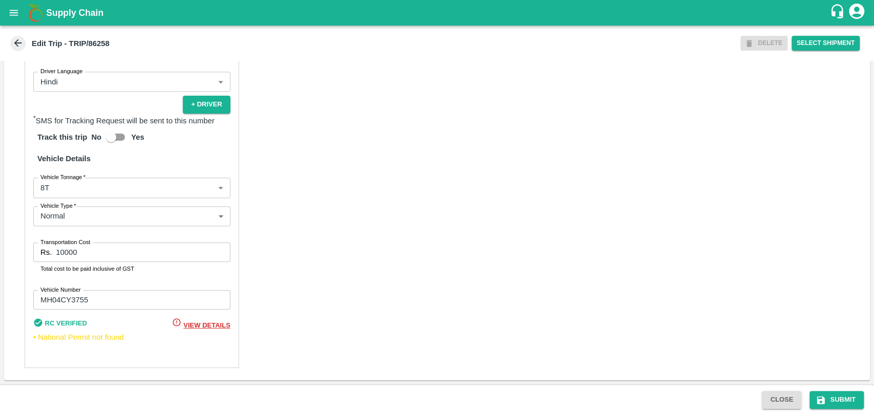
type input "Sagar [PERSON_NAME] ( [PERSON_NAME] Farm Products)-[GEOGRAPHIC_DATA], Jalgaon-6…"
click at [65, 182] on body "Supply Chain Edit Trip - TRIP/86258 DELETE Select Shipment Trip Details Trip Ty…" at bounding box center [437, 207] width 874 height 415
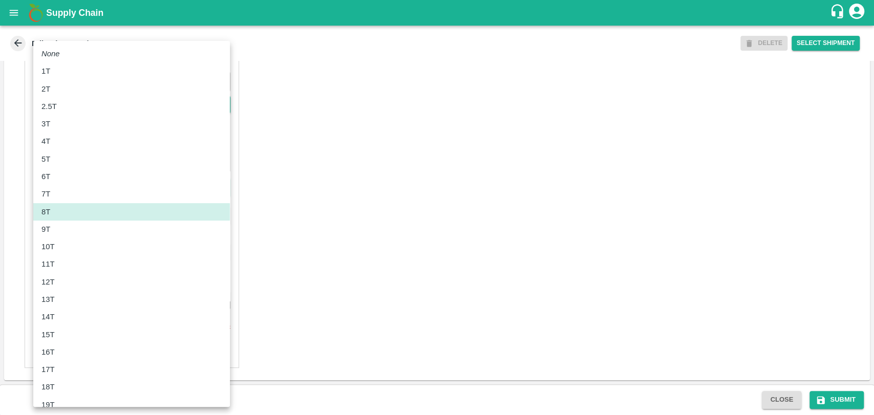
click at [67, 247] on div "10T" at bounding box center [131, 246] width 180 height 11
type input "10000"
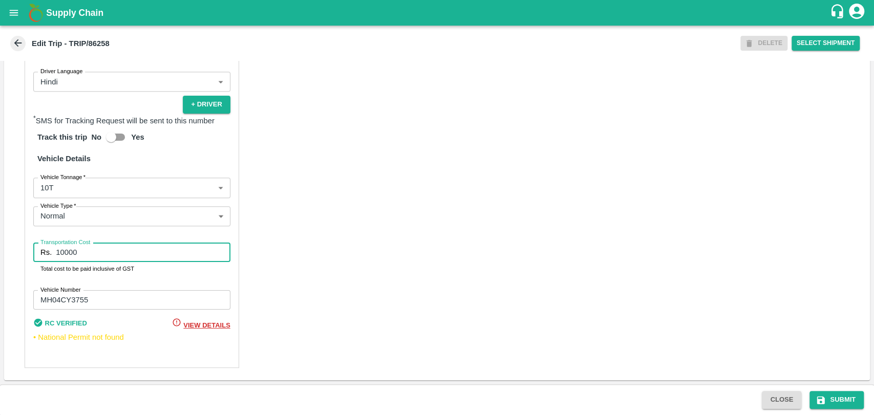
drag, startPoint x: 76, startPoint y: 258, endPoint x: 0, endPoint y: 258, distance: 76.3
click at [0, 258] on div "Trip Details Trip Type Fruit Movement 1 Trip Type Trip Pickup Order SHIP/[PERSO…" at bounding box center [437, 223] width 874 height 324
type input "19000"
click at [850, 399] on button "Submit" at bounding box center [836, 400] width 54 height 18
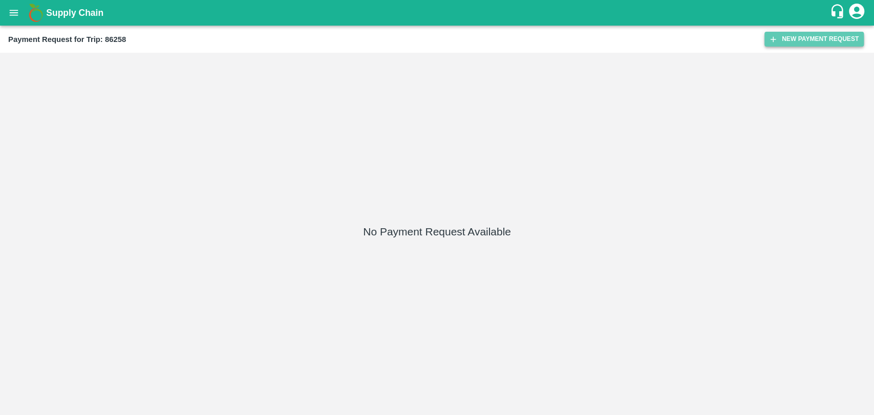
click at [811, 46] on button "New Payment Request" at bounding box center [813, 39] width 99 height 15
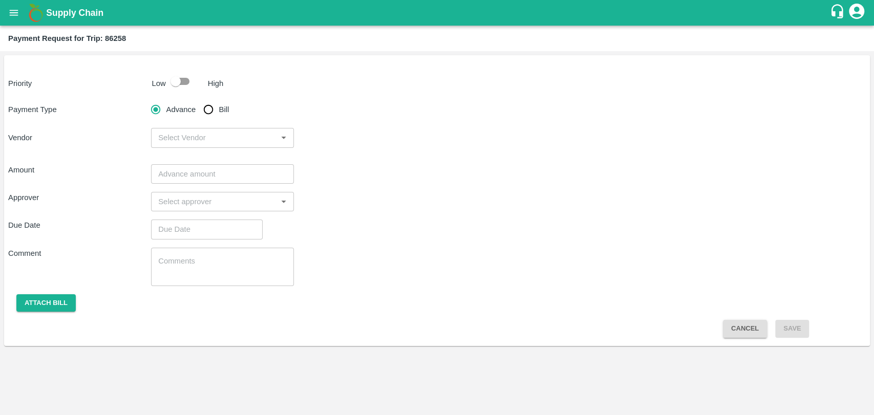
click at [202, 83] on div at bounding box center [185, 81] width 38 height 19
click at [186, 84] on input "checkbox" at bounding box center [175, 81] width 58 height 19
checkbox input "true"
click at [206, 109] on input "Bill" at bounding box center [208, 109] width 20 height 20
radio input "true"
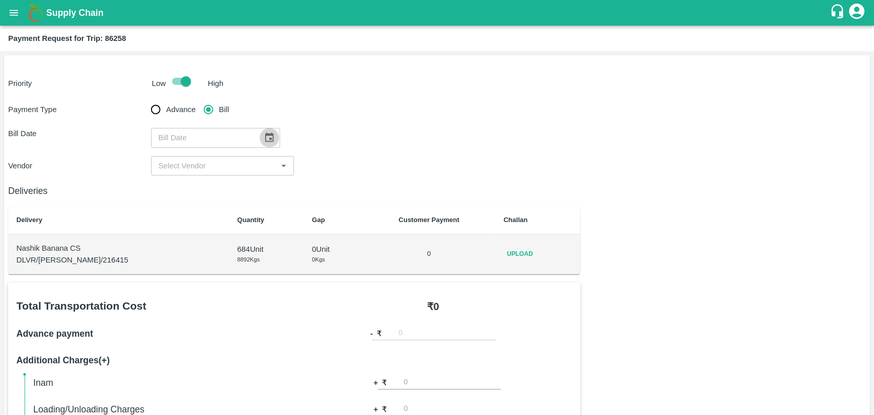
click at [264, 140] on icon "Choose date" at bounding box center [269, 137] width 11 height 11
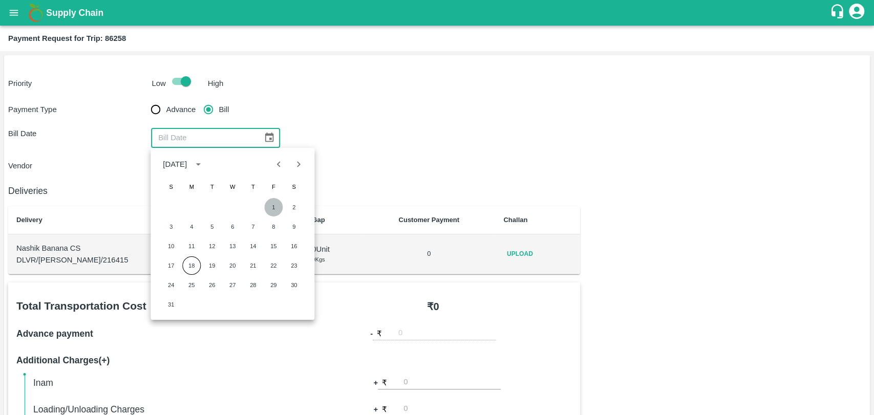
click at [269, 207] on button "1" at bounding box center [273, 207] width 18 height 18
type input "01/08/2025"
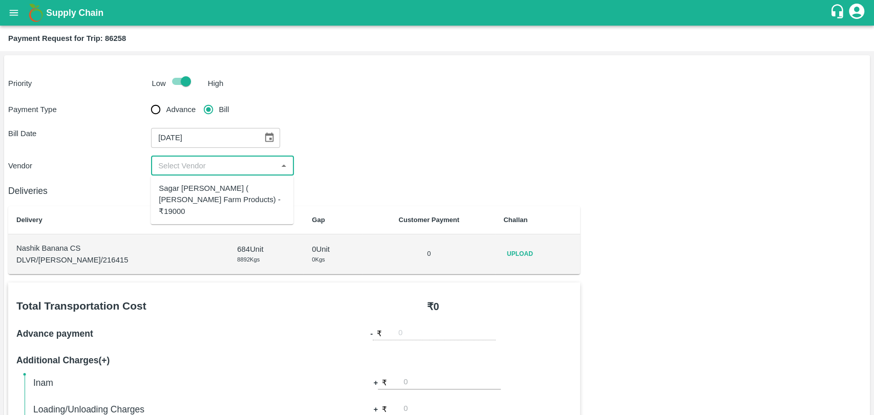
click at [196, 164] on input "input" at bounding box center [214, 165] width 120 height 13
click at [190, 189] on div "Sagar Pramod Patil ( Shreyansh Farm Products) - ₹19000" at bounding box center [222, 200] width 126 height 34
type input "Sagar Pramod Patil ( Shreyansh Farm Products) - ₹19000"
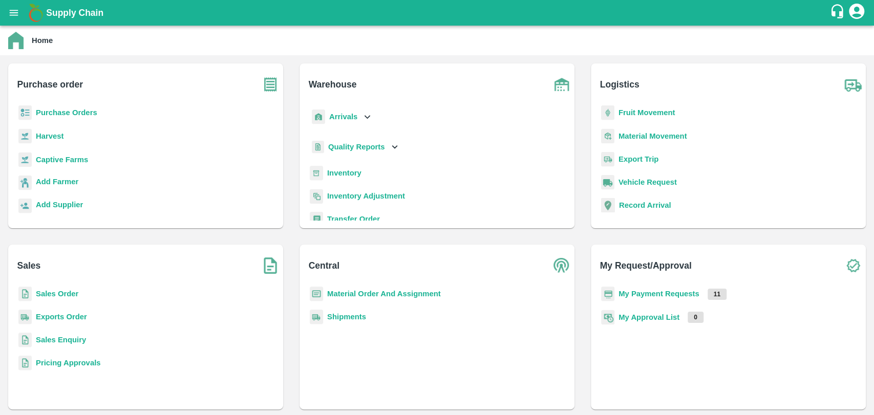
click at [352, 181] on div "Inventory" at bounding box center [437, 177] width 259 height 23
click at [352, 176] on b "Inventory" at bounding box center [344, 173] width 34 height 8
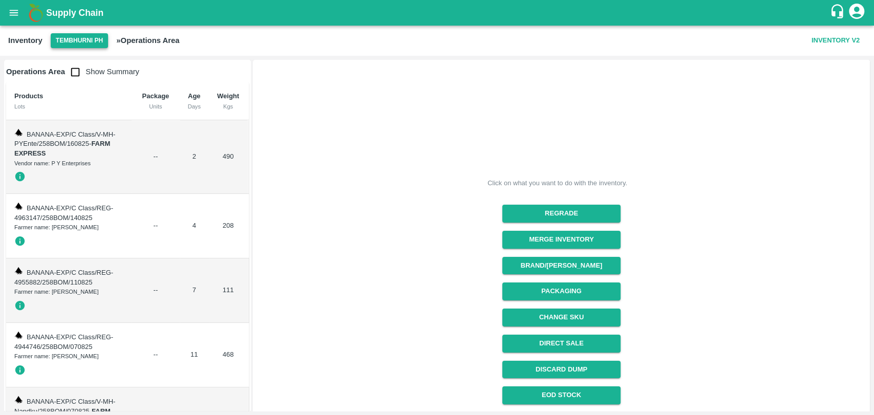
click at [75, 40] on button "Tembhurni PH" at bounding box center [79, 40] width 57 height 15
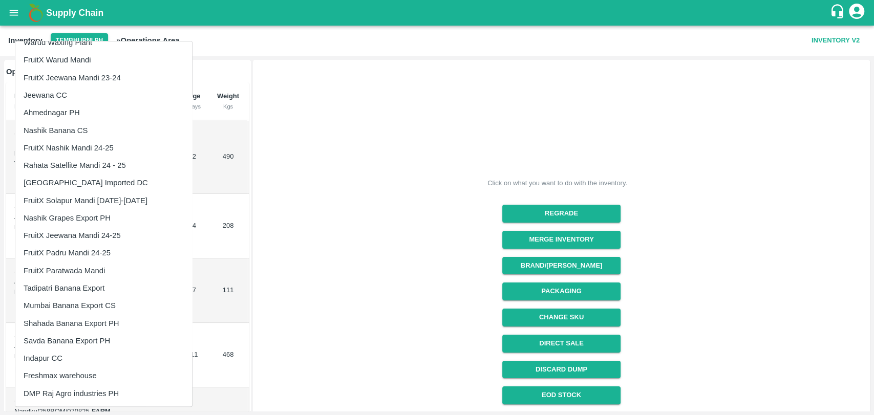
scroll to position [205, 0]
click at [61, 345] on li "Savda Banana Export PH" at bounding box center [103, 340] width 177 height 17
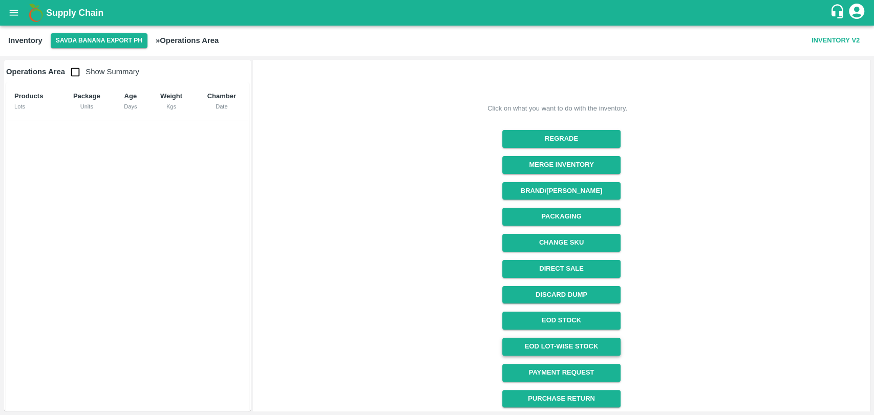
scroll to position [76, 0]
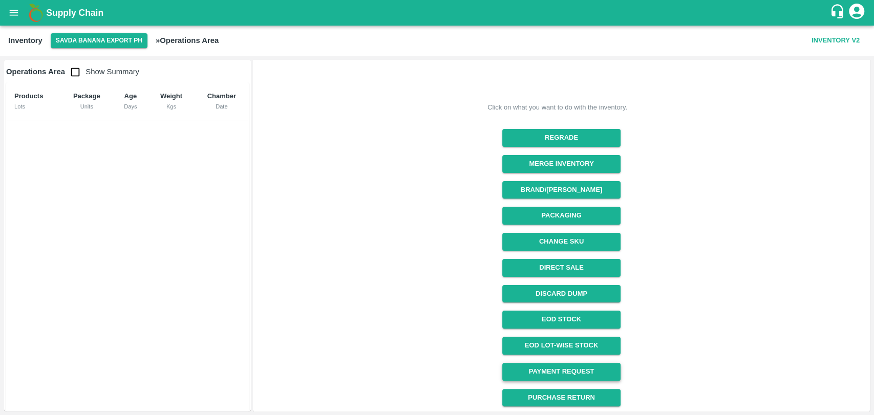
click at [565, 375] on link "Payment Request" at bounding box center [561, 372] width 118 height 18
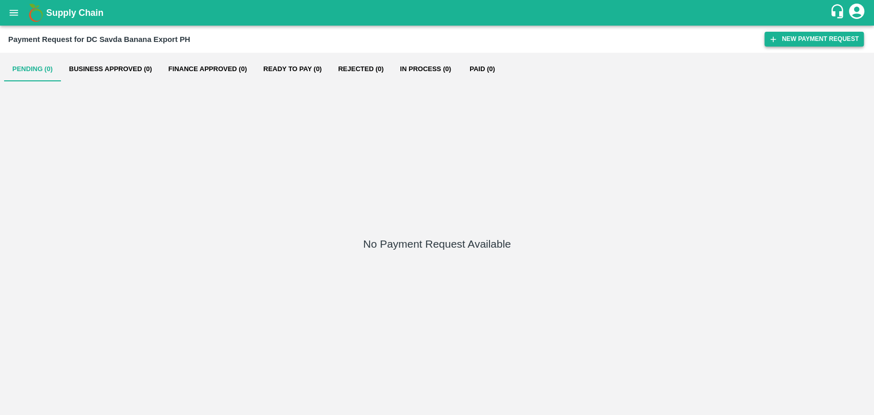
click at [845, 41] on button "New Payment Request" at bounding box center [813, 39] width 99 height 15
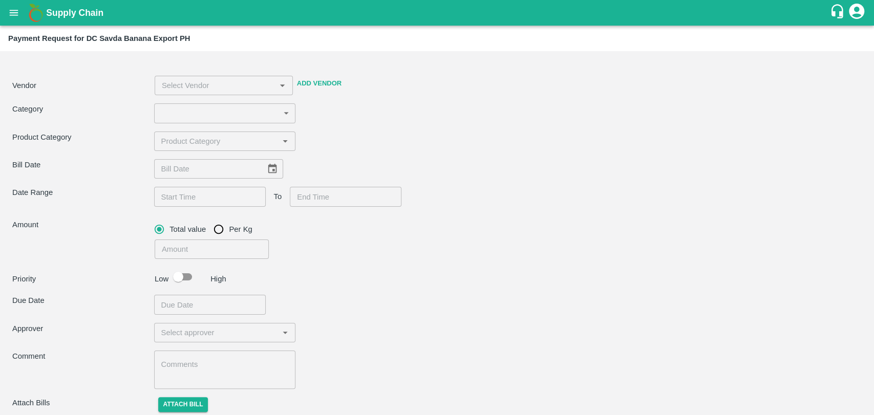
click at [216, 111] on body "Supply Chain Payment Request for DC Savda Banana Export PH Vendor ​ Add Vendor …" at bounding box center [437, 207] width 874 height 415
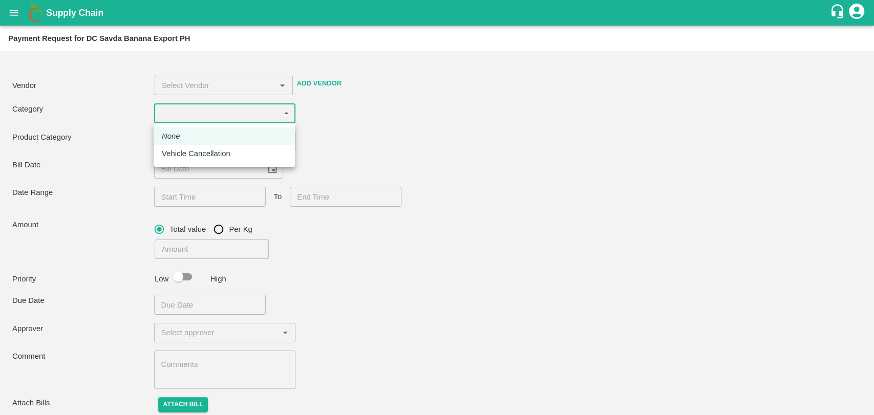
click at [208, 146] on li "Vehicle Cancellation" at bounding box center [224, 153] width 141 height 17
type input "11"
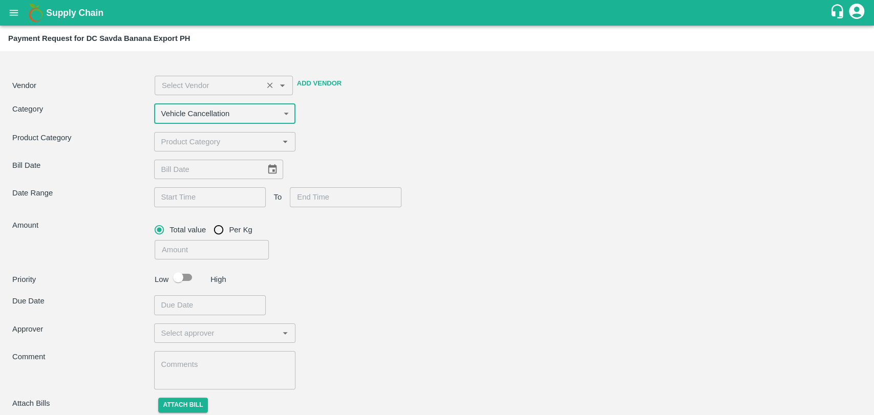
click at [198, 90] on input "input" at bounding box center [209, 85] width 102 height 13
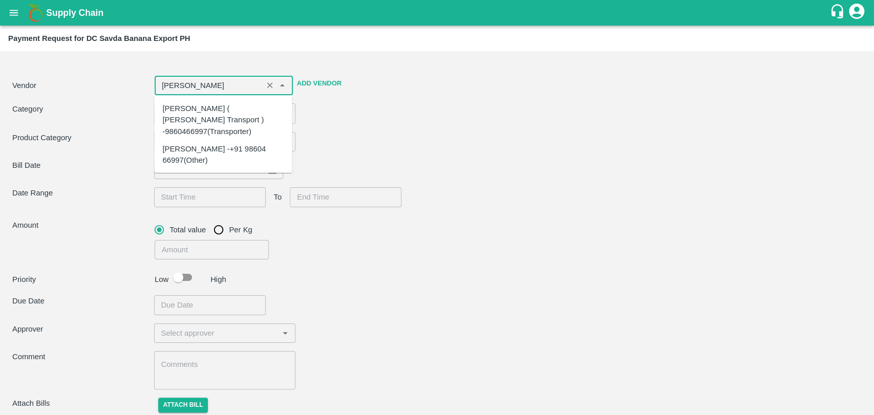
click at [217, 116] on div "[PERSON_NAME] ( [PERSON_NAME] Transport ) -9860466997(Transporter)" at bounding box center [222, 120] width 121 height 34
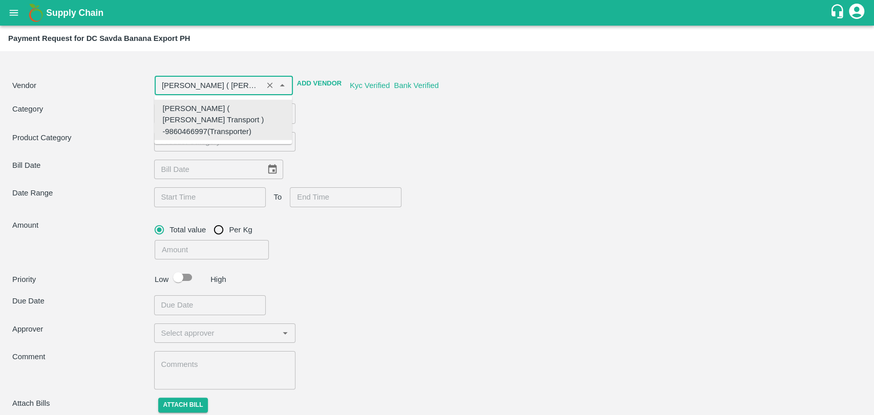
click at [211, 138] on input "input" at bounding box center [216, 141] width 119 height 13
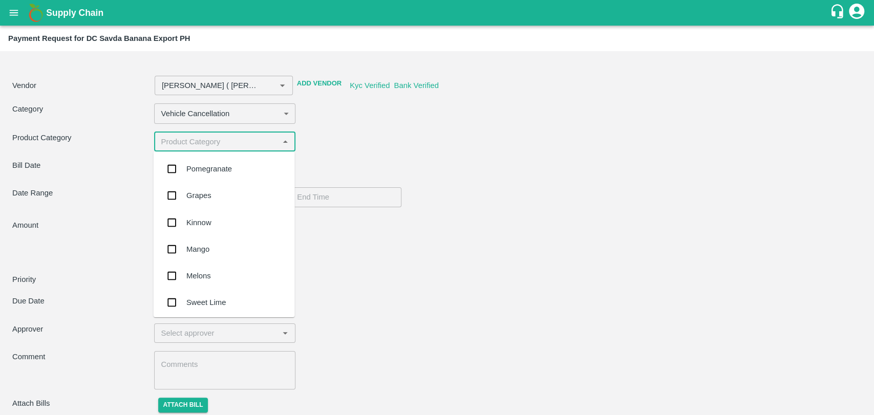
type input "[PERSON_NAME] ( [PERSON_NAME] Transport ) -9860466997(Transporter)"
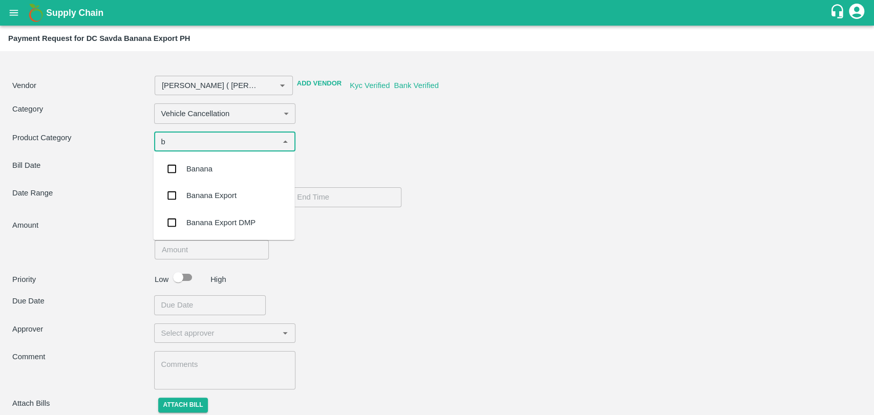
type input "ba"
click at [221, 194] on div "Banana Export" at bounding box center [211, 195] width 50 height 11
type input "[PERSON_NAME] ( [PERSON_NAME] Transport ) -9860466997(Transporter)"
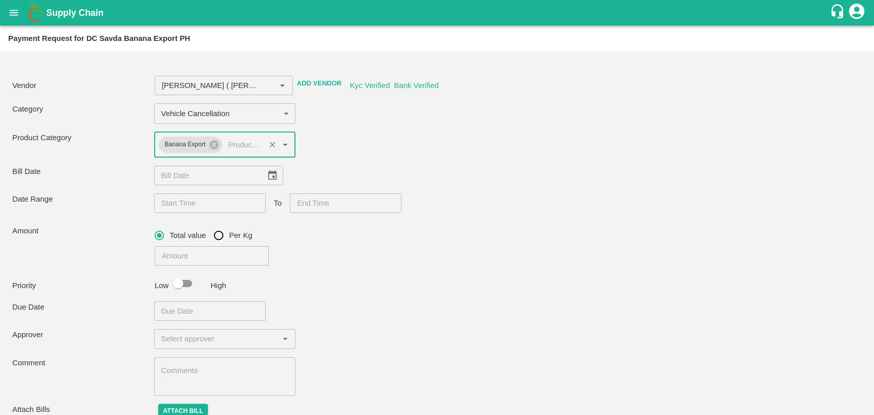
scroll to position [41, 0]
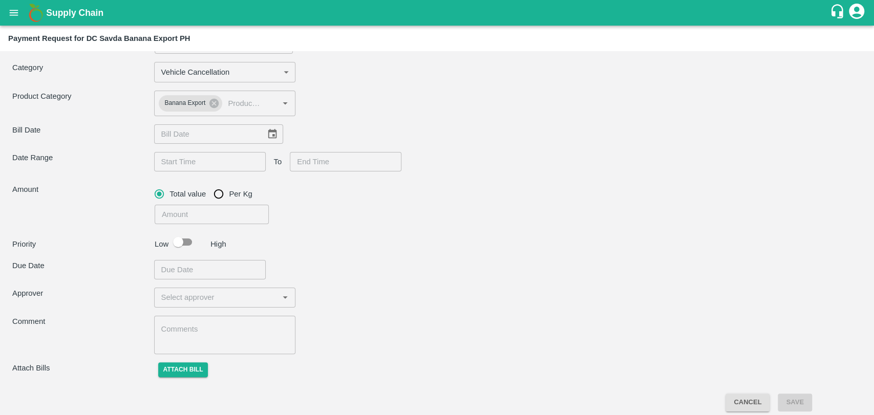
type input "[PERSON_NAME] ( [PERSON_NAME] Transport ) -9860466997(Transporter)"
